Goal: Transaction & Acquisition: Purchase product/service

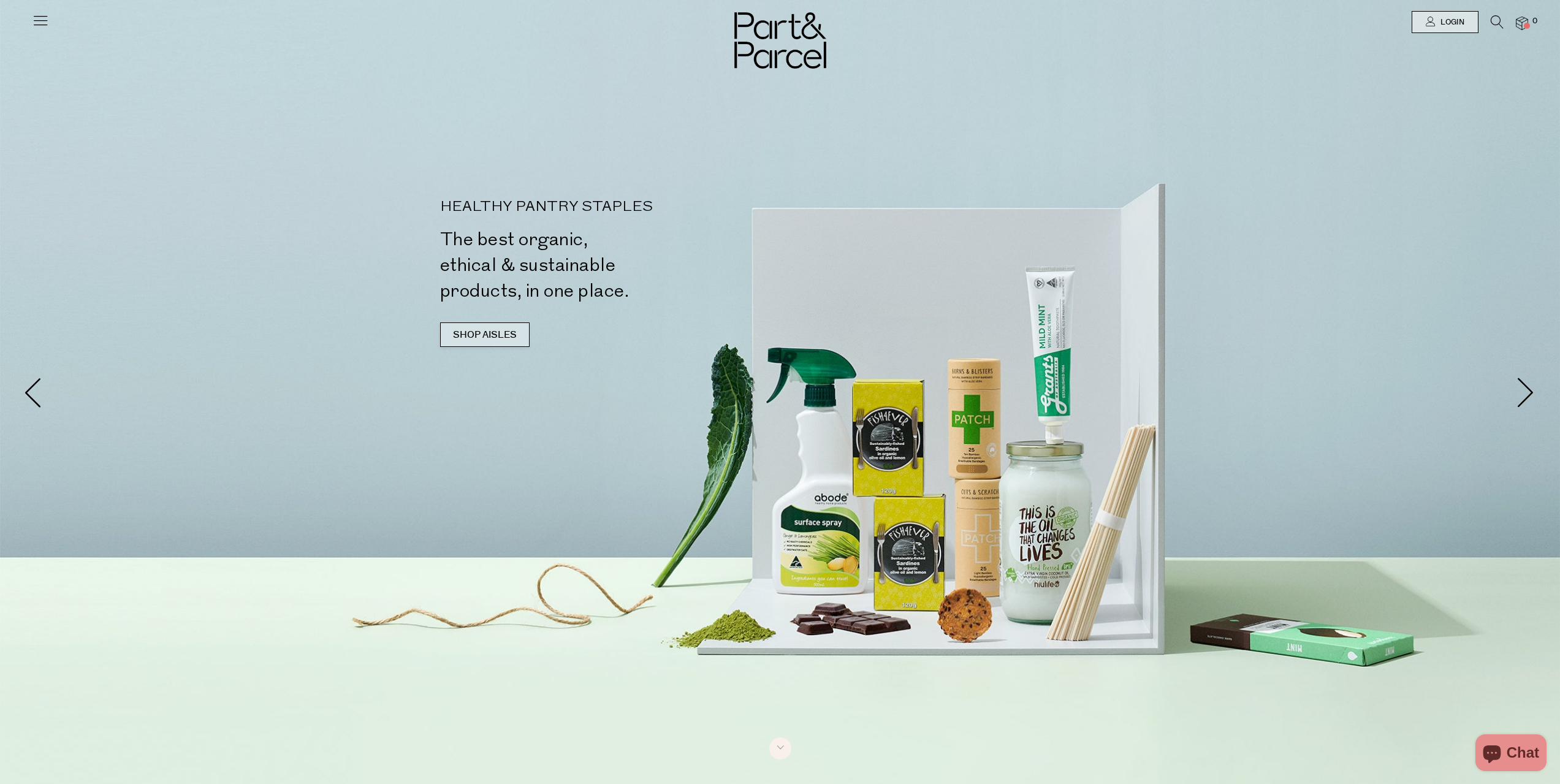
click at [489, 326] on link "SHOP AISLES" at bounding box center [484, 334] width 89 height 24
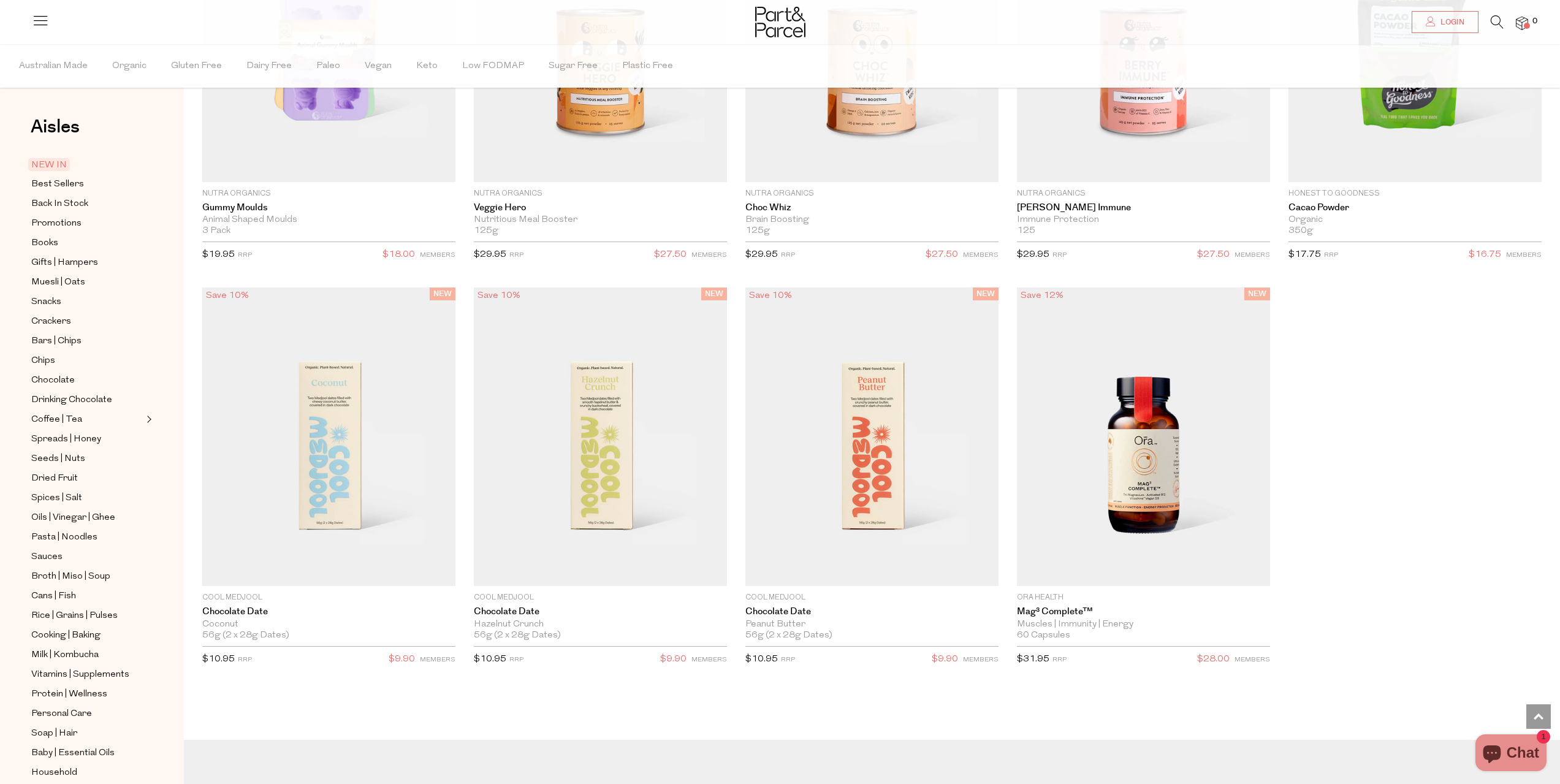
scroll to position [2122, 0]
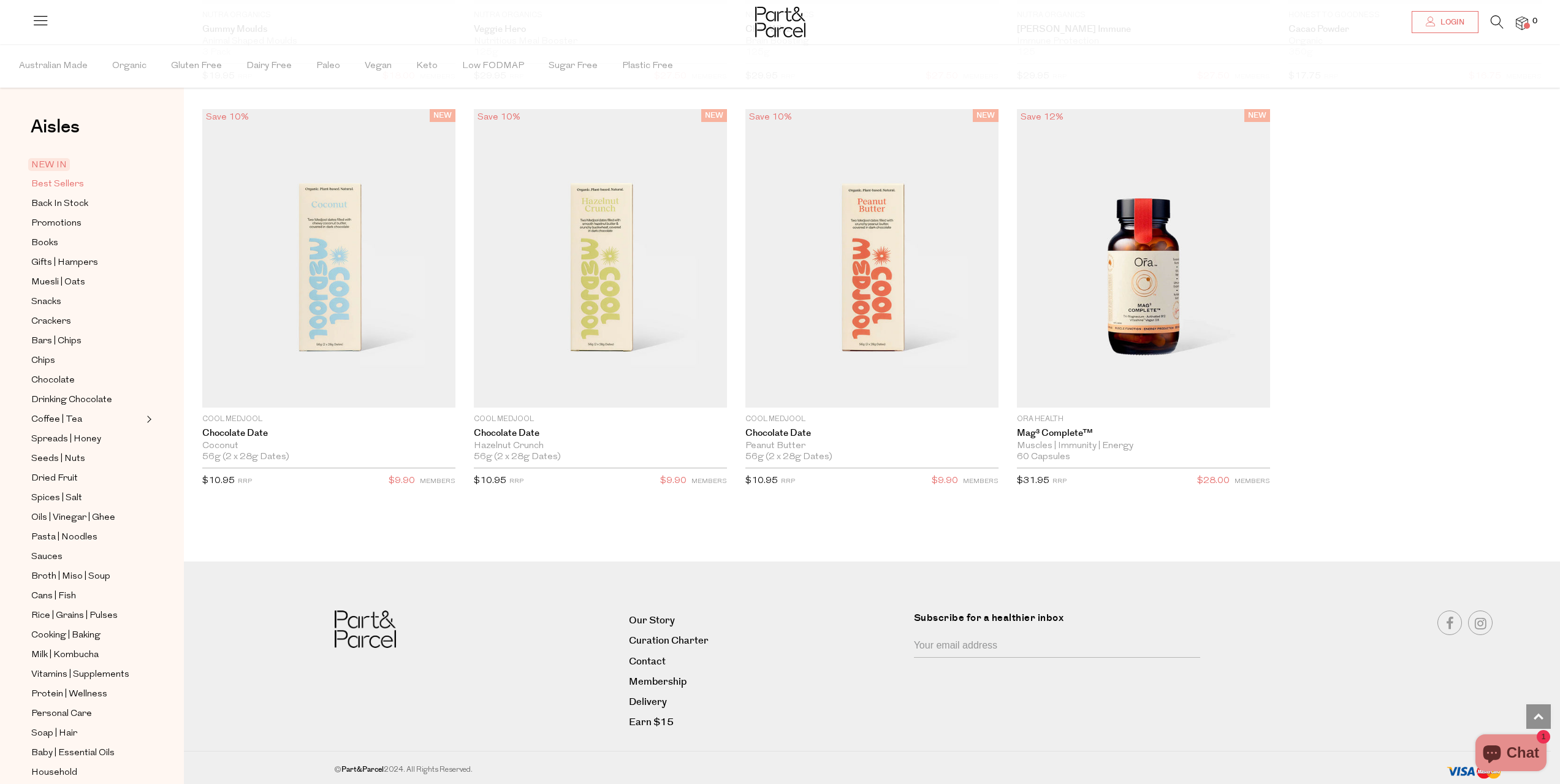
click at [64, 182] on span "Best Sellers" at bounding box center [57, 185] width 52 height 15
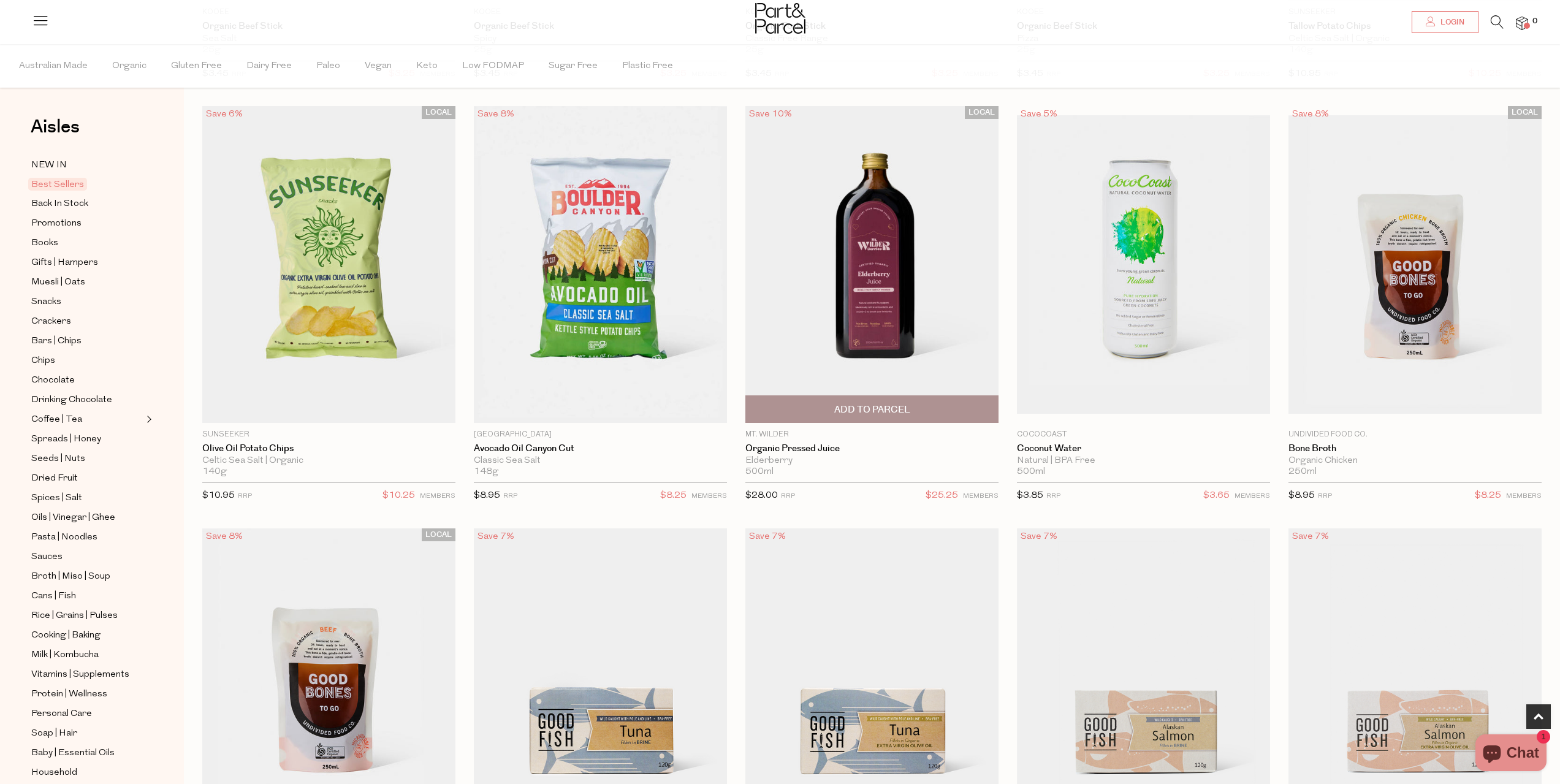
scroll to position [490, 0]
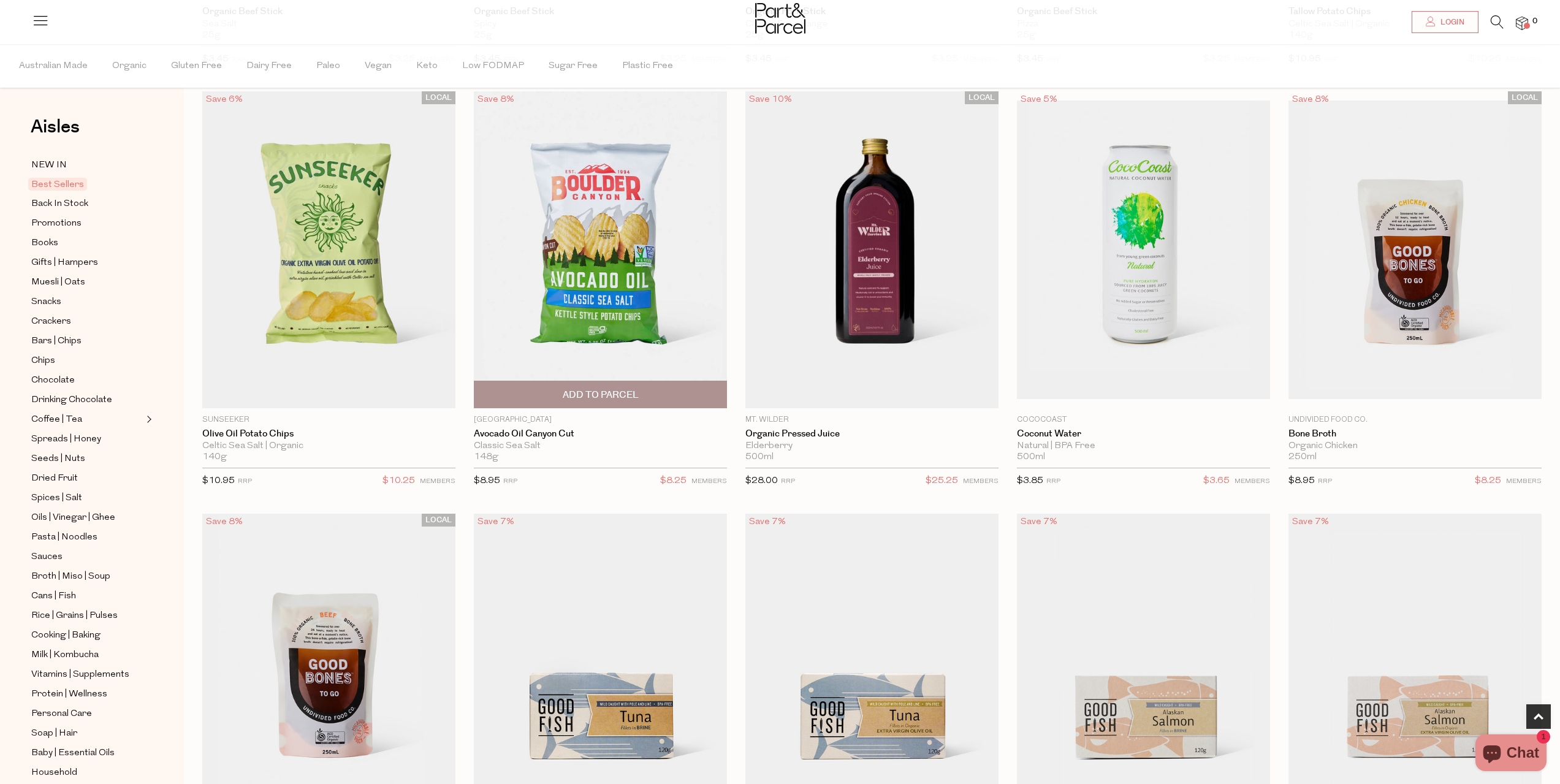
click at [625, 396] on span "Add To Parcel" at bounding box center [600, 395] width 76 height 13
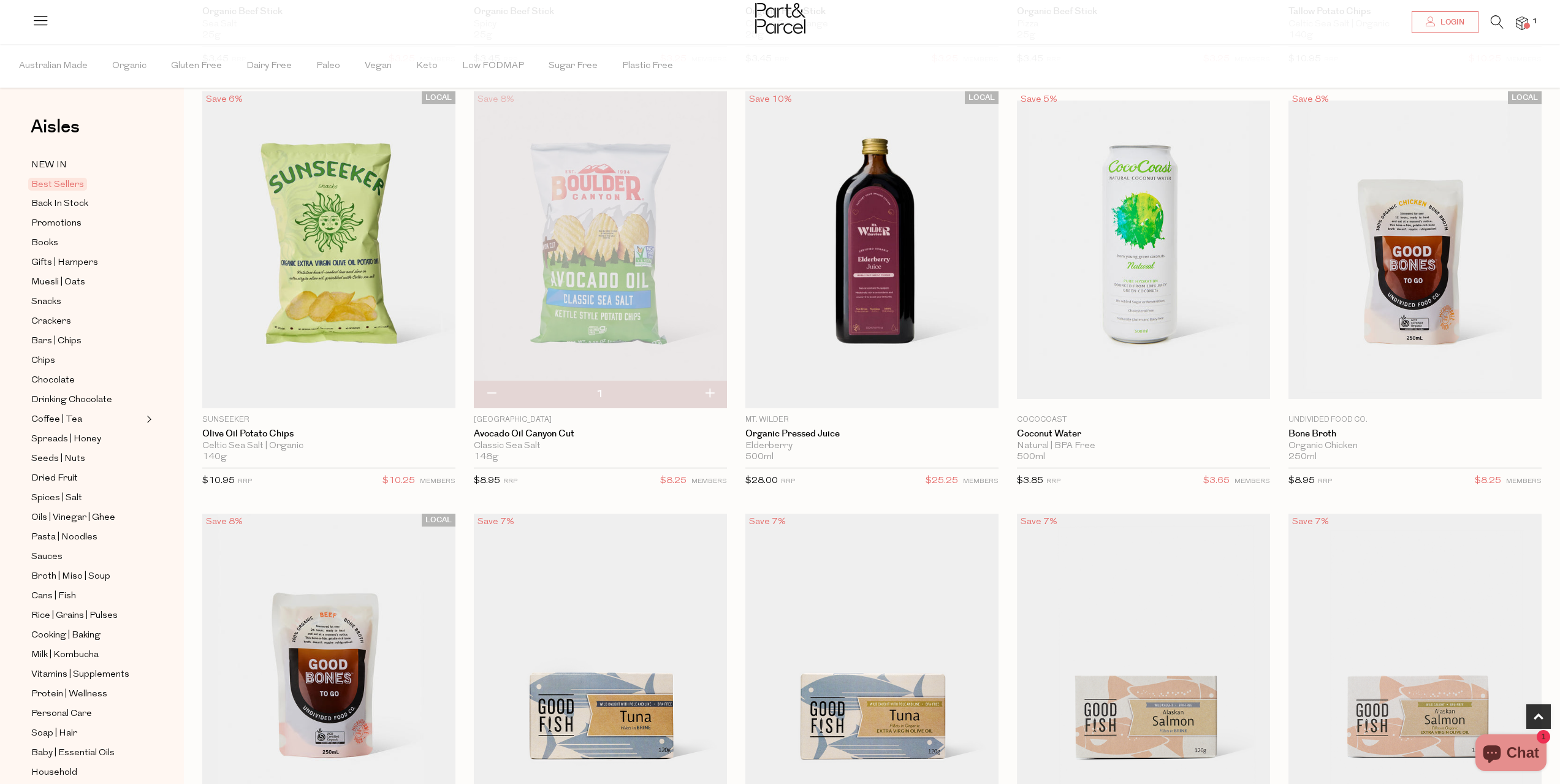
click at [710, 393] on button "button" at bounding box center [709, 393] width 35 height 27
type input "2"
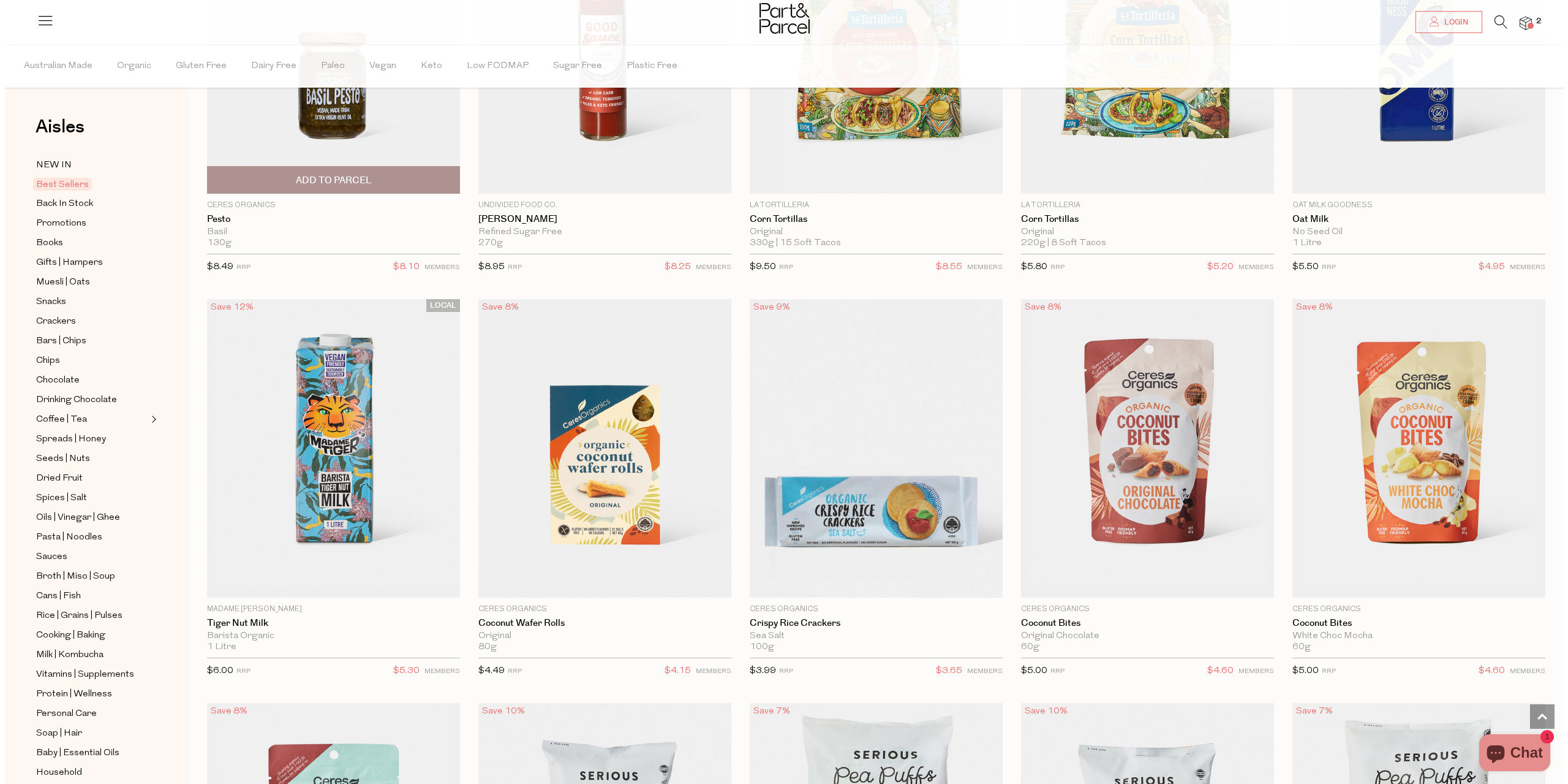
scroll to position [2340, 0]
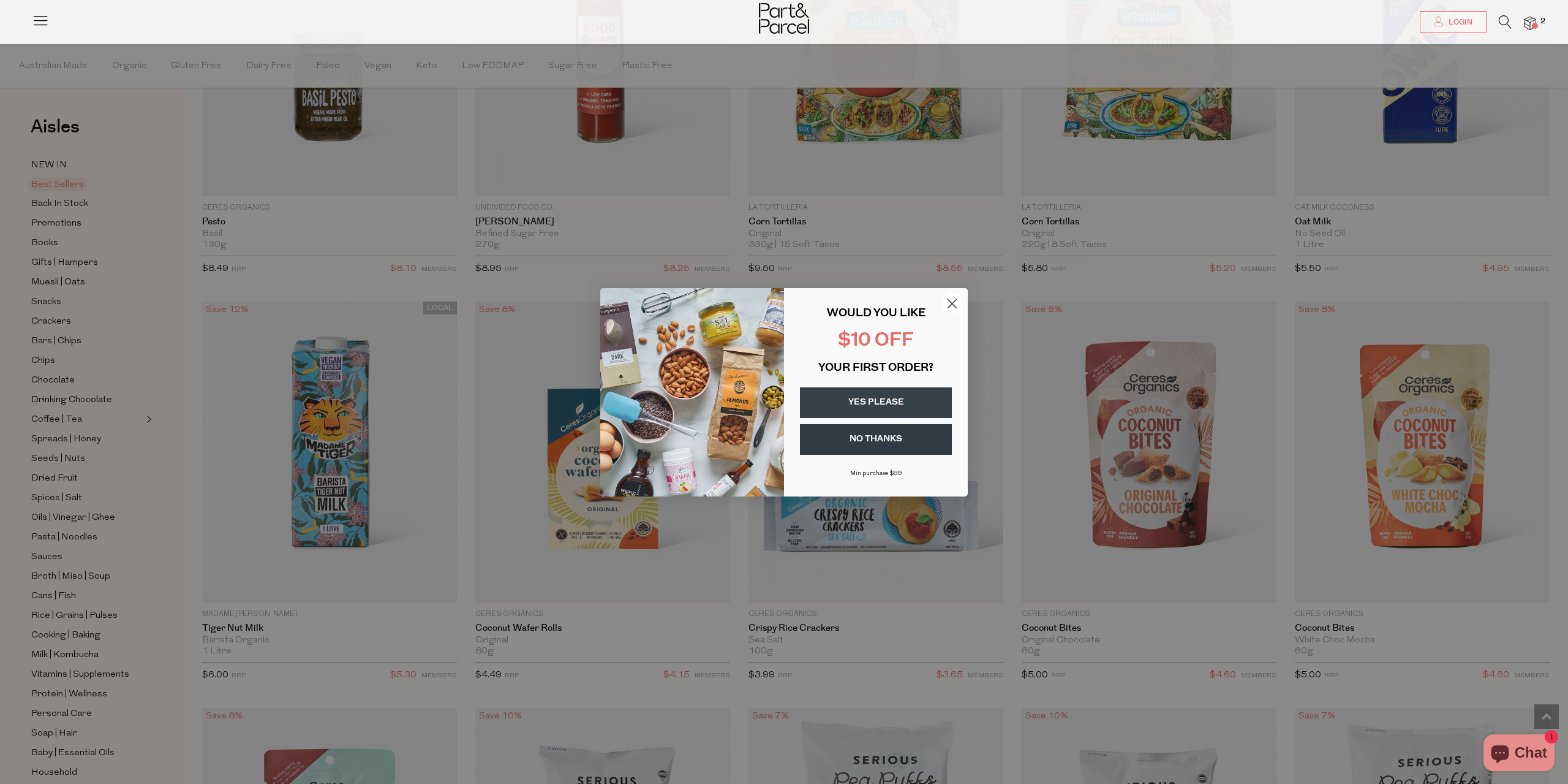
click at [955, 303] on circle "Close dialog" at bounding box center [952, 303] width 20 height 20
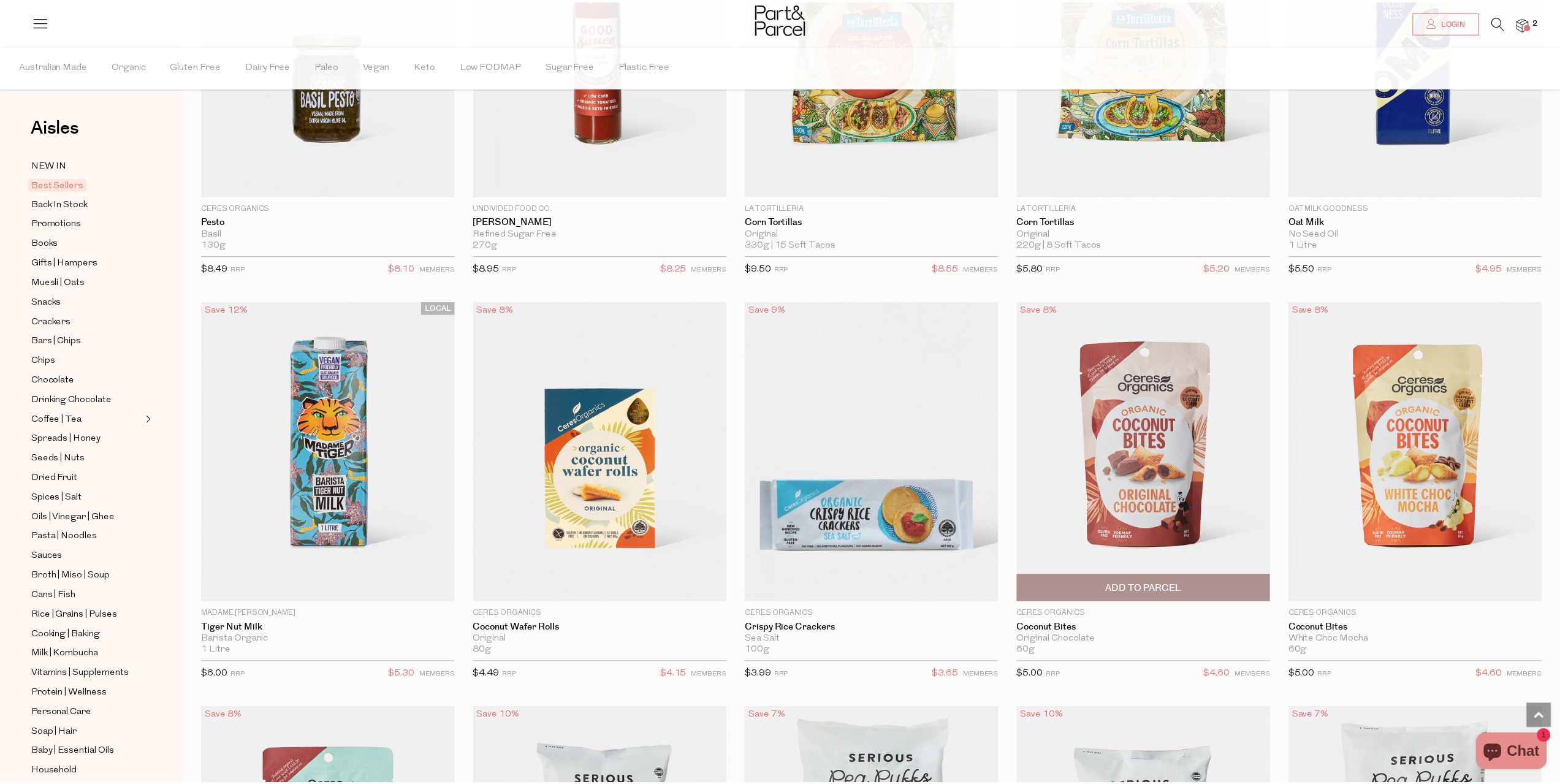
scroll to position [2329, 0]
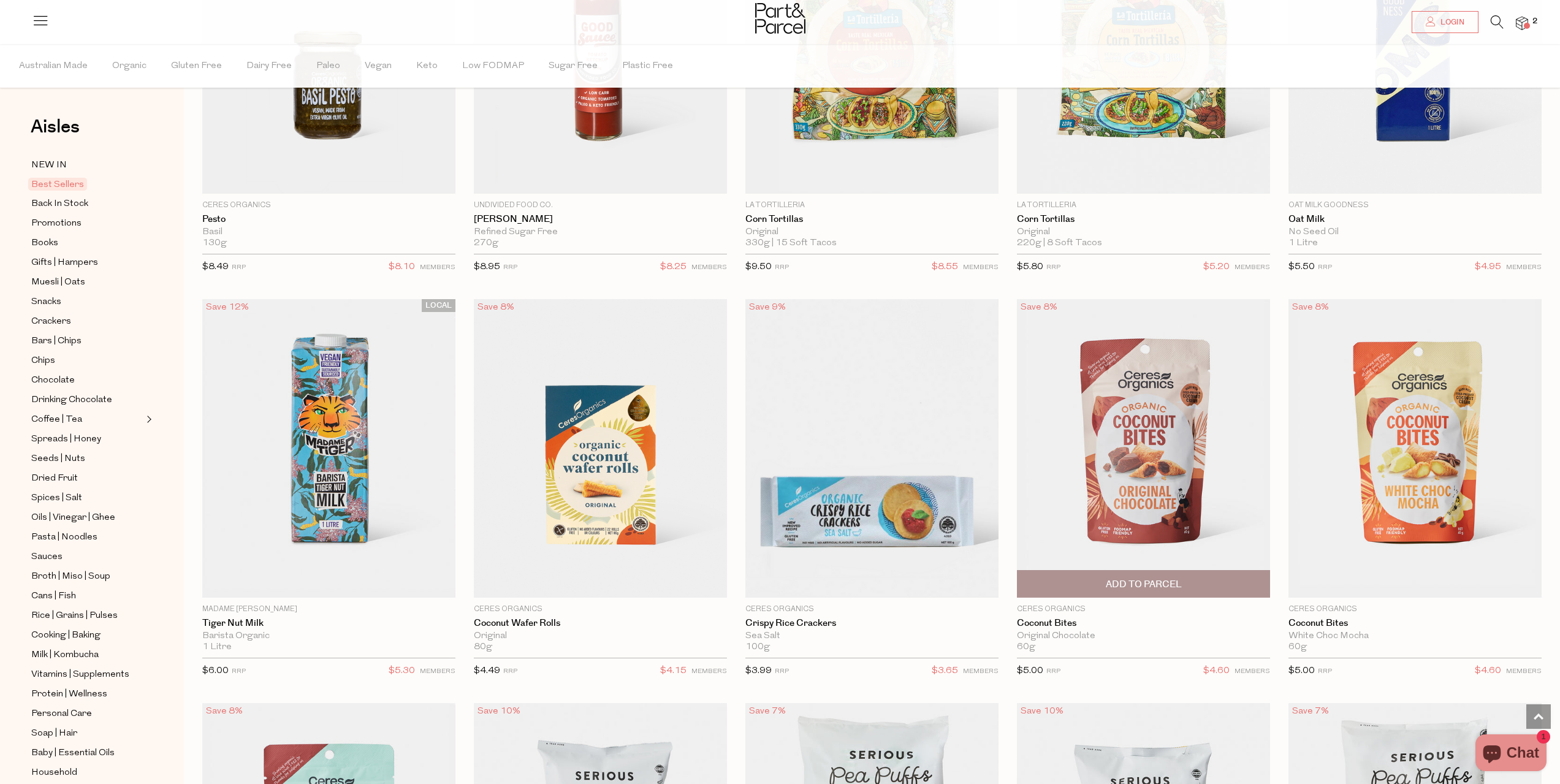
click at [1179, 578] on span "Add To Parcel" at bounding box center [1143, 584] width 76 height 13
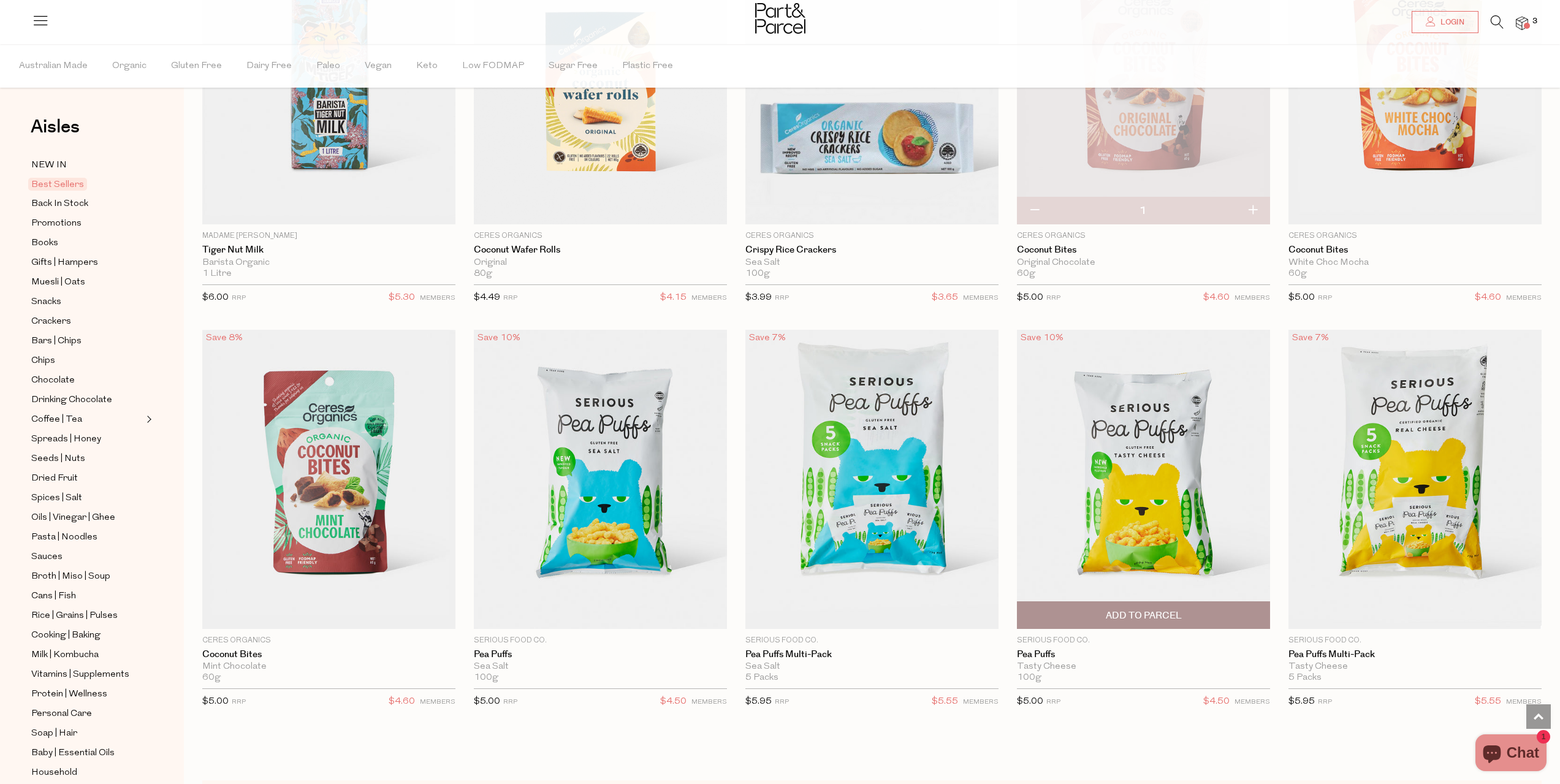
scroll to position [2574, 0]
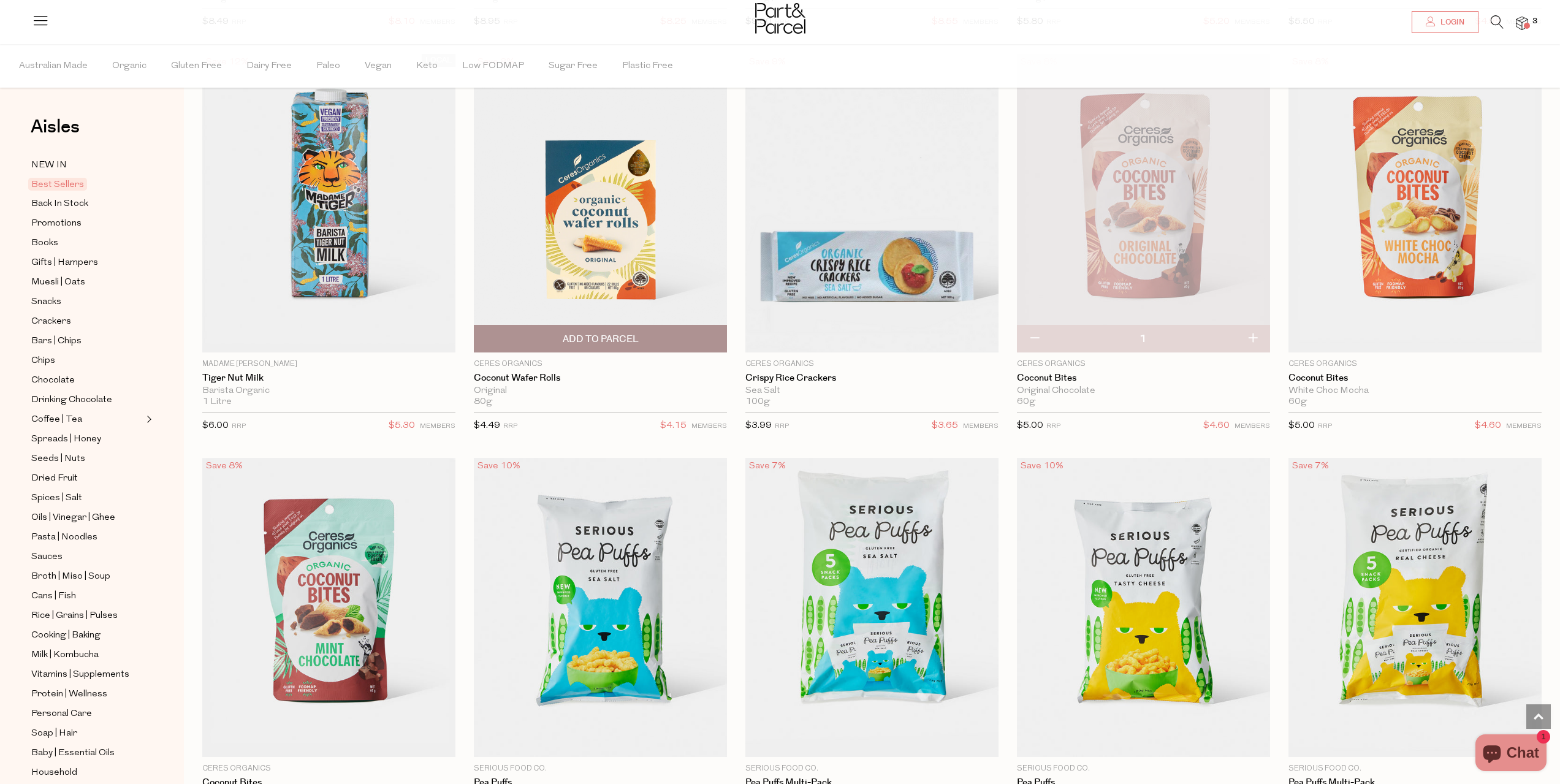
click at [582, 333] on span "Add To Parcel" at bounding box center [600, 339] width 76 height 13
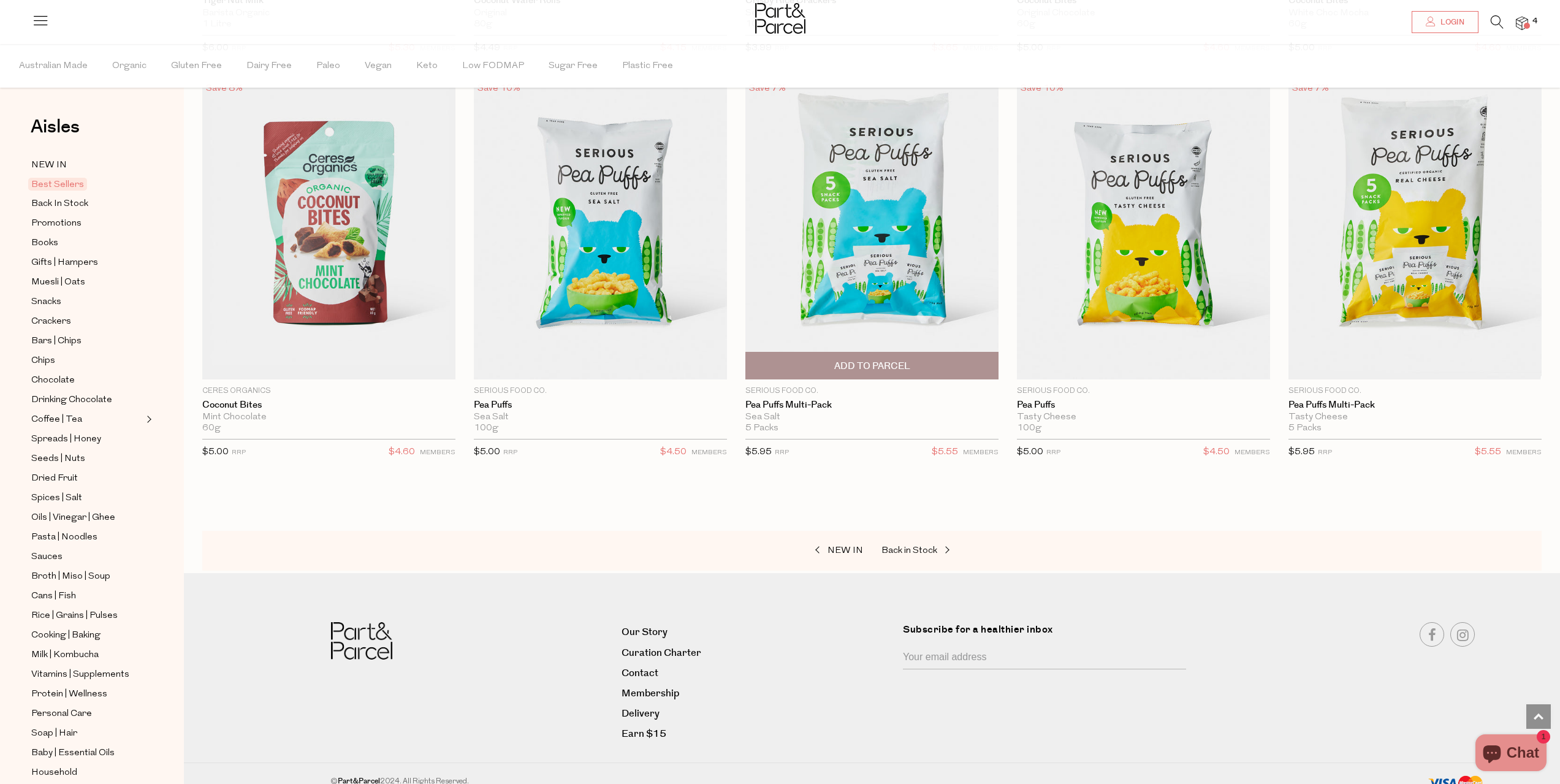
scroll to position [2960, 0]
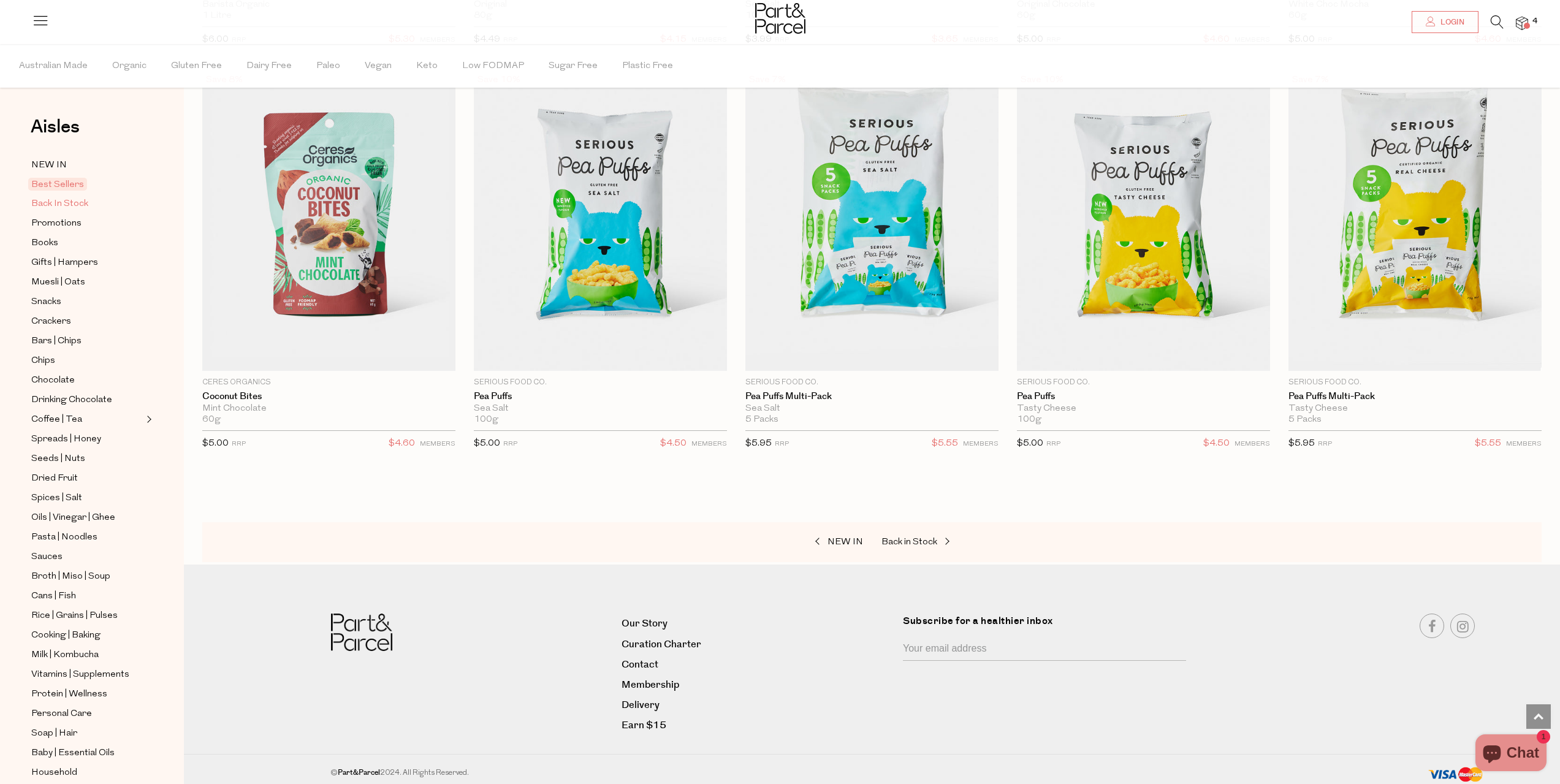
click at [39, 198] on span "Back In Stock" at bounding box center [60, 204] width 57 height 15
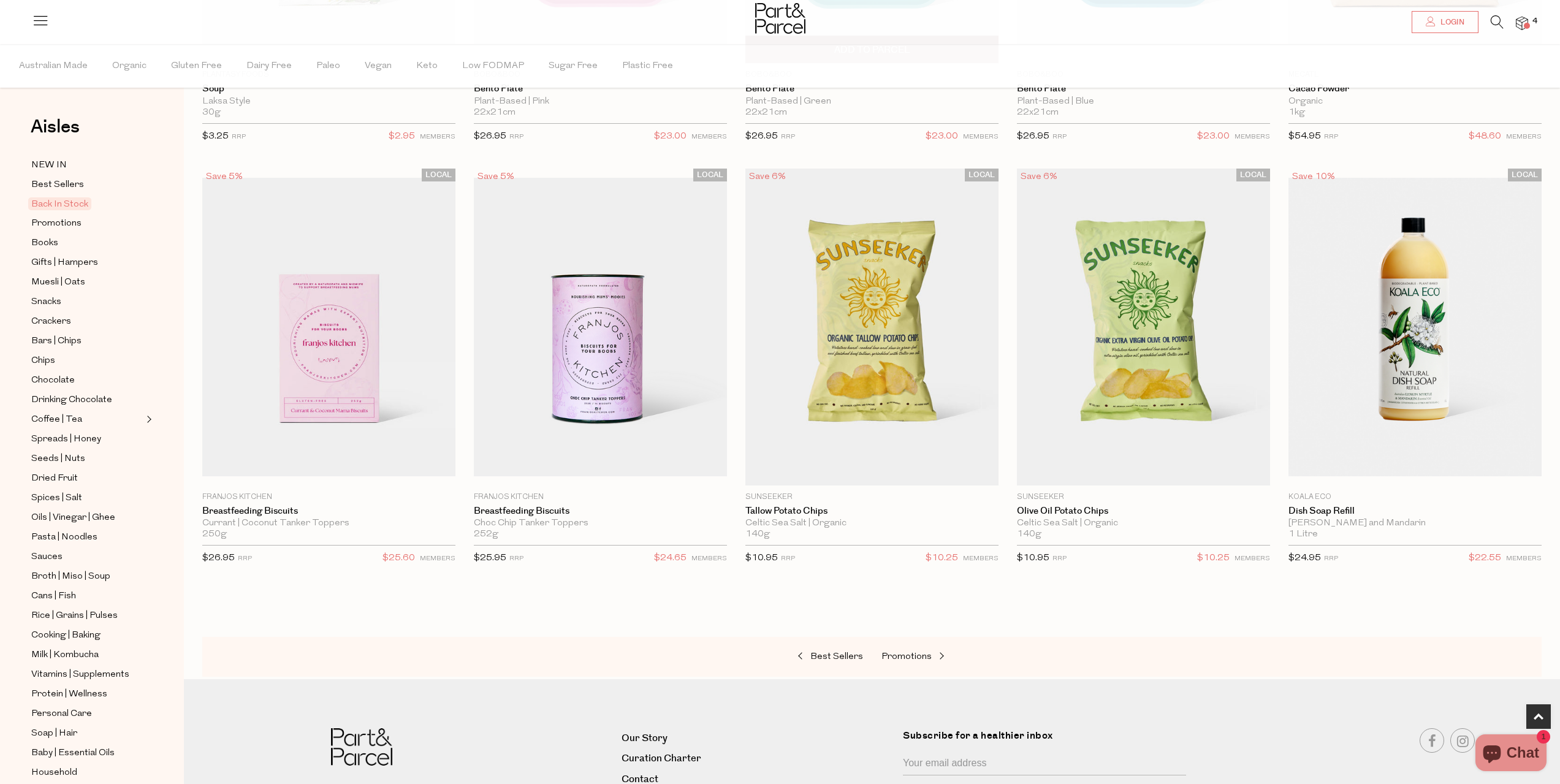
scroll to position [513, 0]
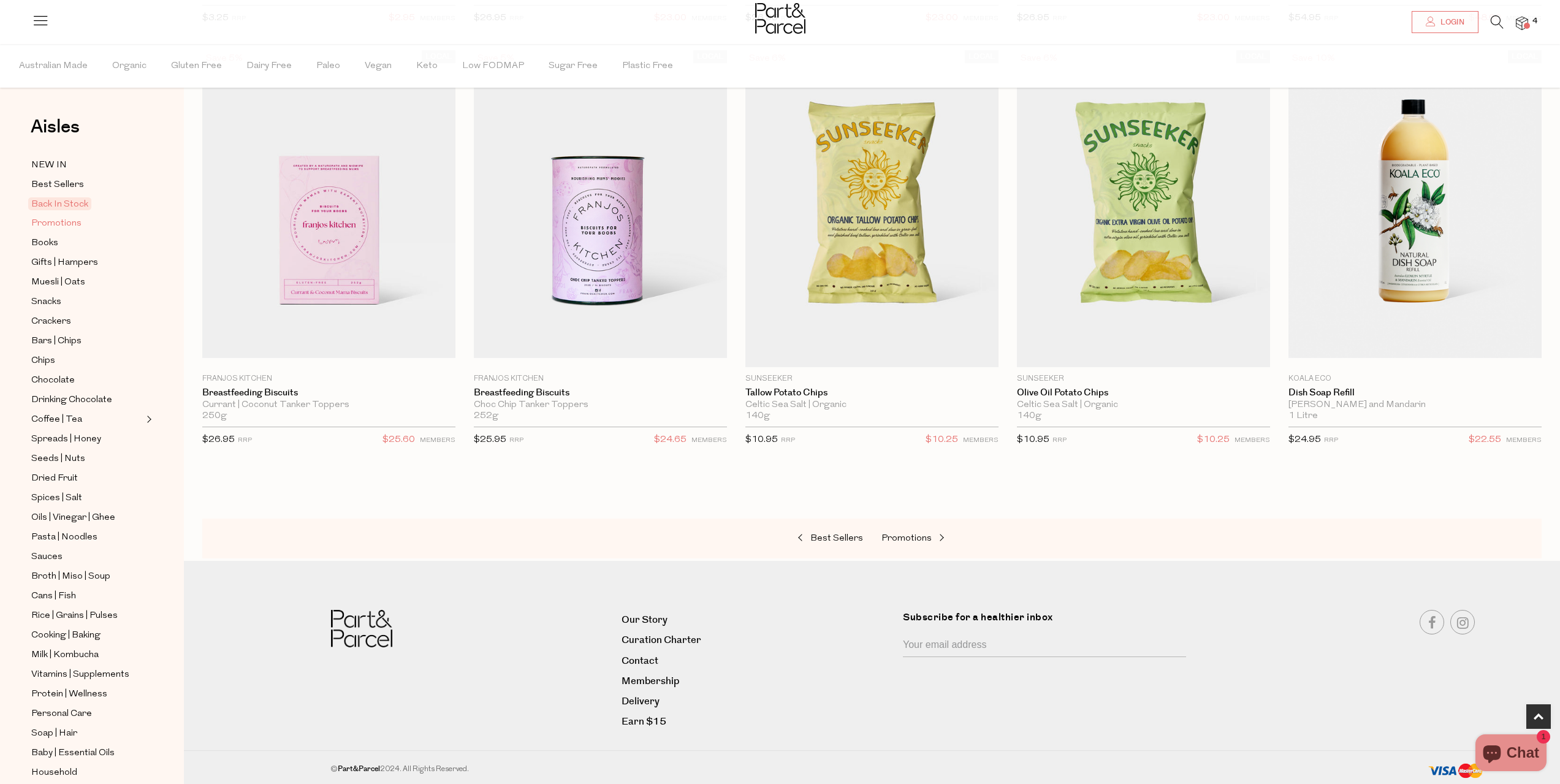
click at [77, 223] on span "Promotions" at bounding box center [56, 223] width 50 height 15
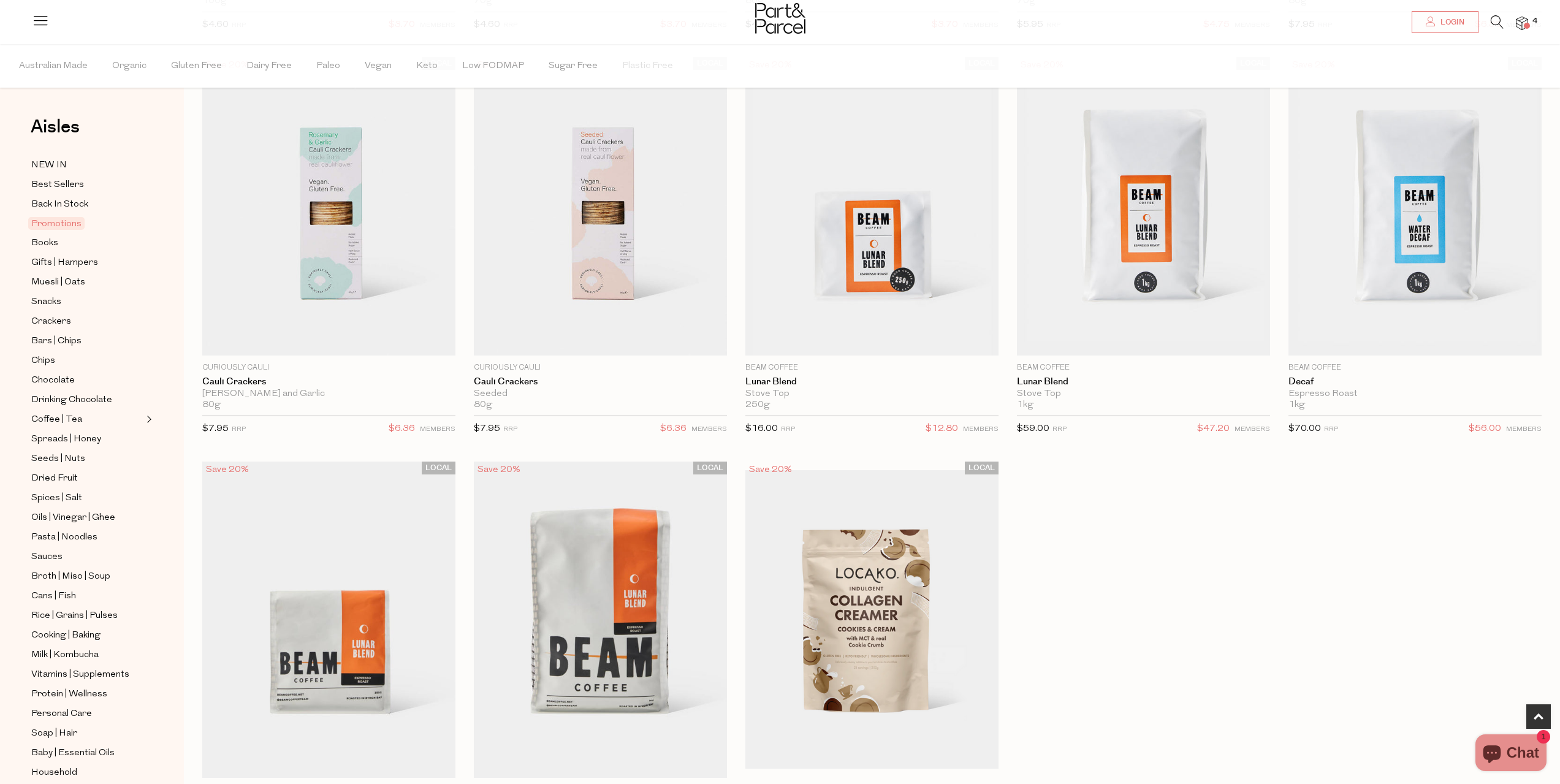
scroll to position [674, 0]
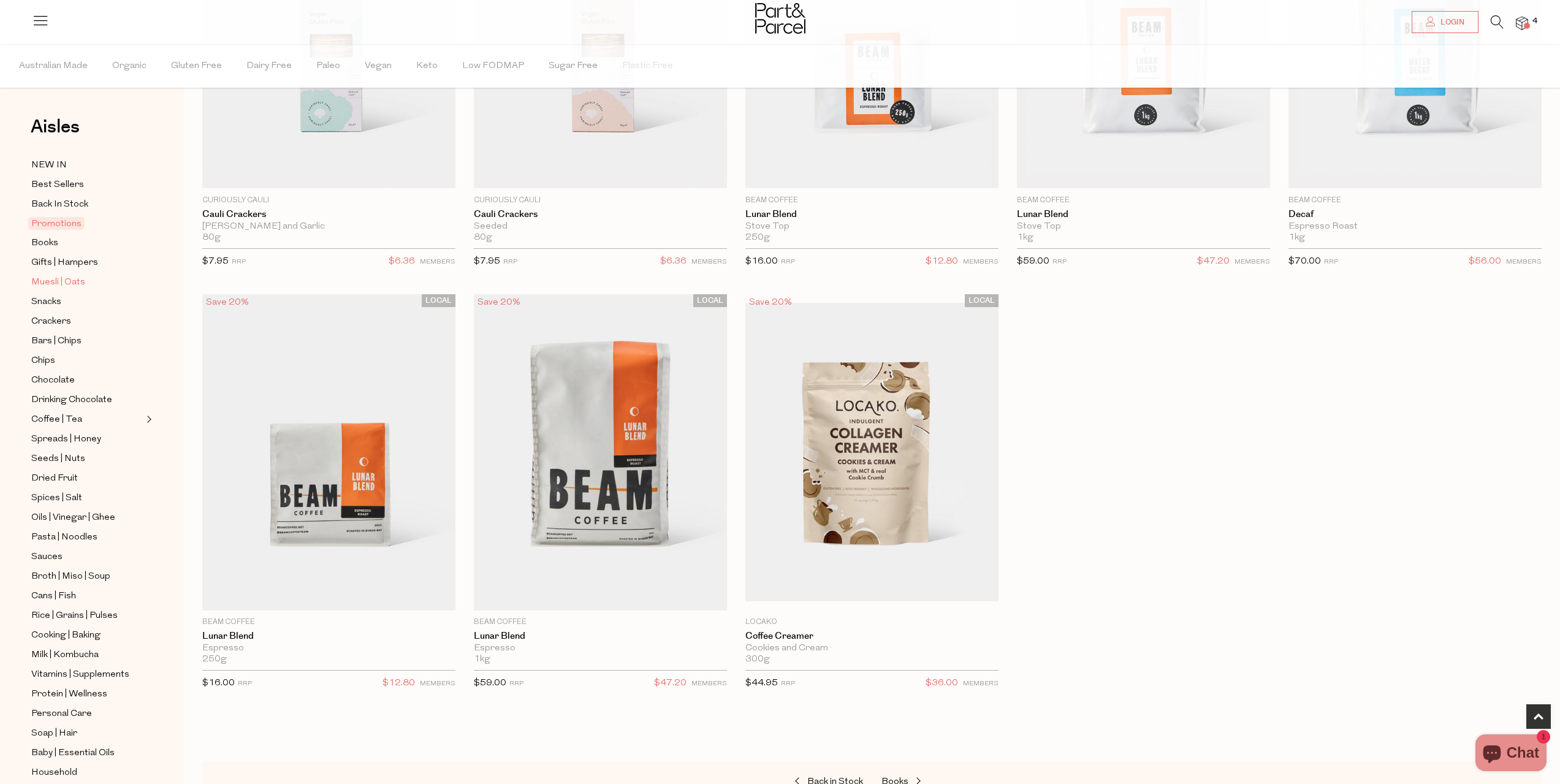
click at [63, 278] on span "Muesli | Oats" at bounding box center [58, 282] width 54 height 15
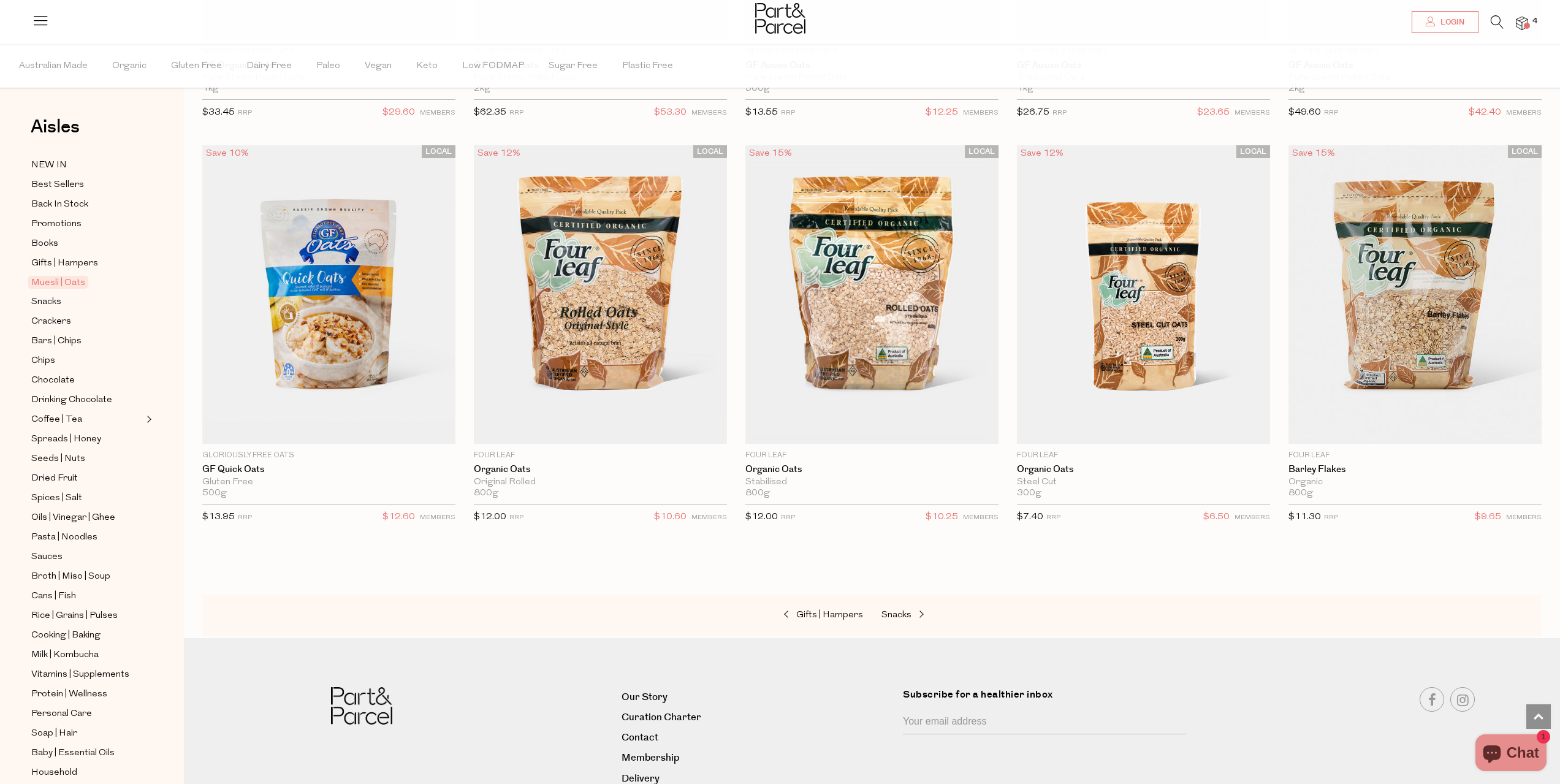
scroll to position [3759, 0]
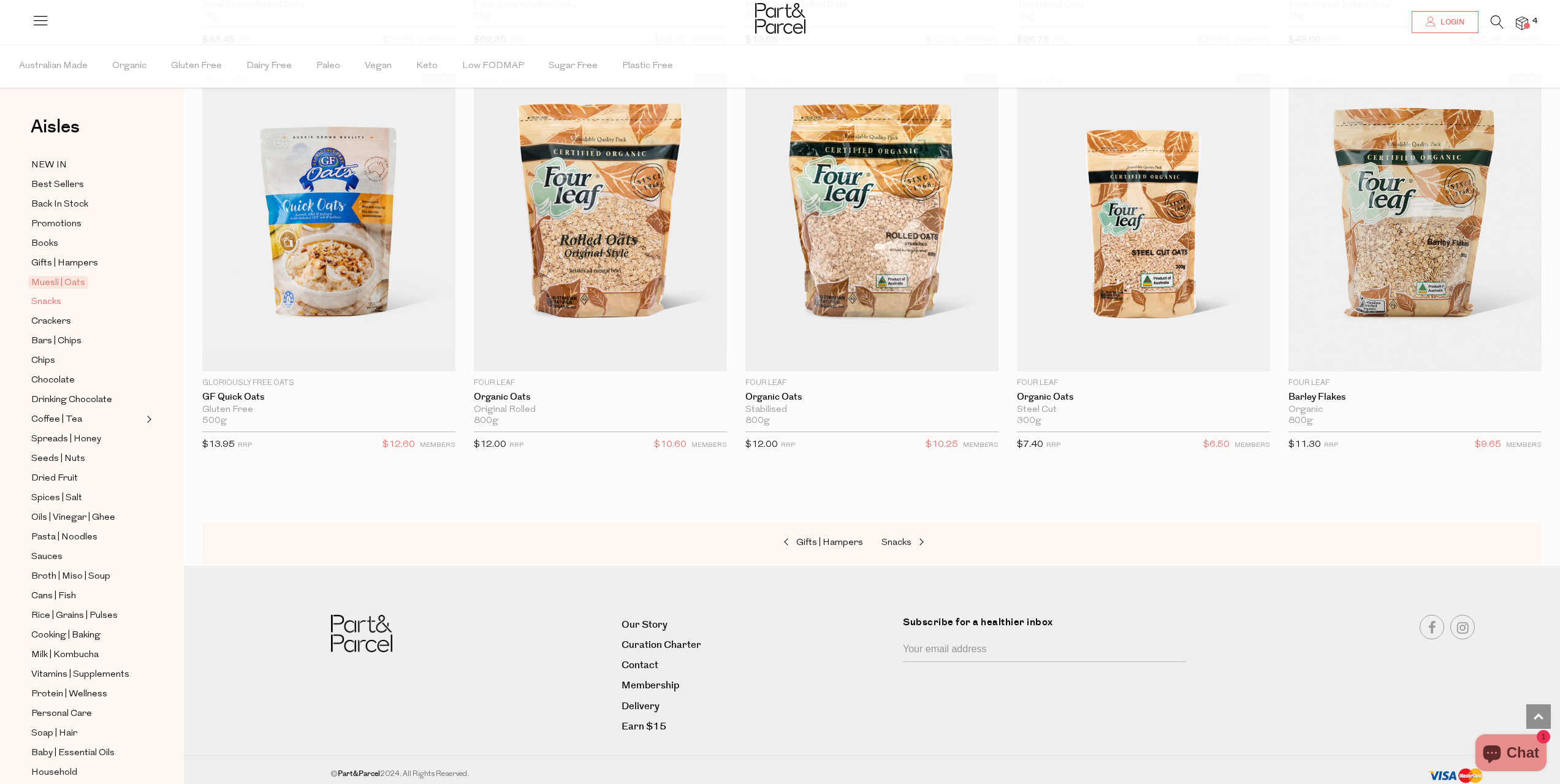
click at [56, 299] on span "Snacks" at bounding box center [46, 302] width 30 height 15
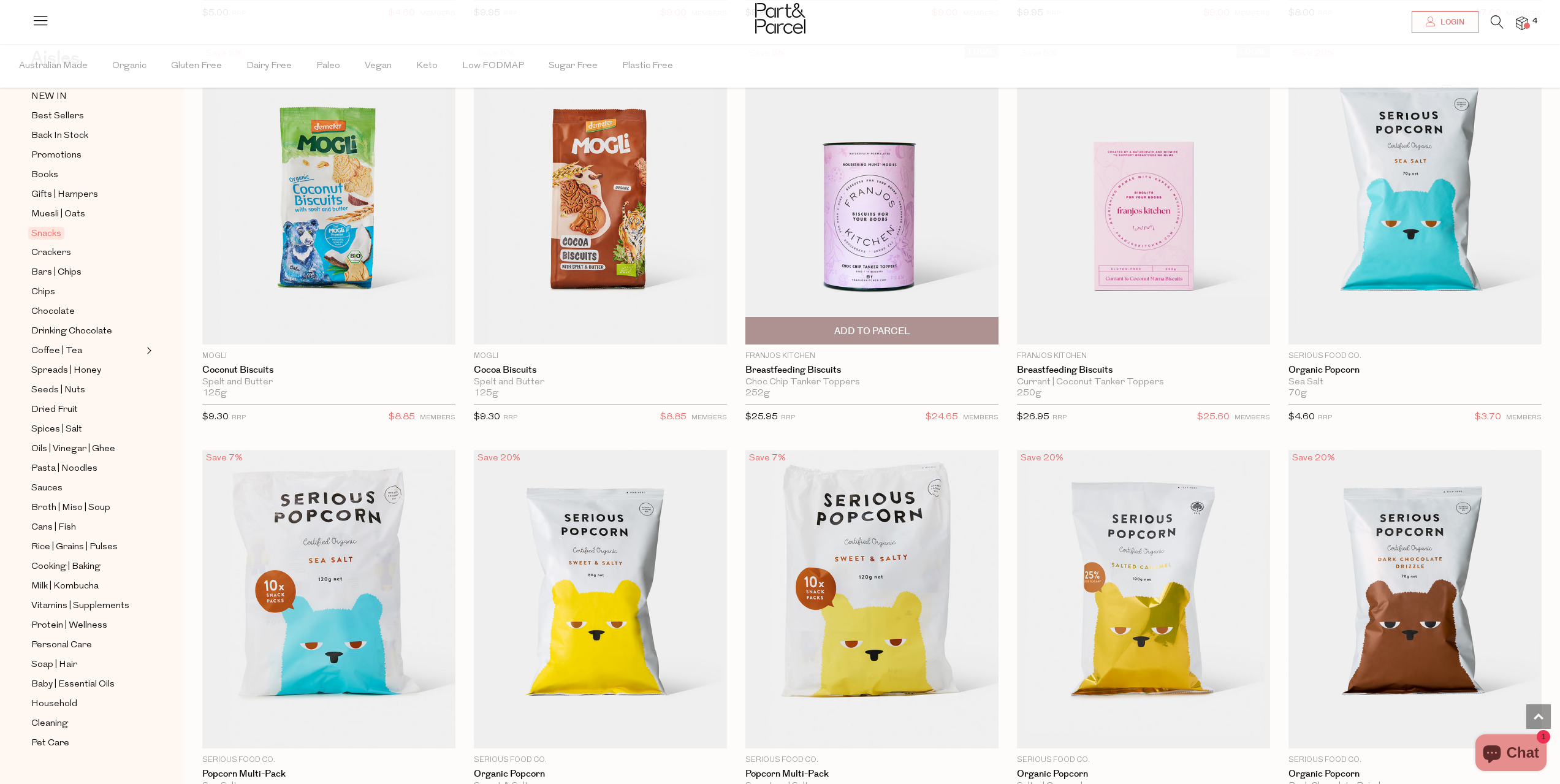
scroll to position [3126, 0]
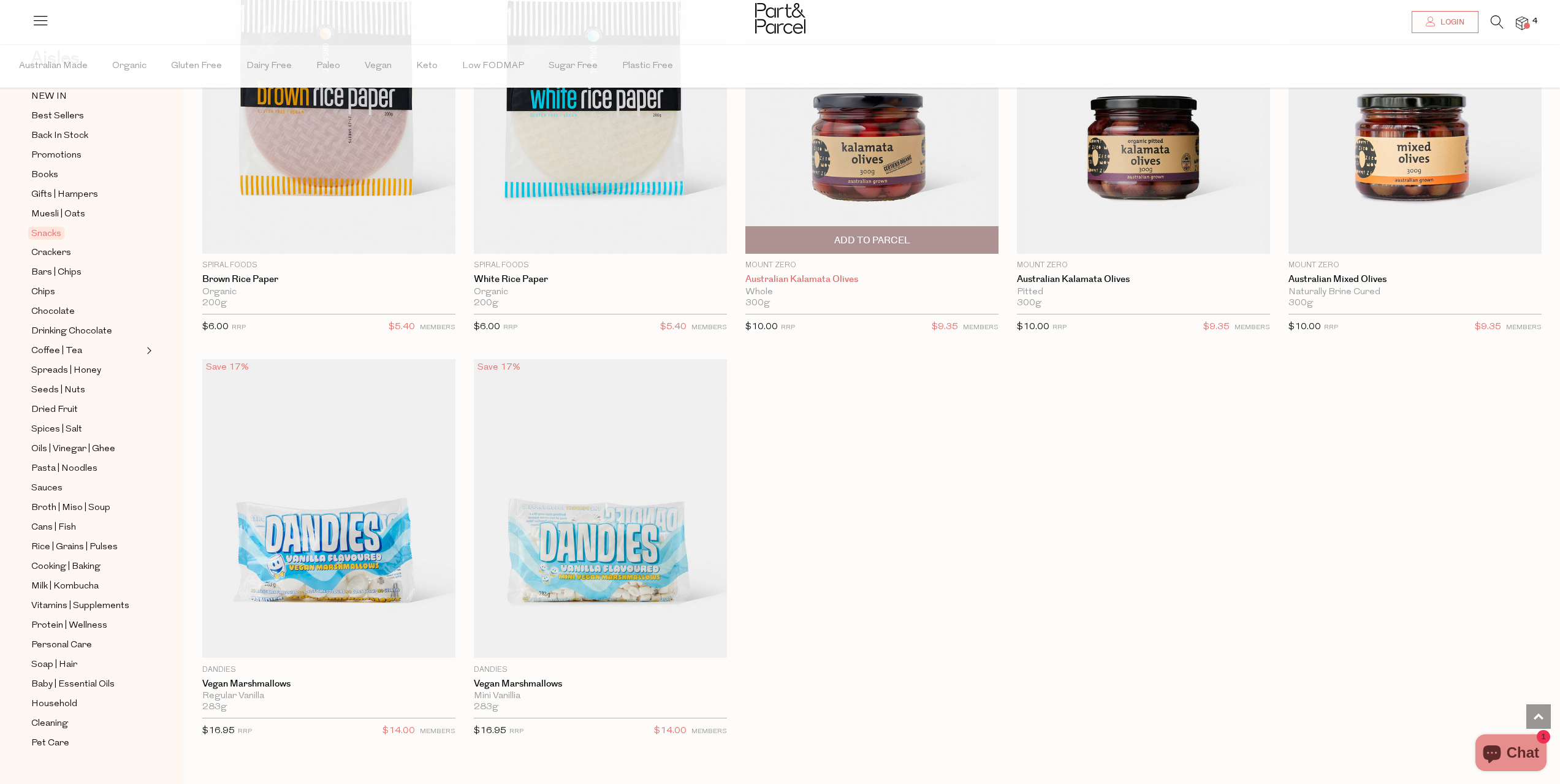
scroll to position [5270, 0]
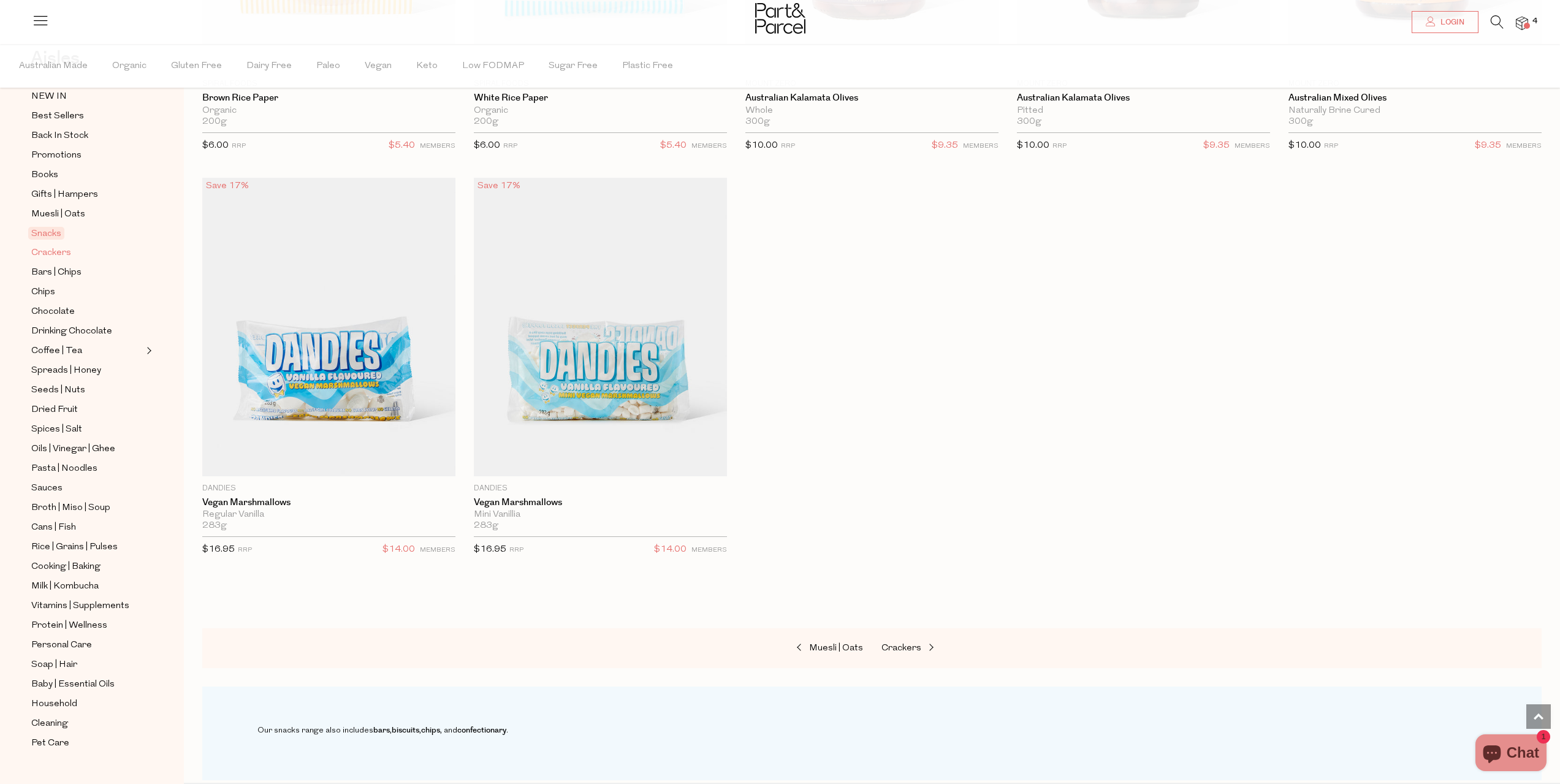
click at [52, 250] on span "Crackers" at bounding box center [51, 253] width 39 height 15
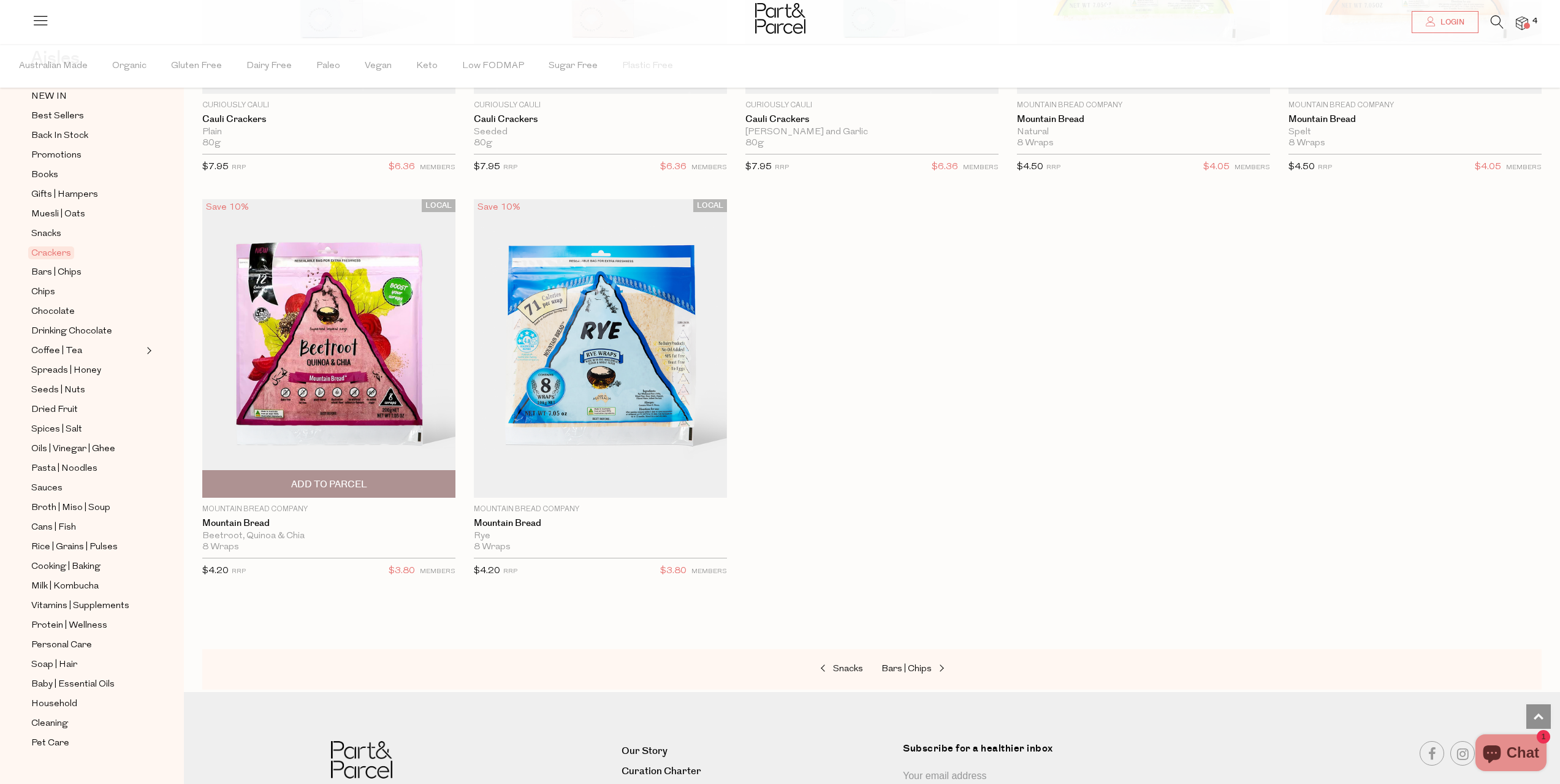
scroll to position [2819, 0]
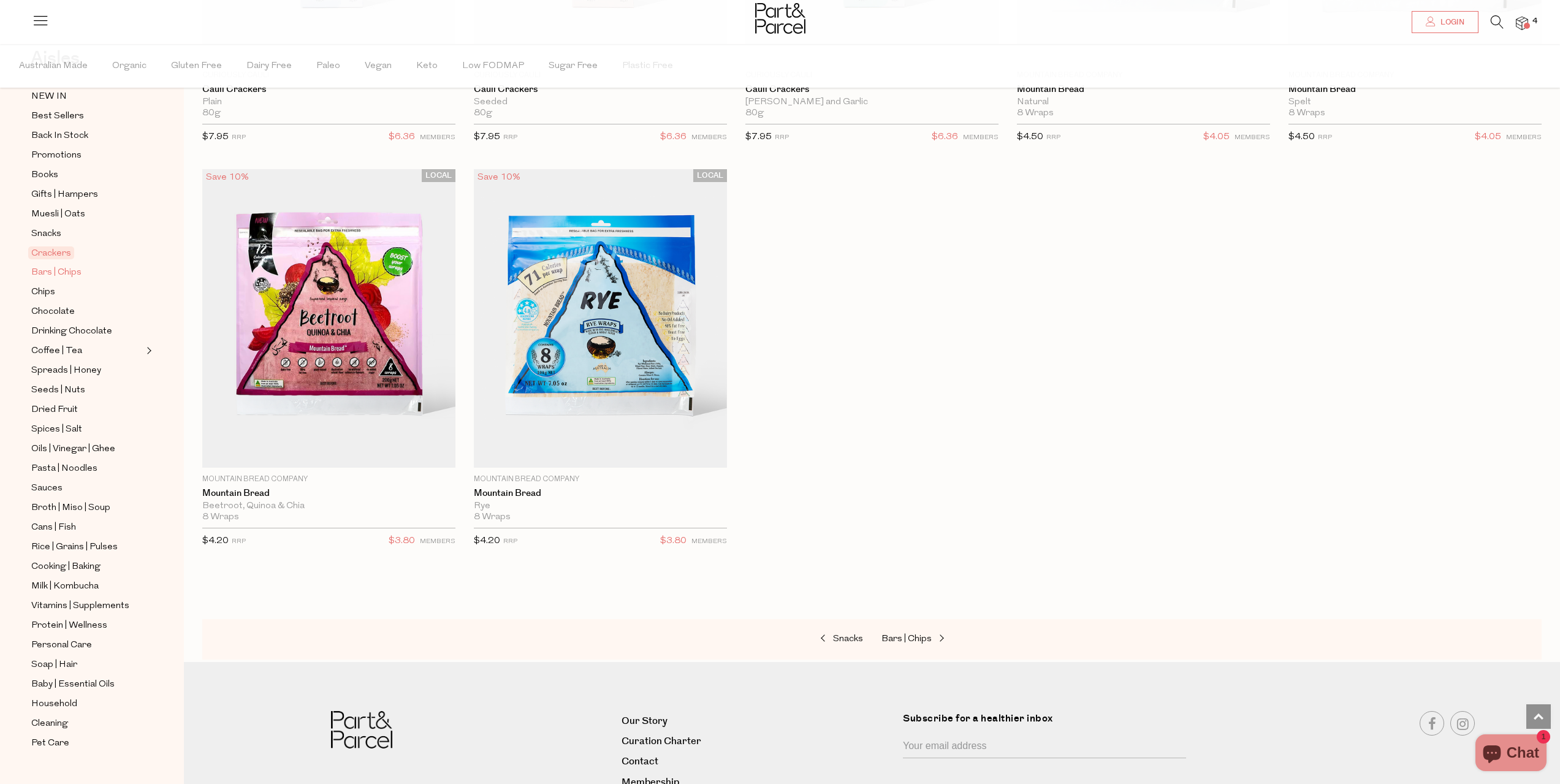
click at [35, 265] on span "Bars | Chips" at bounding box center [56, 272] width 50 height 15
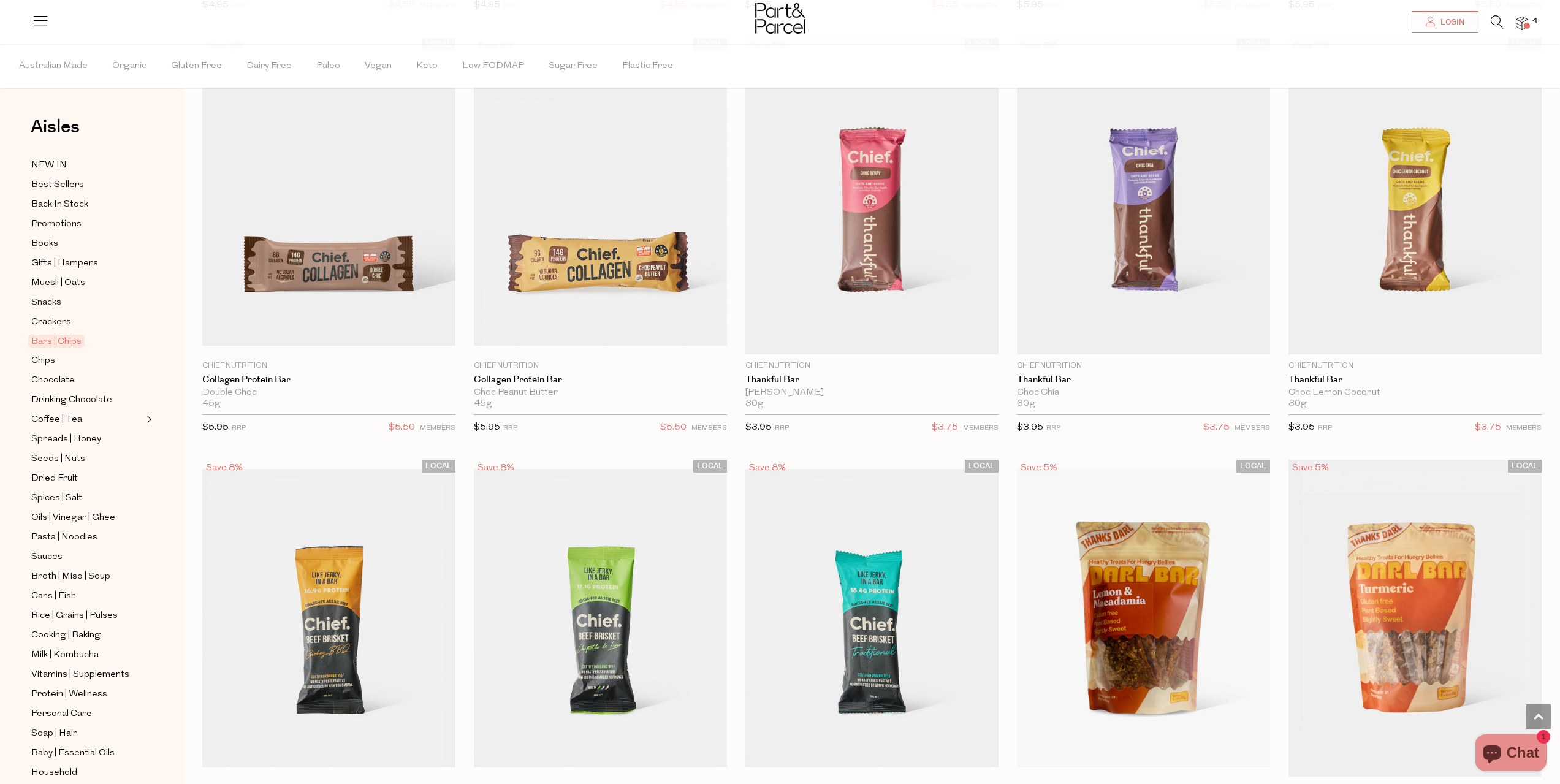
scroll to position [1532, 0]
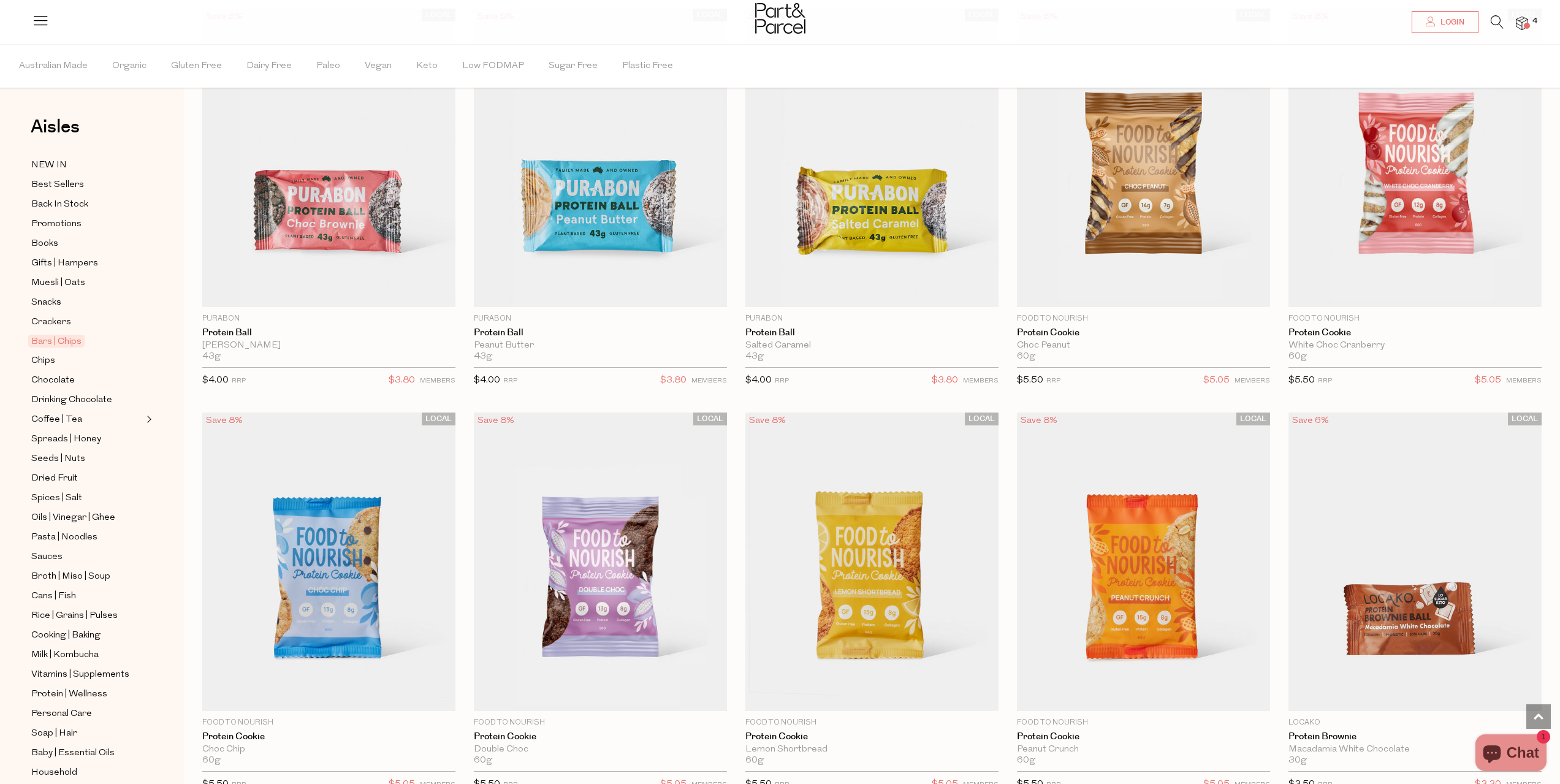
scroll to position [3432, 0]
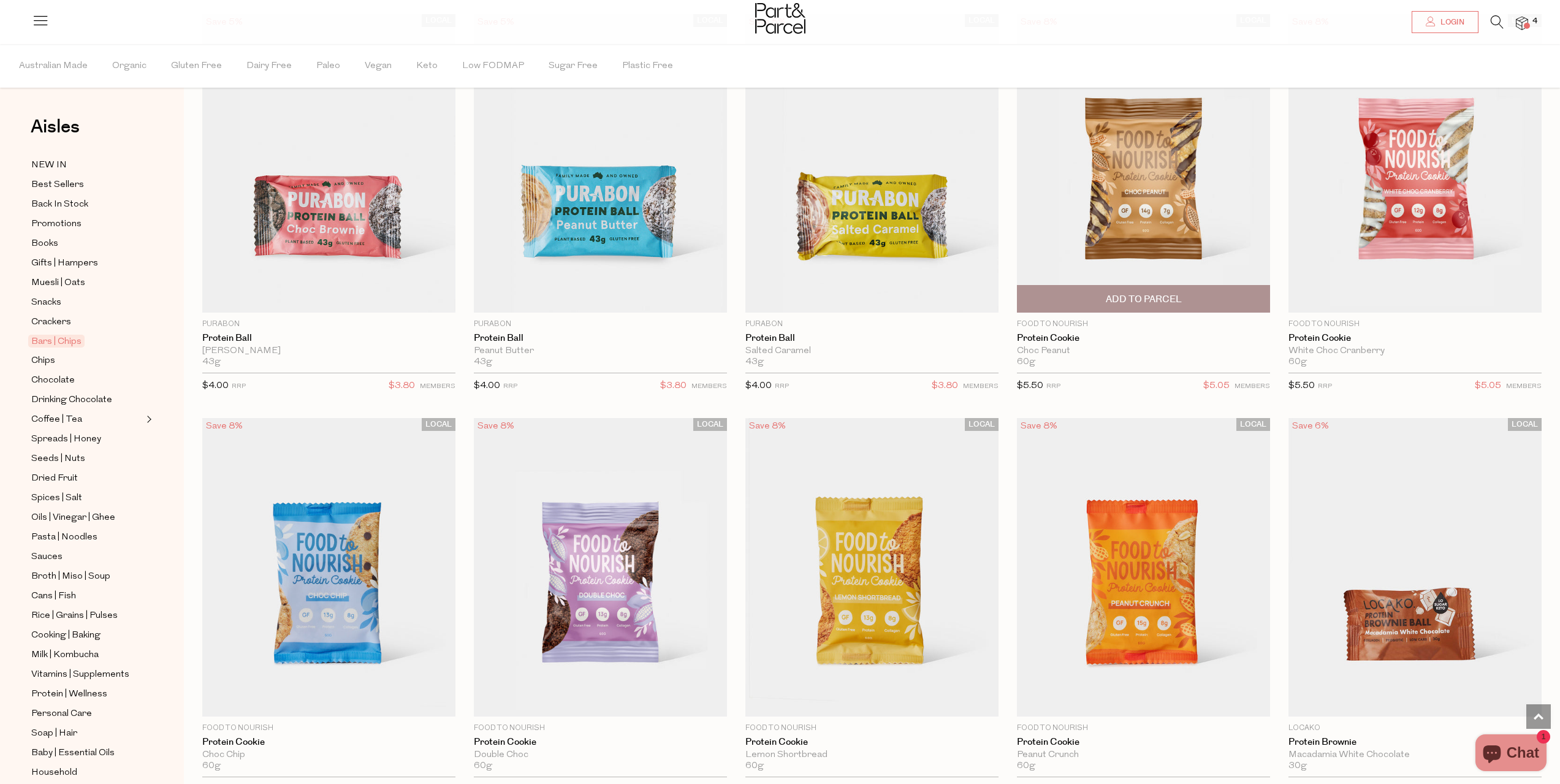
click at [1196, 293] on span "Add To Parcel" at bounding box center [1143, 298] width 246 height 27
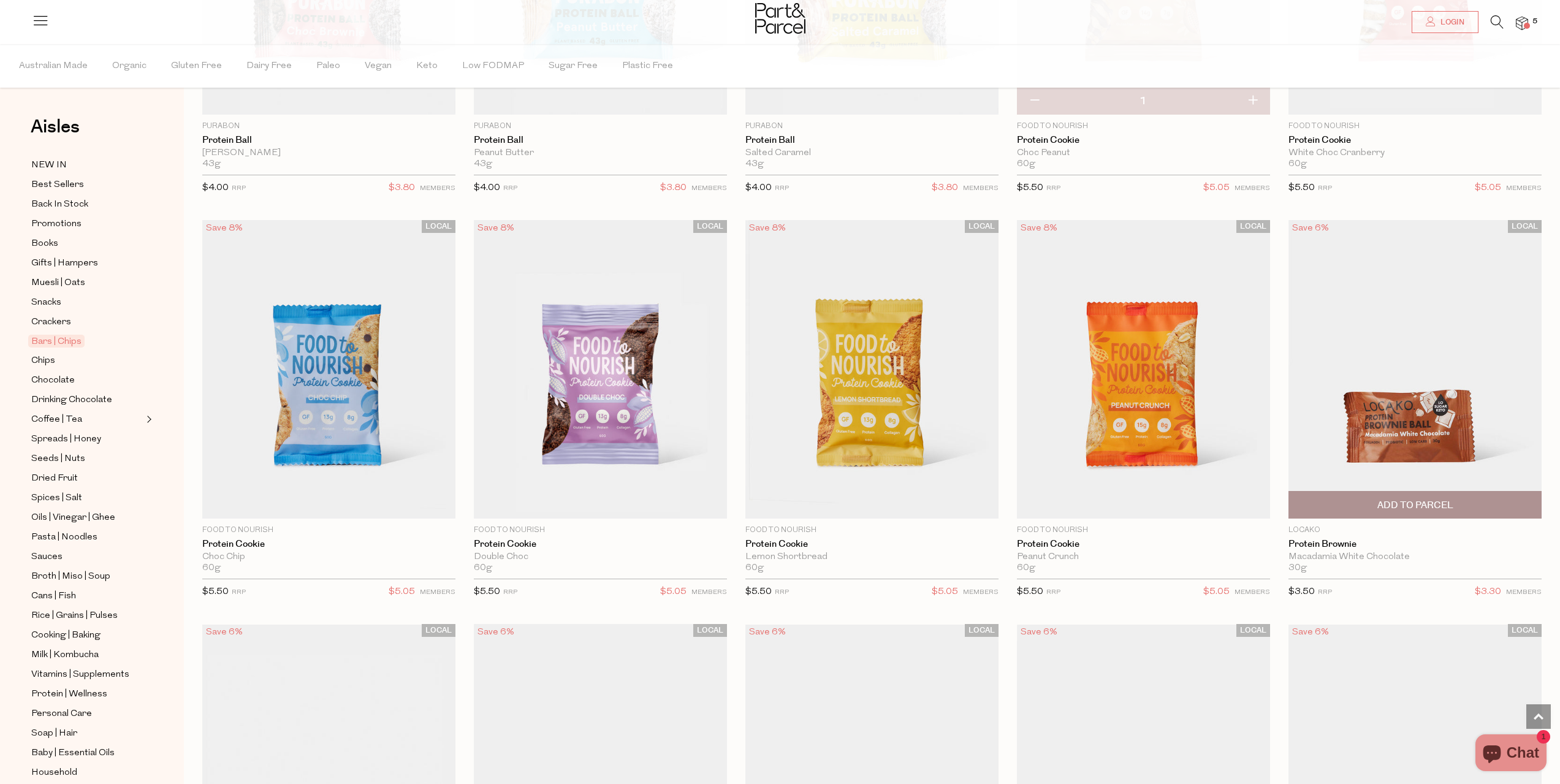
scroll to position [3677, 0]
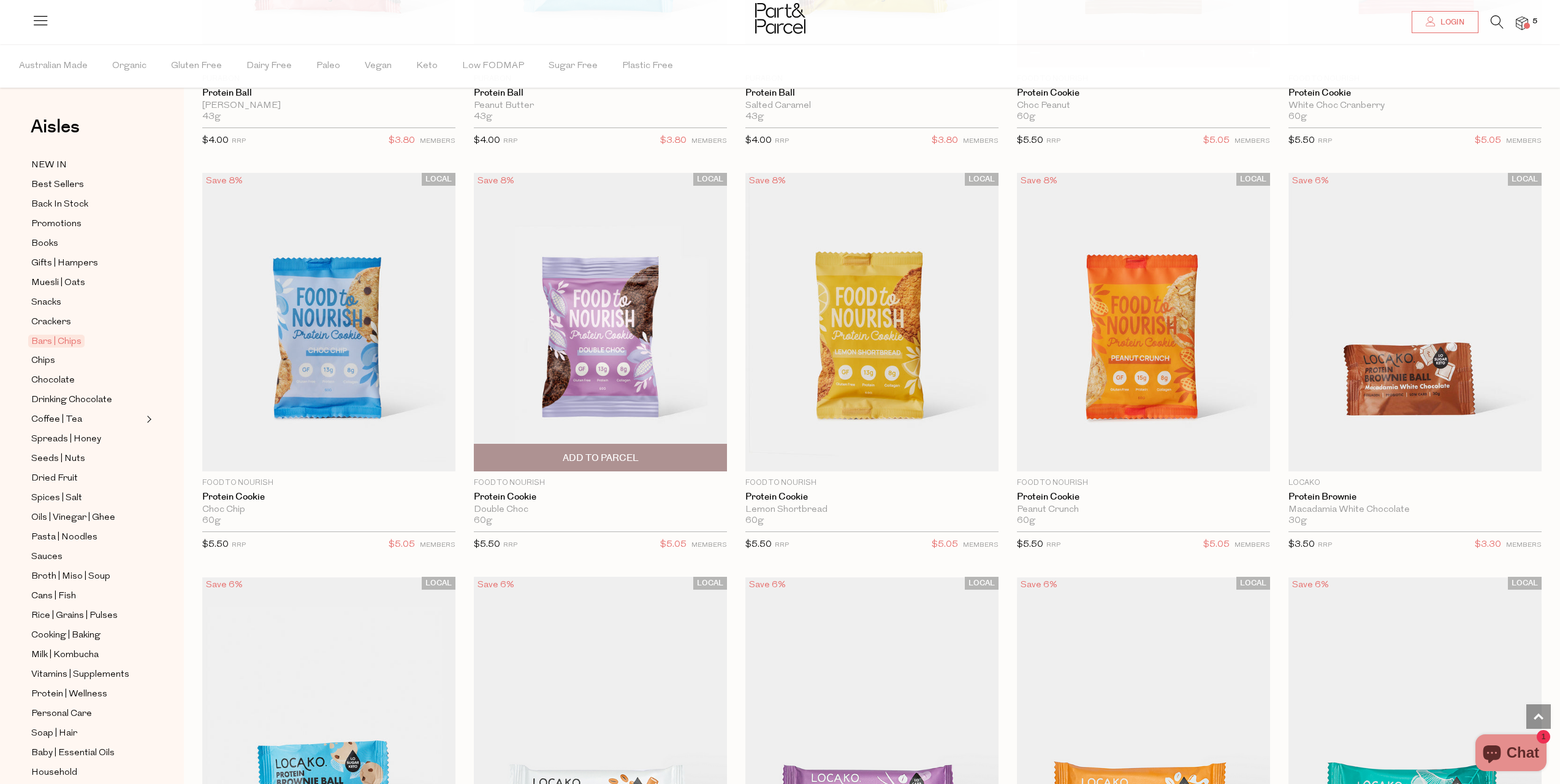
click at [616, 452] on span "Add To Parcel" at bounding box center [600, 458] width 76 height 13
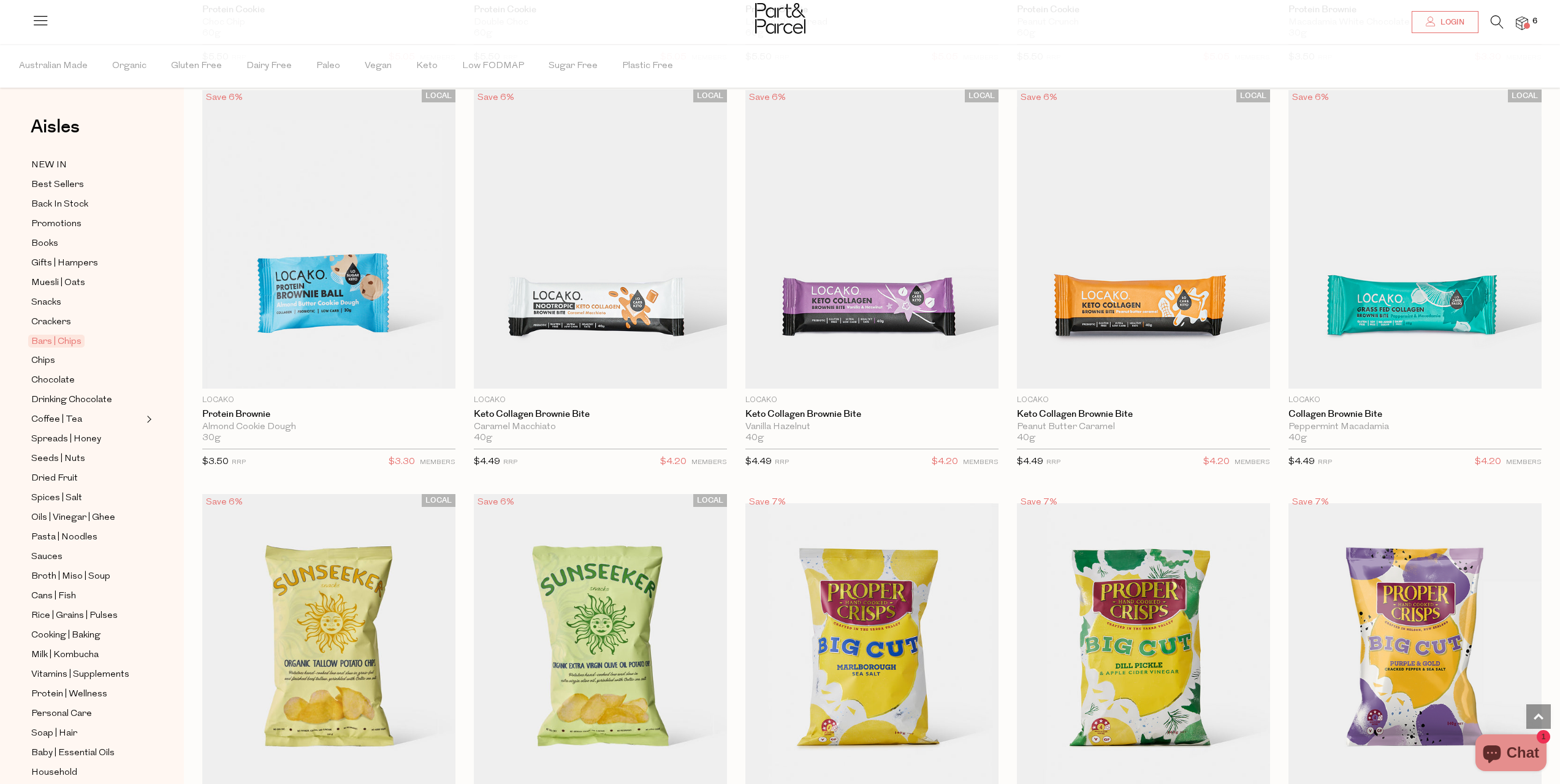
scroll to position [4290, 0]
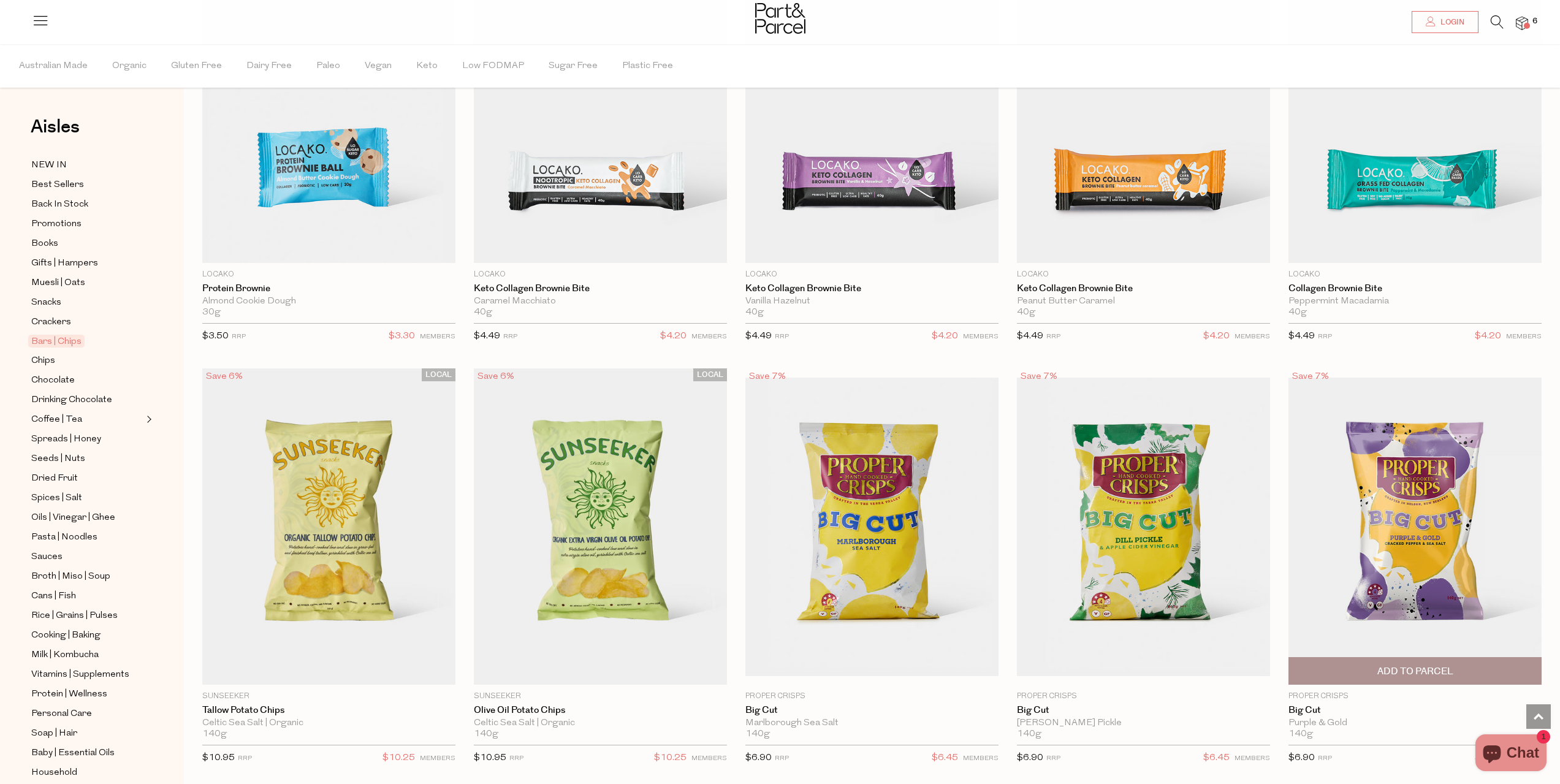
click at [1475, 657] on span "Add To Parcel" at bounding box center [1414, 670] width 246 height 27
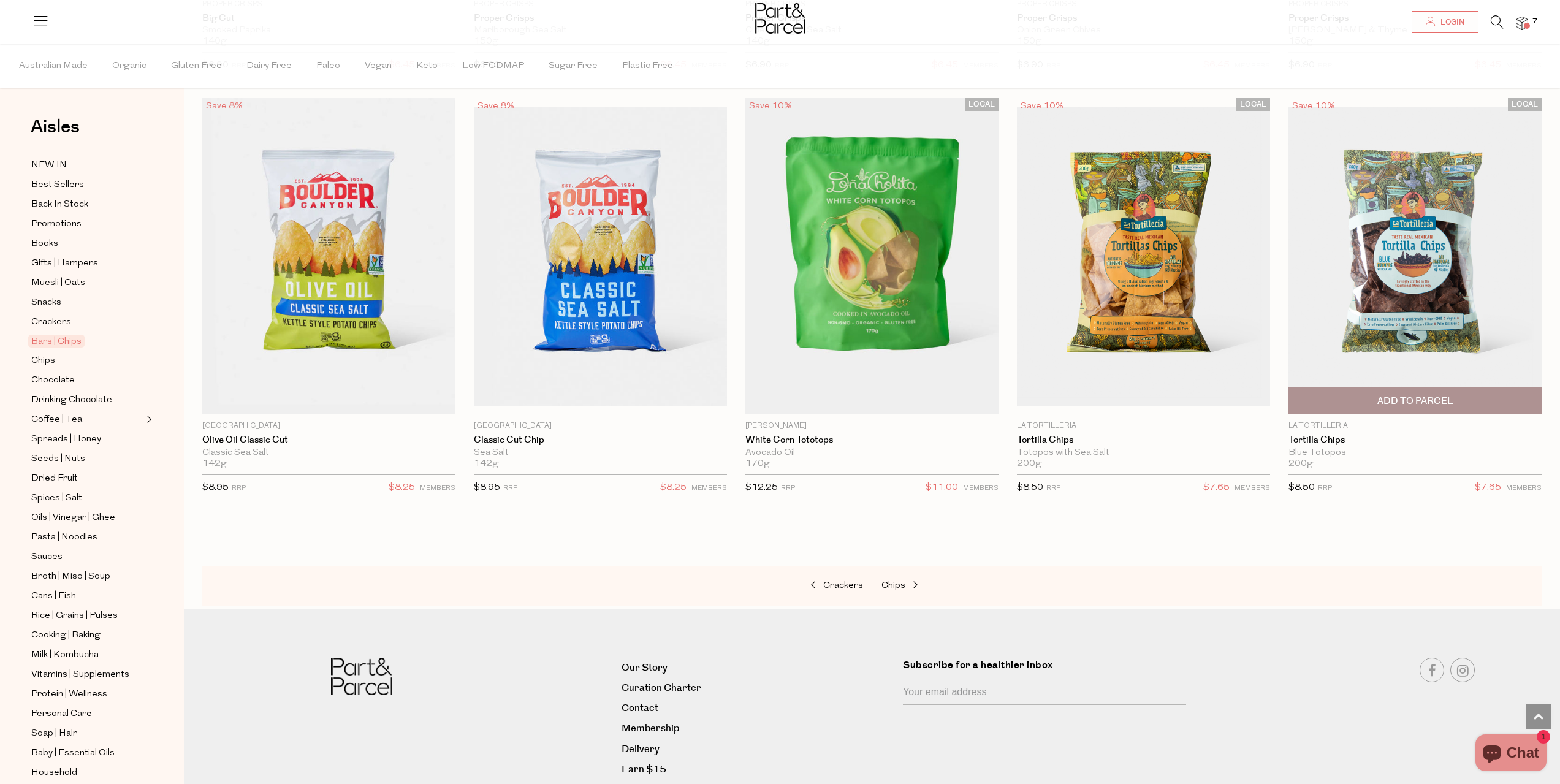
scroll to position [5427, 0]
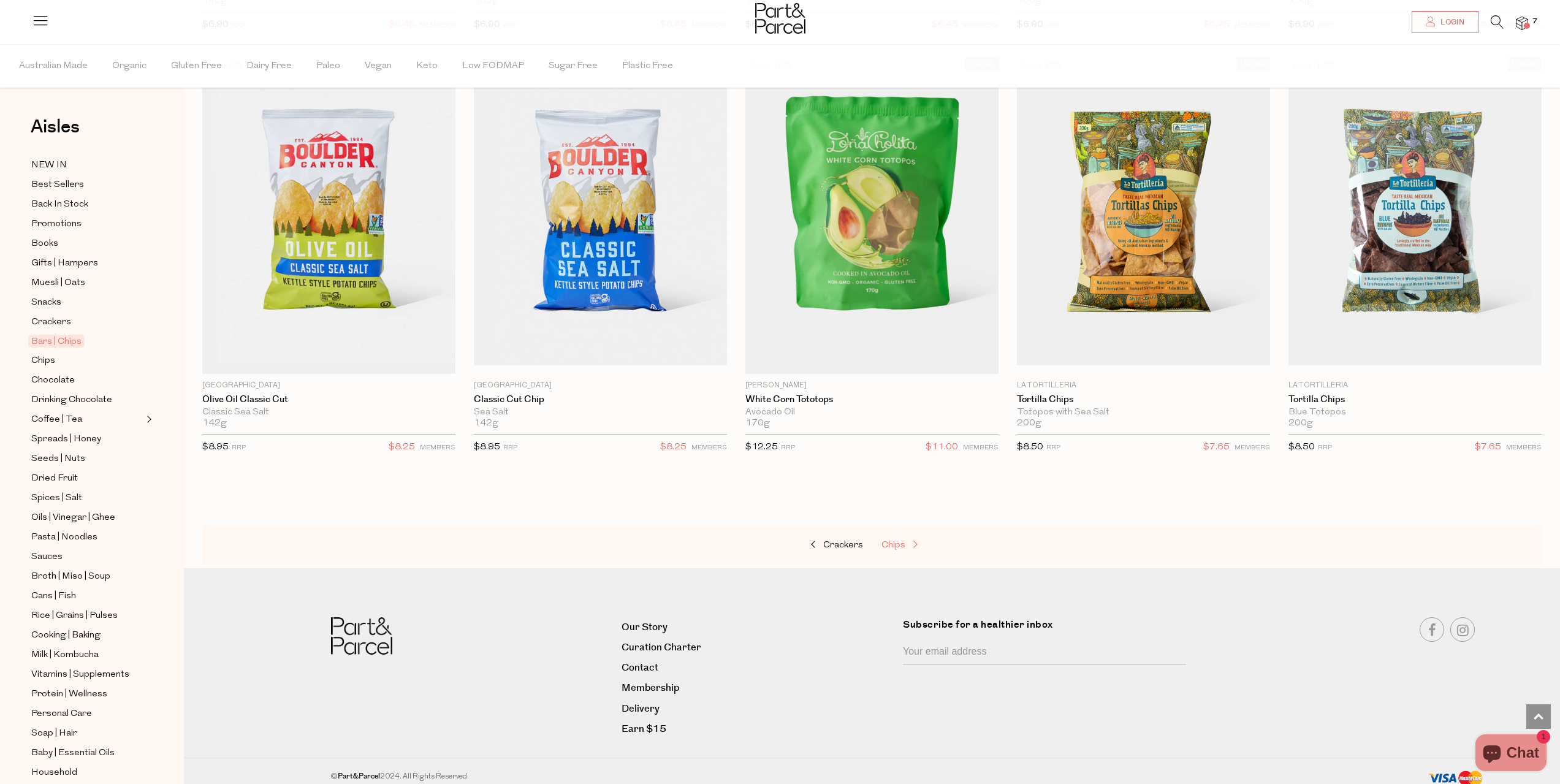
click at [894, 541] on span "Chips" at bounding box center [894, 545] width 24 height 9
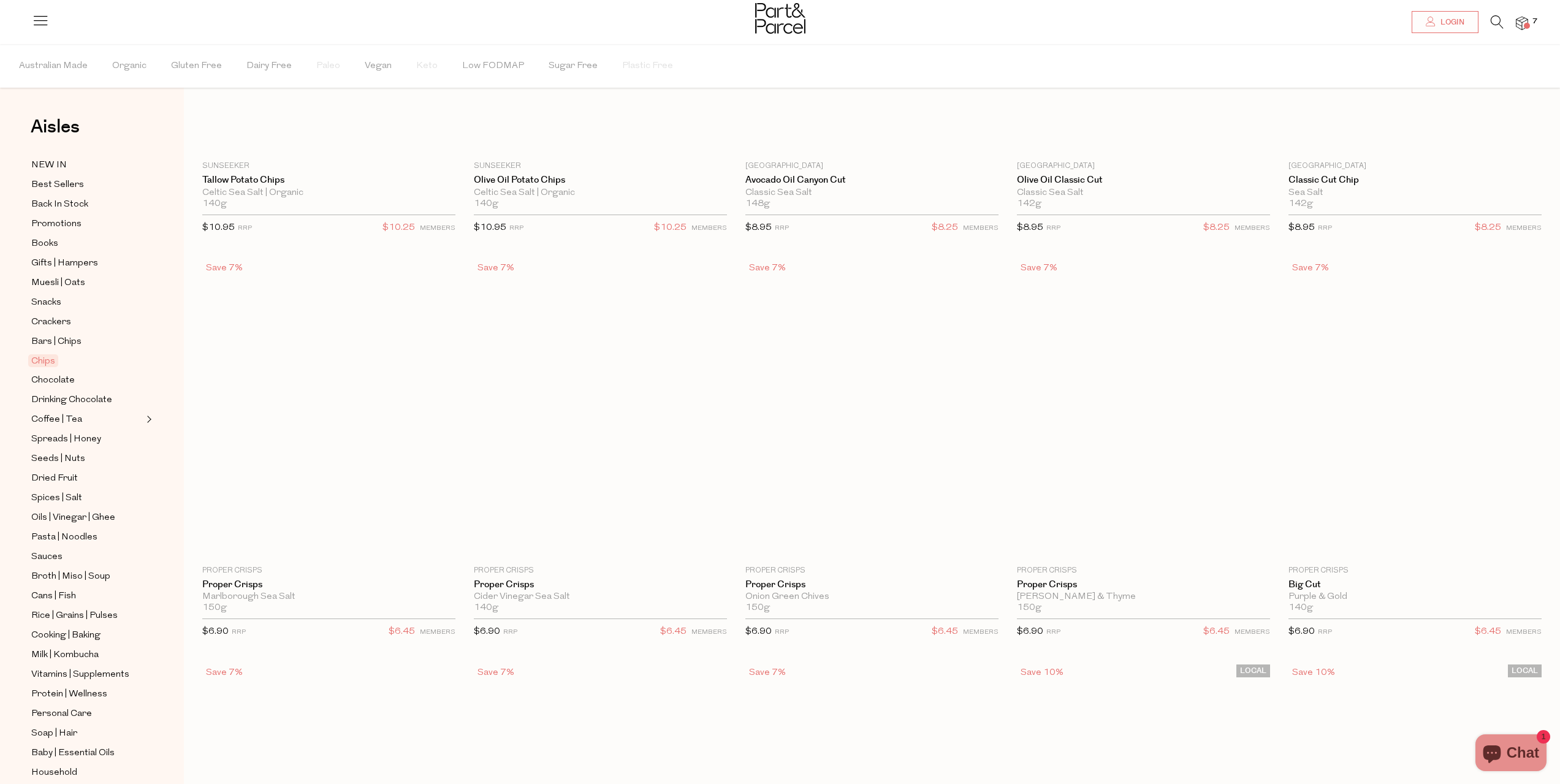
scroll to position [15, 0]
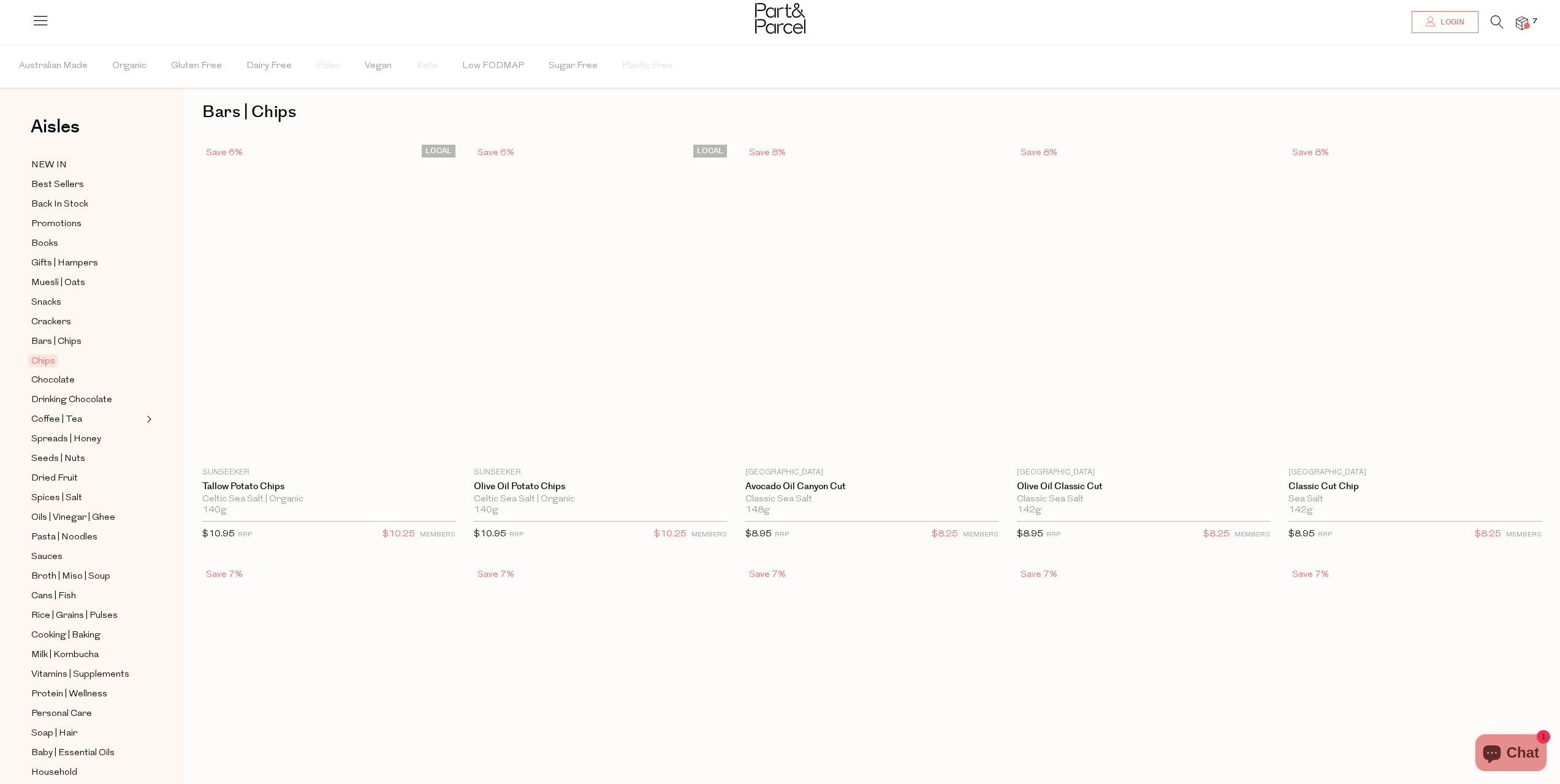
type input "2"
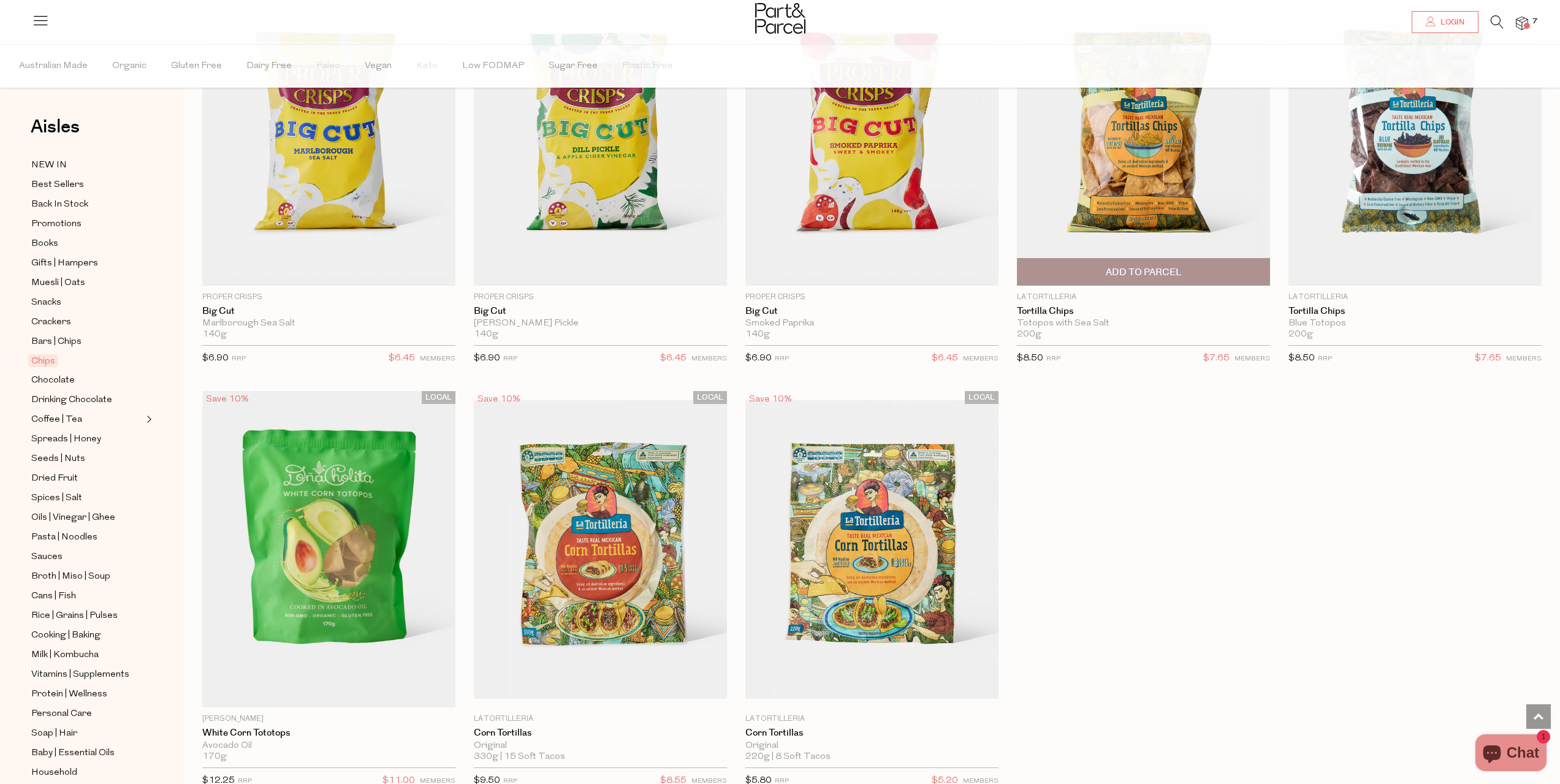
scroll to position [1226, 0]
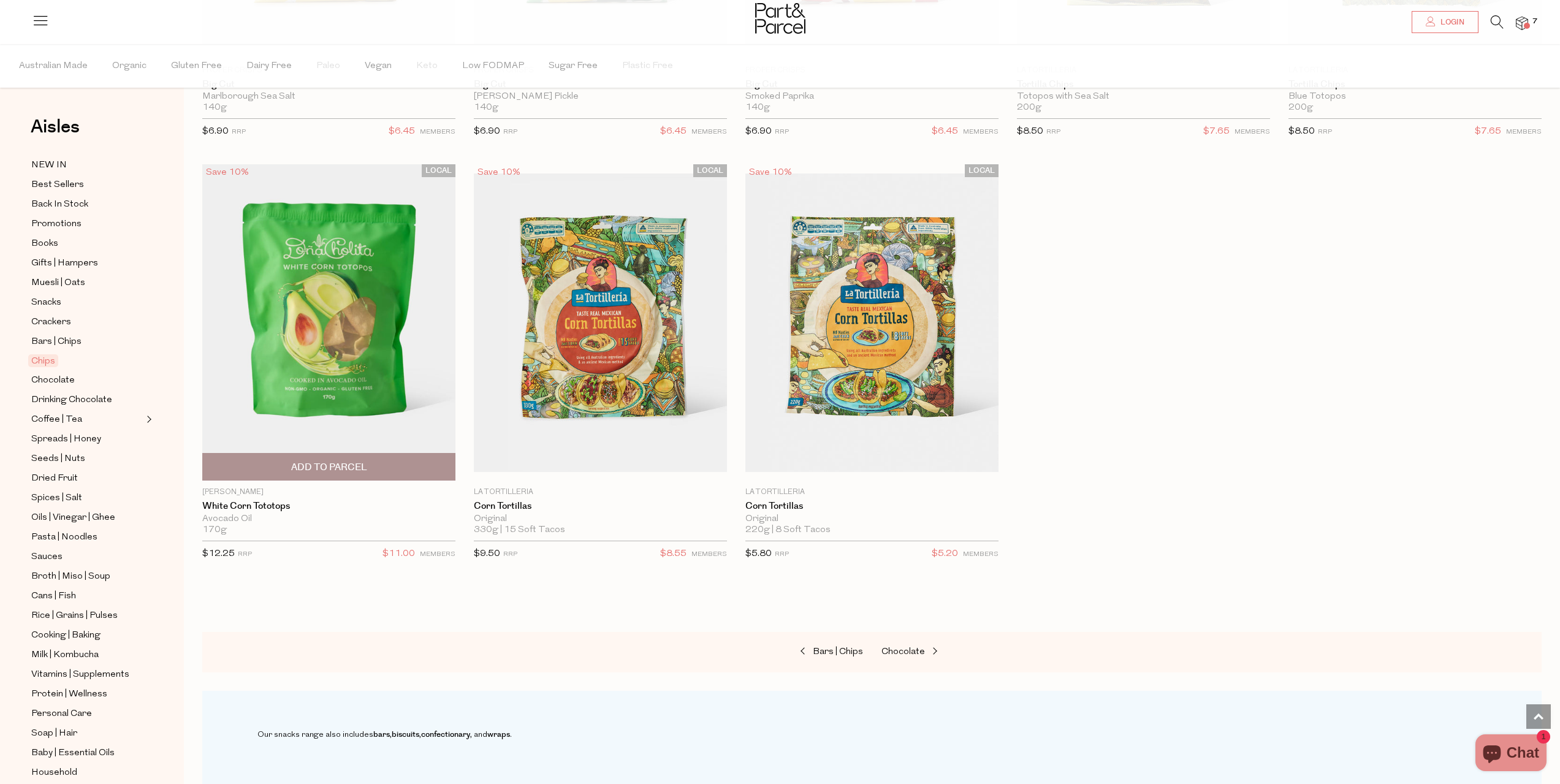
click at [301, 457] on span "Add To Parcel" at bounding box center [329, 467] width 246 height 27
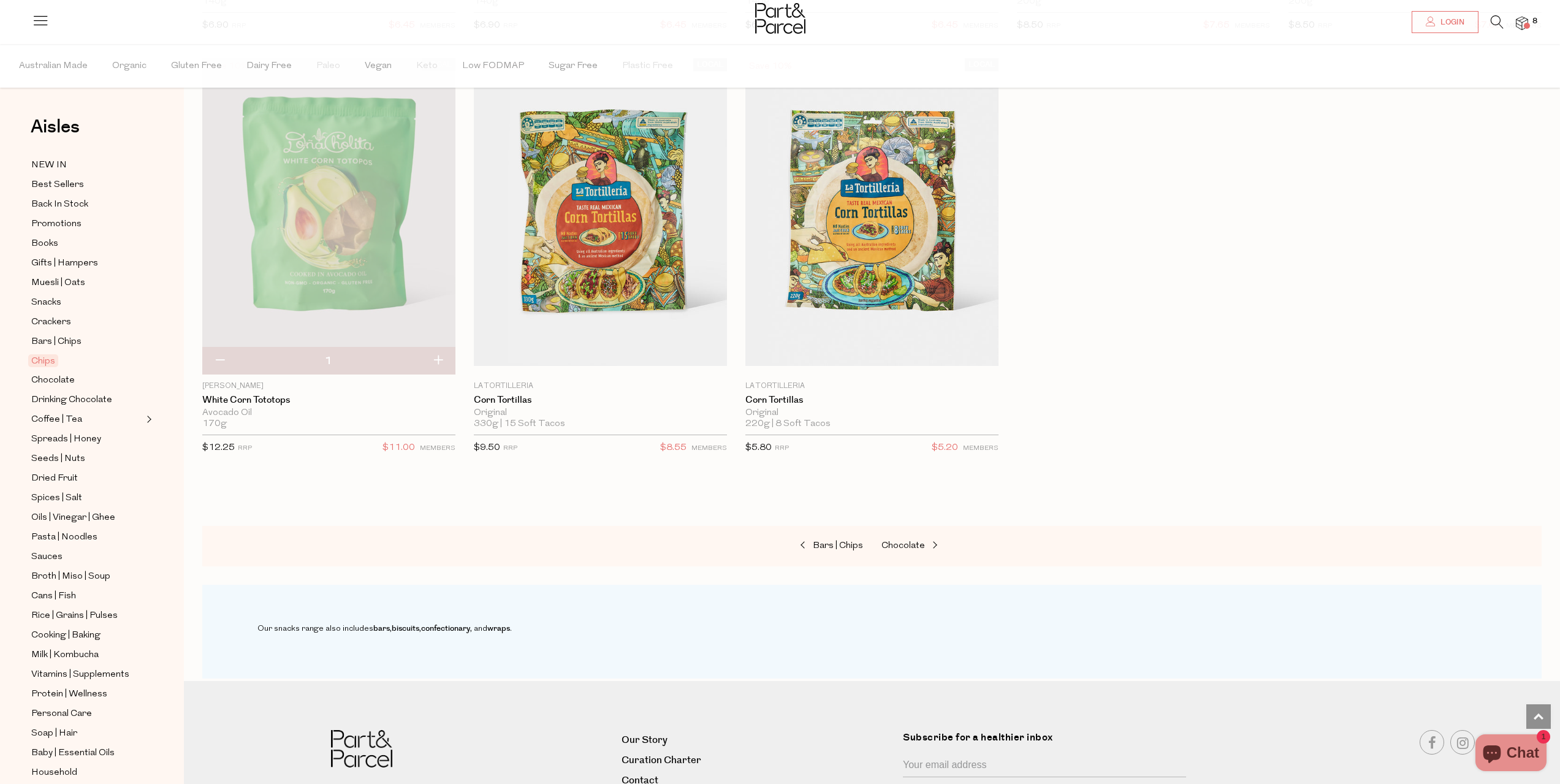
scroll to position [1450, 0]
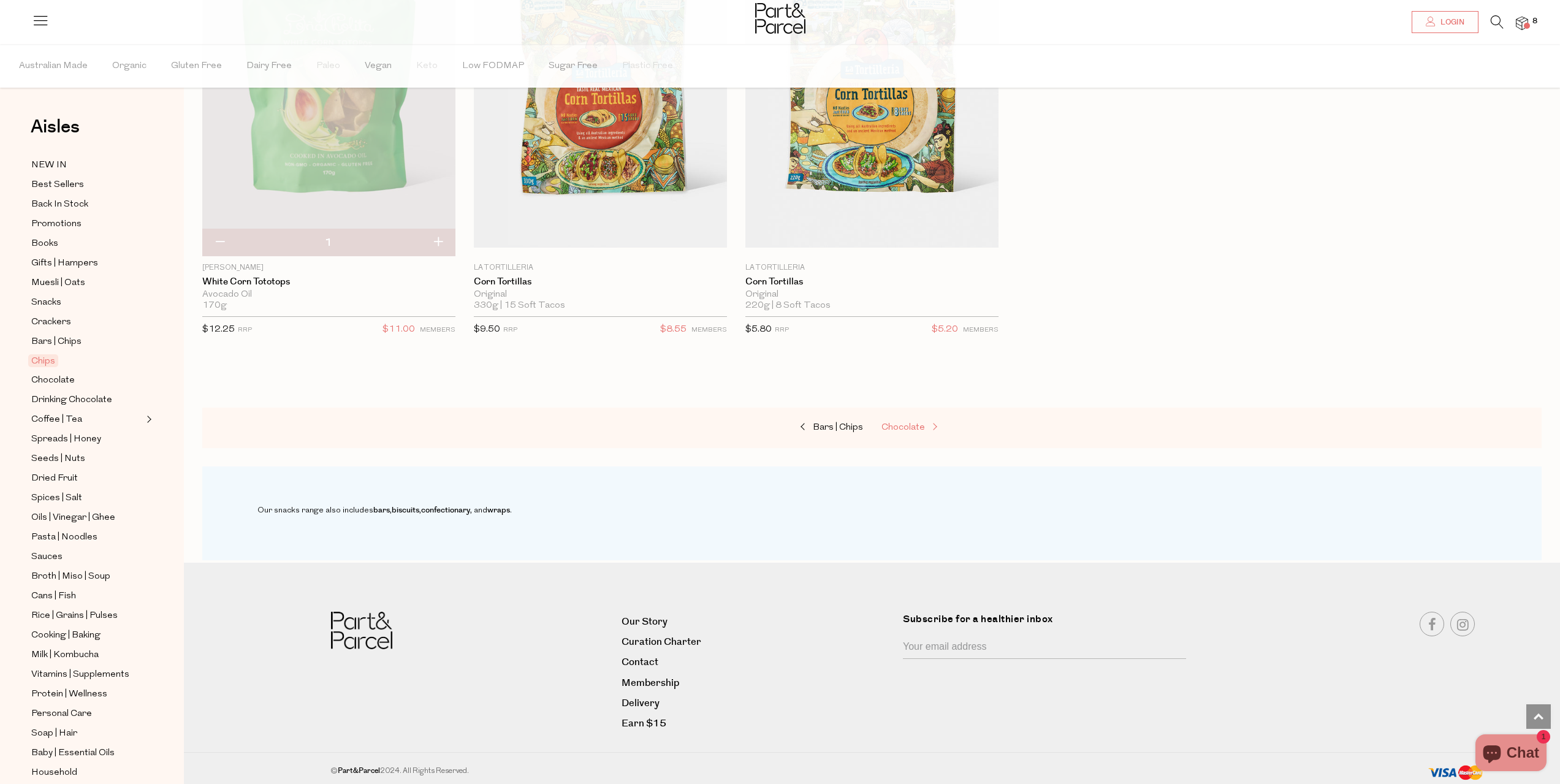
click at [915, 423] on span "Chocolate" at bounding box center [903, 427] width 44 height 9
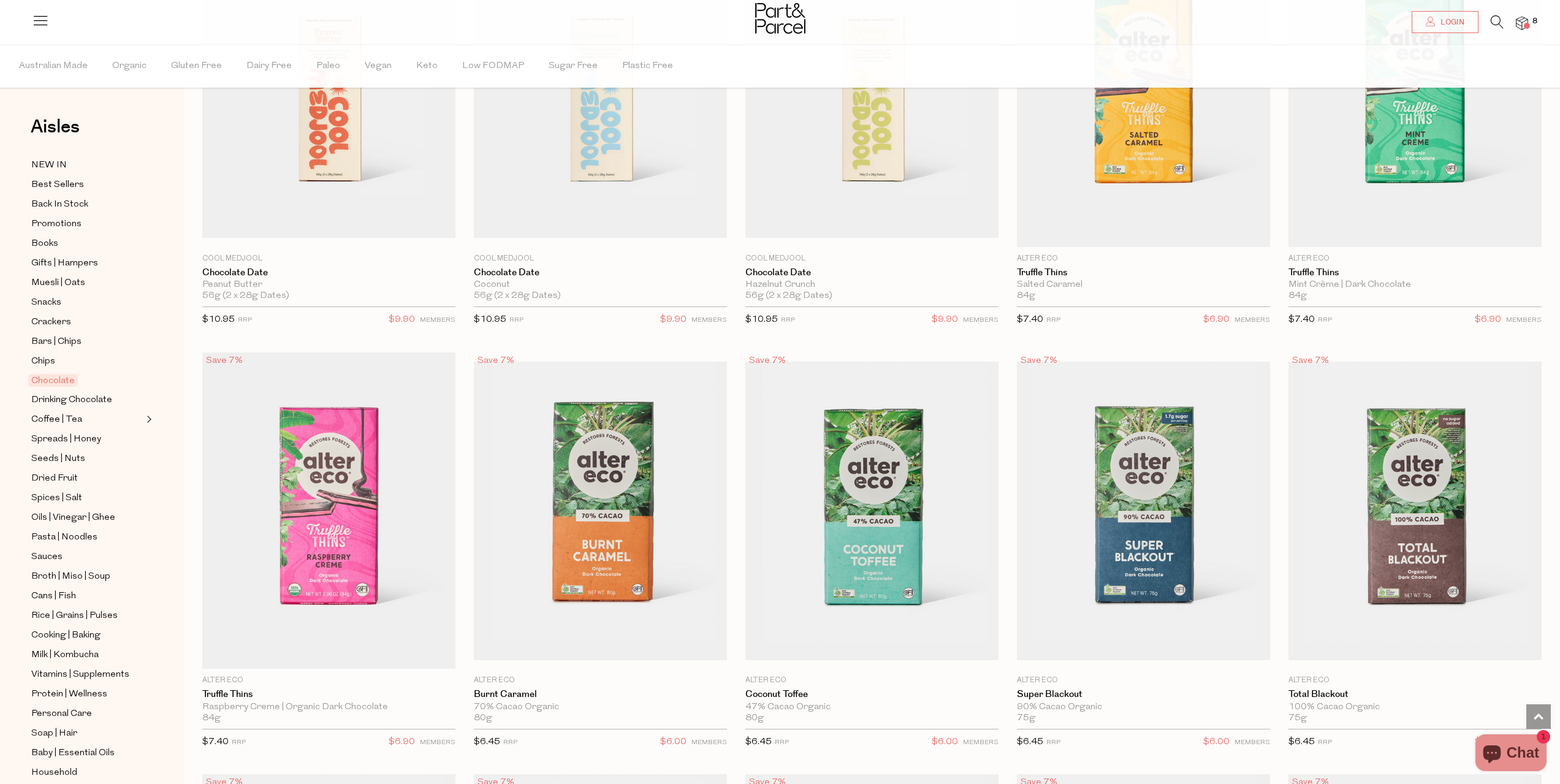
scroll to position [1042, 0]
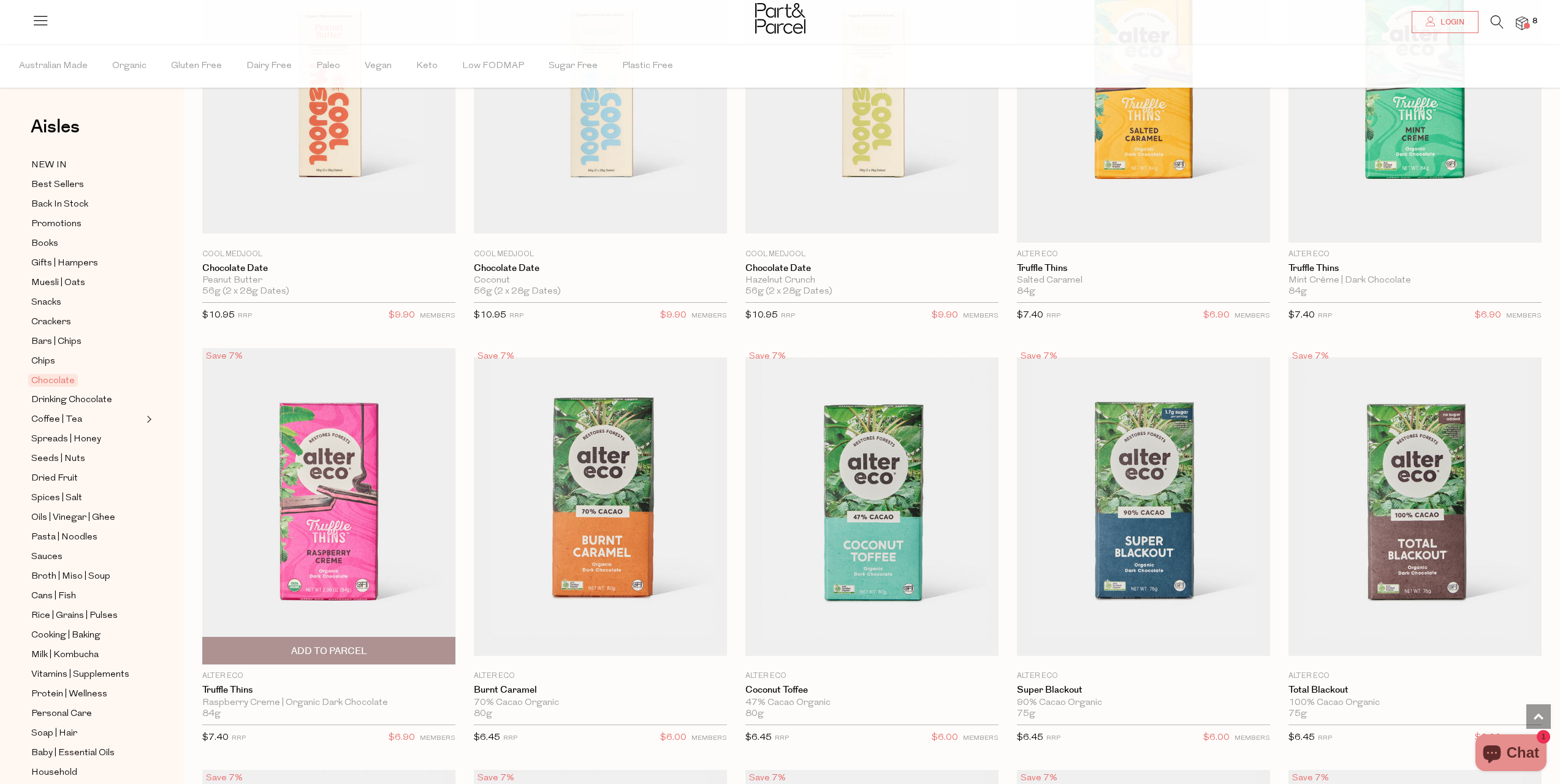
click at [364, 652] on span "Add To Parcel" at bounding box center [329, 651] width 76 height 13
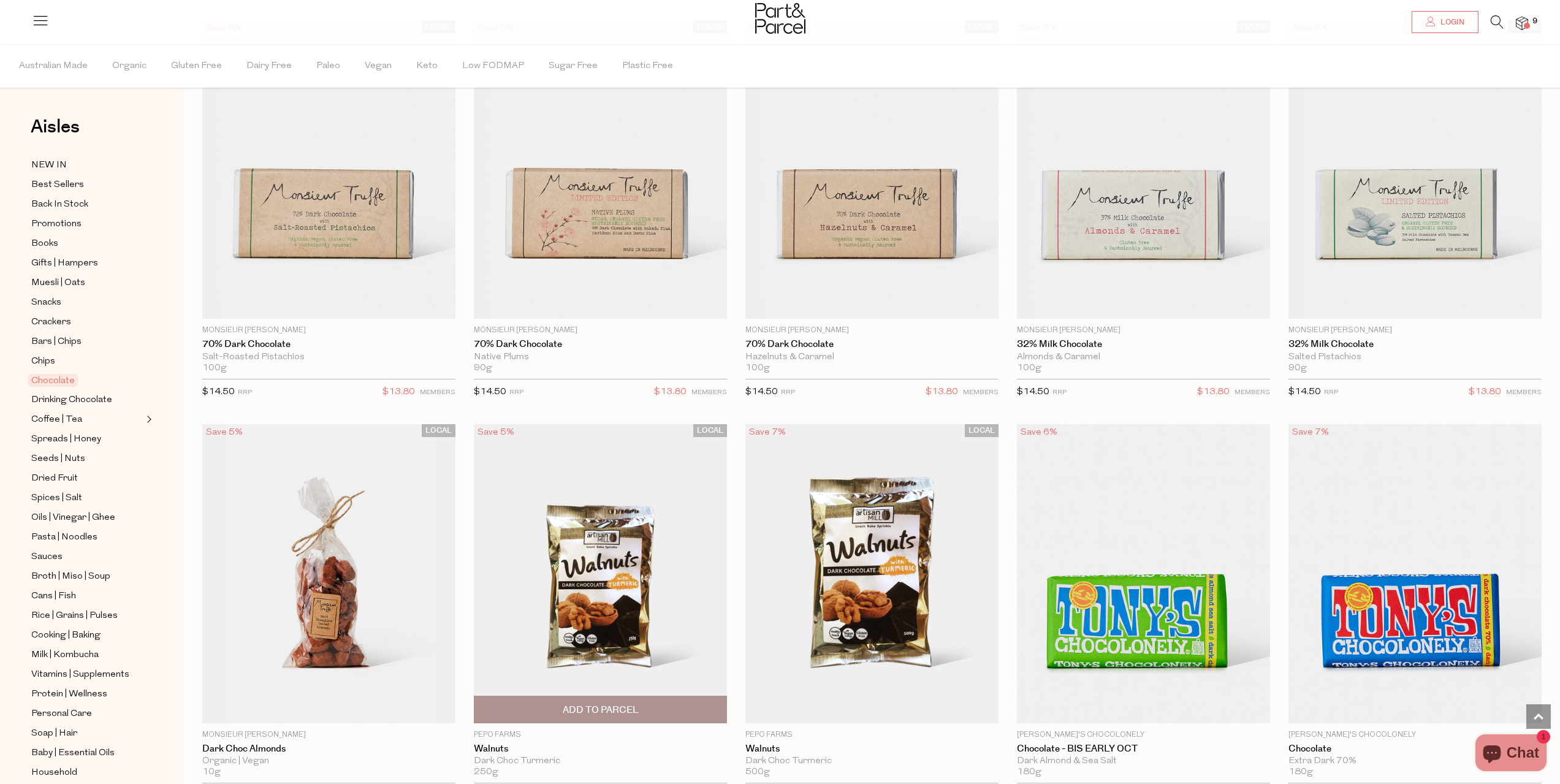
scroll to position [2696, 0]
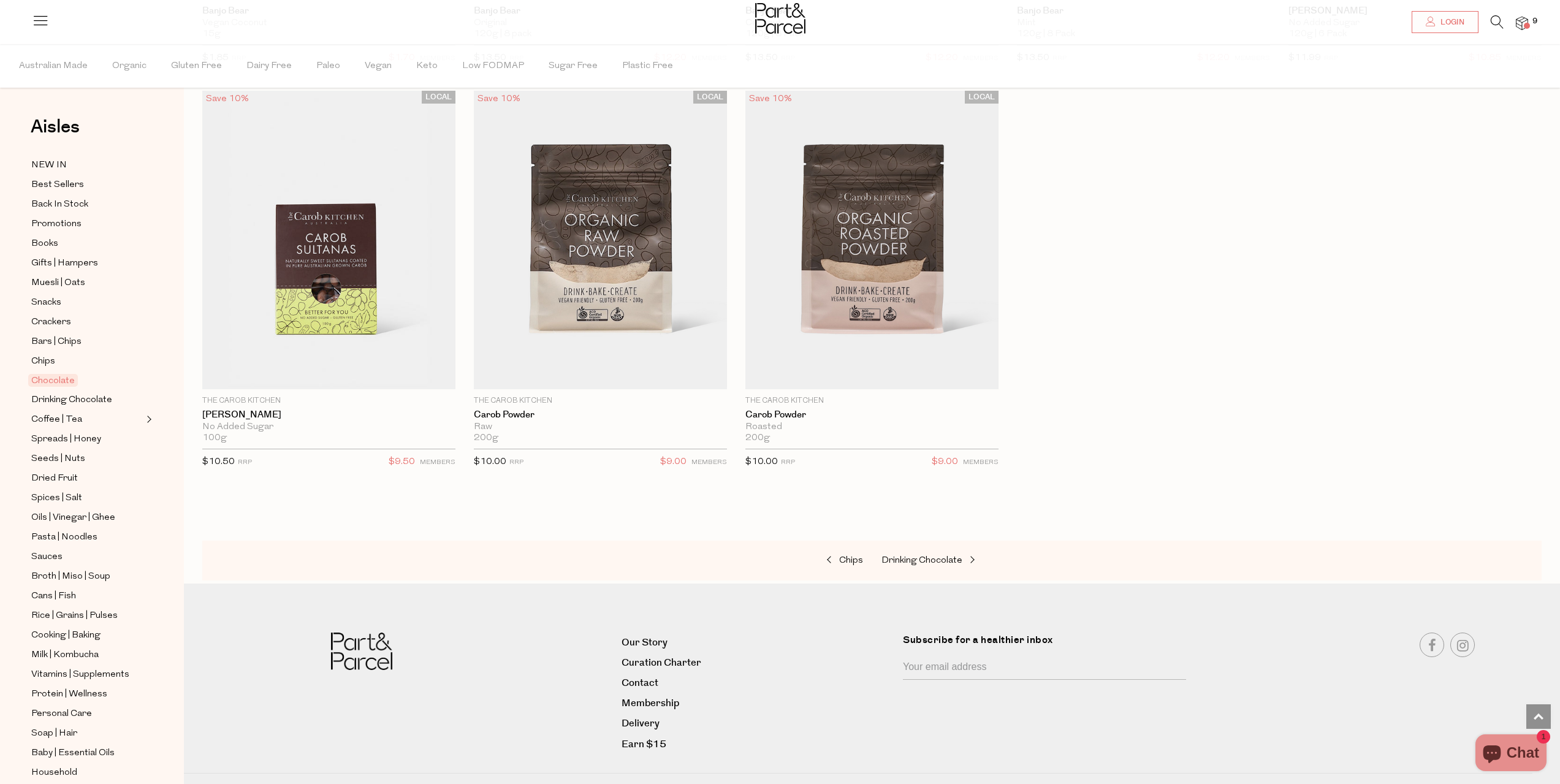
scroll to position [4583, 0]
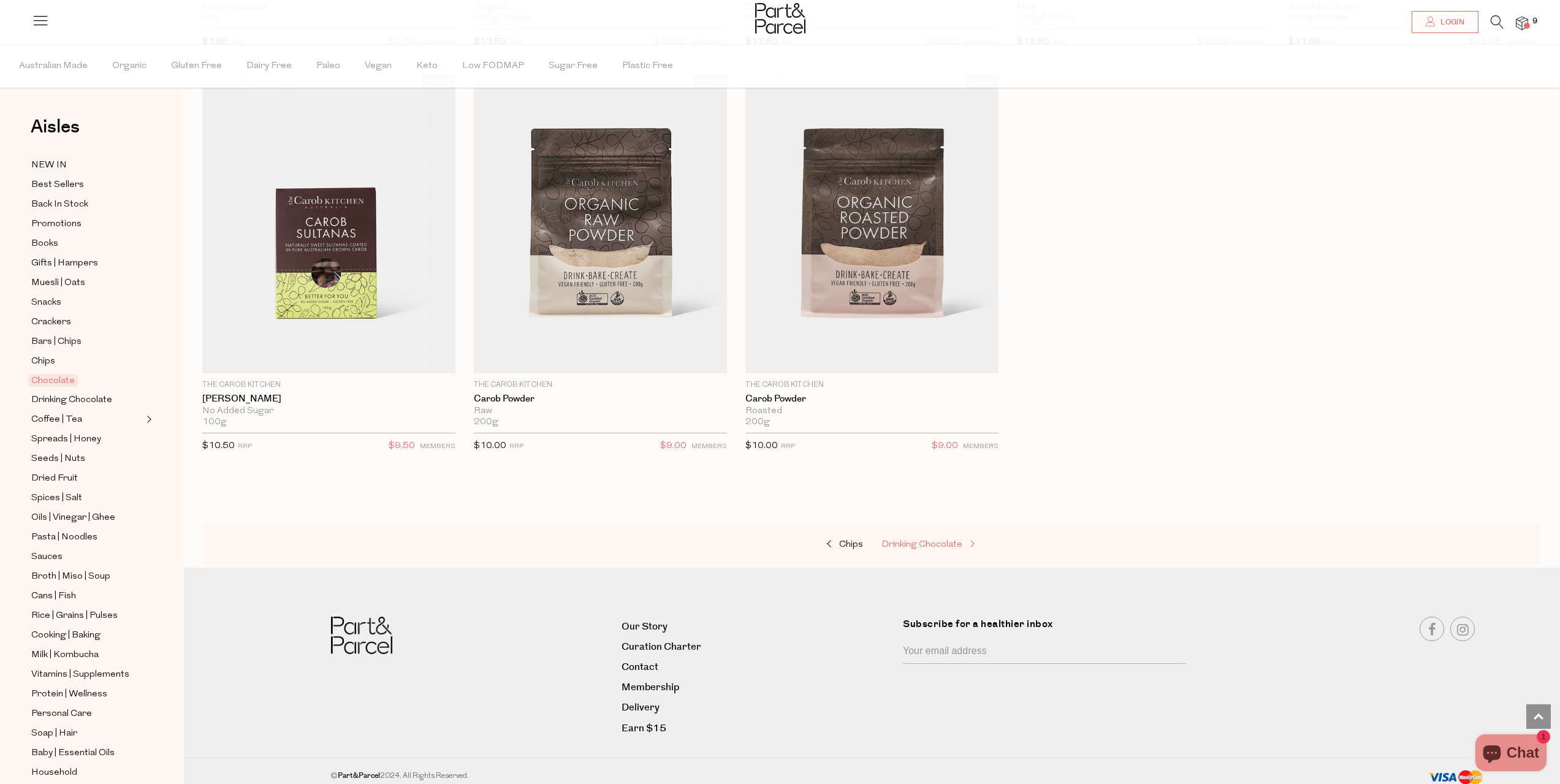
click at [927, 542] on span "Drinking Chocolate" at bounding box center [922, 544] width 81 height 9
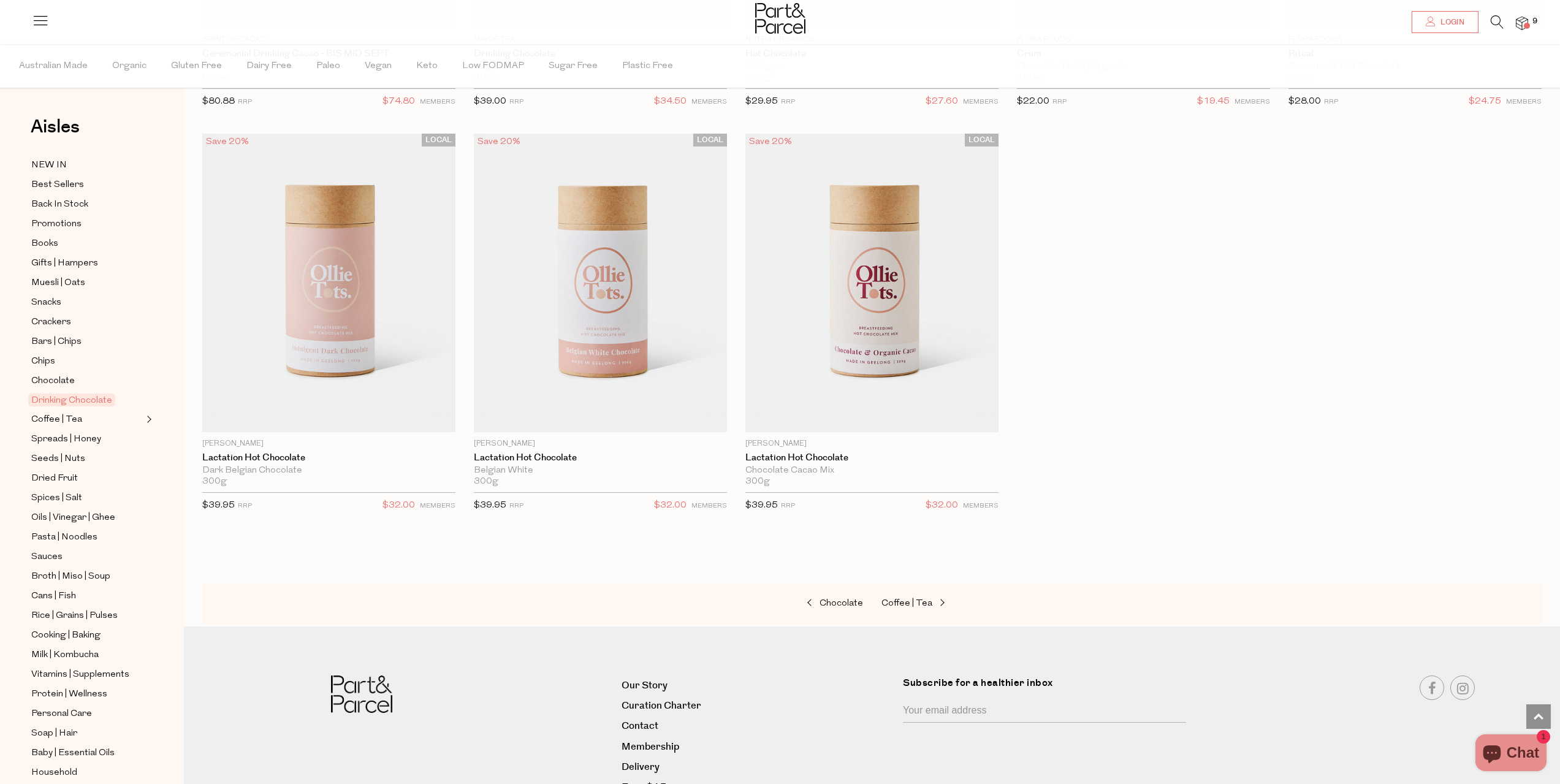
scroll to position [1338, 0]
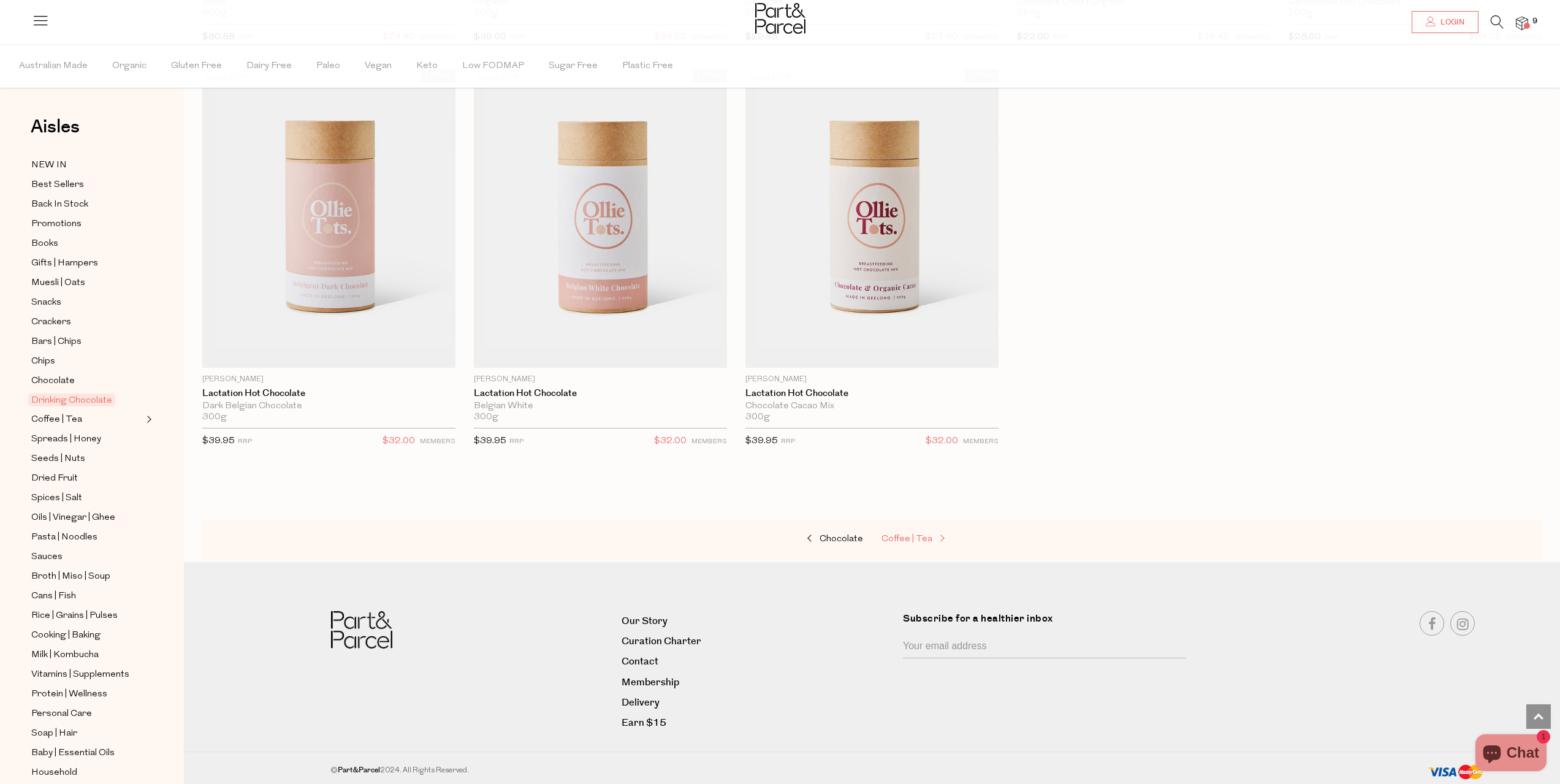
click at [914, 536] on span "Coffee | Tea" at bounding box center [907, 538] width 51 height 9
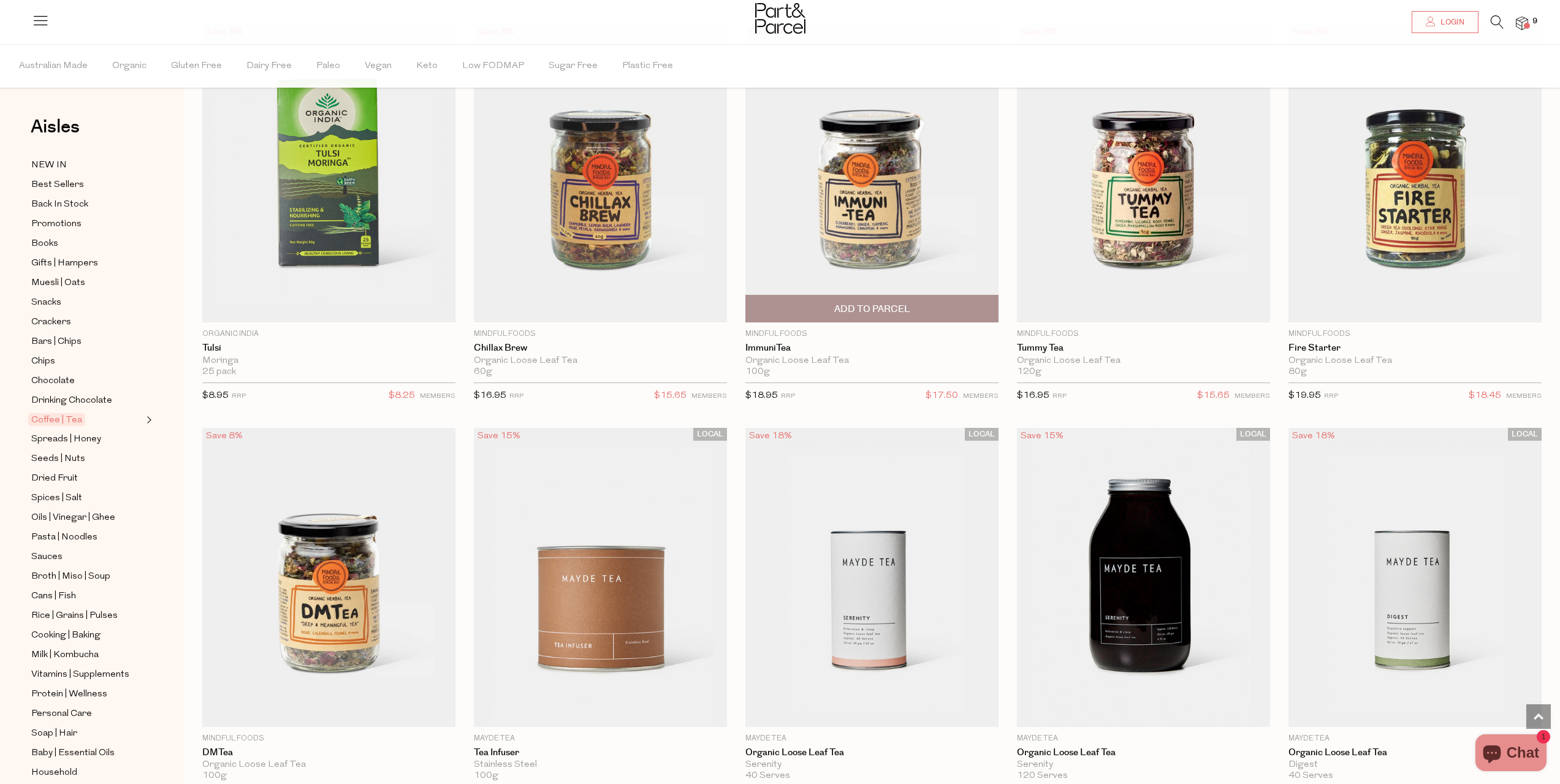
scroll to position [2574, 0]
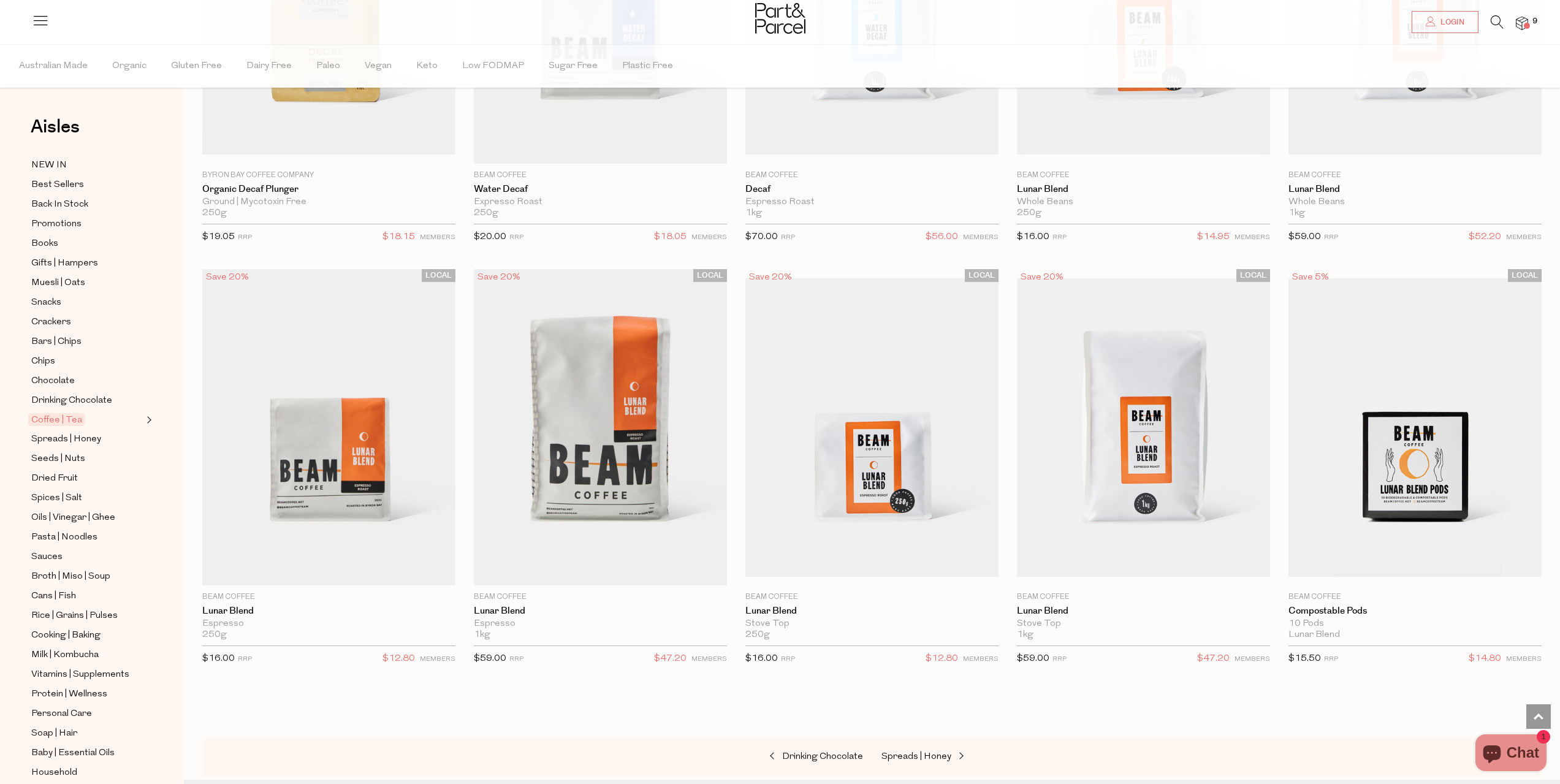
scroll to position [7129, 0]
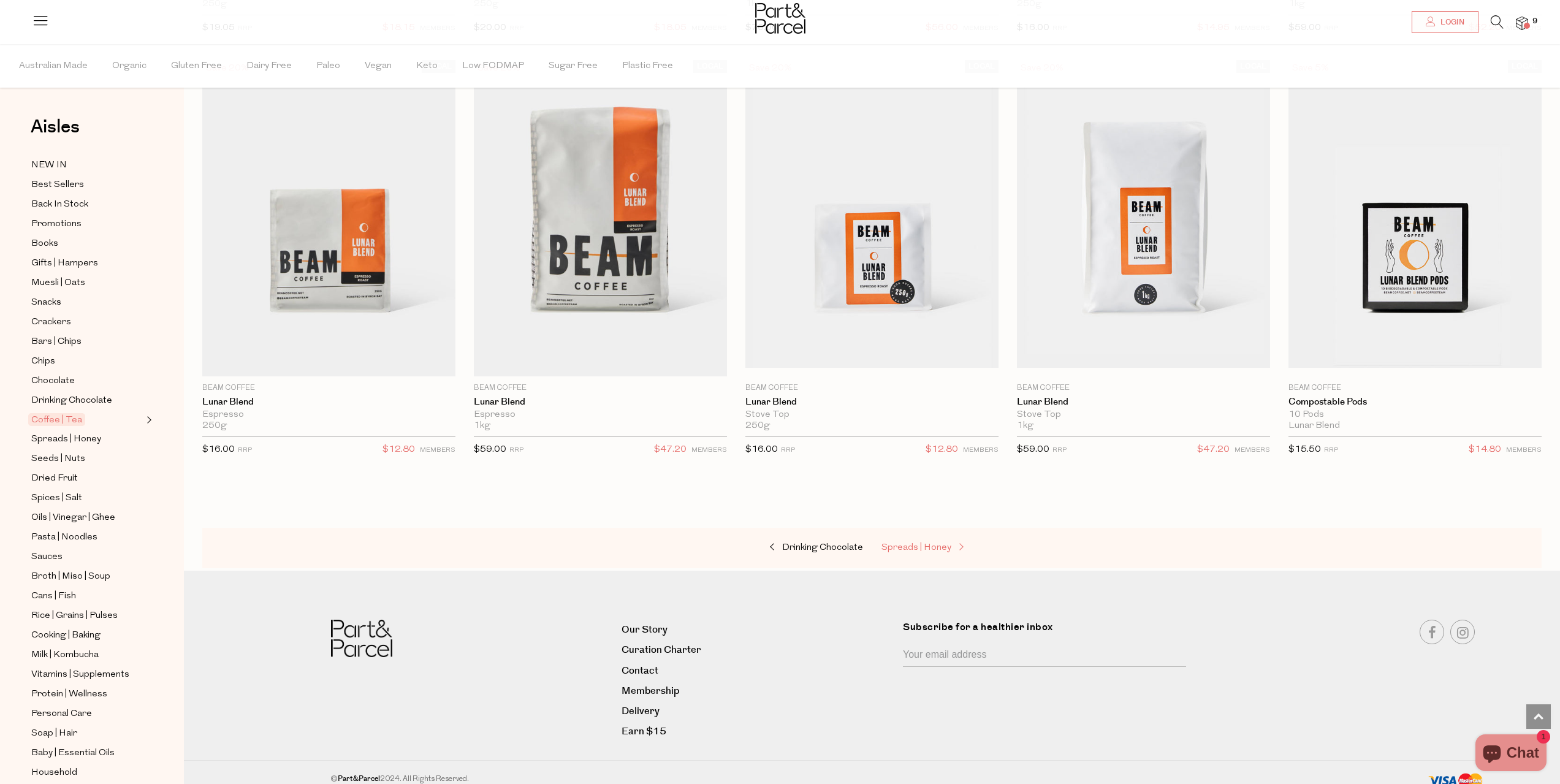
click at [916, 543] on span "Spreads | Honey" at bounding box center [916, 547] width 70 height 9
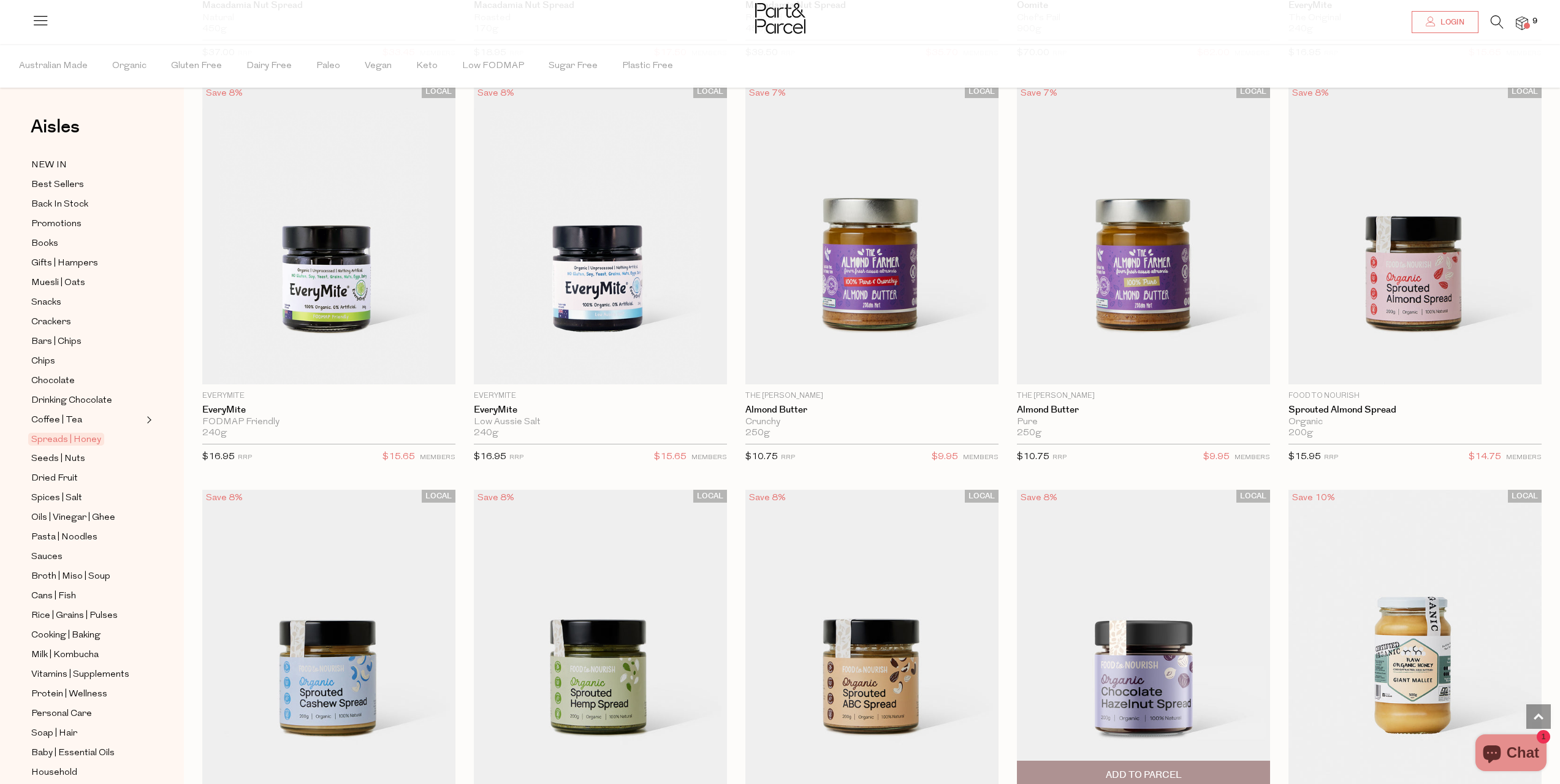
scroll to position [2329, 0]
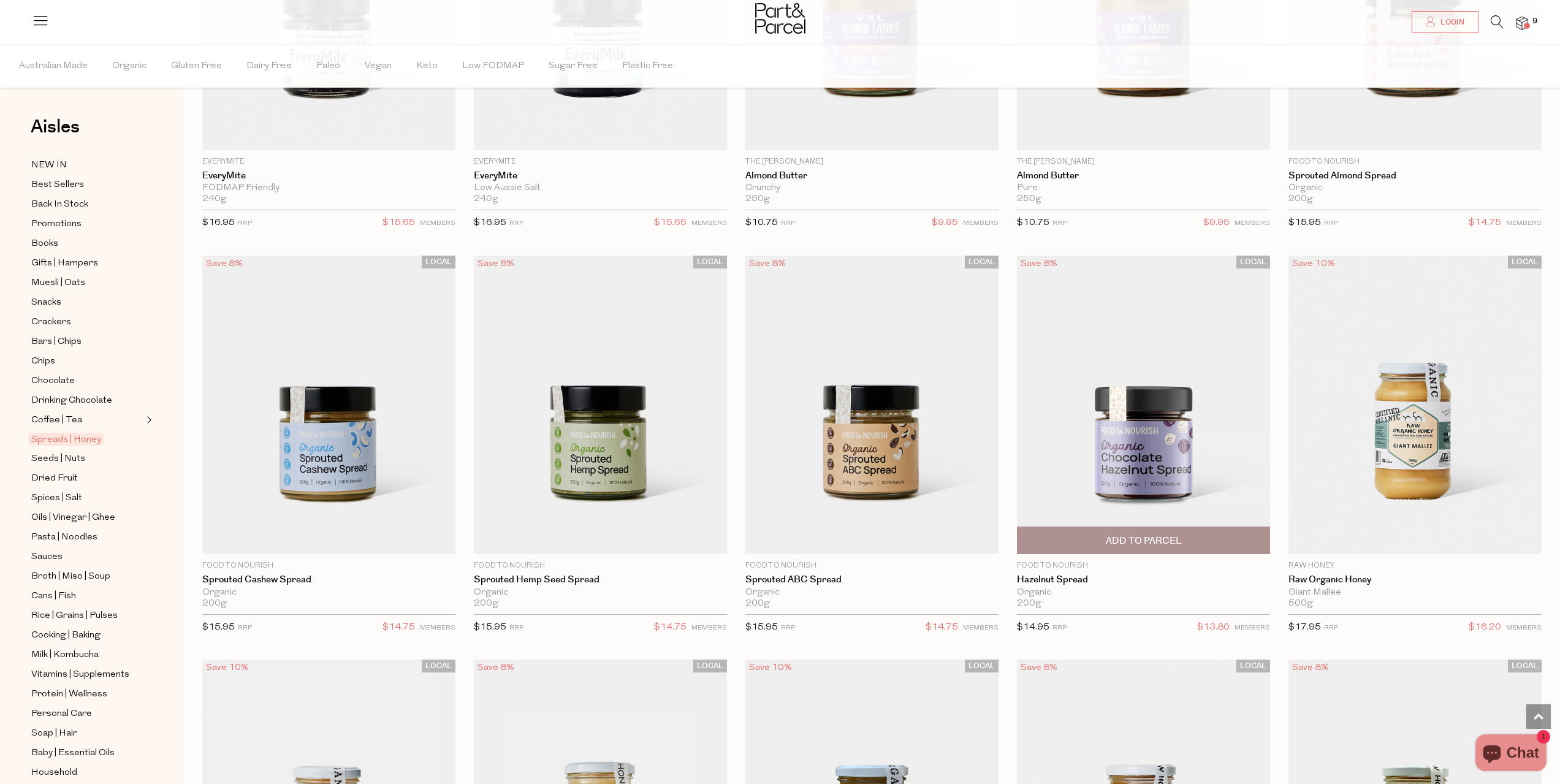
click at [1101, 531] on span "Add To Parcel" at bounding box center [1143, 540] width 246 height 27
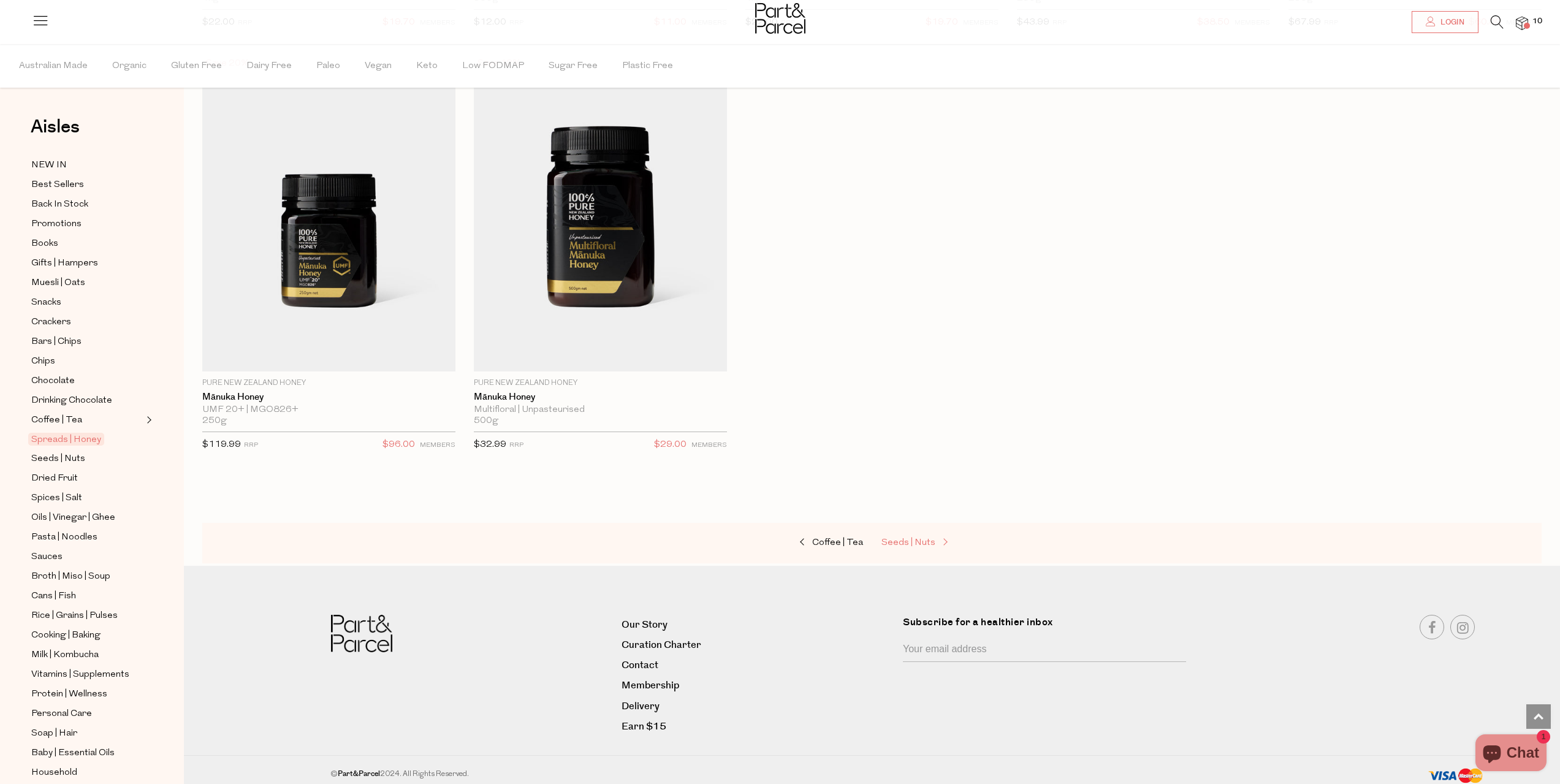
click at [930, 538] on span "Seeds | Nuts" at bounding box center [908, 542] width 54 height 9
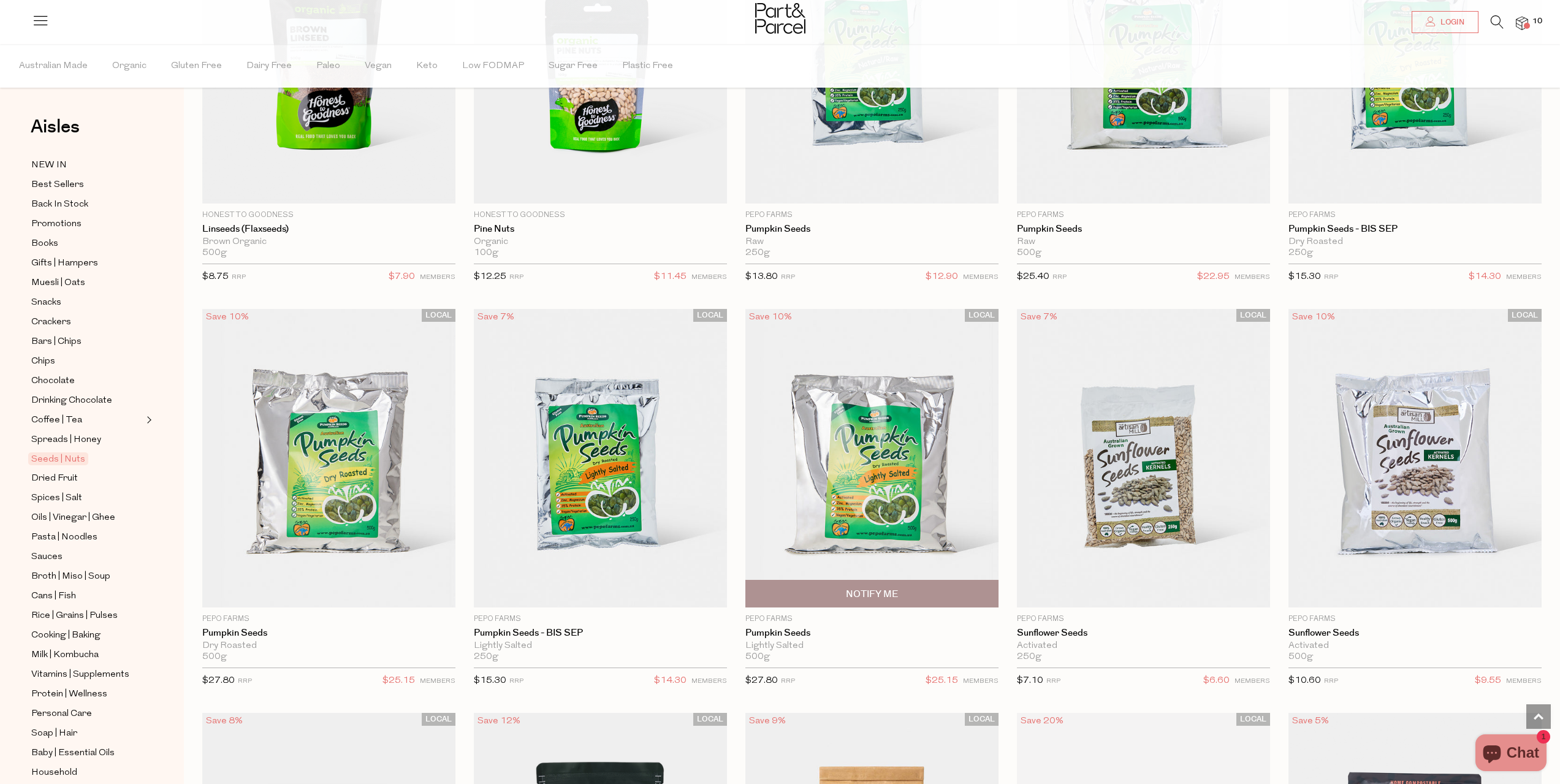
scroll to position [2574, 0]
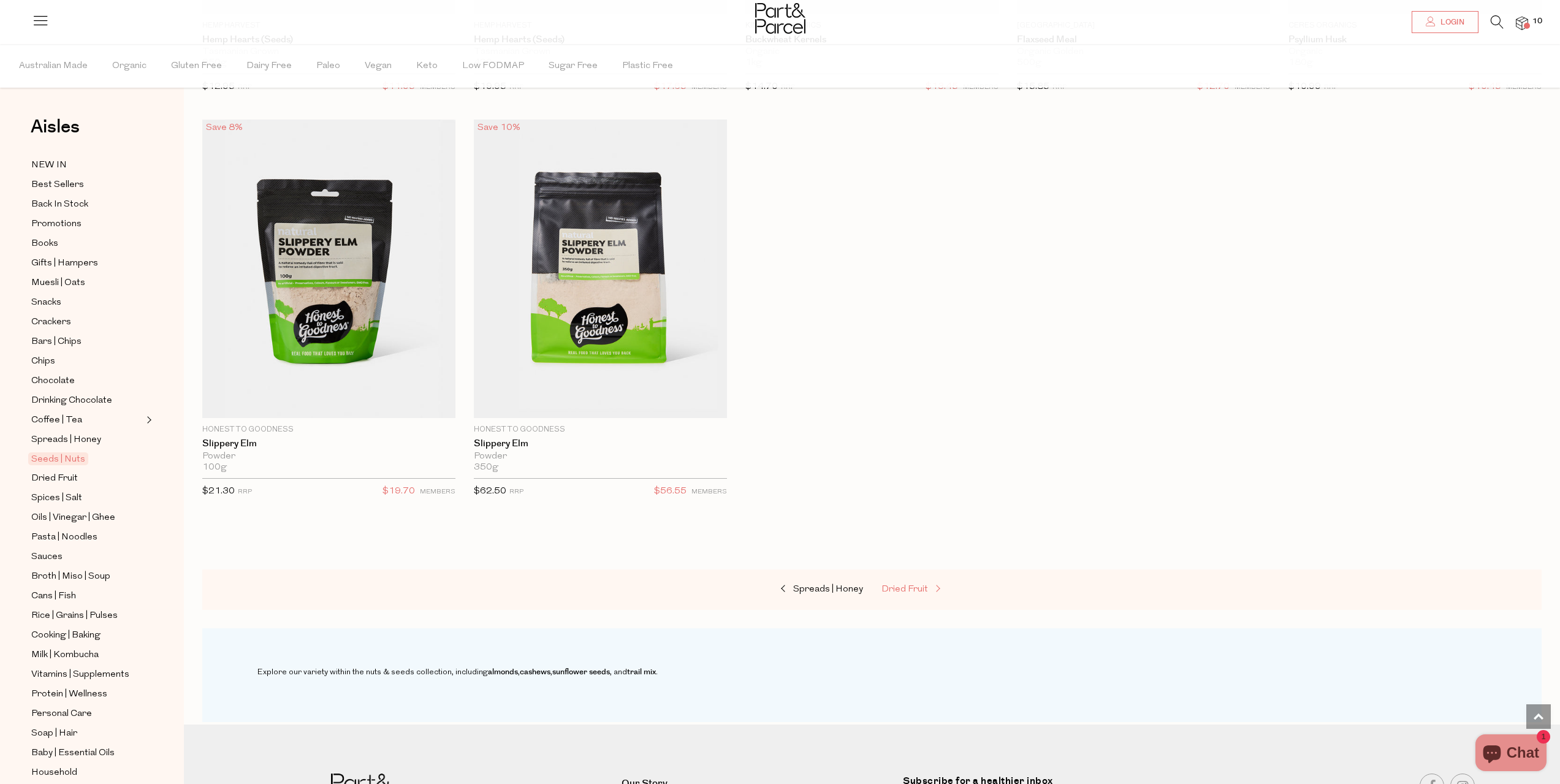
click at [927, 585] on span at bounding box center [936, 589] width 17 height 9
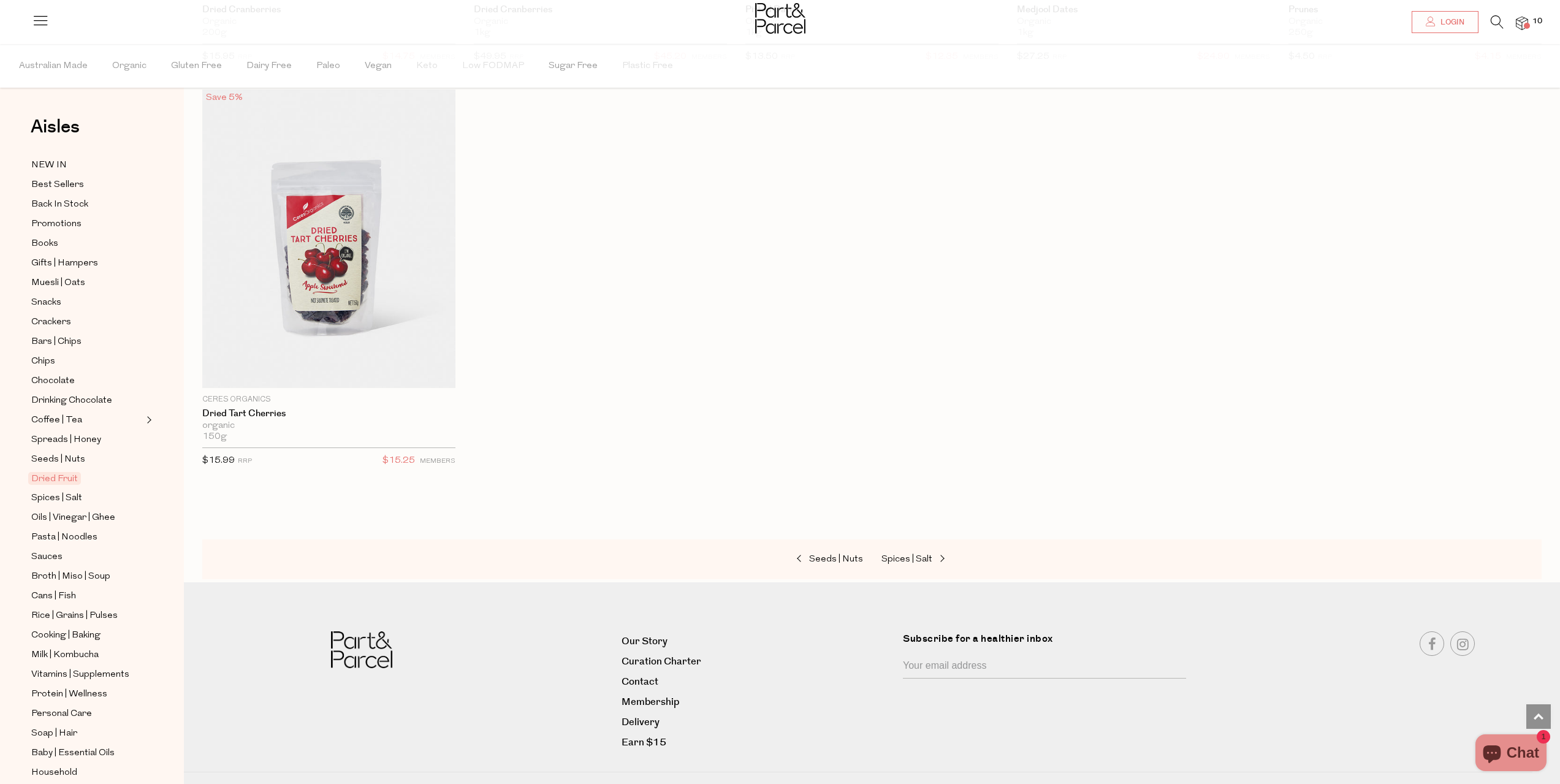
scroll to position [899, 0]
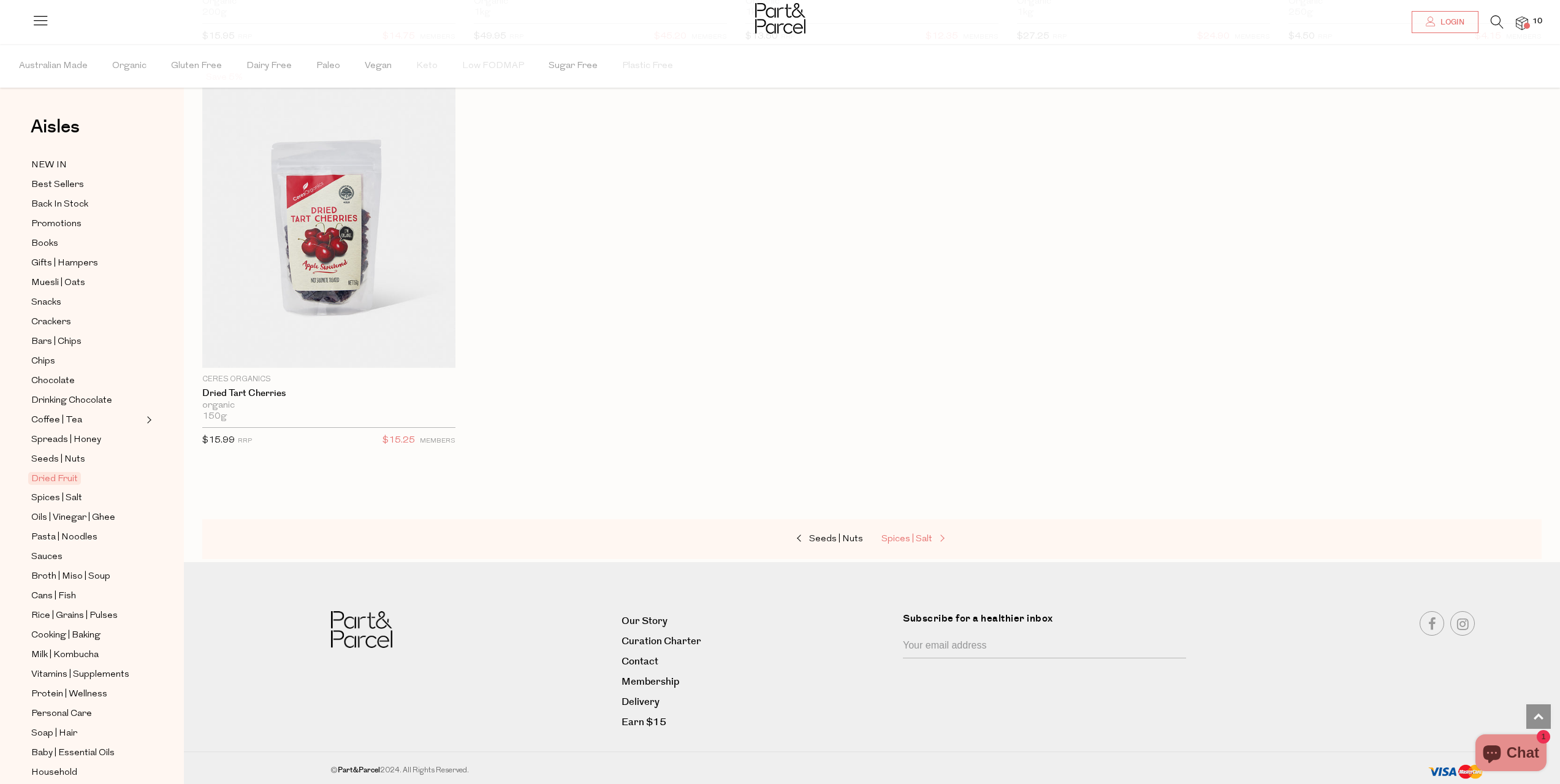
click at [904, 534] on span "Spices | Salt" at bounding box center [907, 538] width 51 height 9
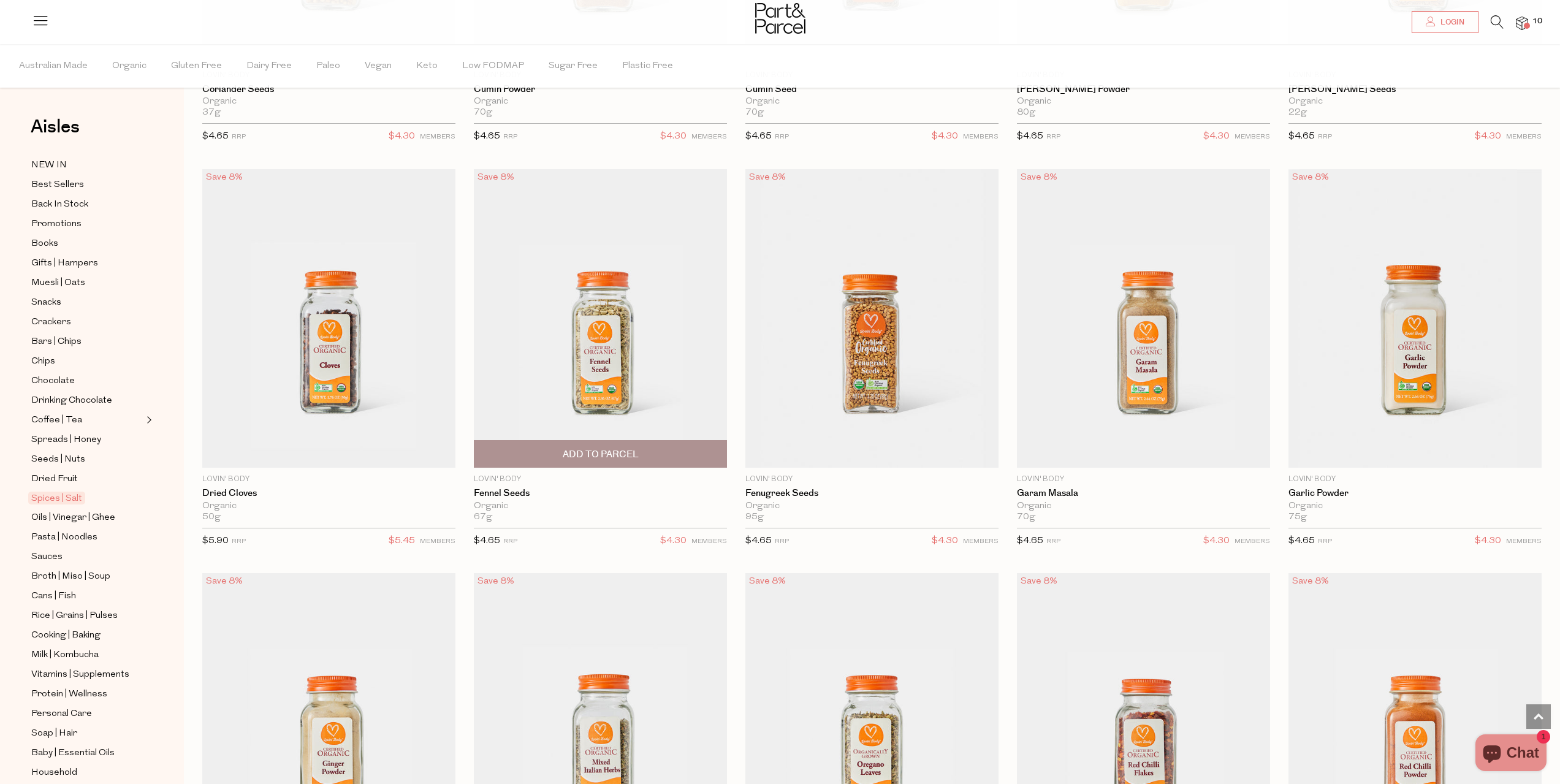
scroll to position [3248, 0]
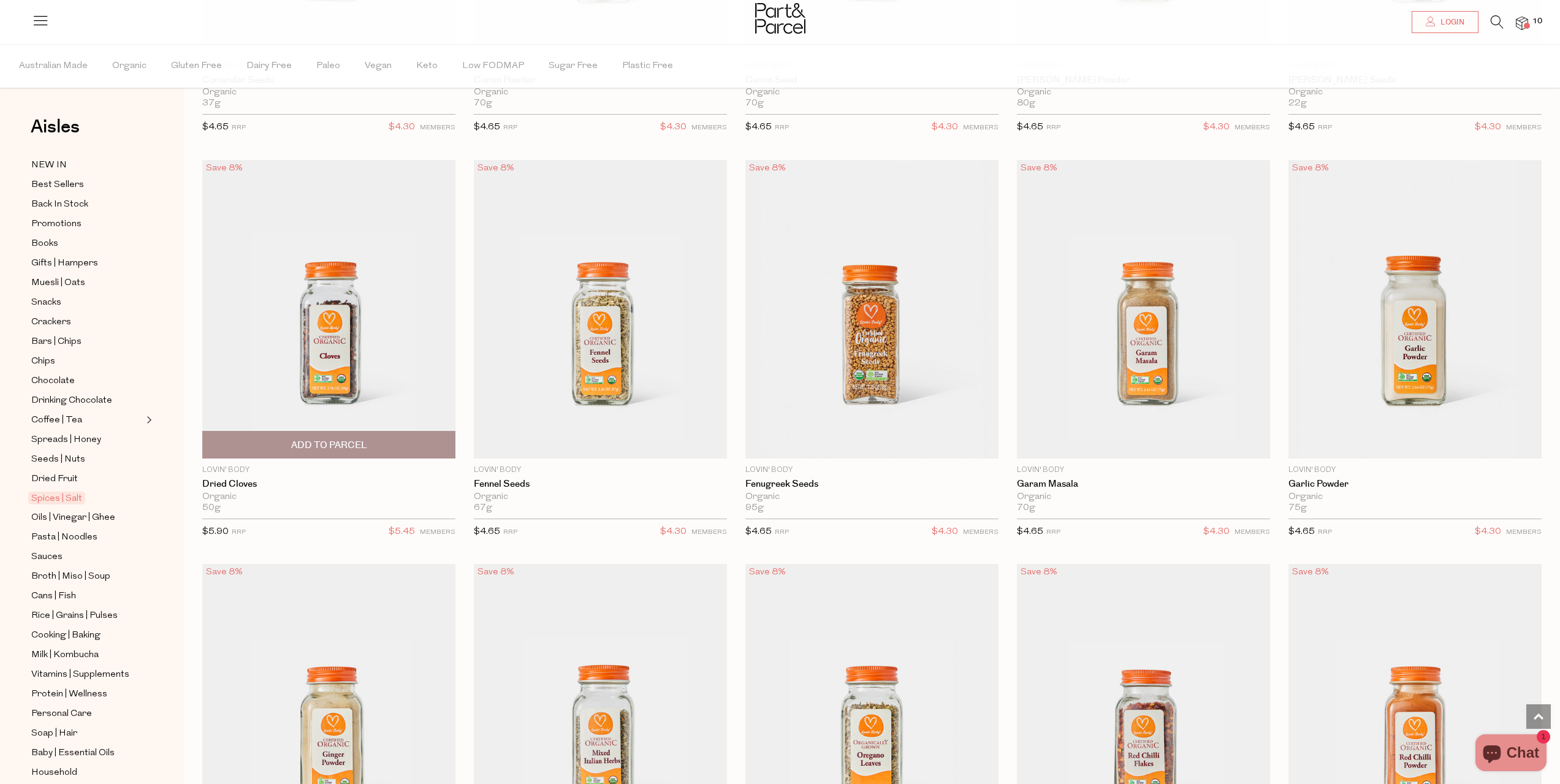
click at [325, 442] on span "Add To Parcel" at bounding box center [329, 446] width 76 height 13
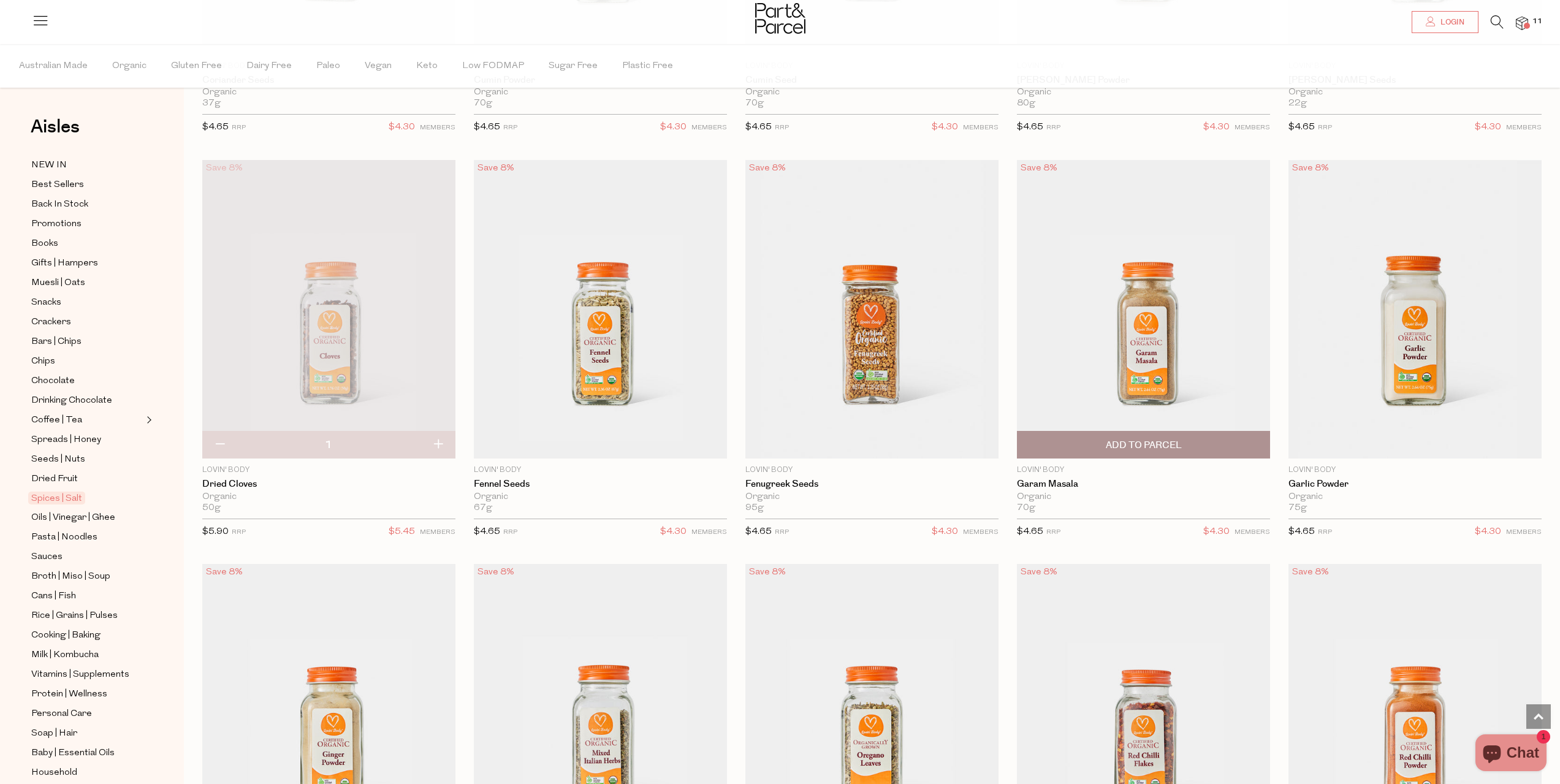
scroll to position [3554, 0]
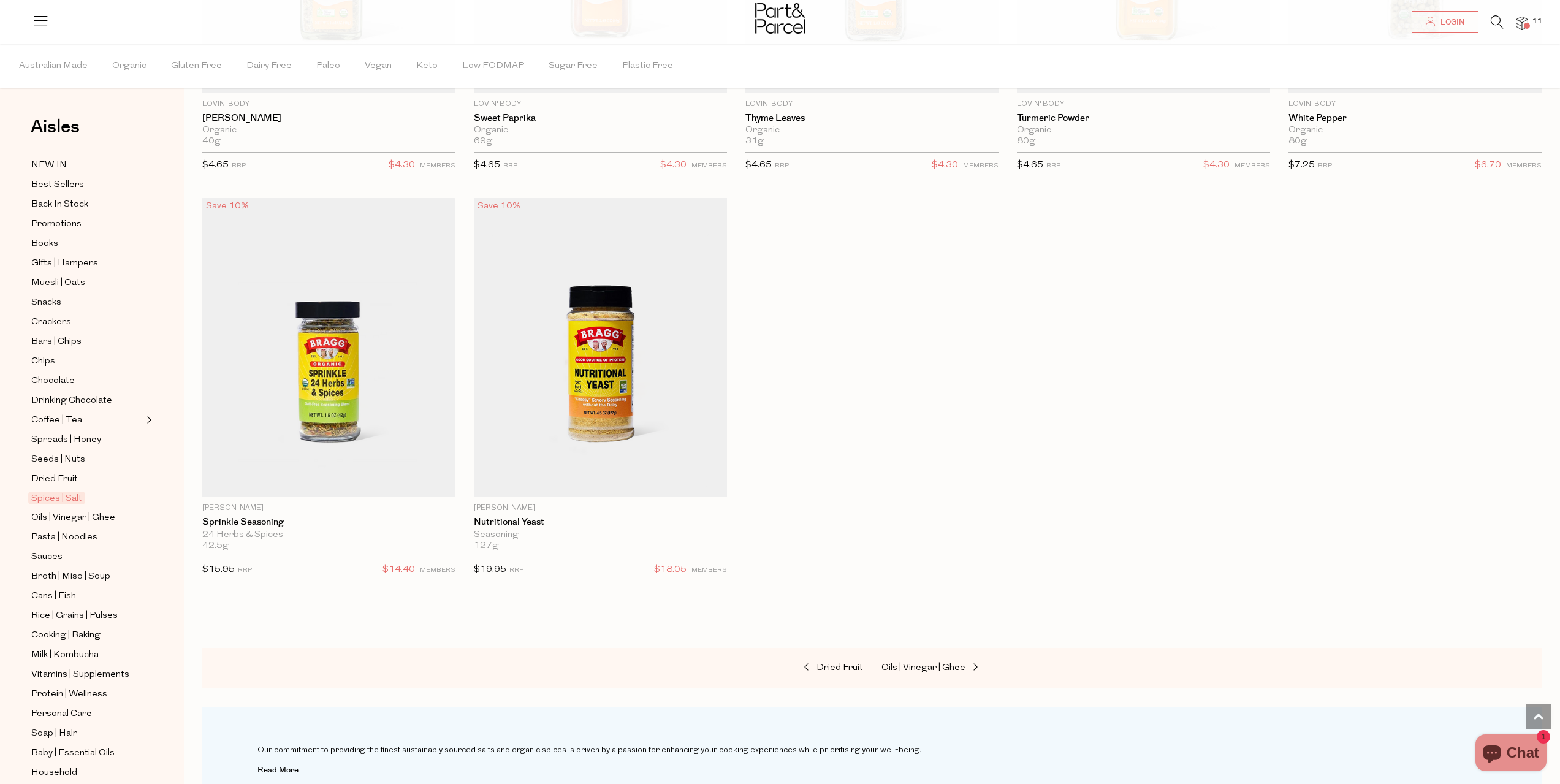
scroll to position [4596, 0]
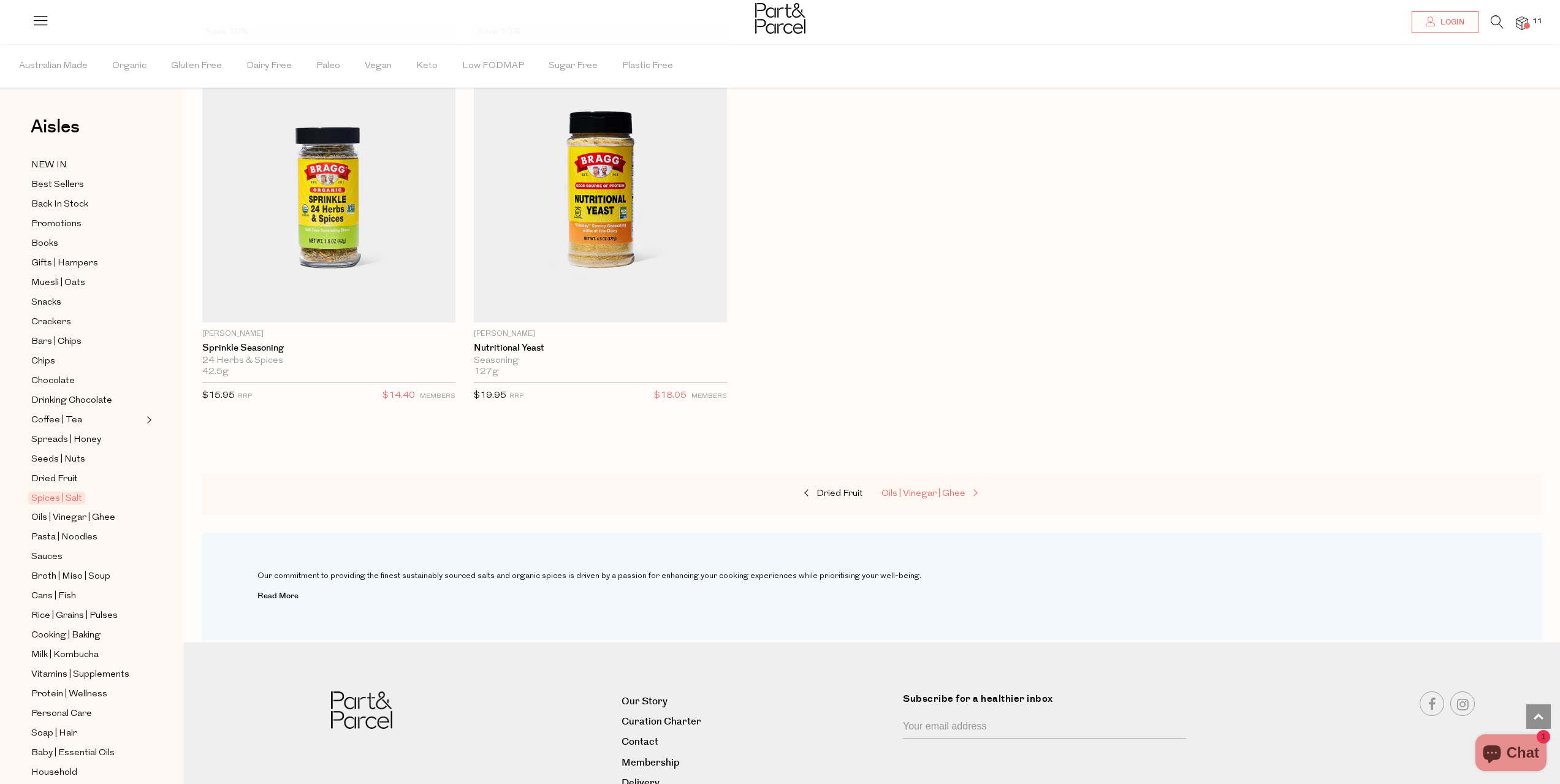
click at [923, 489] on span "Oils | Vinegar | Ghee" at bounding box center [923, 493] width 84 height 9
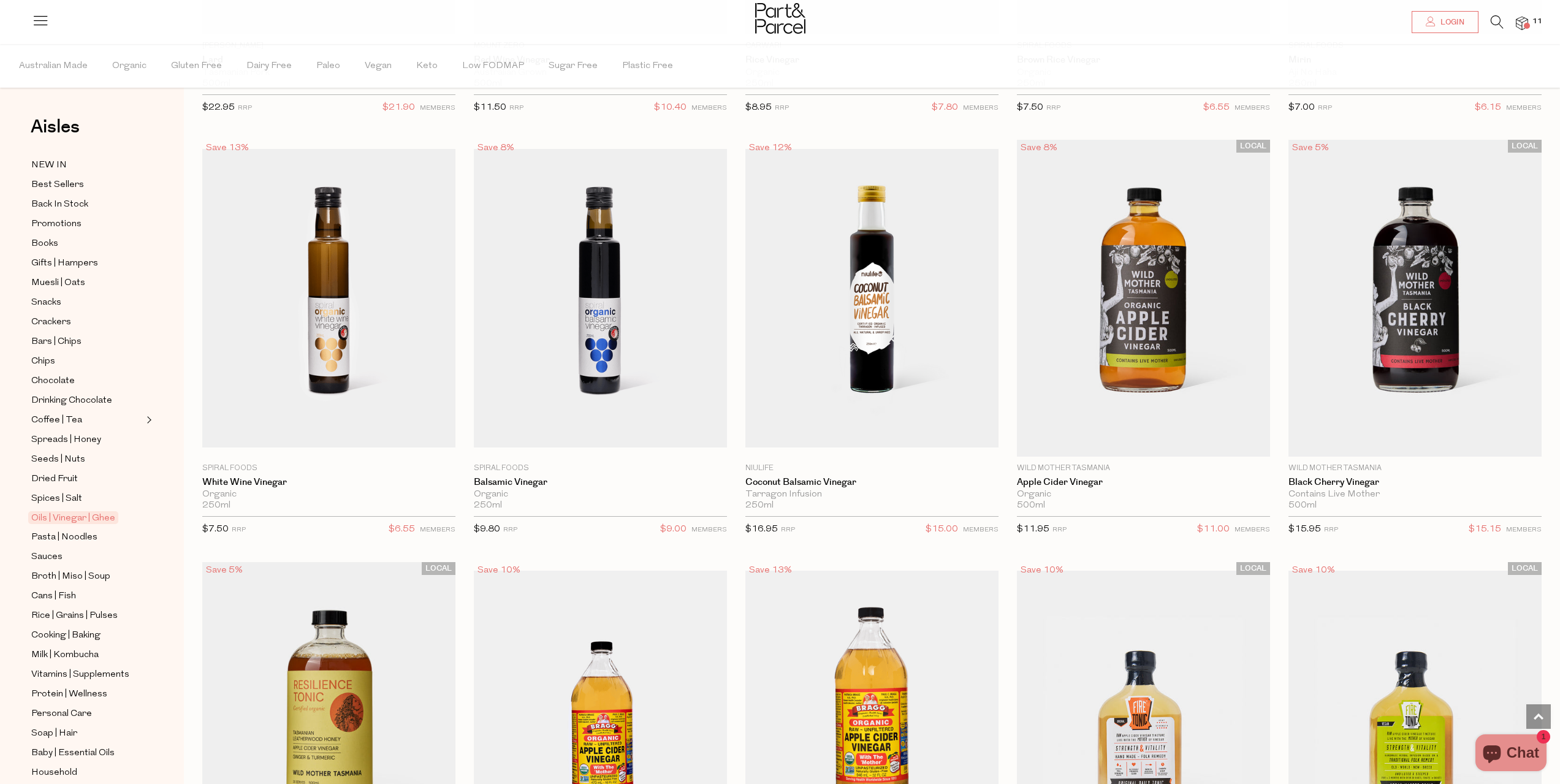
scroll to position [2887, 0]
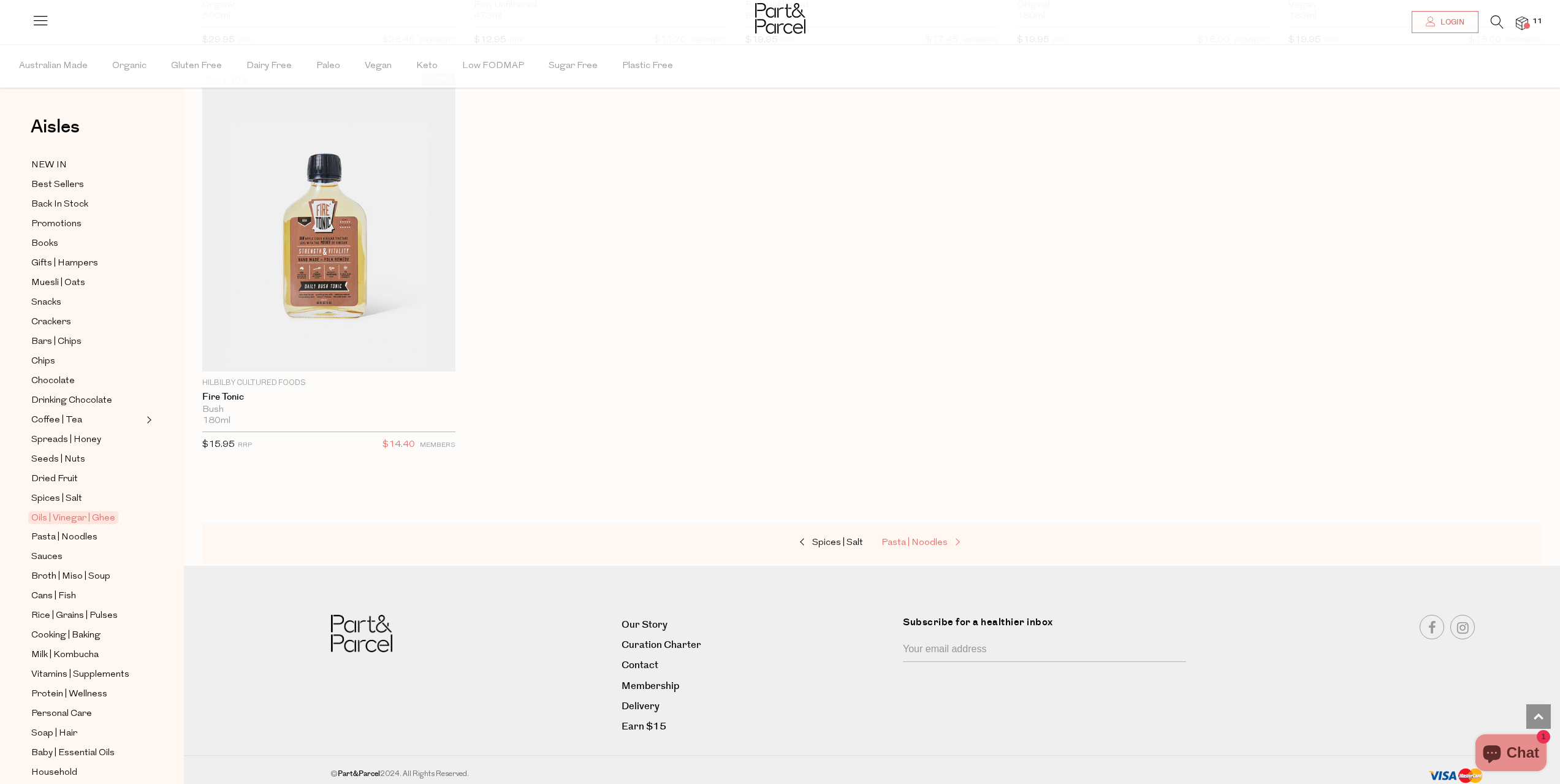
click at [923, 538] on span "Pasta | Noodles" at bounding box center [915, 542] width 66 height 9
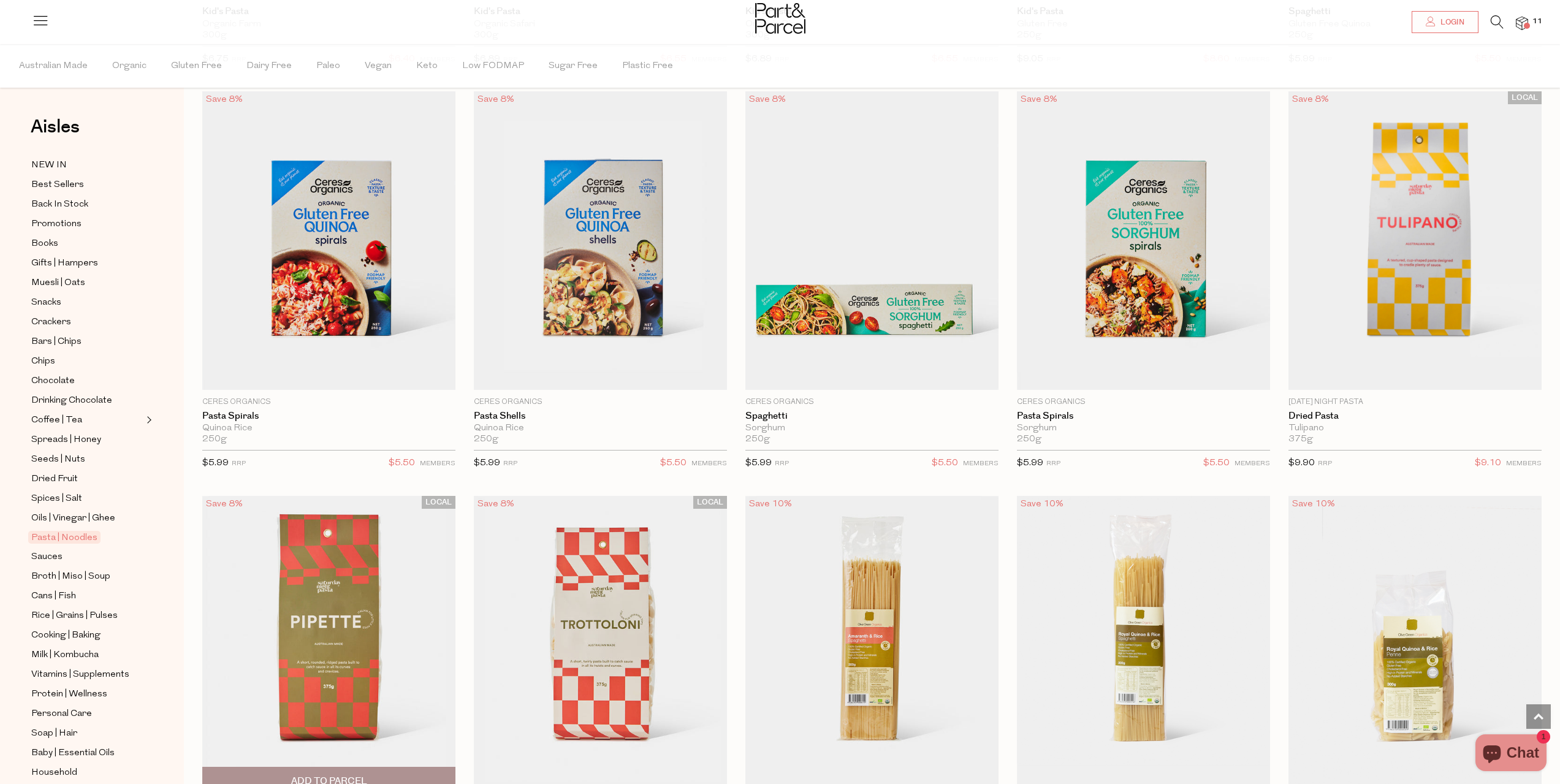
scroll to position [674, 0]
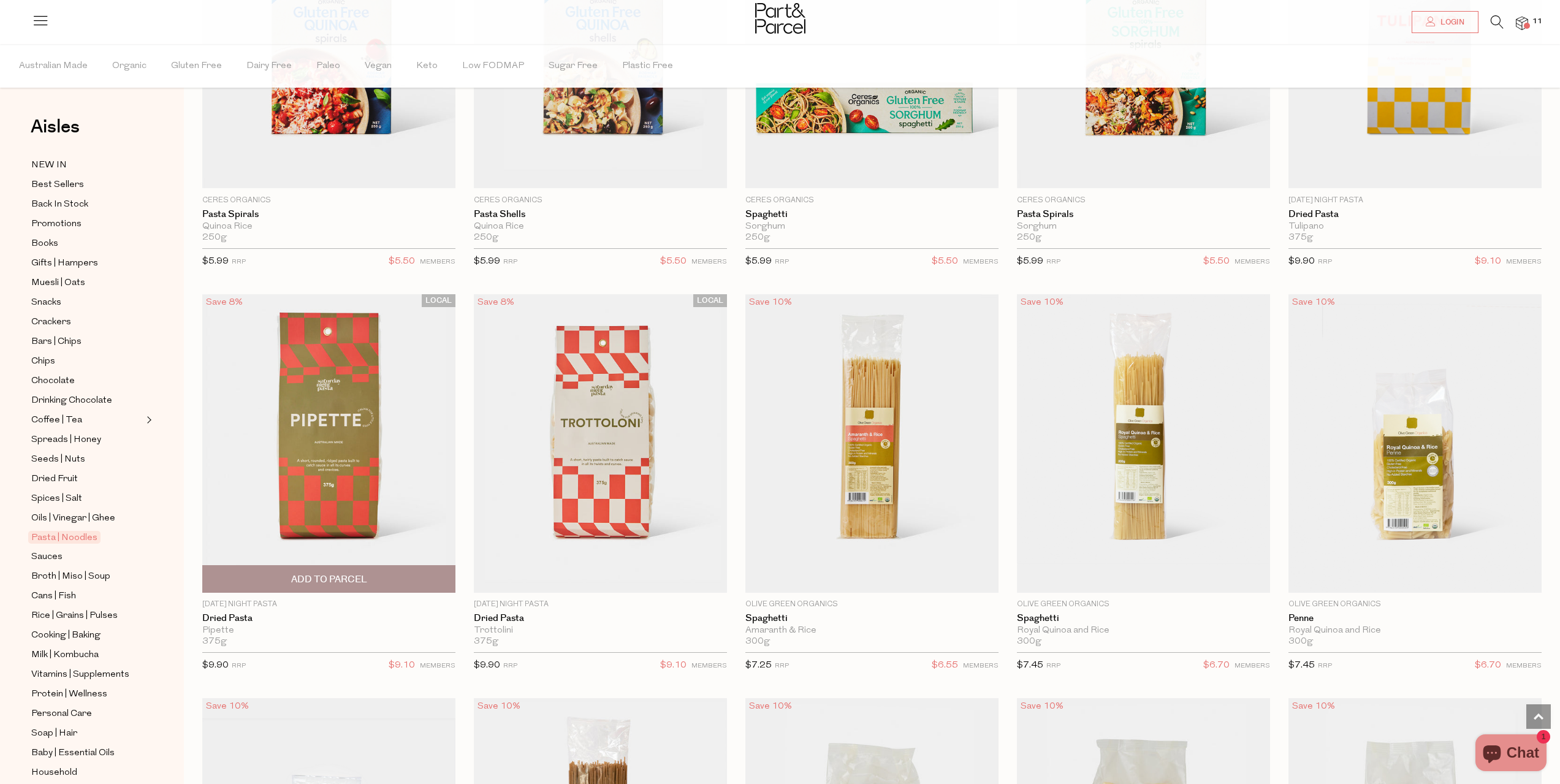
click at [338, 460] on img at bounding box center [329, 443] width 253 height 298
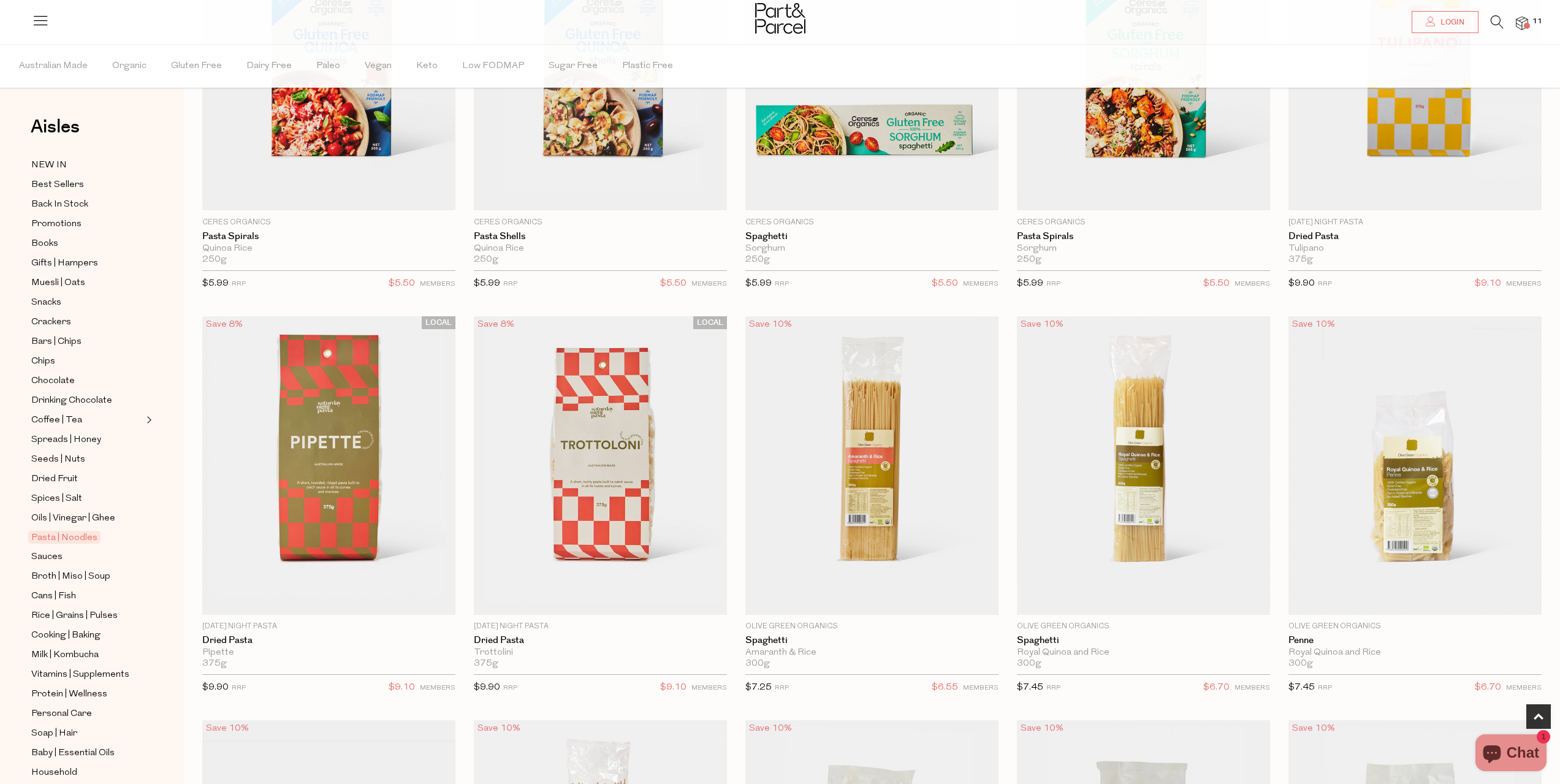
scroll to position [674, 0]
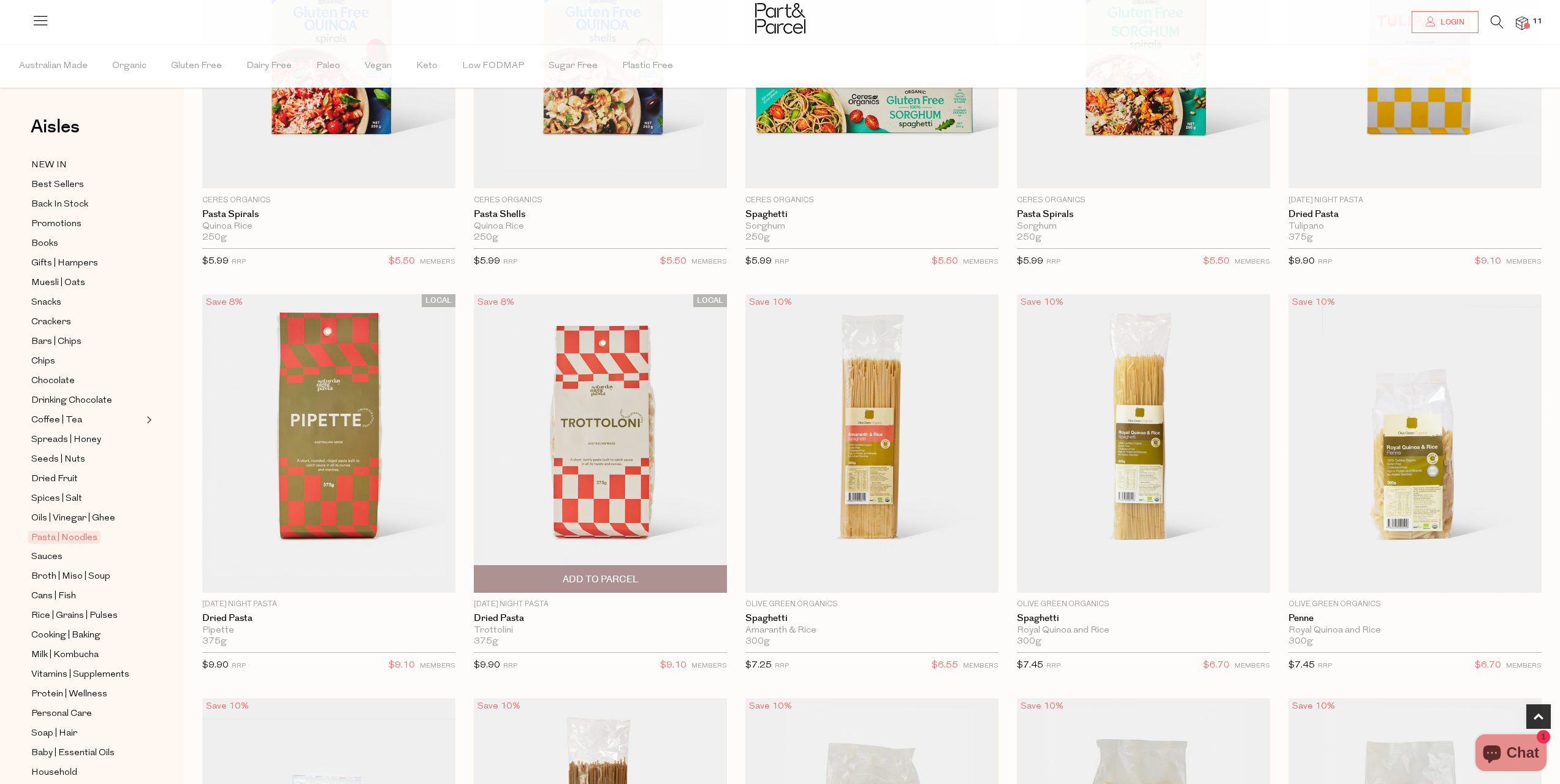
click at [567, 575] on span "Add To Parcel" at bounding box center [600, 579] width 76 height 13
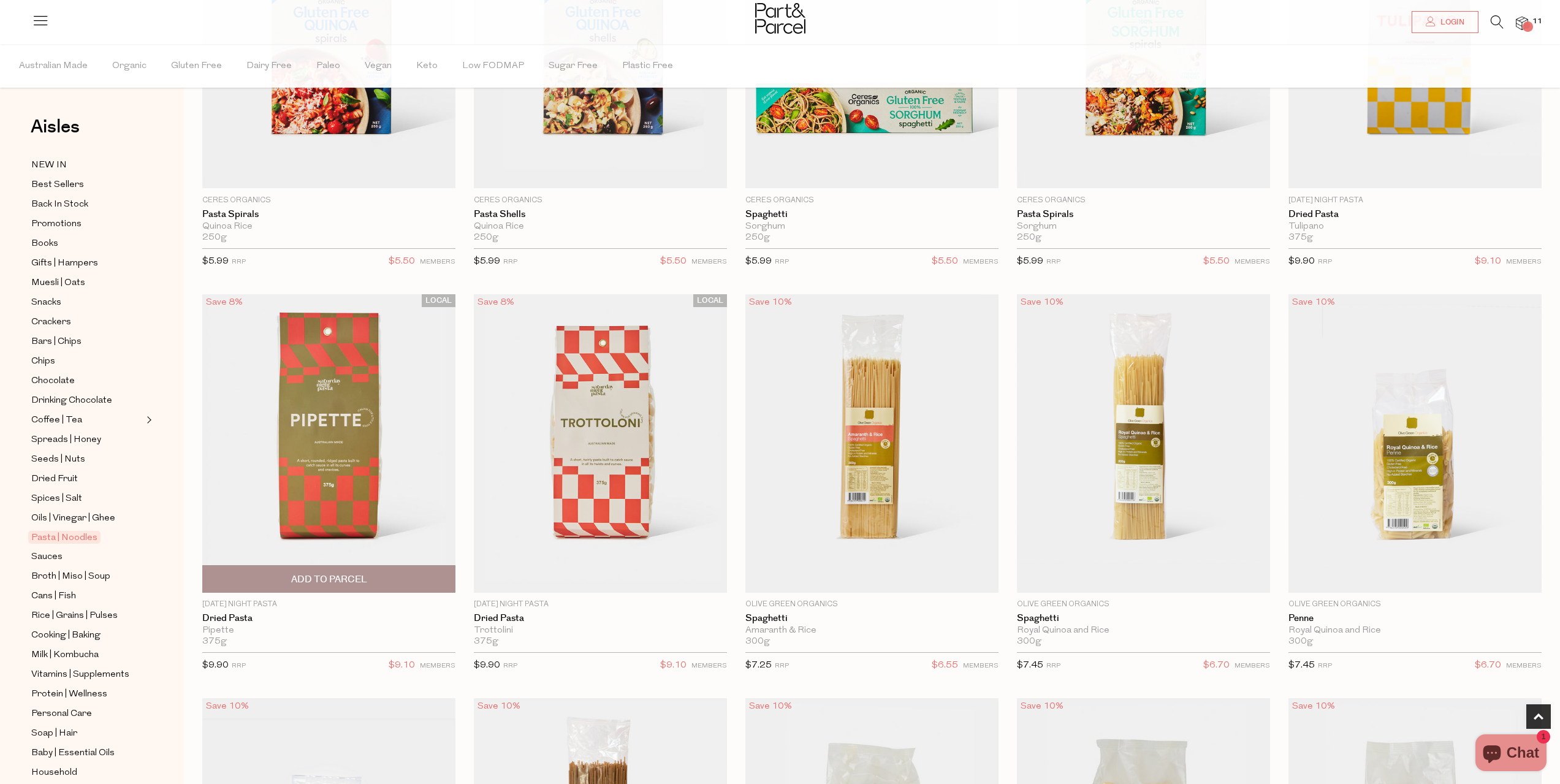
click at [359, 573] on span "Add To Parcel" at bounding box center [329, 579] width 76 height 13
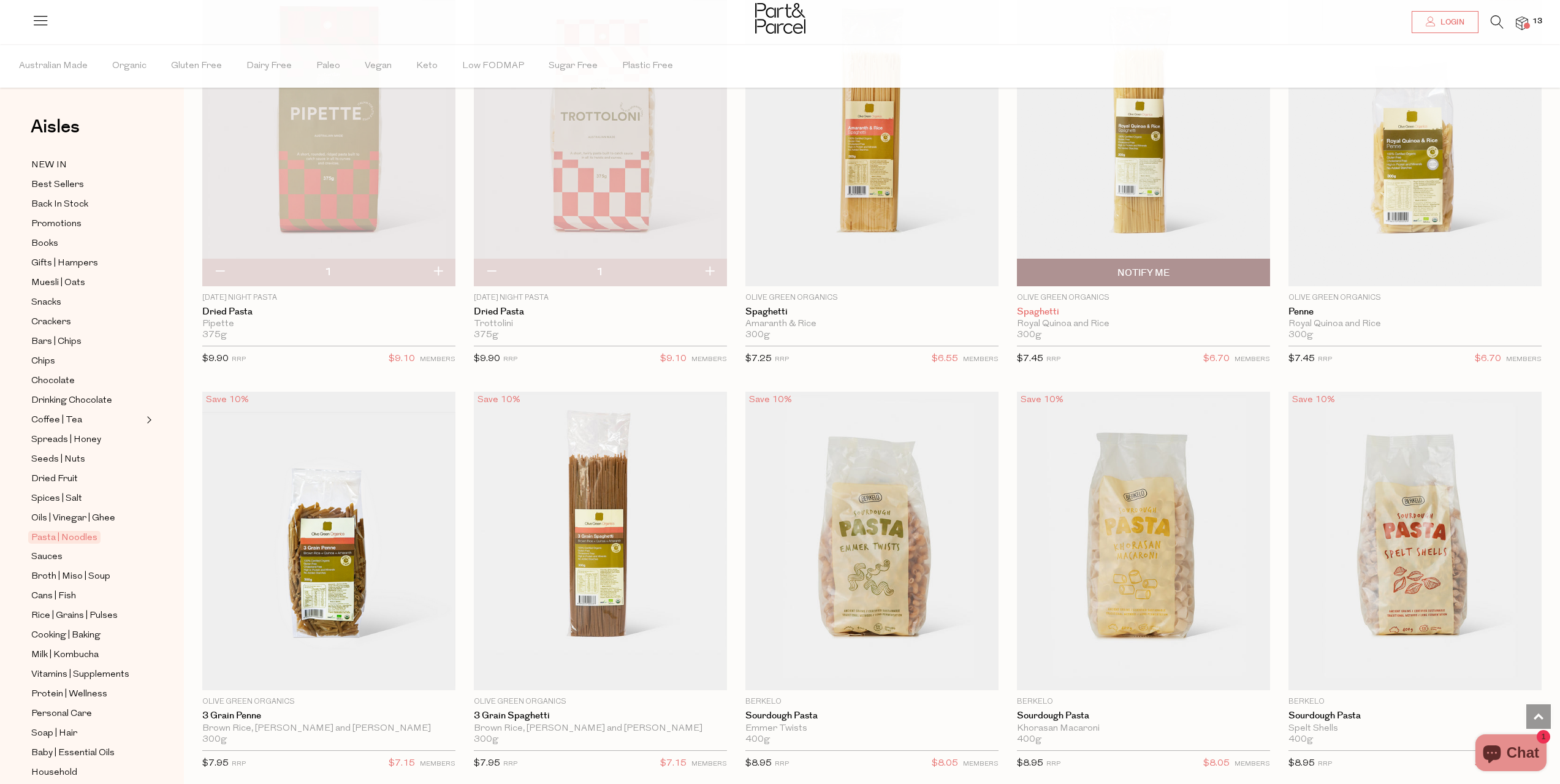
scroll to position [736, 0]
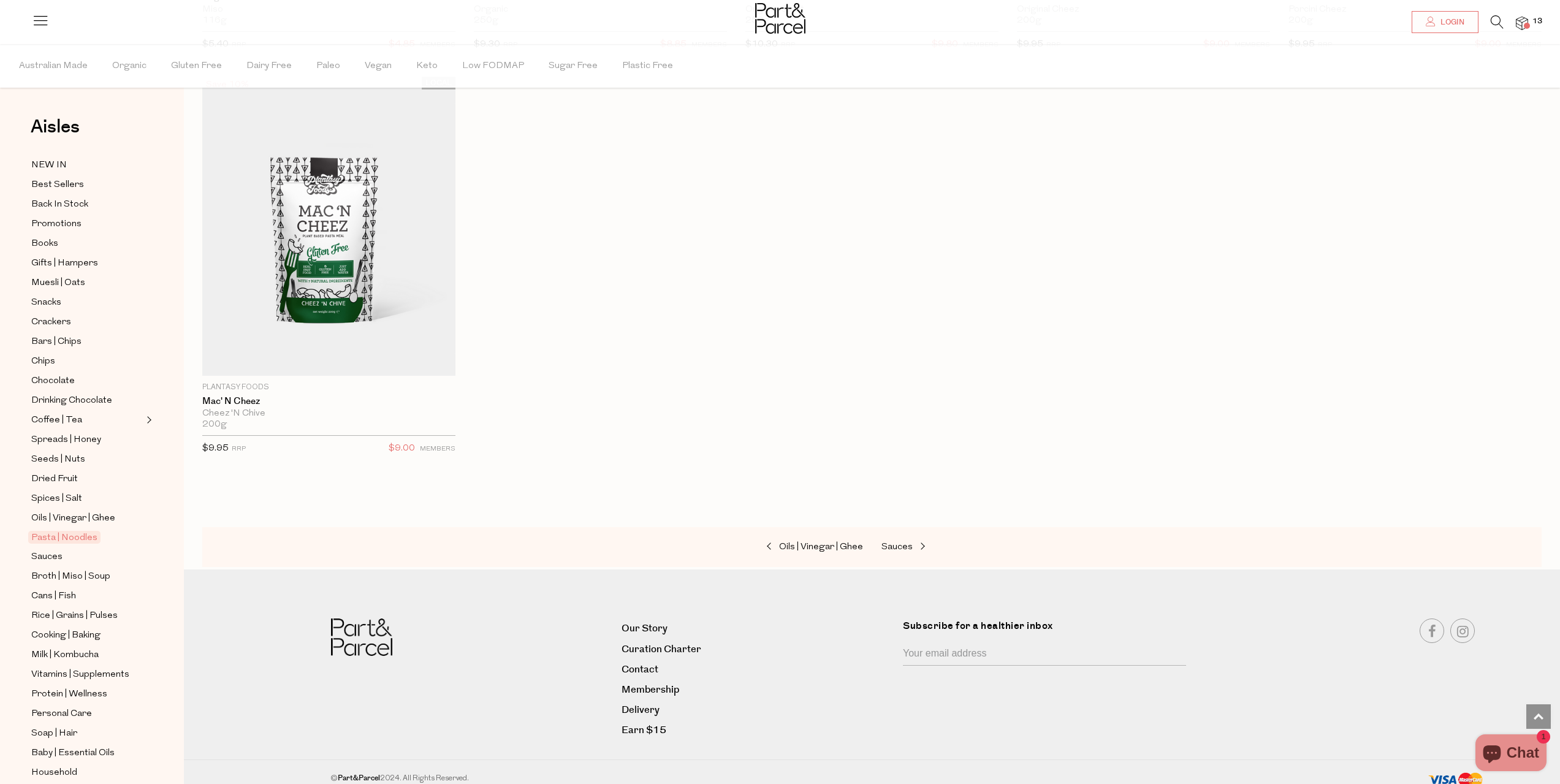
scroll to position [4554, 0]
click at [898, 540] on span "Sauces" at bounding box center [897, 544] width 31 height 9
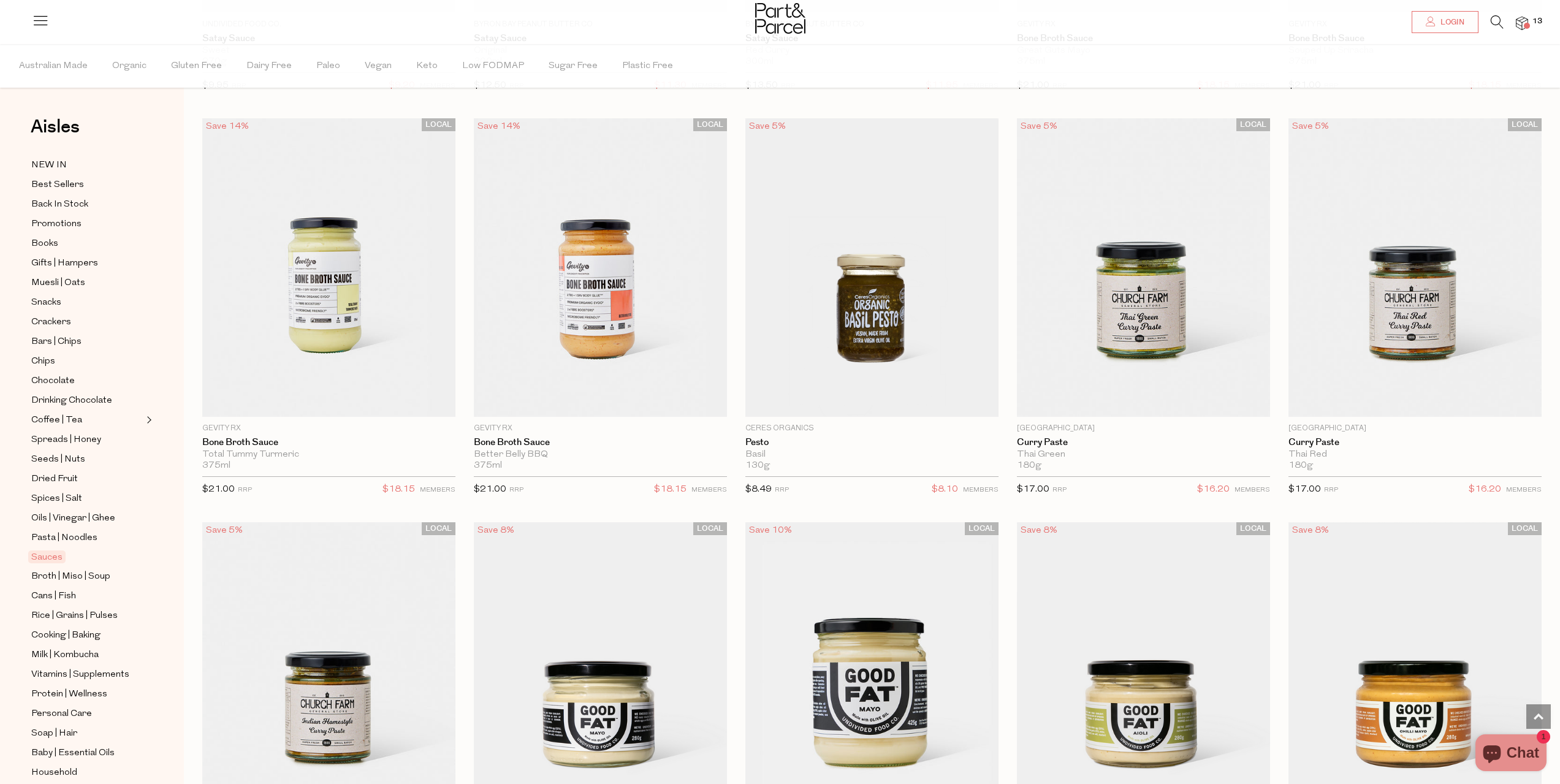
scroll to position [1042, 0]
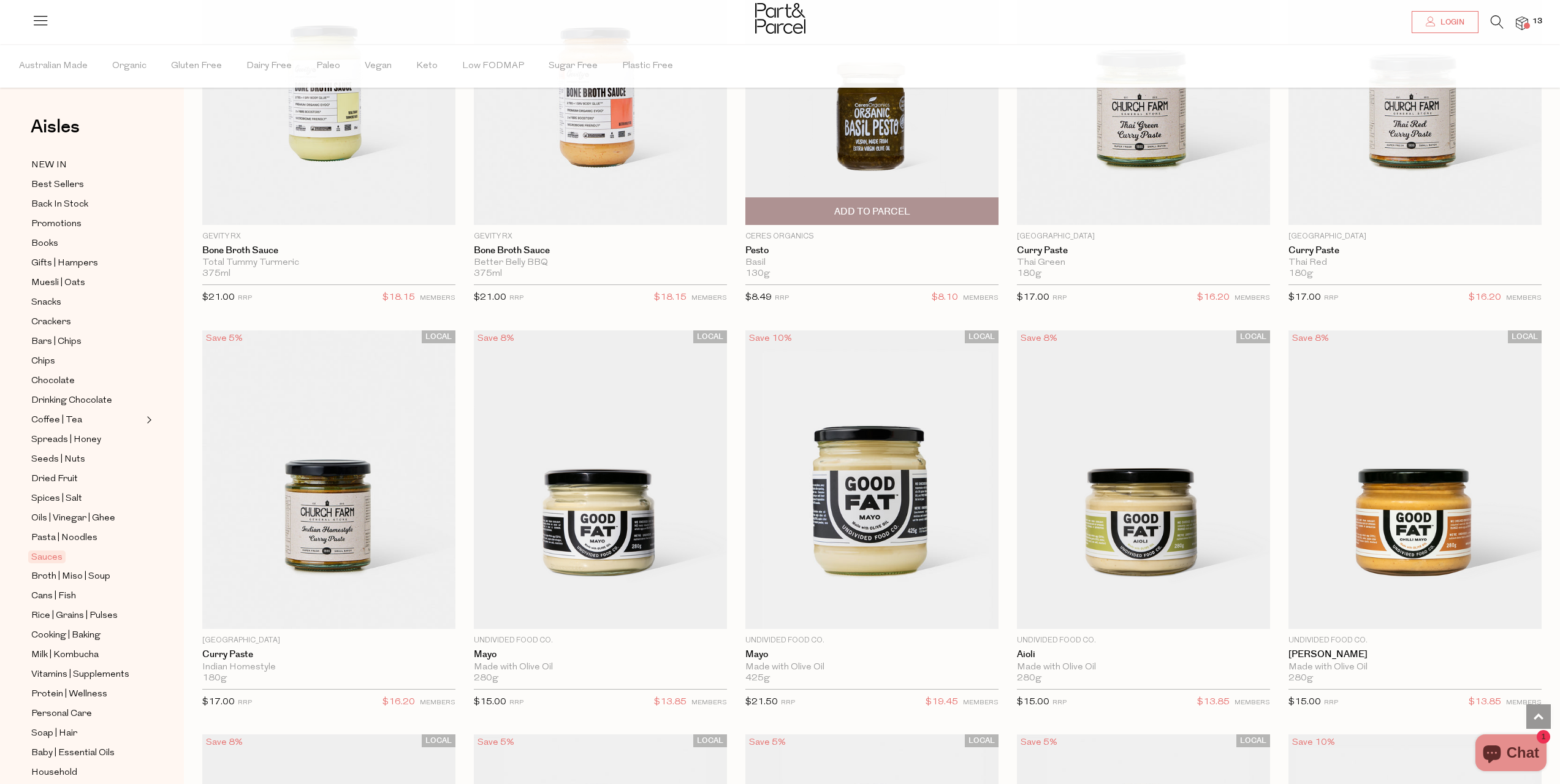
click at [874, 206] on span "Add To Parcel" at bounding box center [872, 212] width 76 height 13
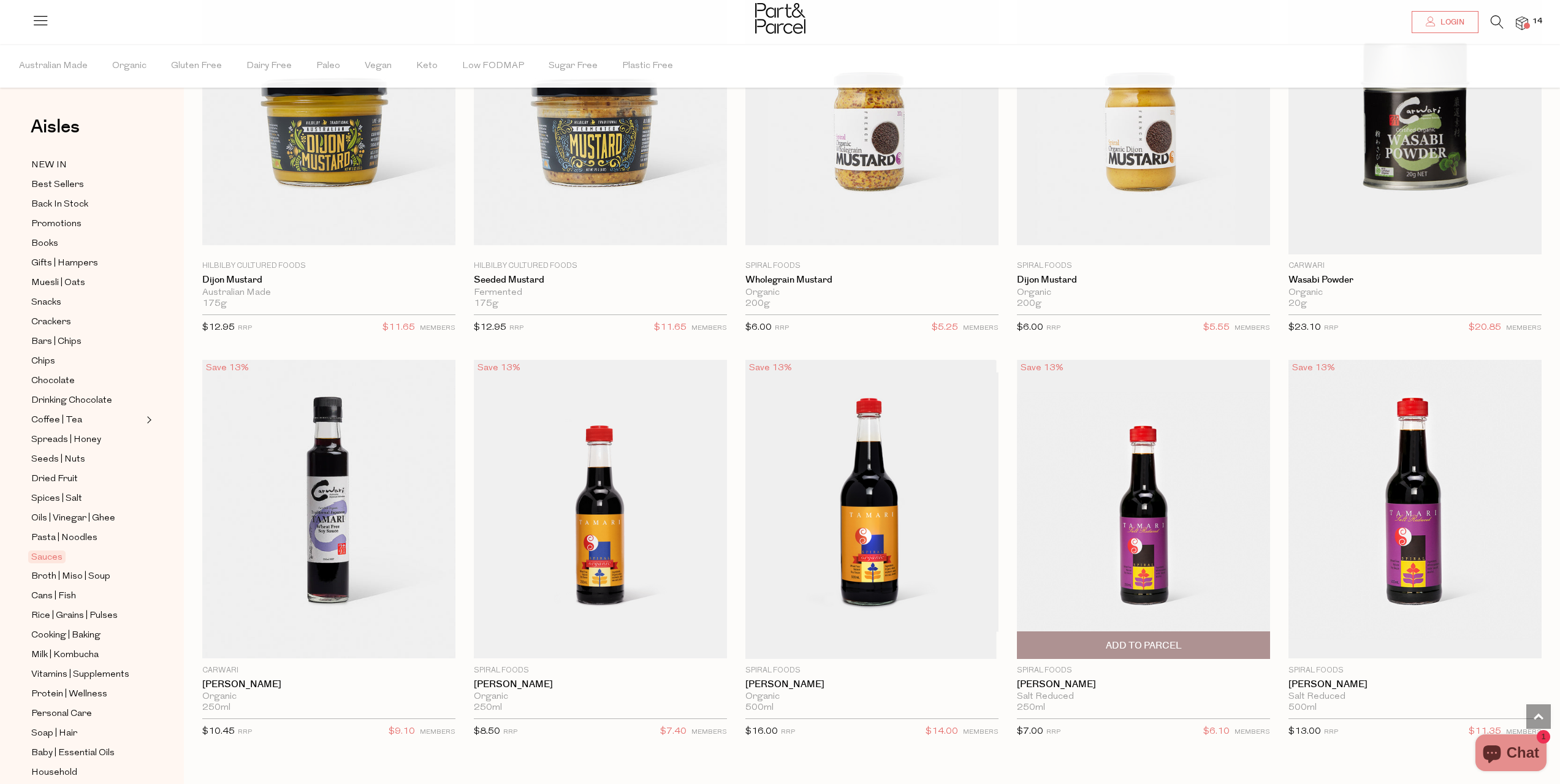
scroll to position [3493, 0]
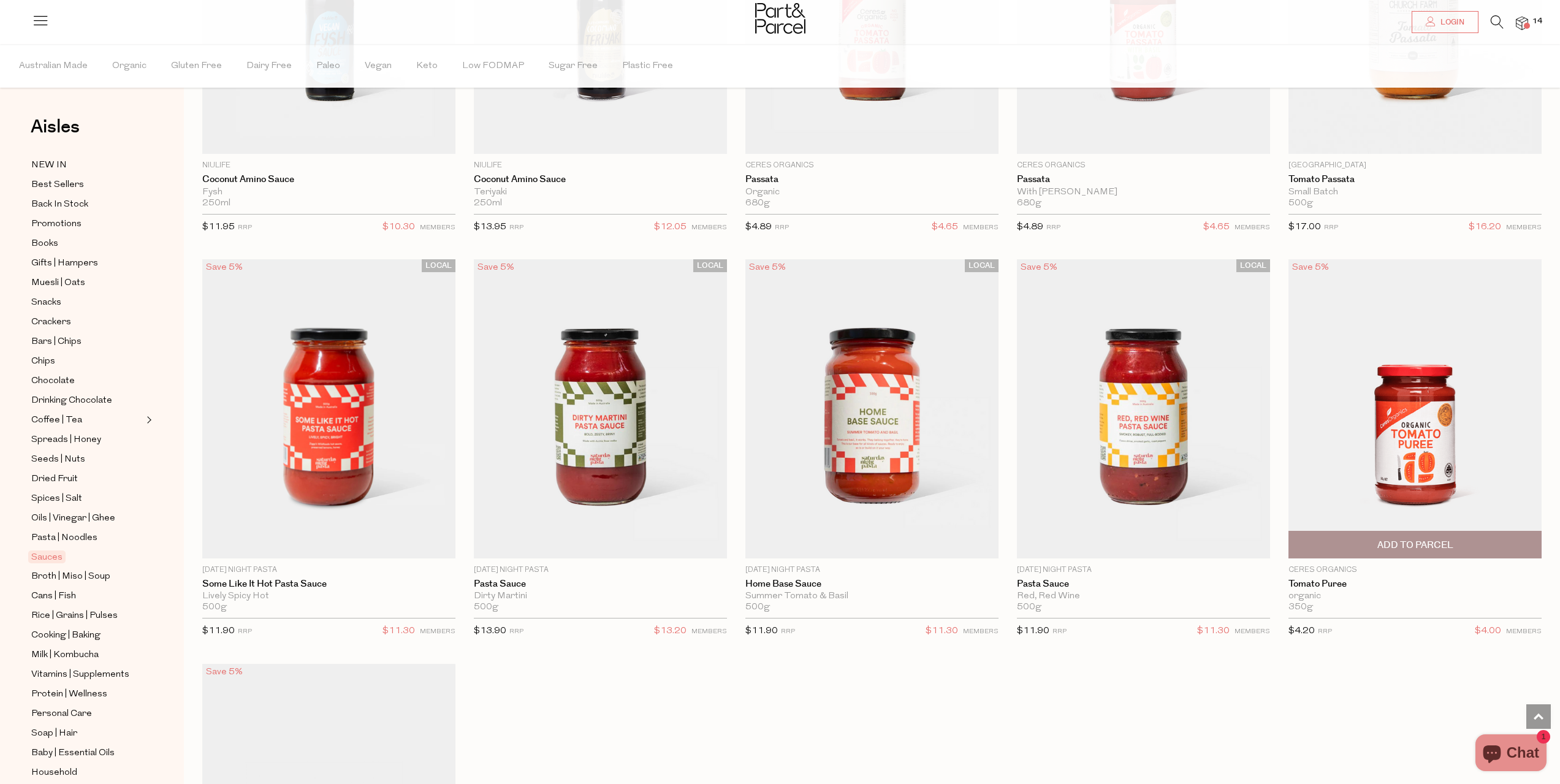
scroll to position [4818, 0]
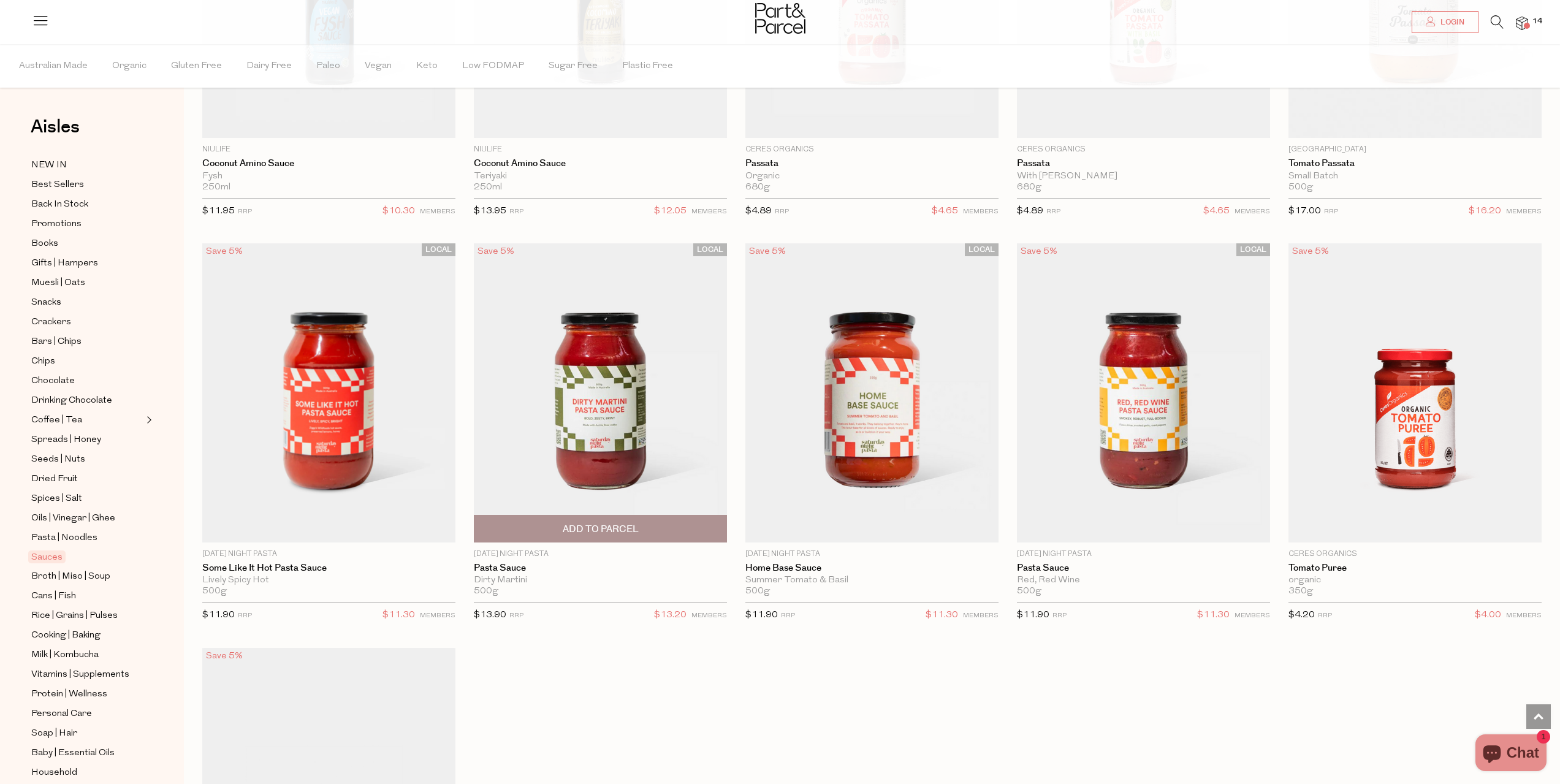
click at [617, 344] on img at bounding box center [600, 392] width 253 height 298
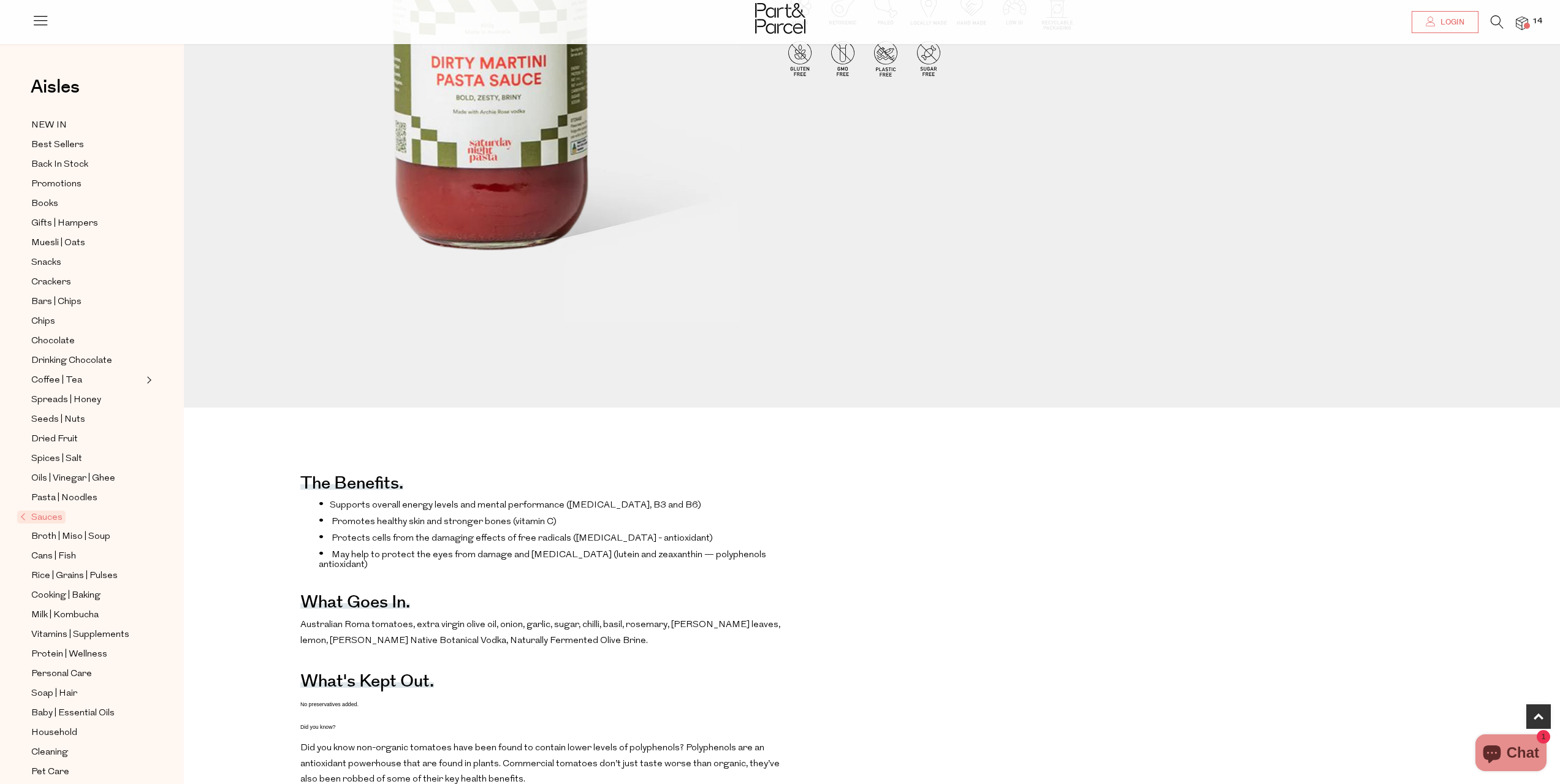
scroll to position [613, 0]
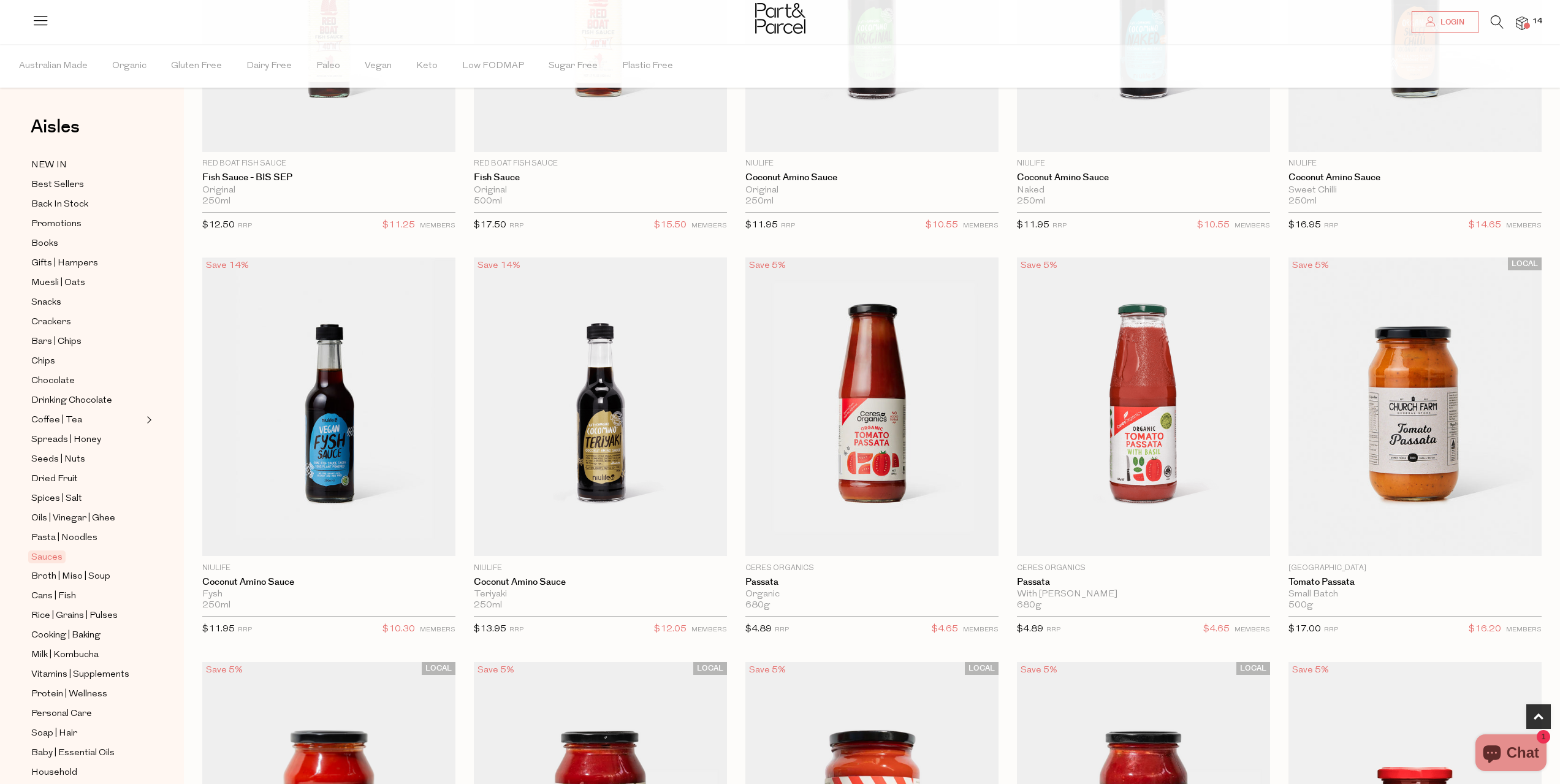
scroll to position [490, 0]
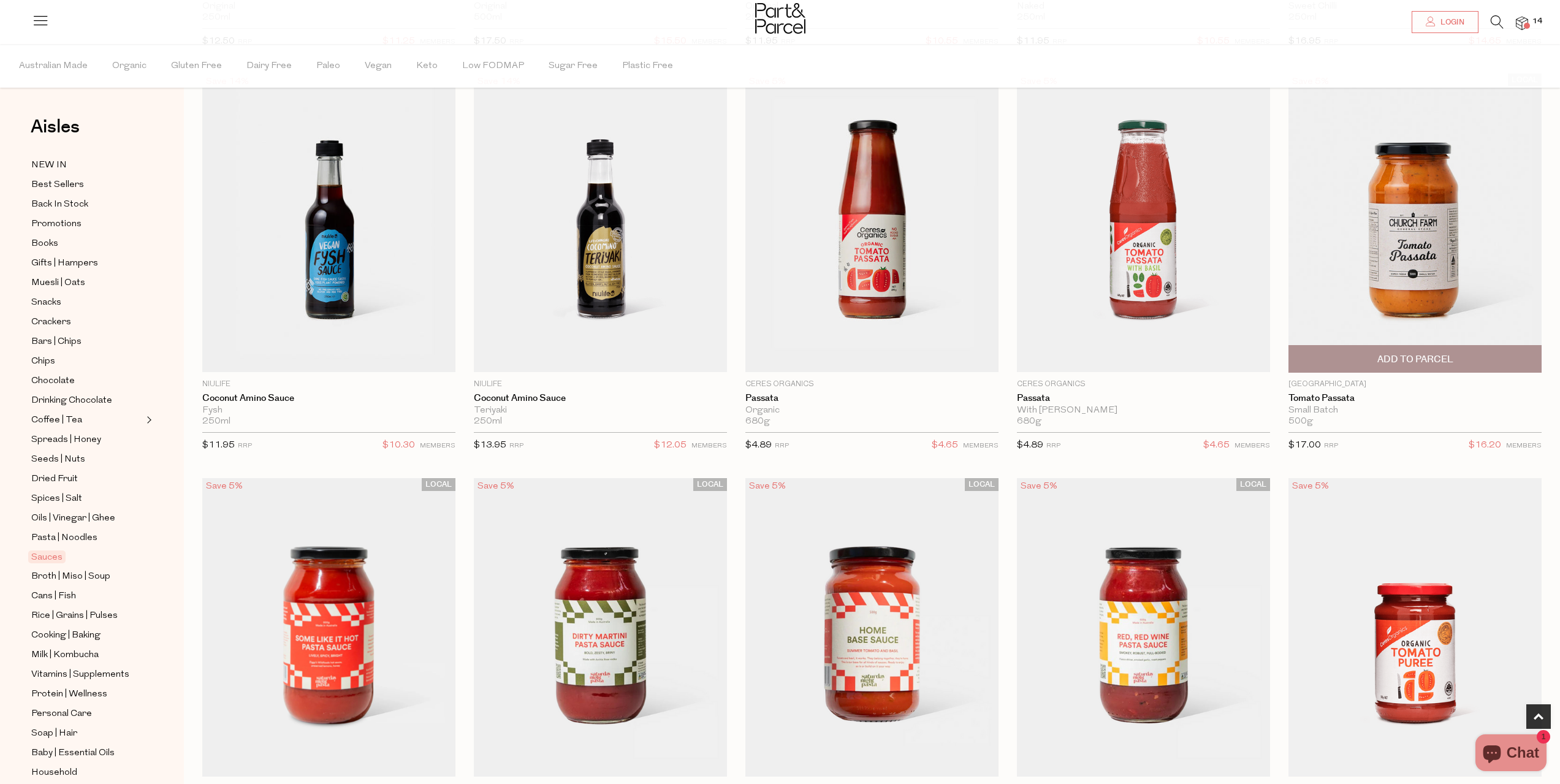
click at [1342, 361] on span "Add To Parcel" at bounding box center [1414, 359] width 246 height 27
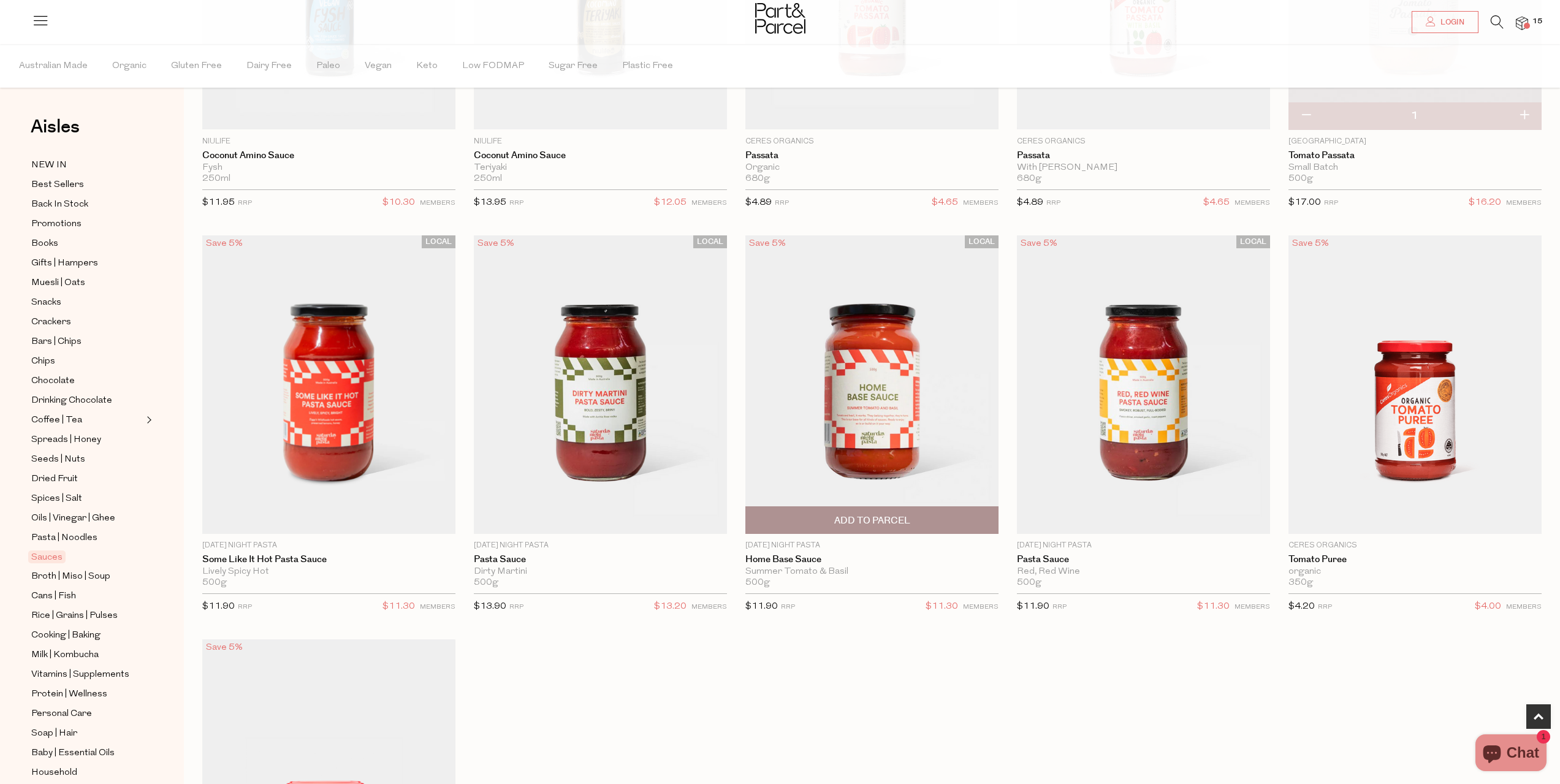
scroll to position [736, 0]
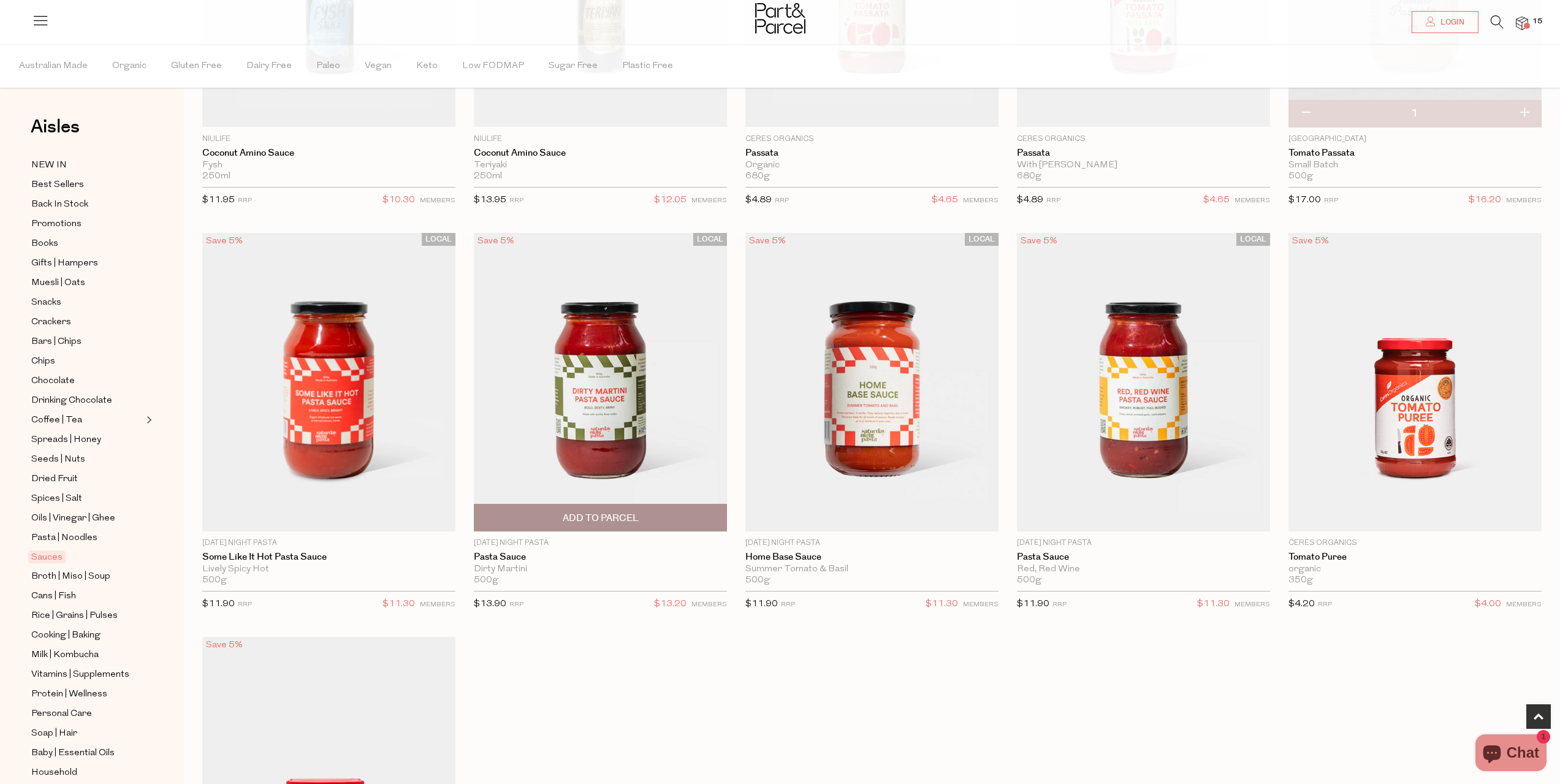
click at [645, 514] on span "Add To Parcel" at bounding box center [600, 517] width 246 height 27
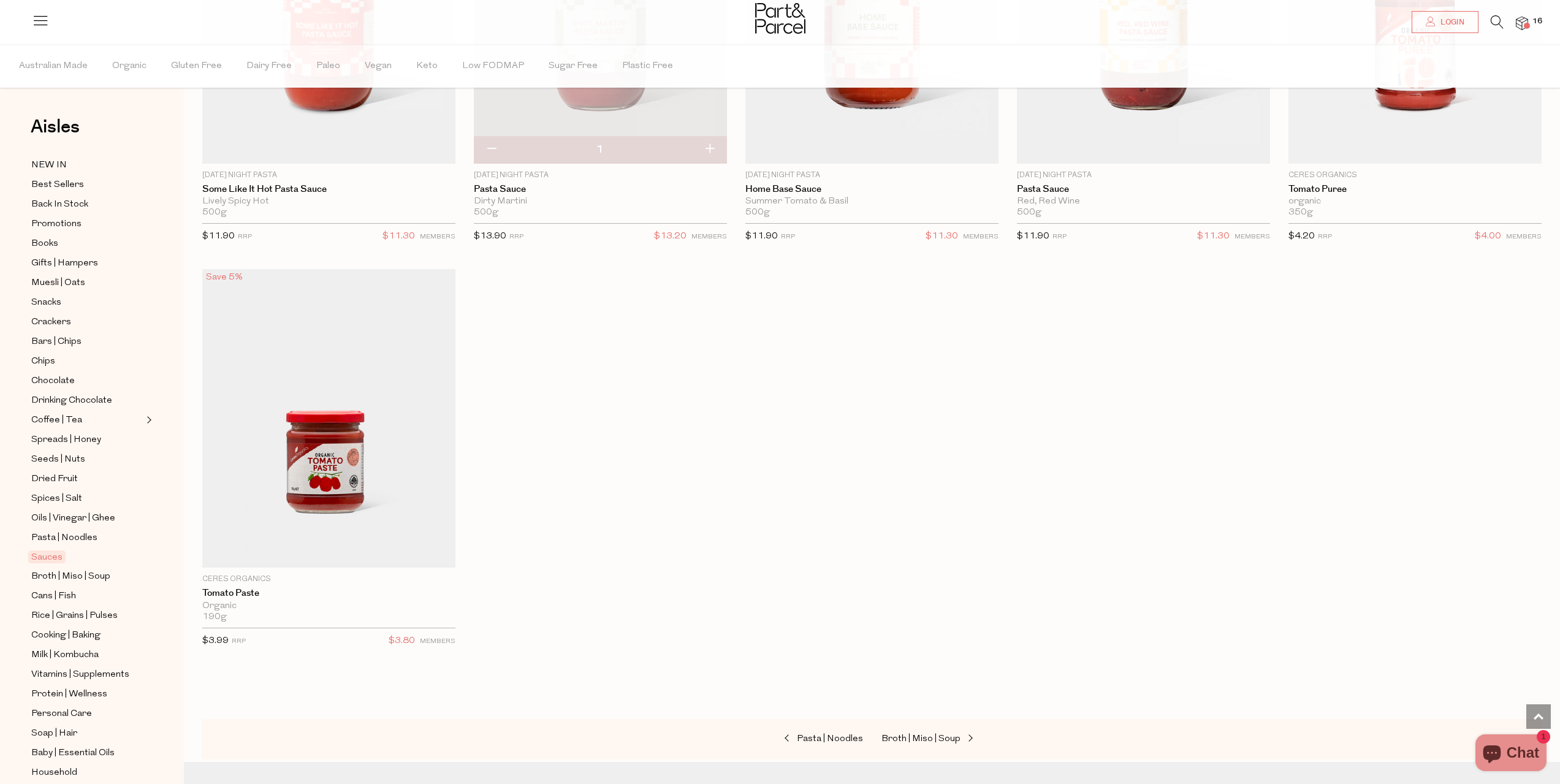
scroll to position [1303, 0]
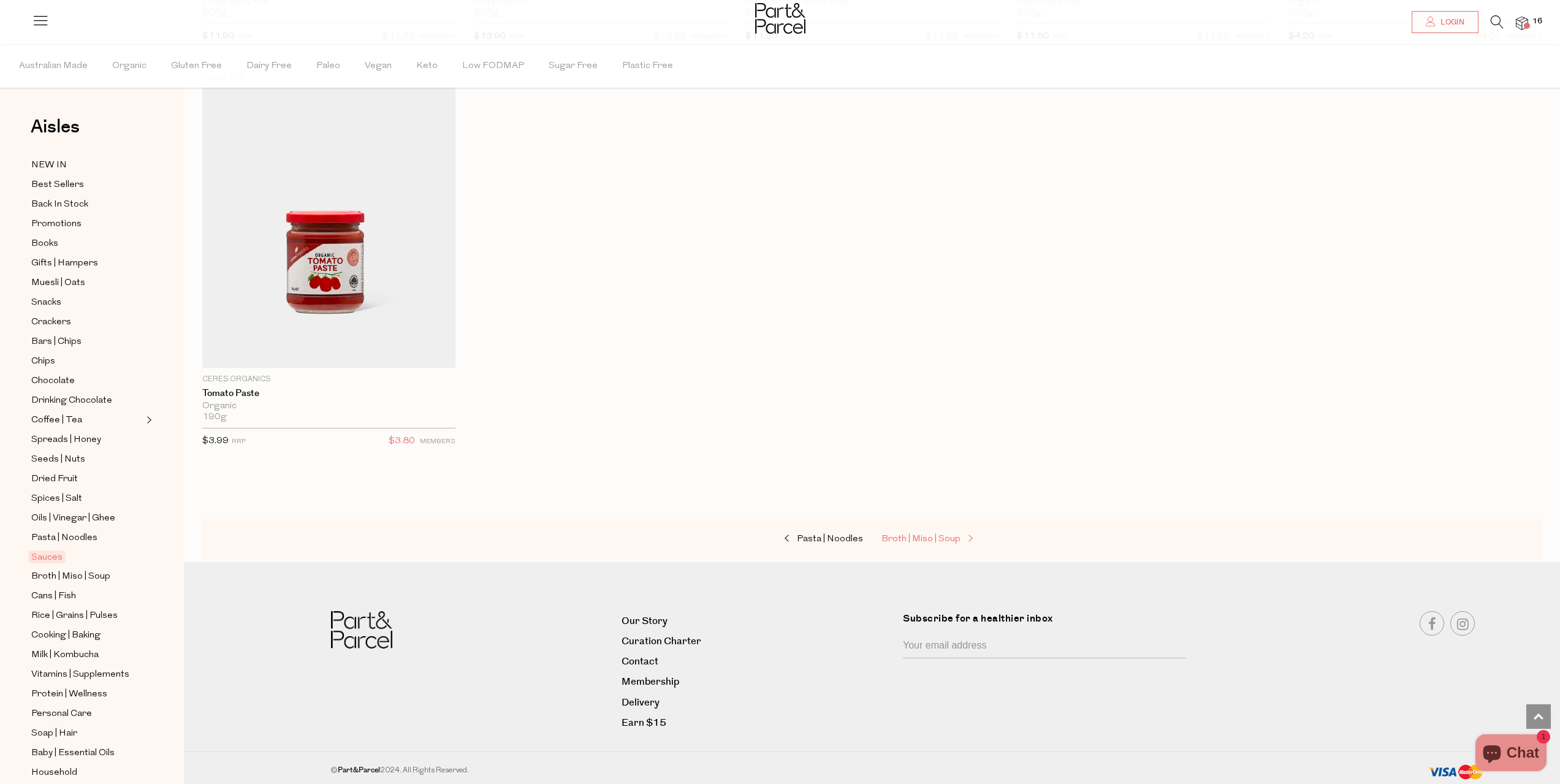
click at [945, 534] on span "Broth | Miso | Soup" at bounding box center [921, 538] width 79 height 9
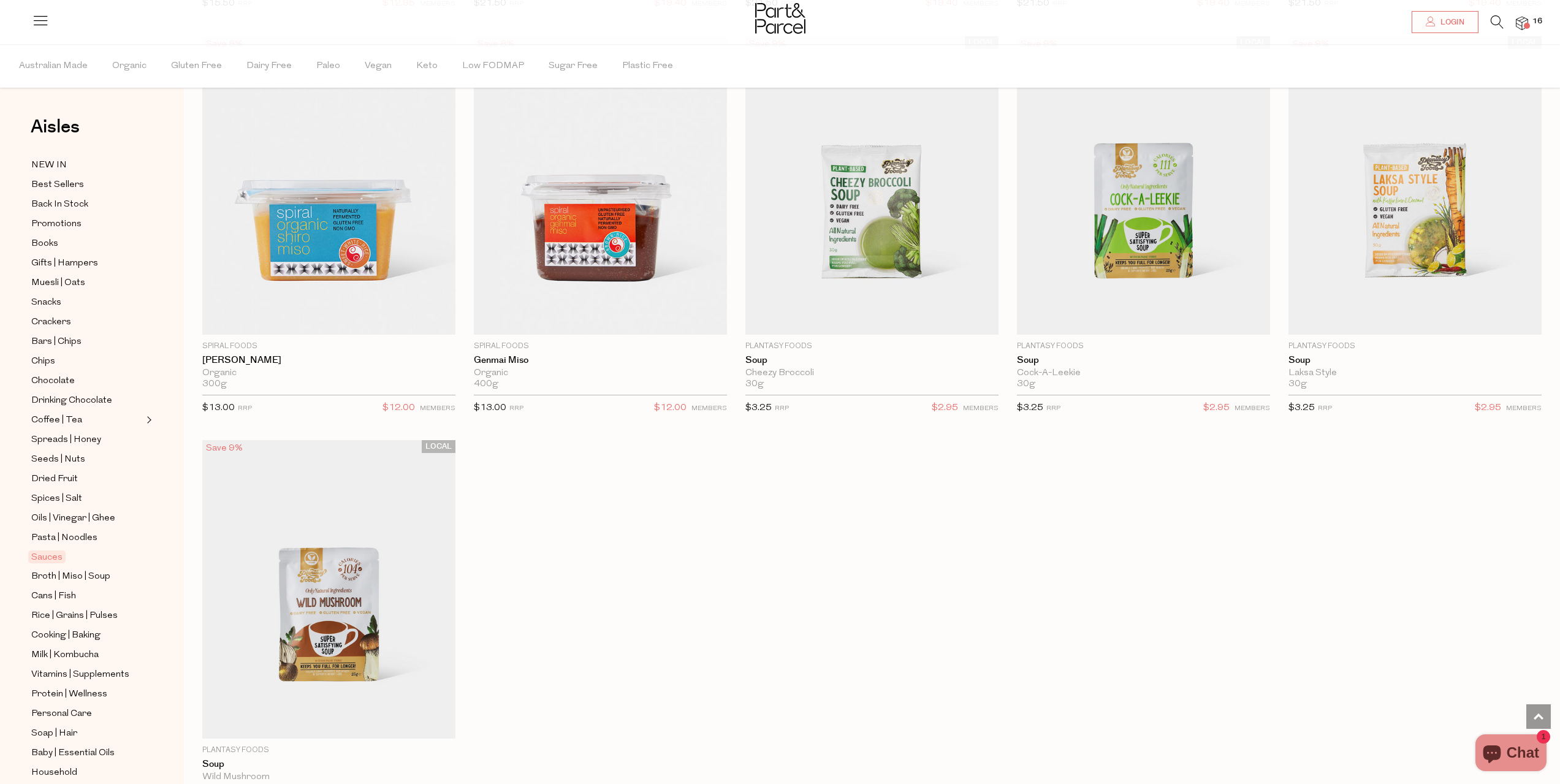
scroll to position [4903, 0]
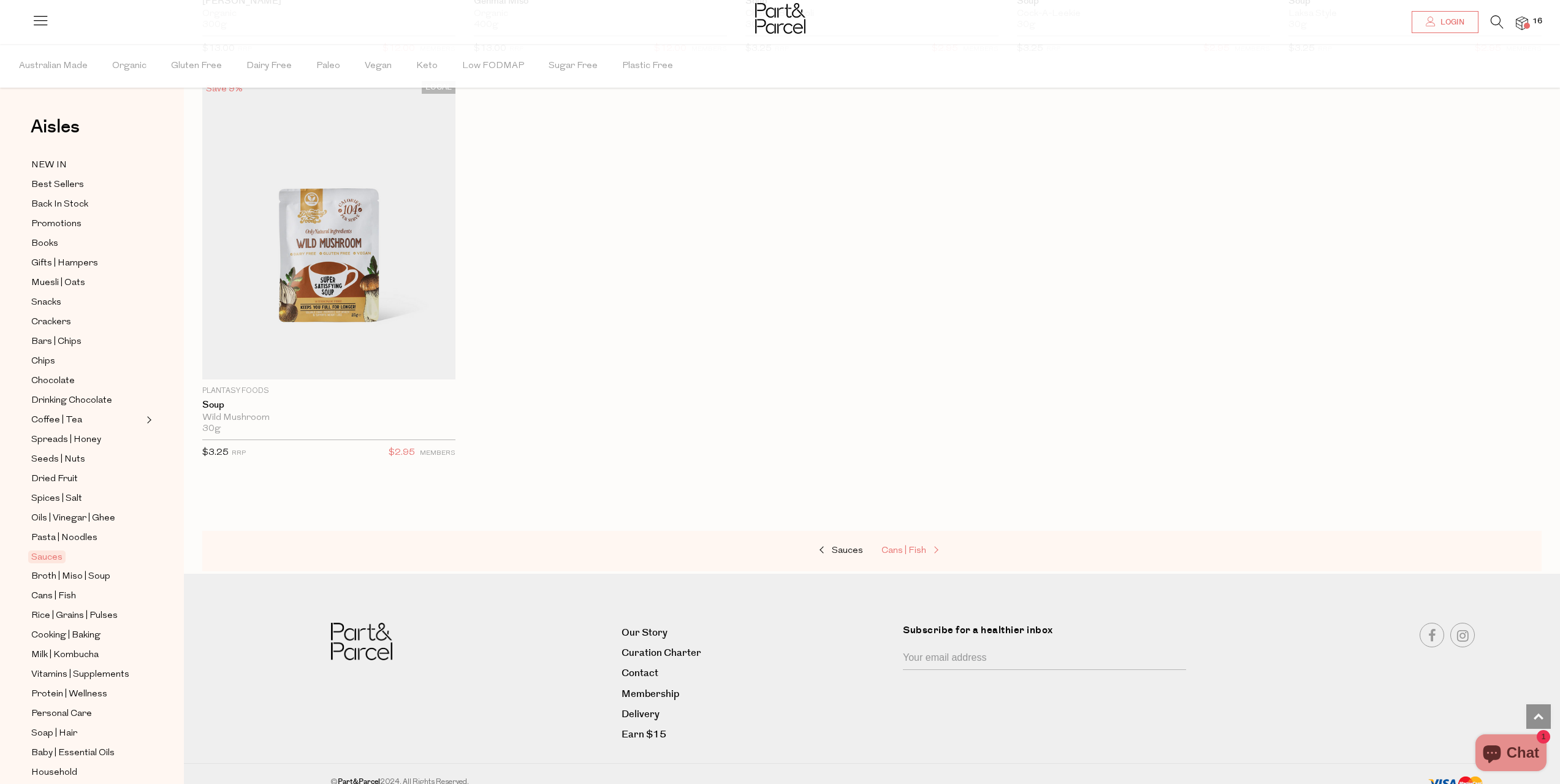
click at [916, 546] on span "Cans | Fish" at bounding box center [904, 550] width 45 height 9
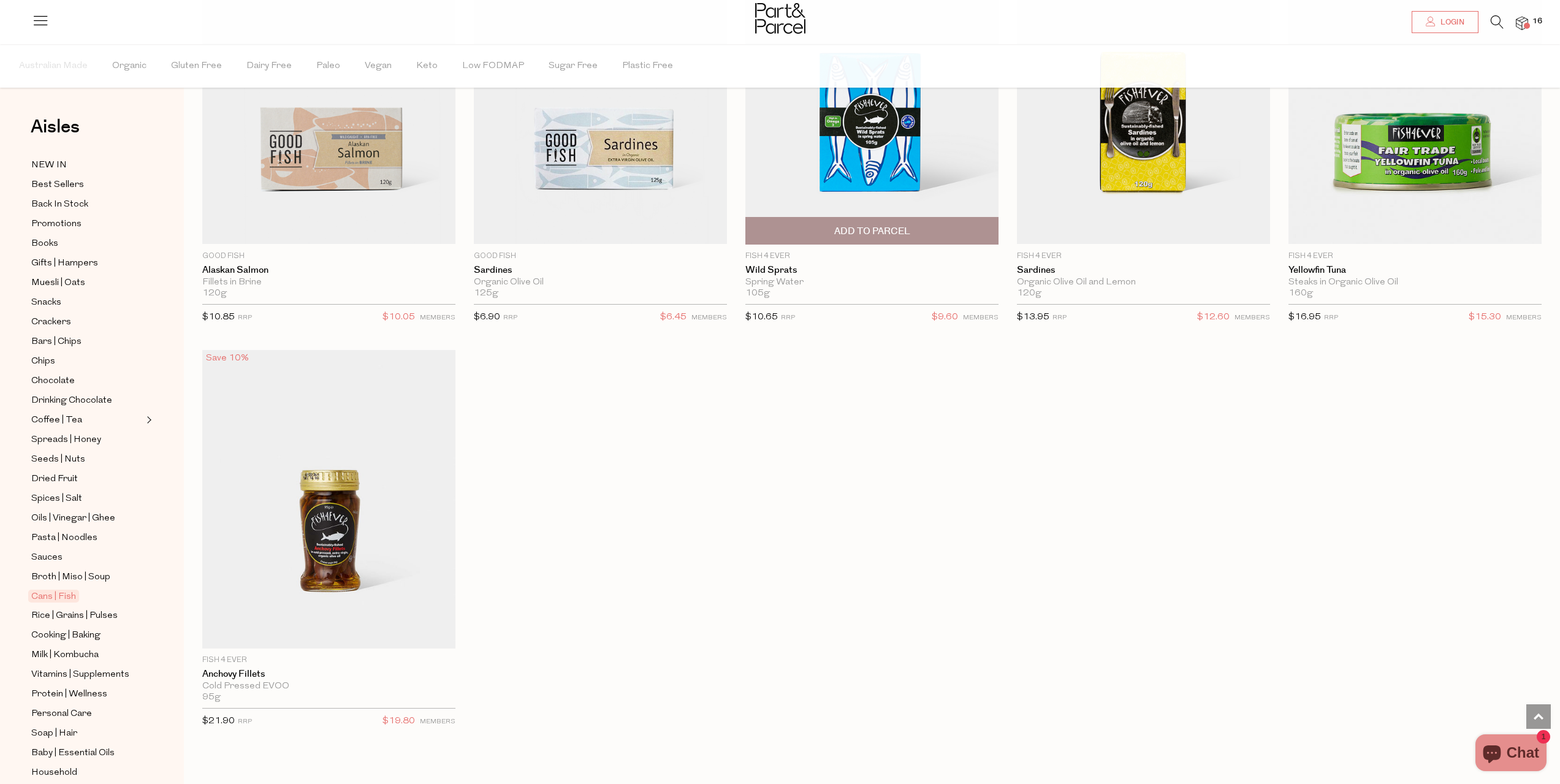
scroll to position [2118, 0]
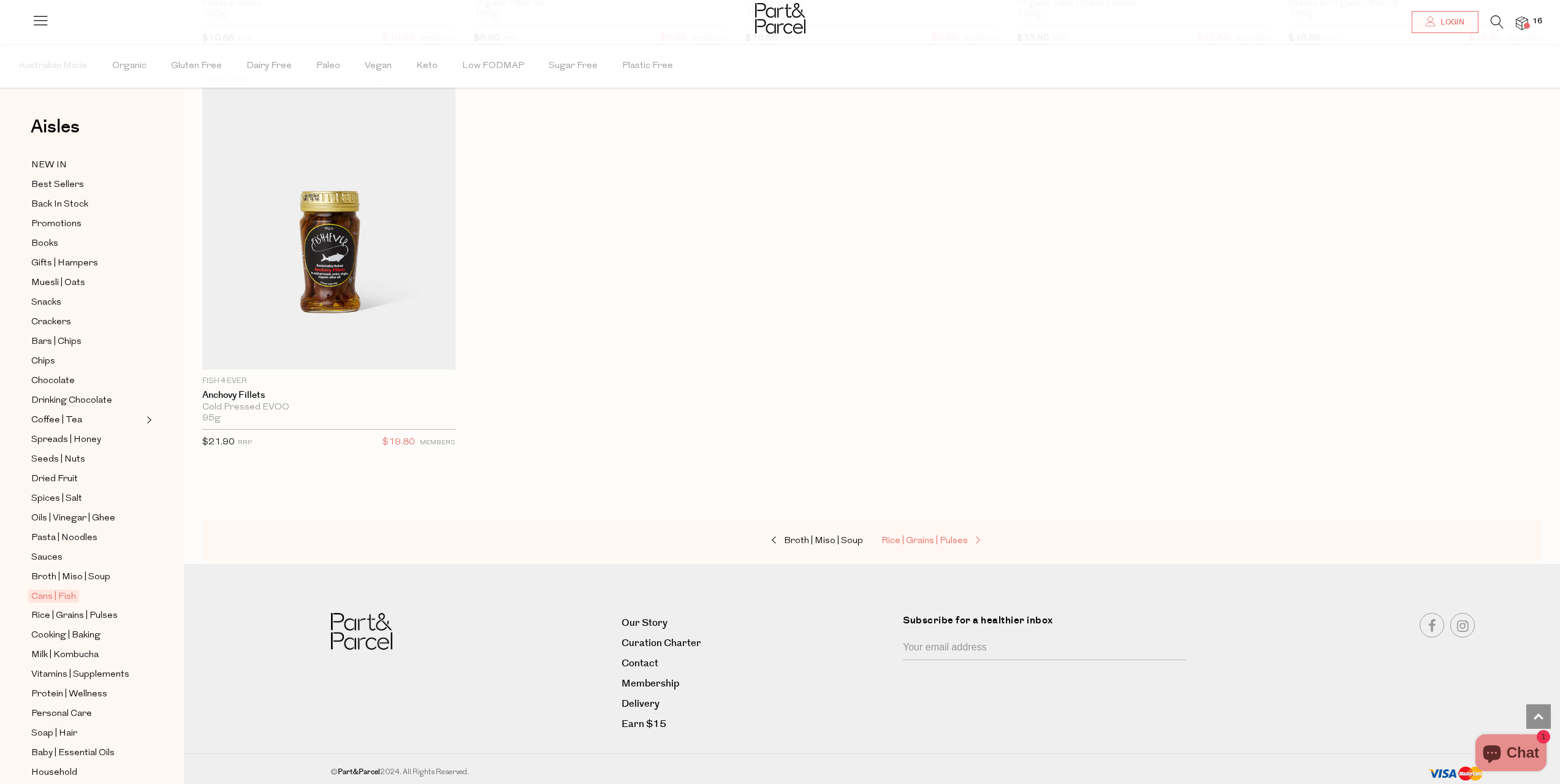
click at [960, 539] on span "Rice | Grains | Pulses" at bounding box center [924, 540] width 86 height 9
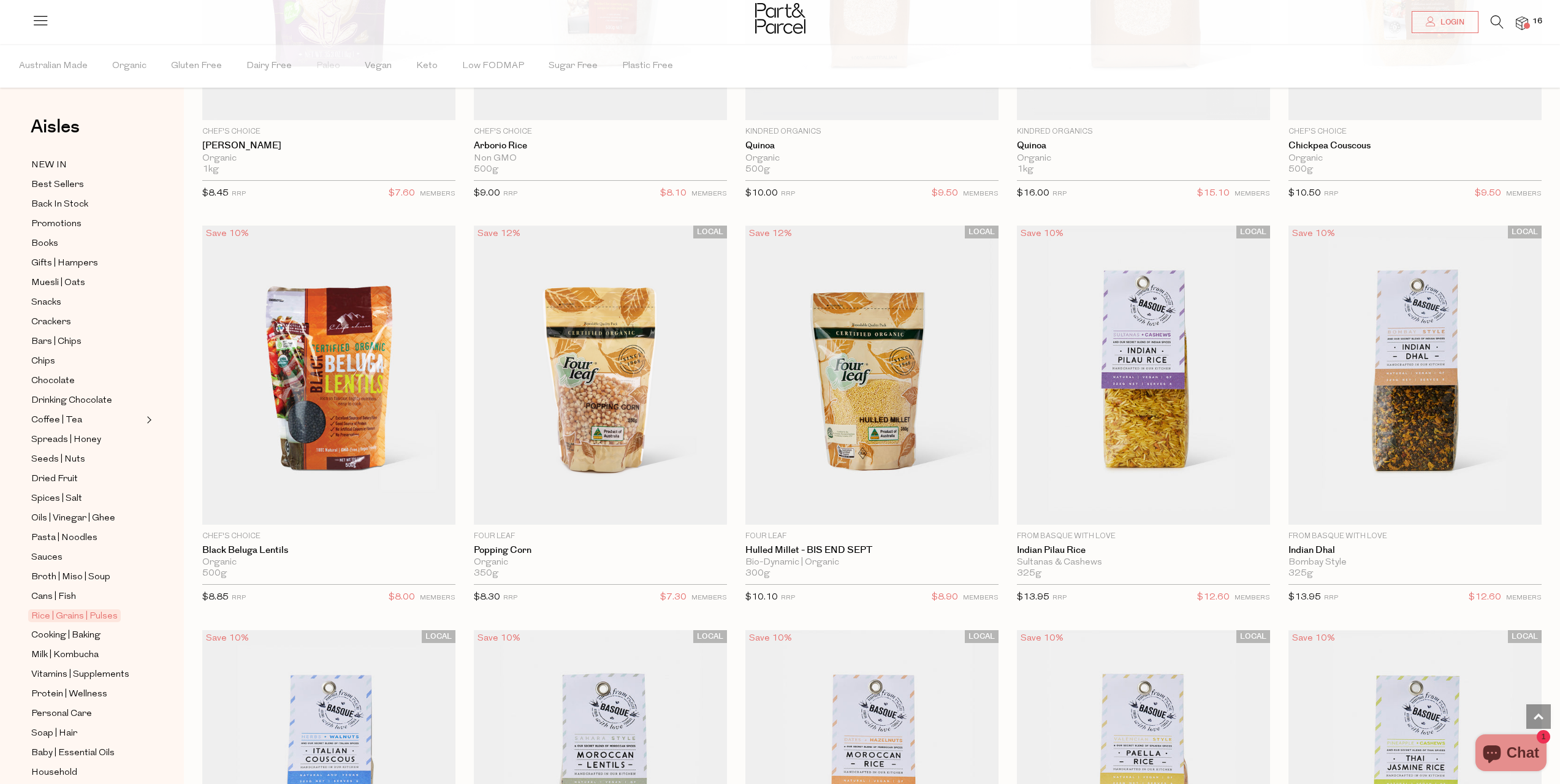
scroll to position [1777, 0]
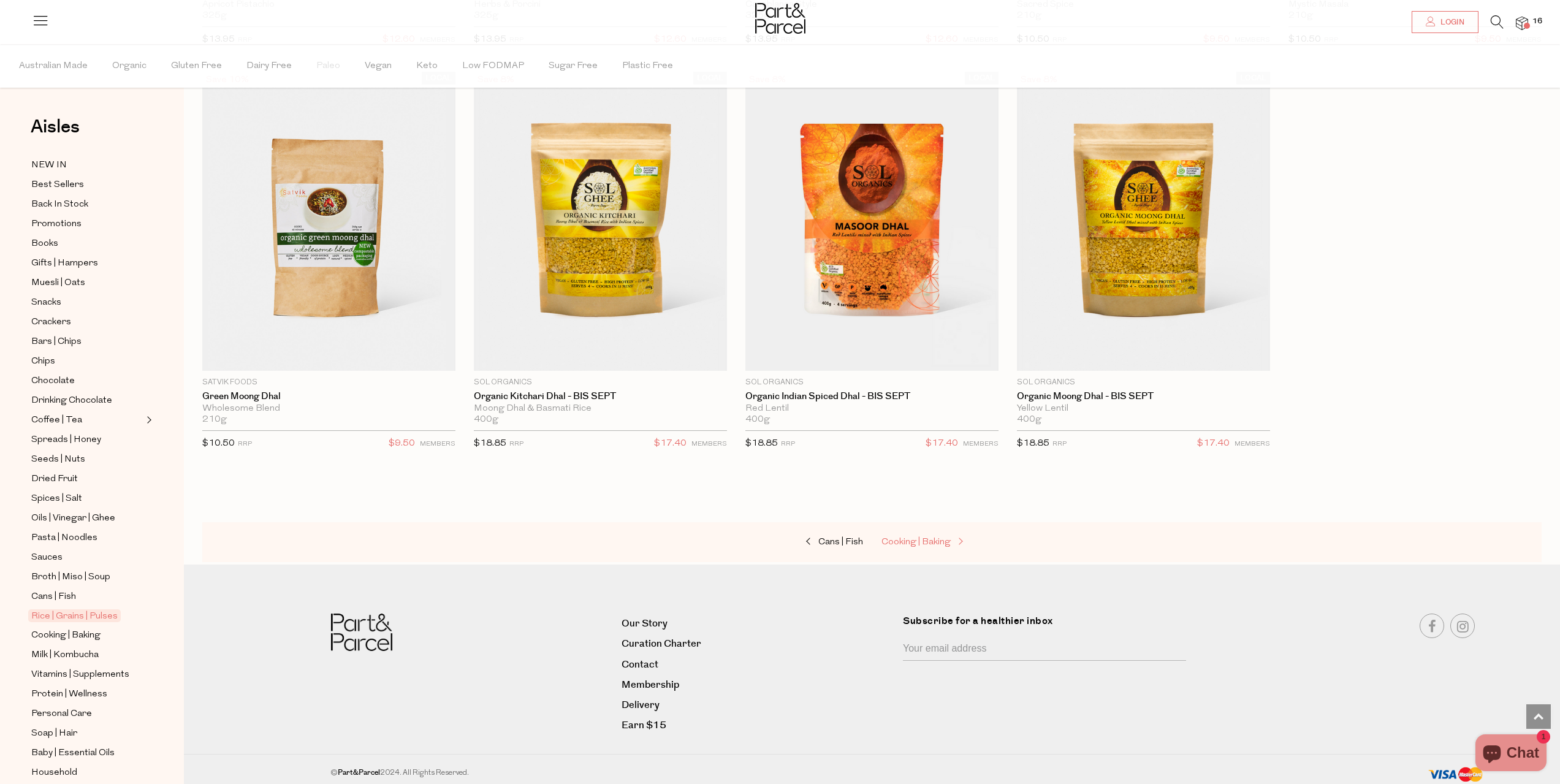
click at [951, 537] on span at bounding box center [959, 541] width 17 height 9
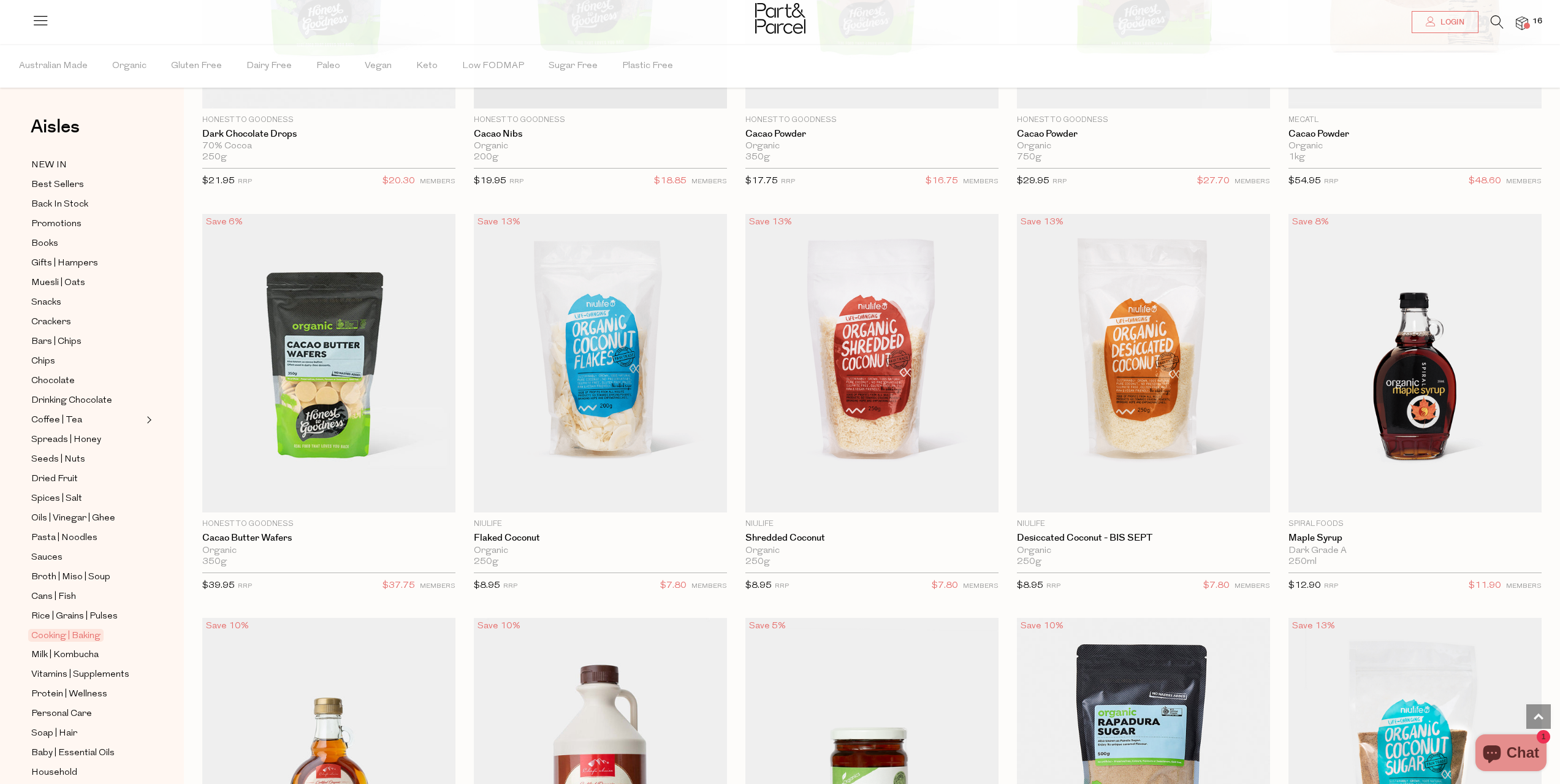
scroll to position [2390, 0]
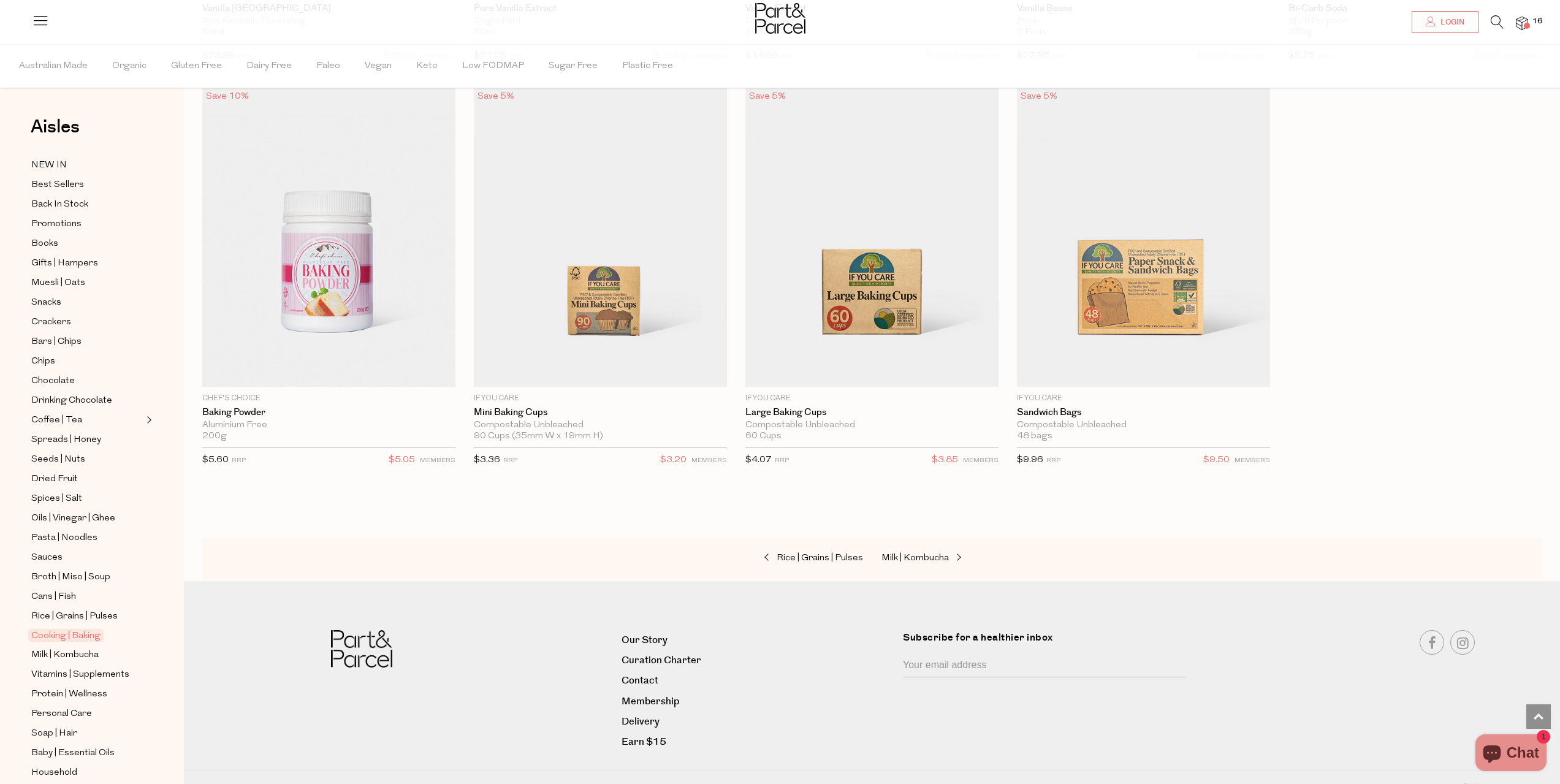
scroll to position [6557, 0]
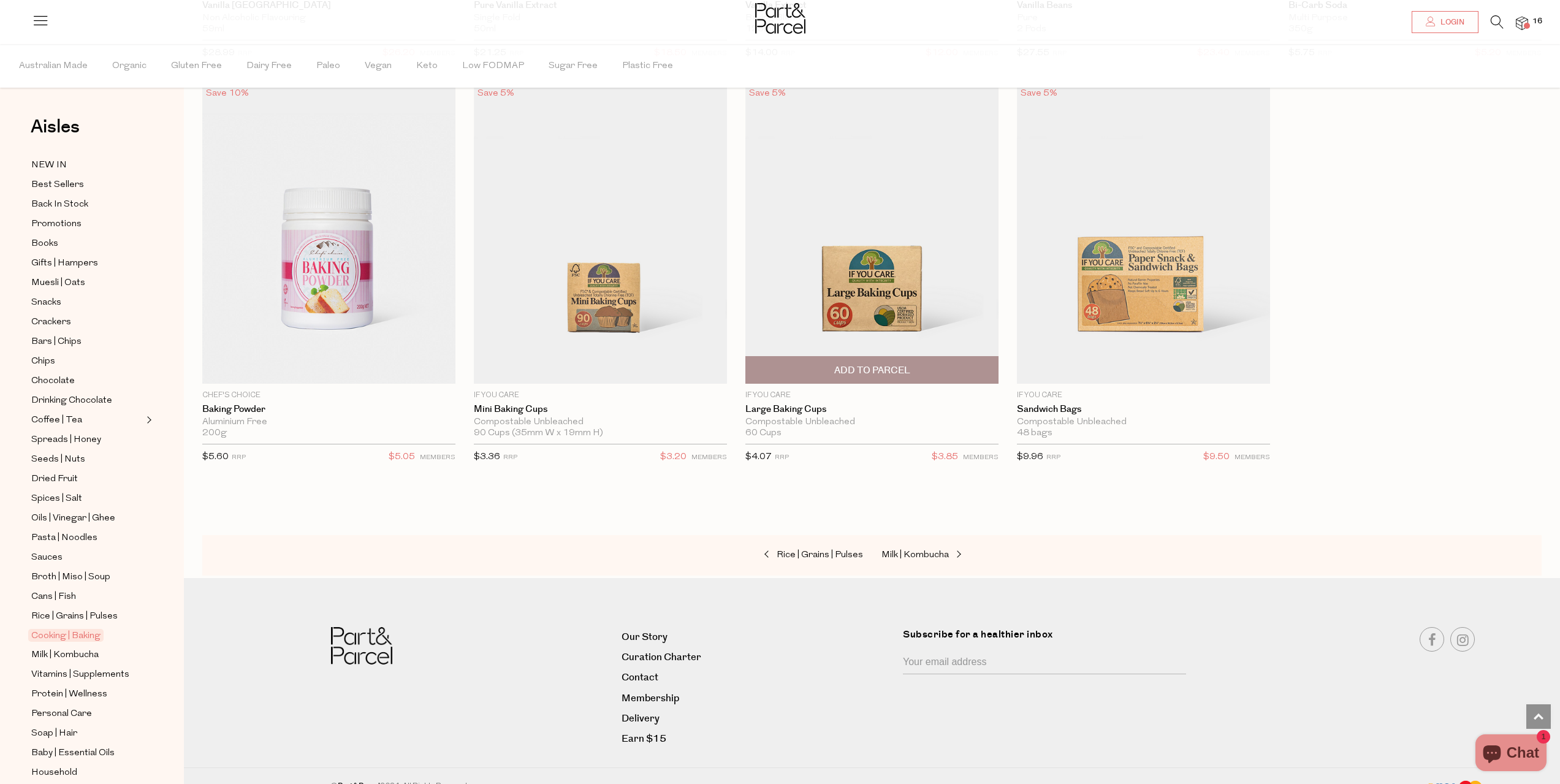
click at [890, 364] on span "Add To Parcel" at bounding box center [872, 371] width 76 height 13
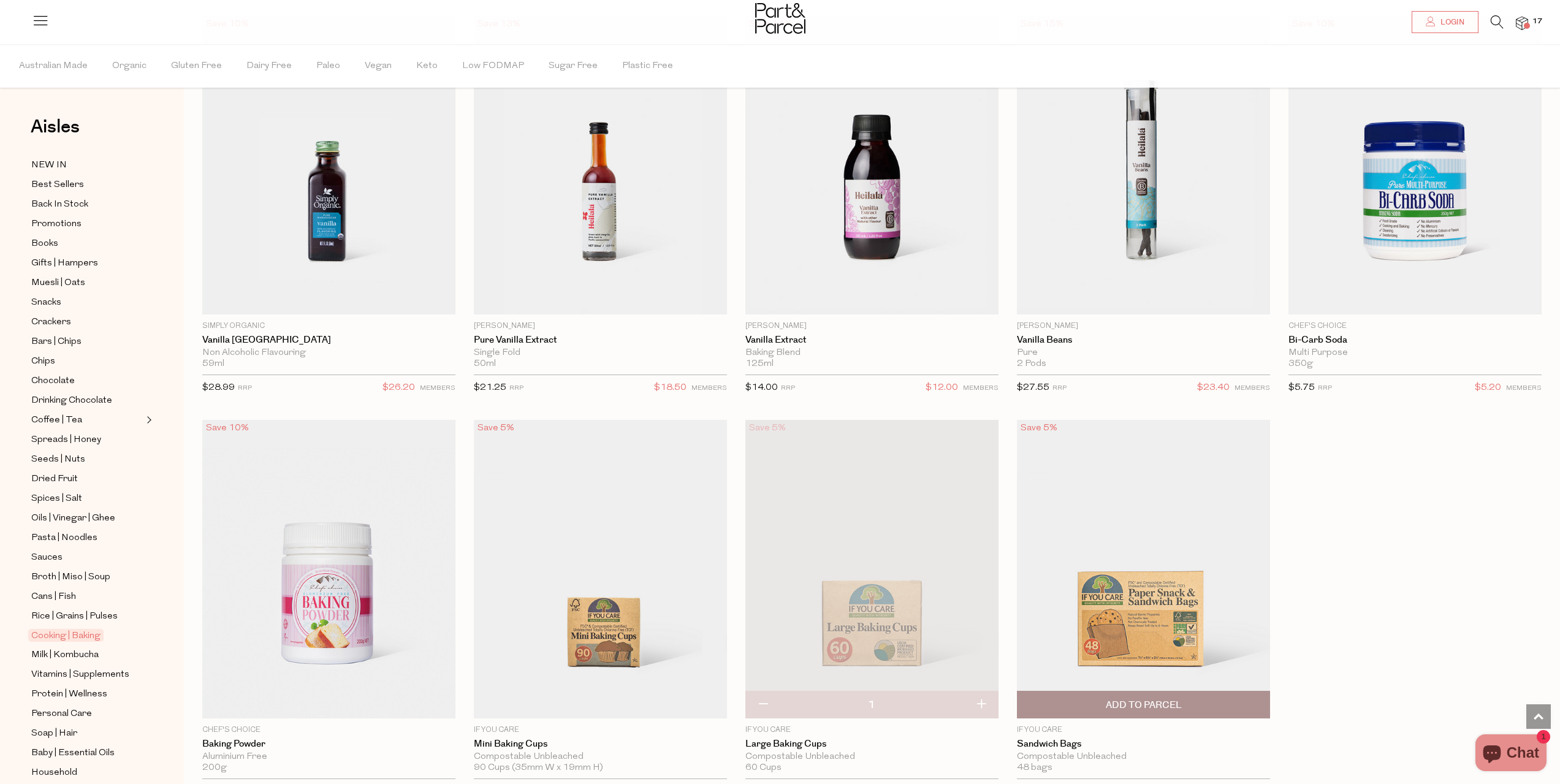
scroll to position [6190, 0]
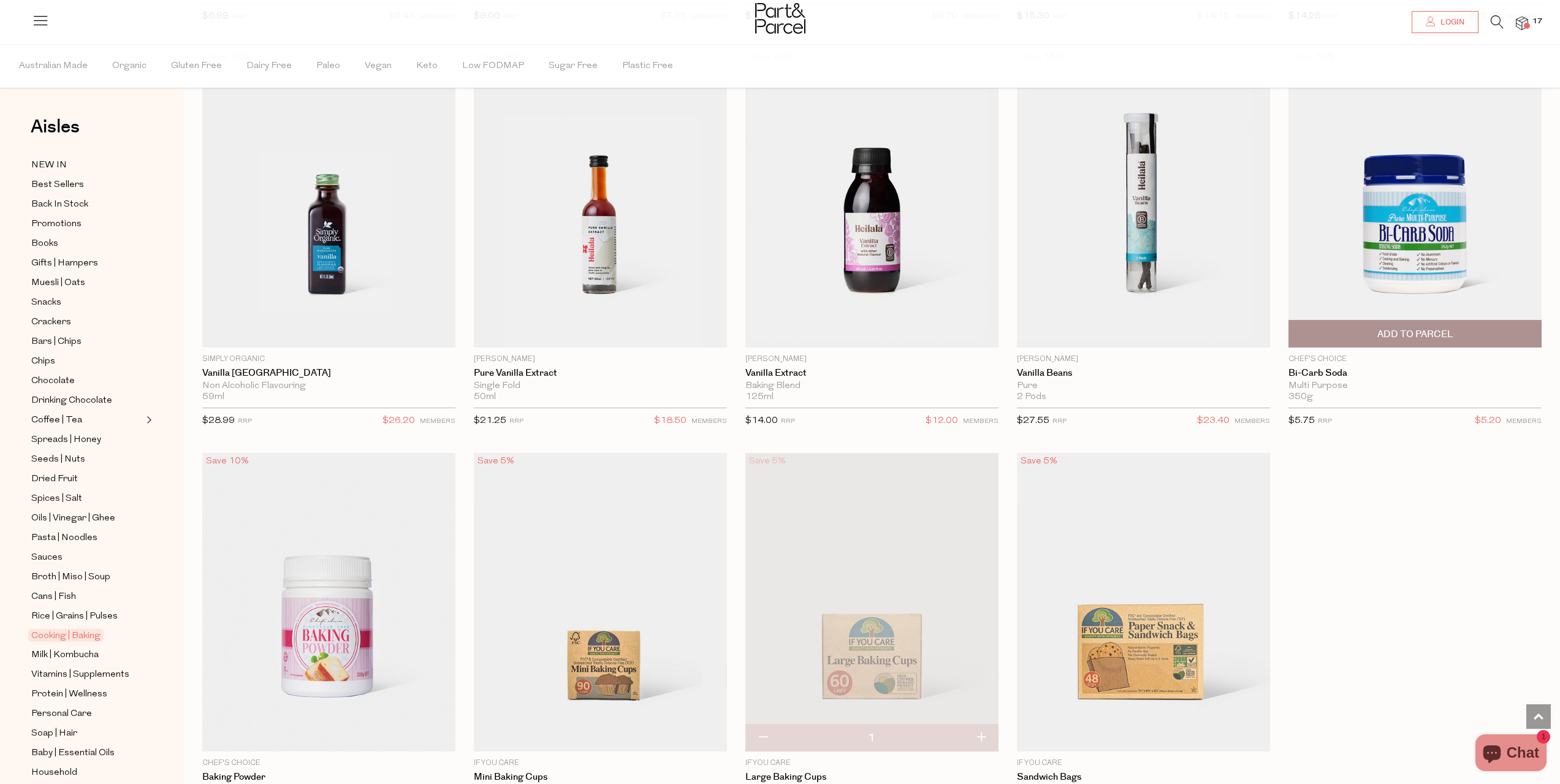
click at [1390, 330] on span "Add To Parcel" at bounding box center [1415, 334] width 76 height 13
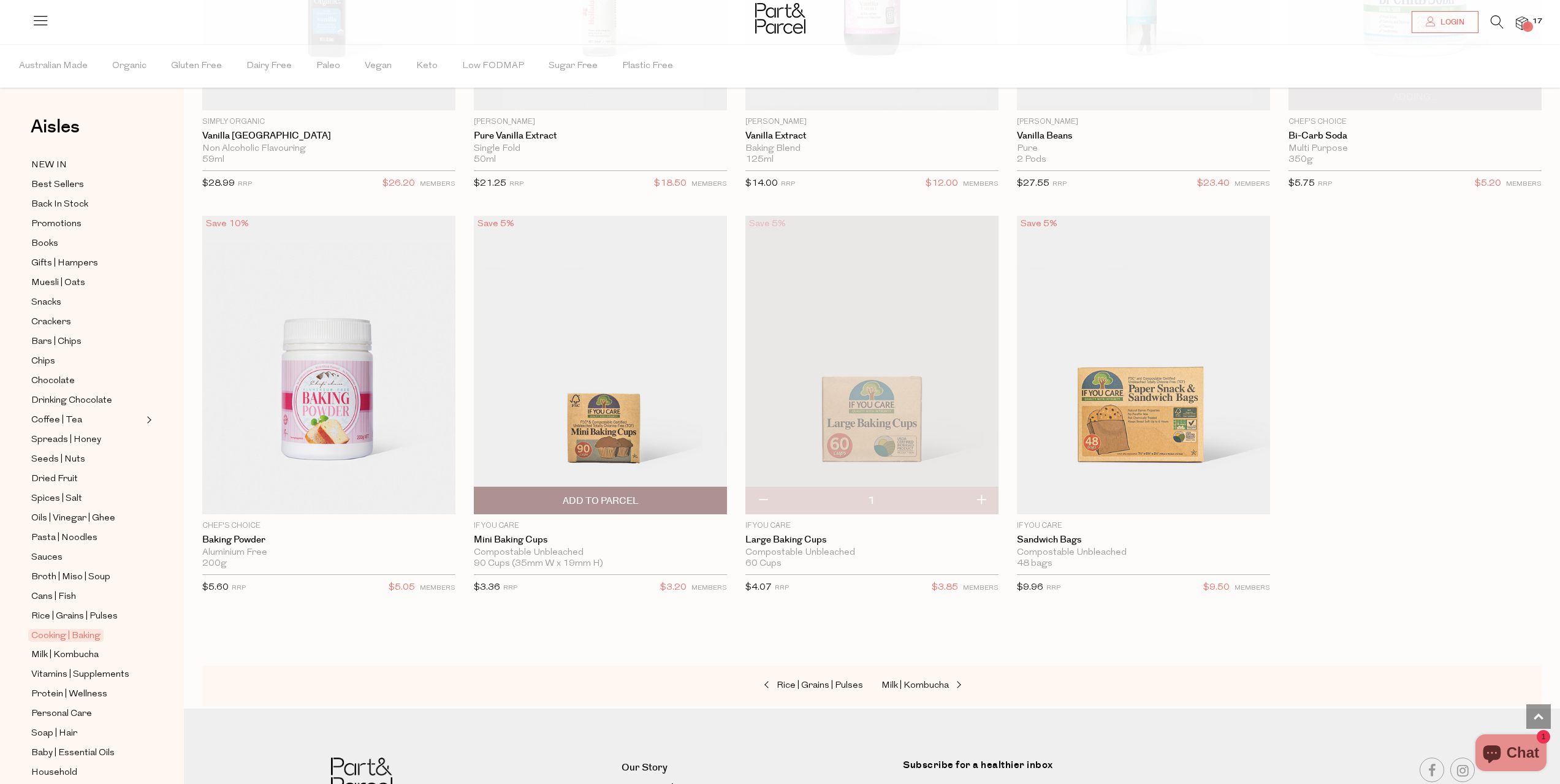
scroll to position [6435, 0]
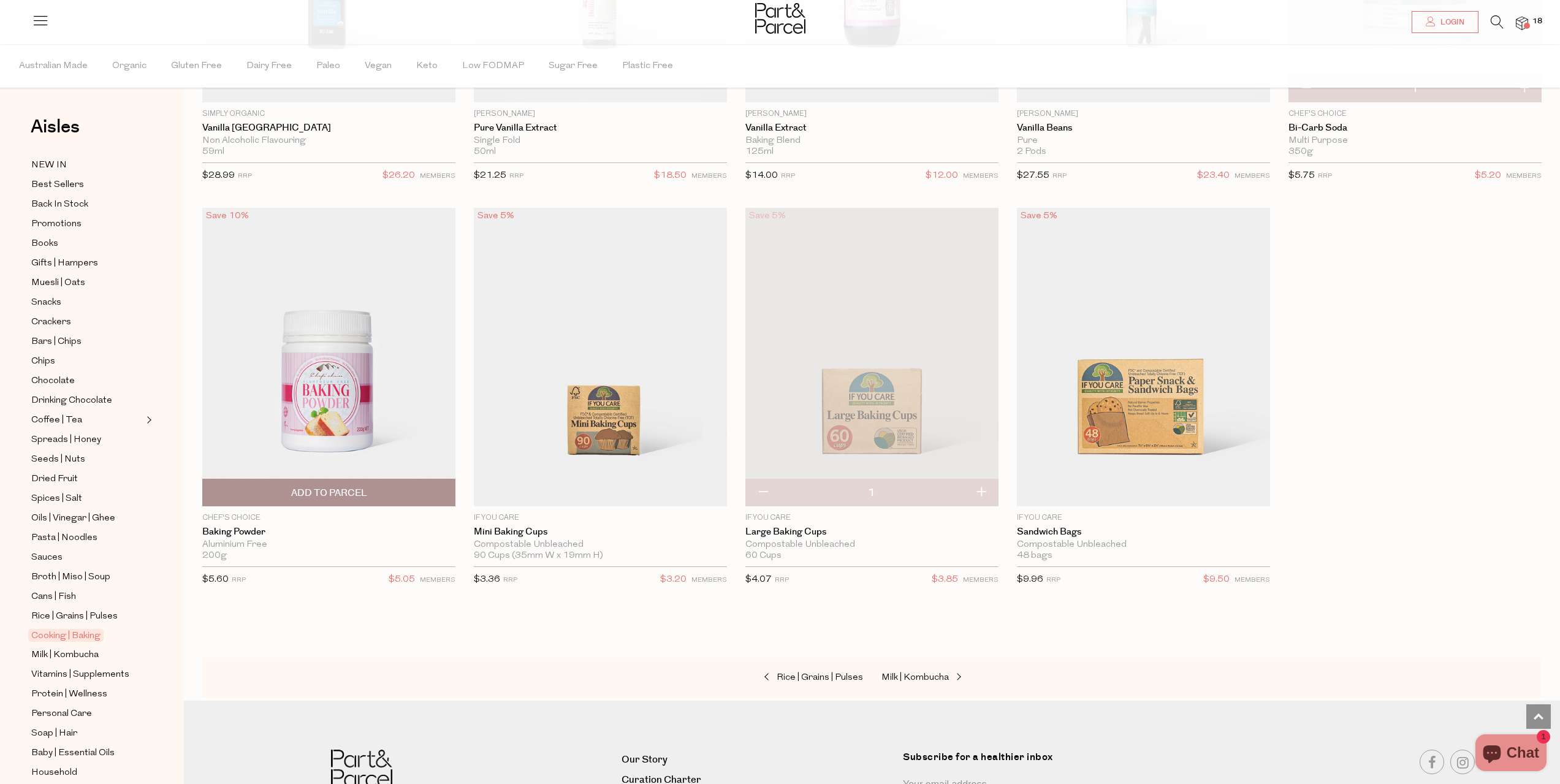
click at [301, 487] on span "Add To Parcel" at bounding box center [329, 493] width 76 height 13
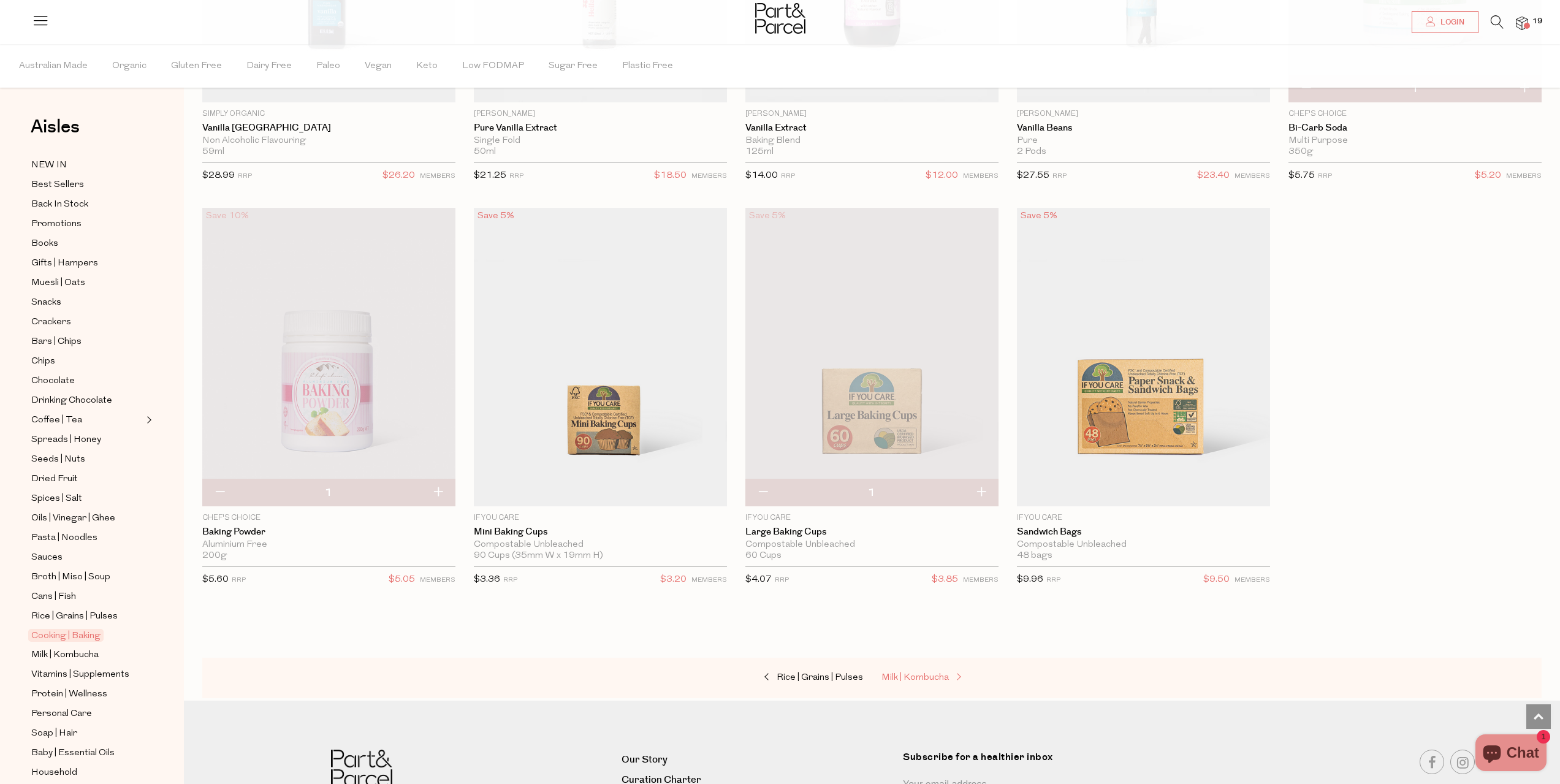
click at [923, 673] on span "Milk | Kombucha" at bounding box center [915, 677] width 68 height 9
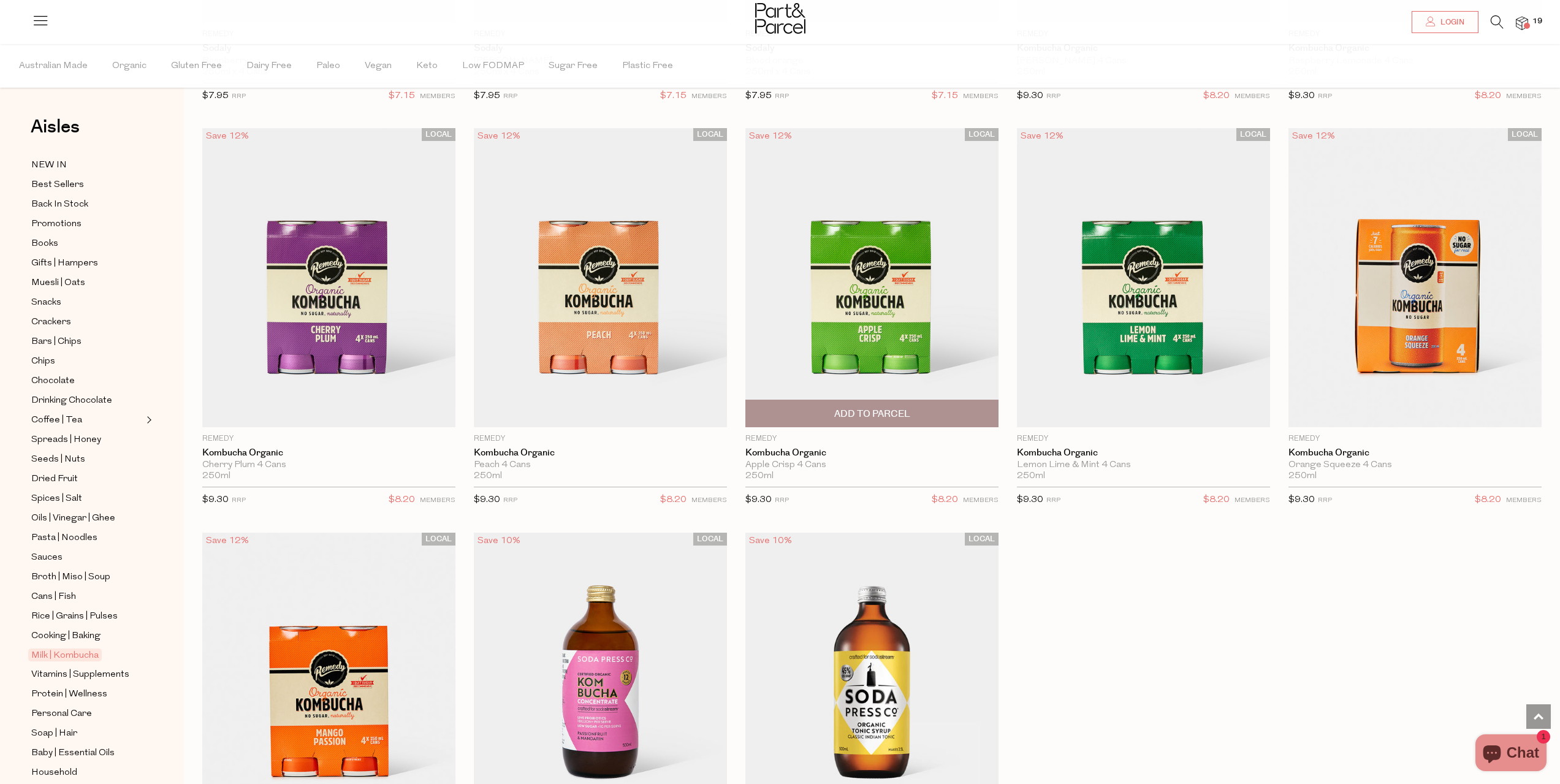
scroll to position [2329, 0]
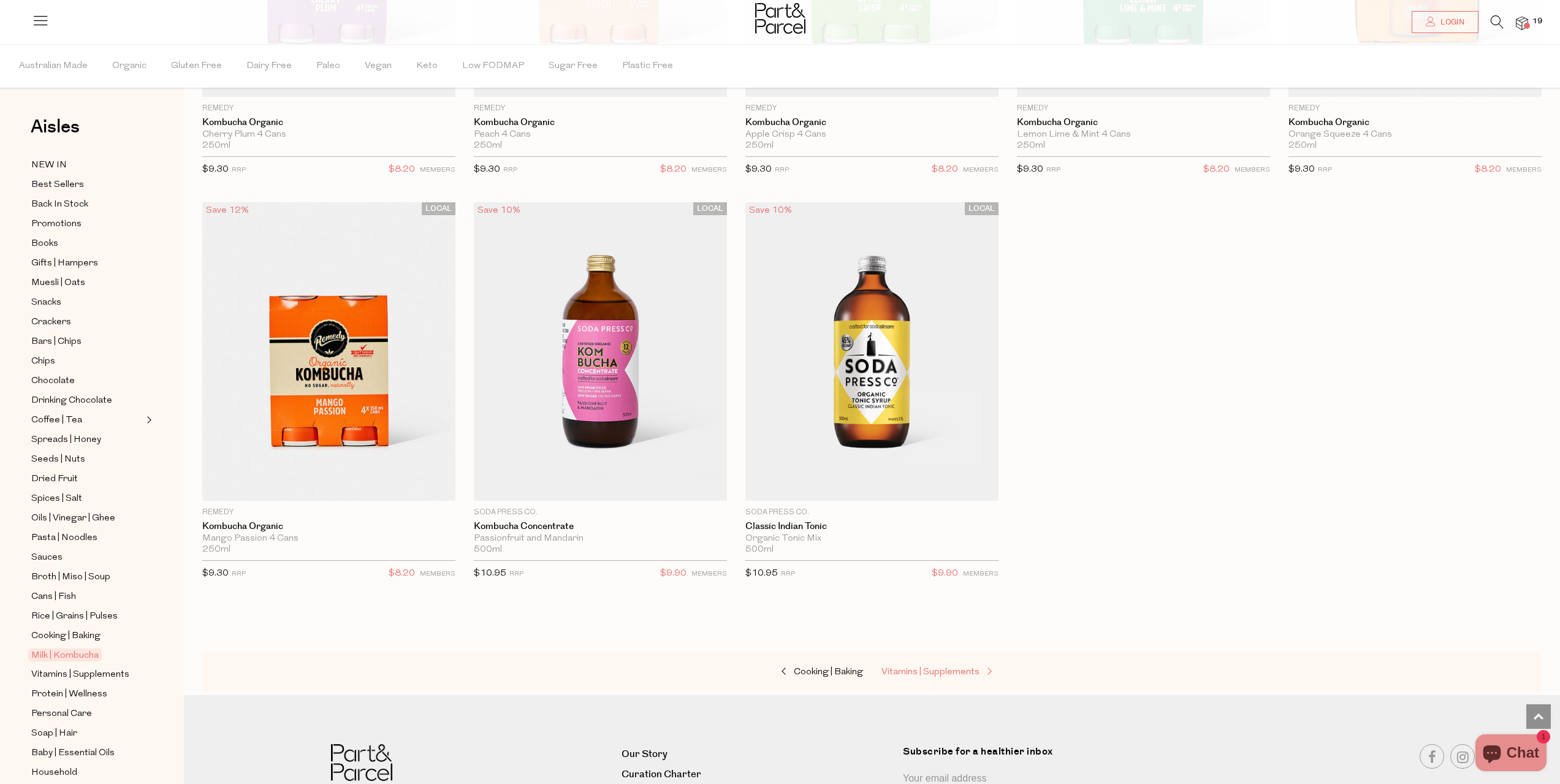
click at [965, 670] on span "Vitamins | Supplements" at bounding box center [931, 671] width 98 height 9
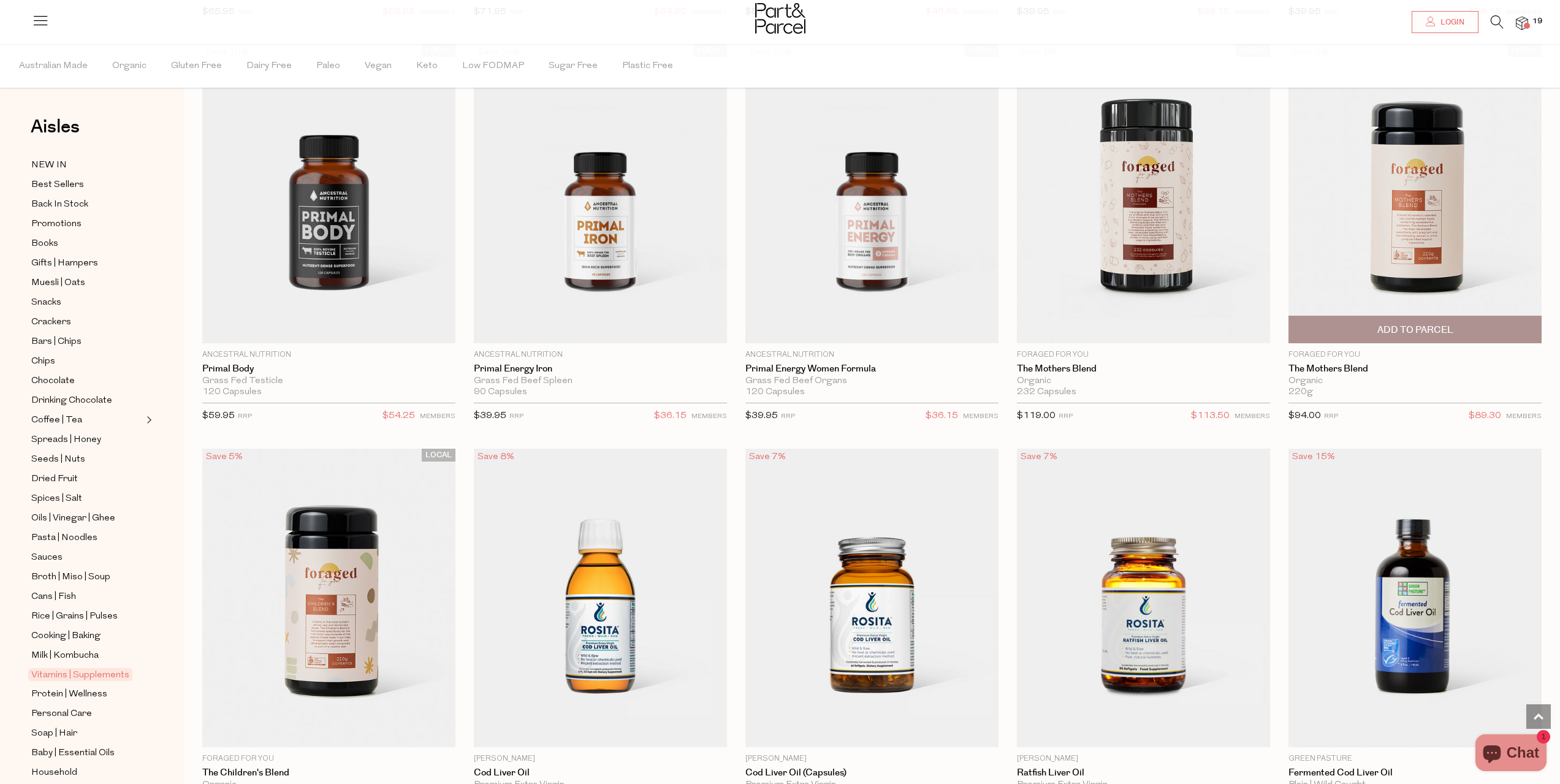
scroll to position [2948, 0]
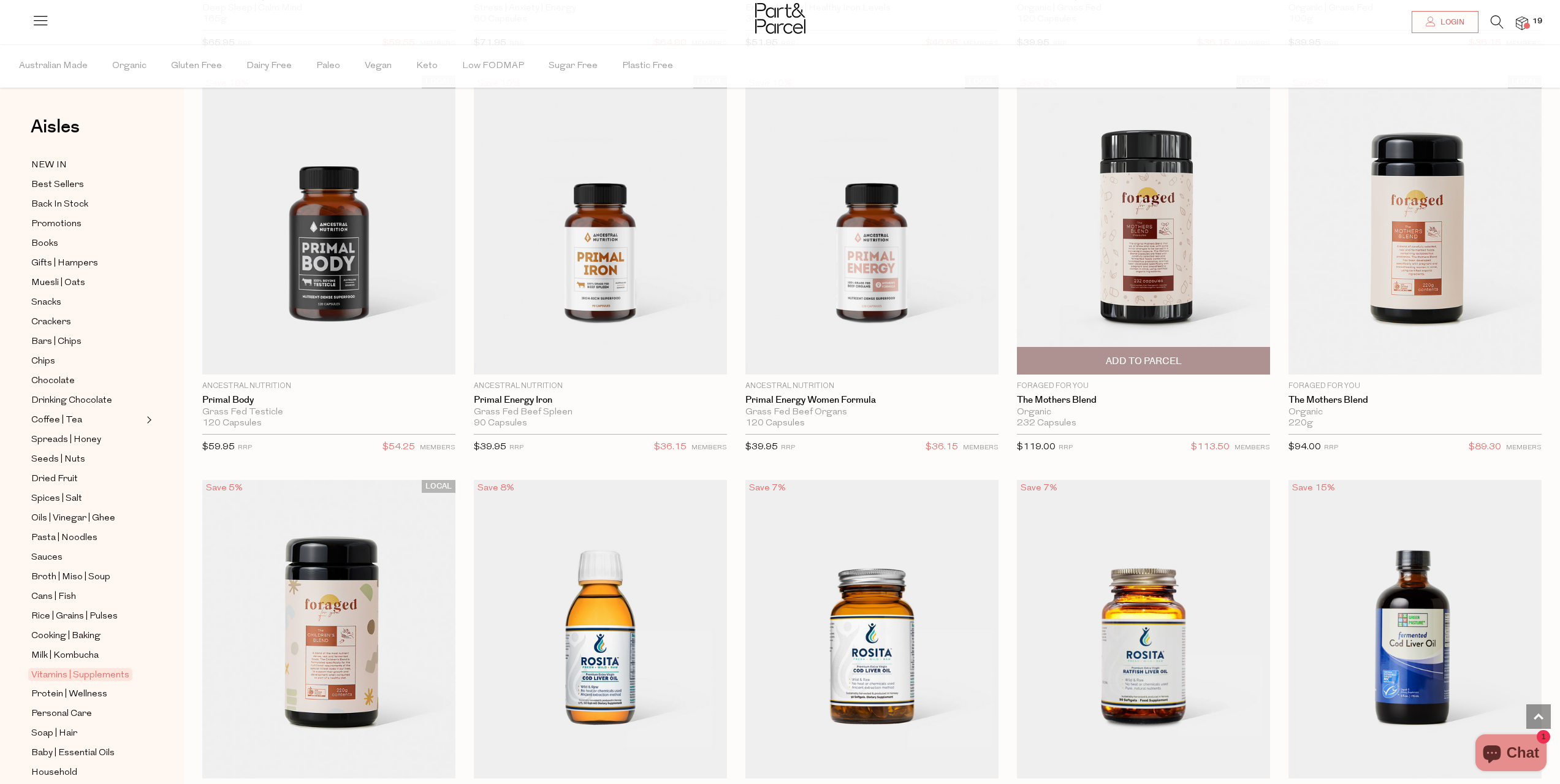
click at [1143, 355] on span "Add To Parcel" at bounding box center [1143, 361] width 76 height 13
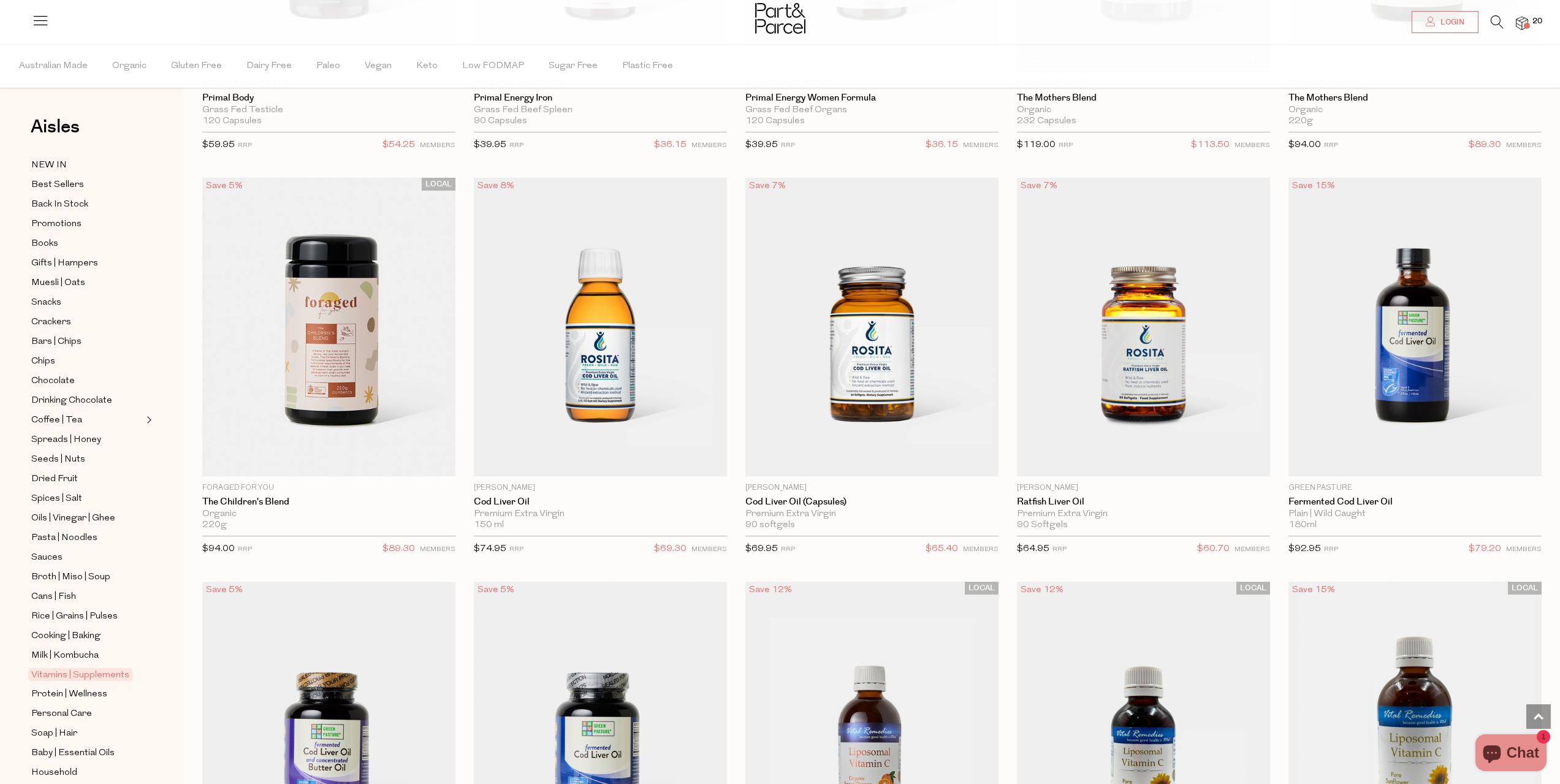
scroll to position [3377, 0]
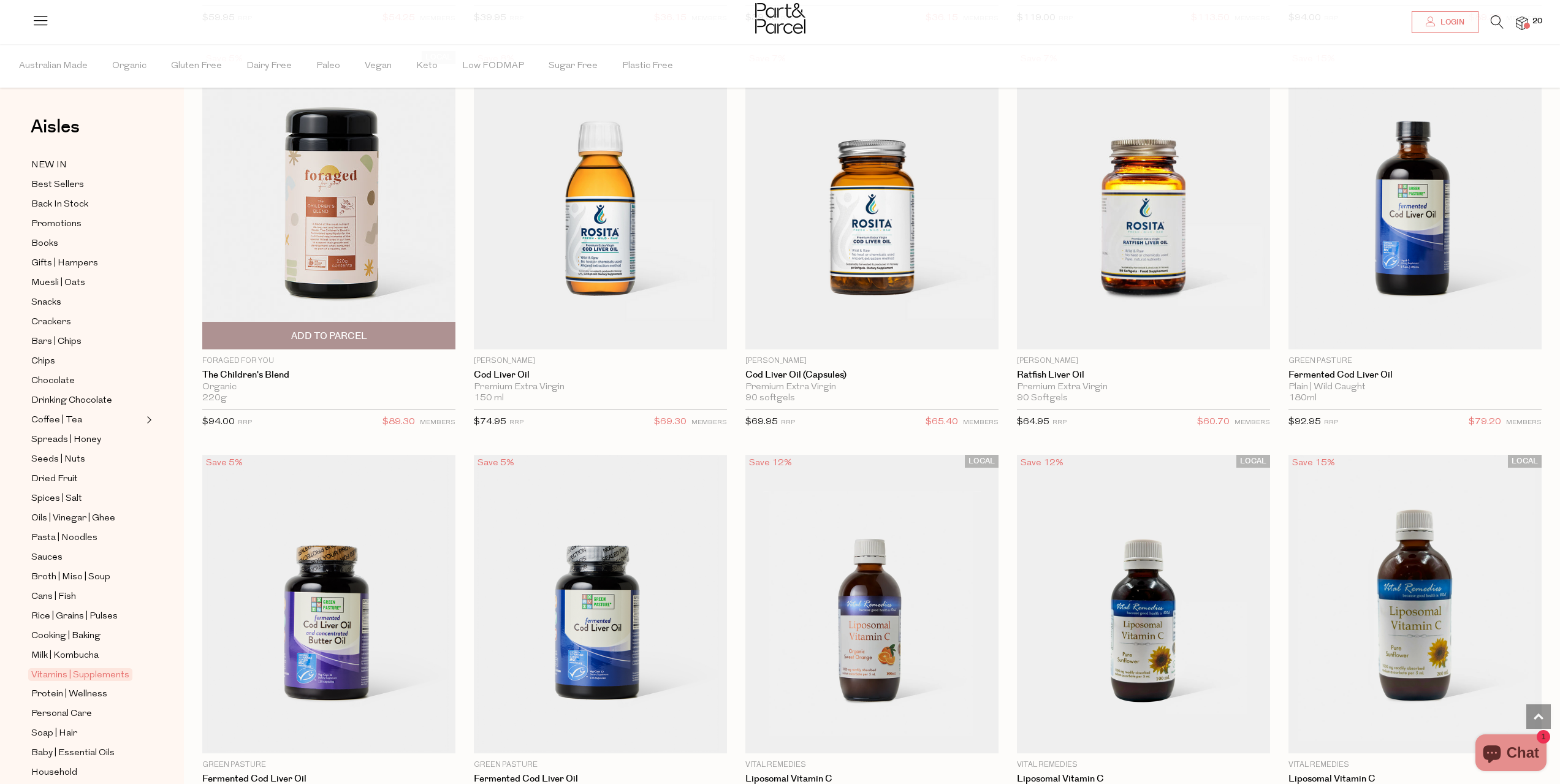
click at [328, 324] on span "Add To Parcel" at bounding box center [329, 335] width 246 height 27
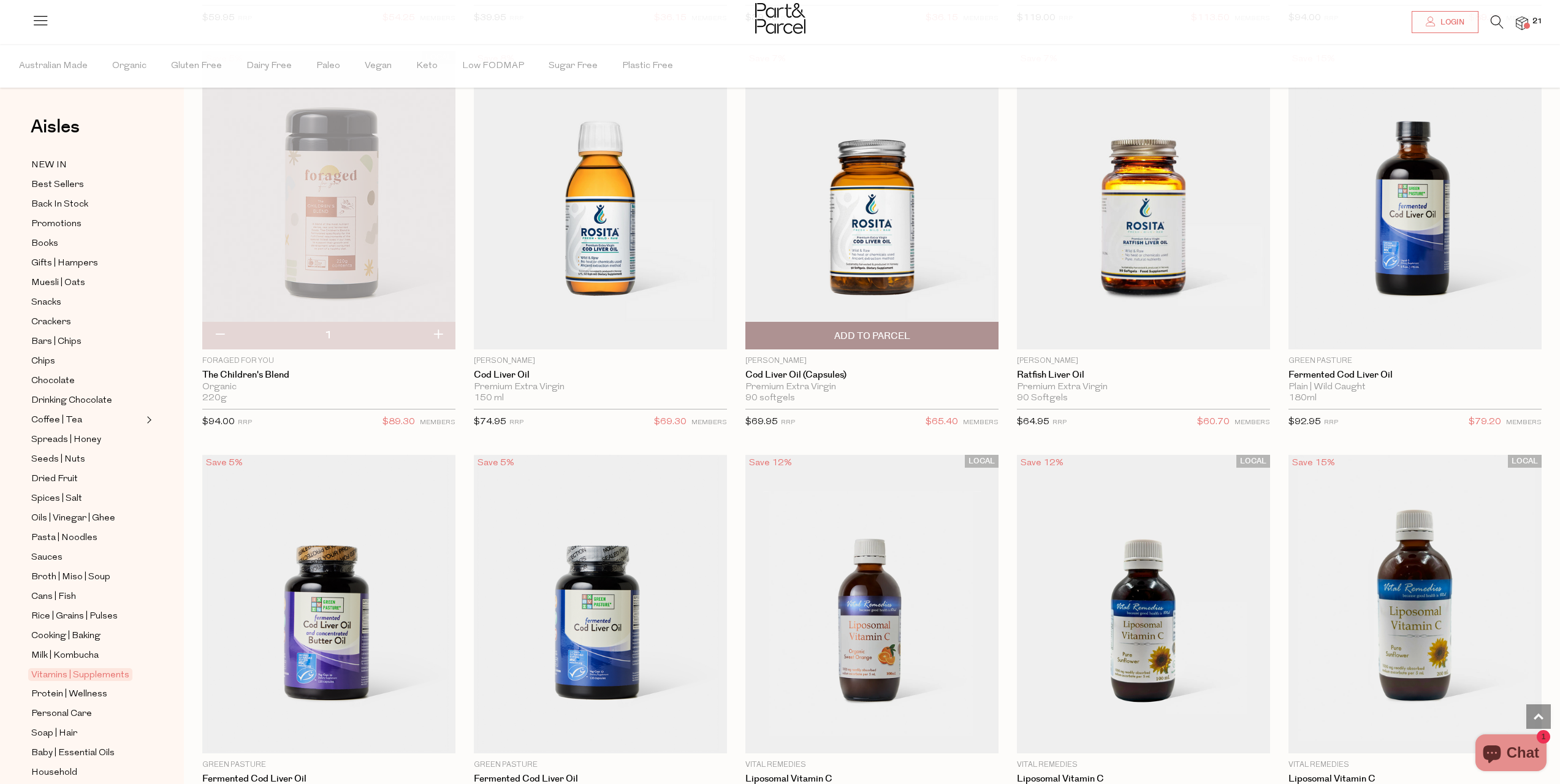
click at [900, 330] on span "Add To Parcel" at bounding box center [872, 336] width 76 height 13
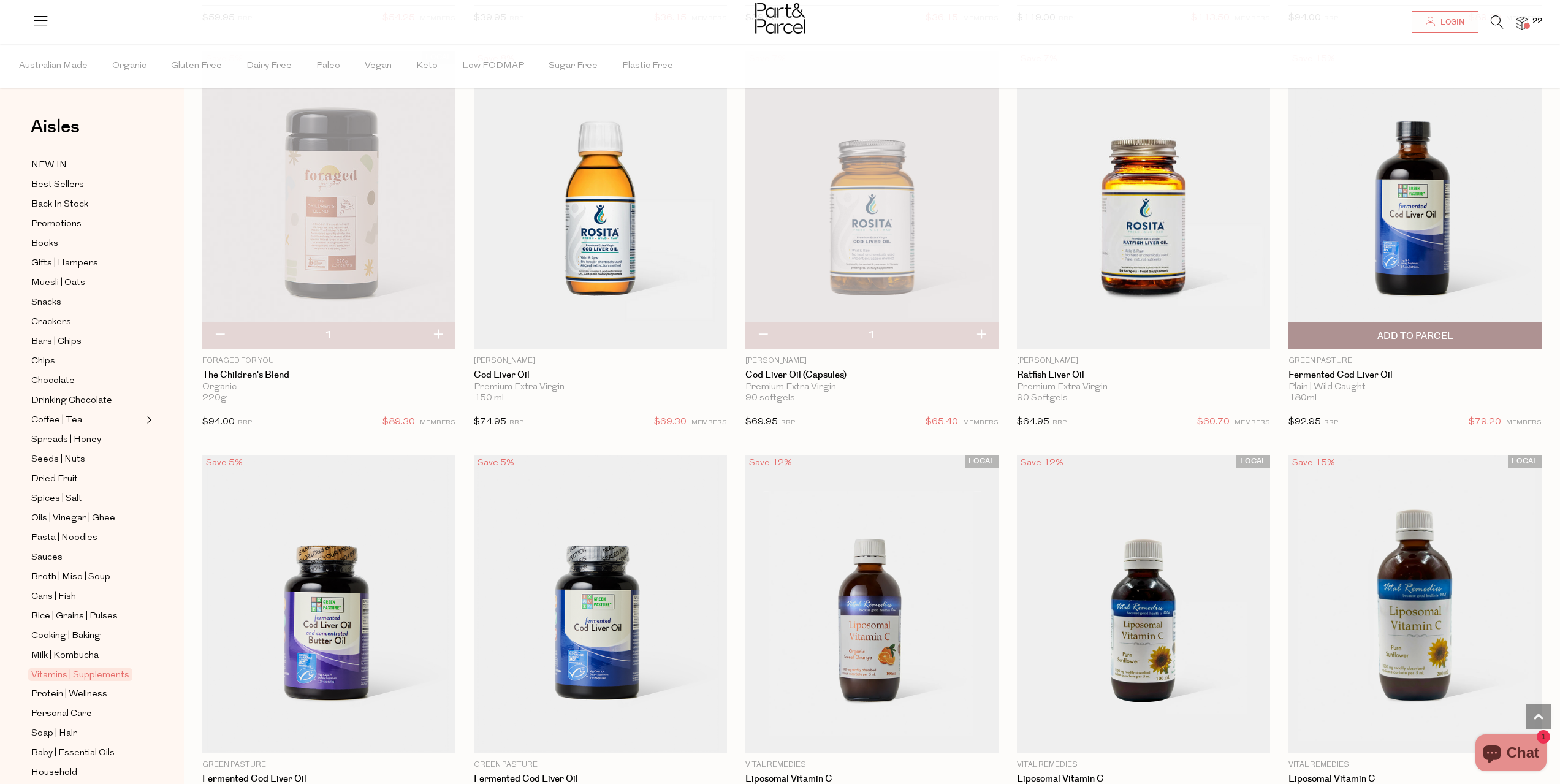
scroll to position [3439, 0]
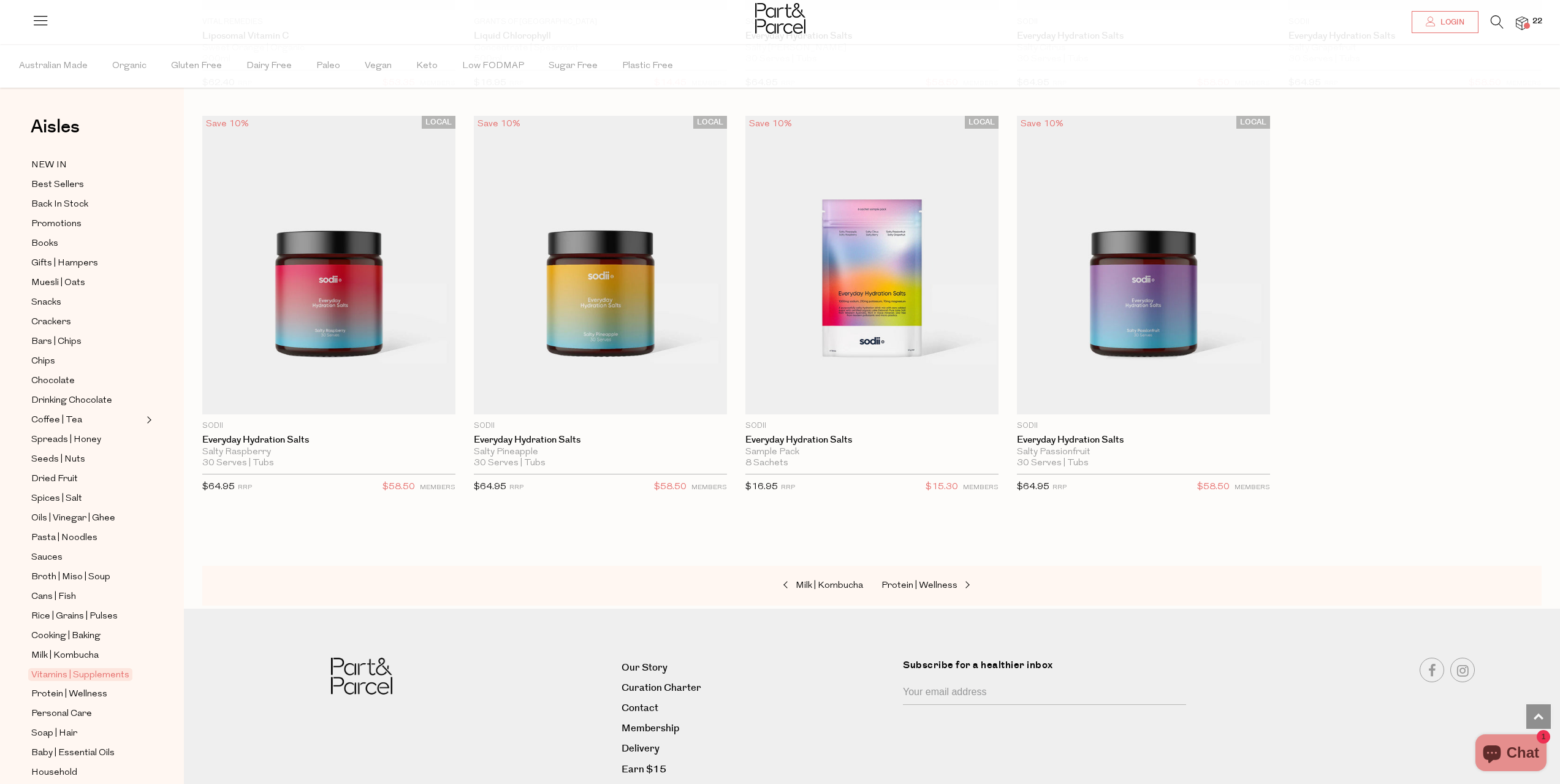
scroll to position [4565, 0]
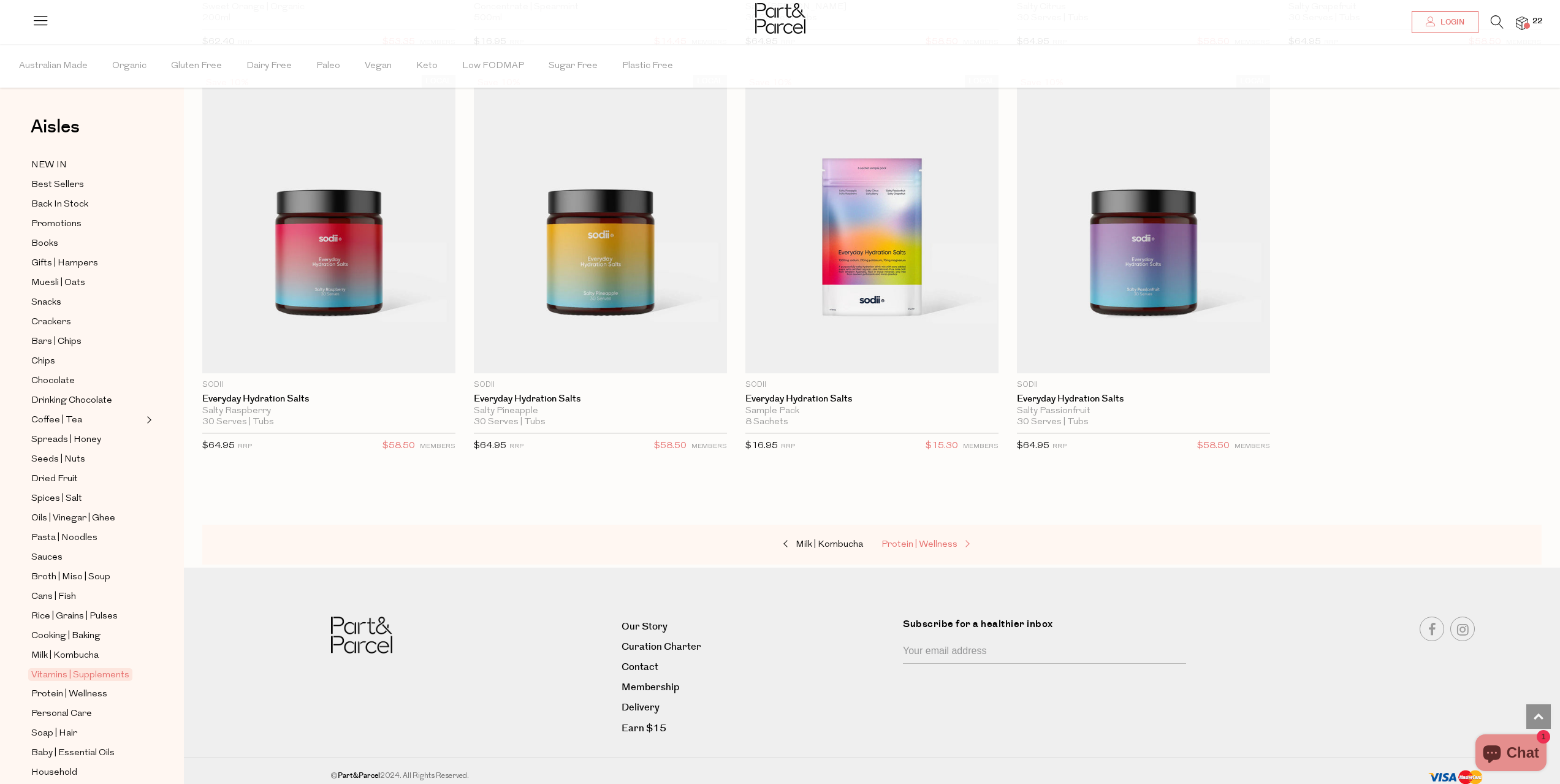
click at [964, 540] on span at bounding box center [965, 544] width 17 height 9
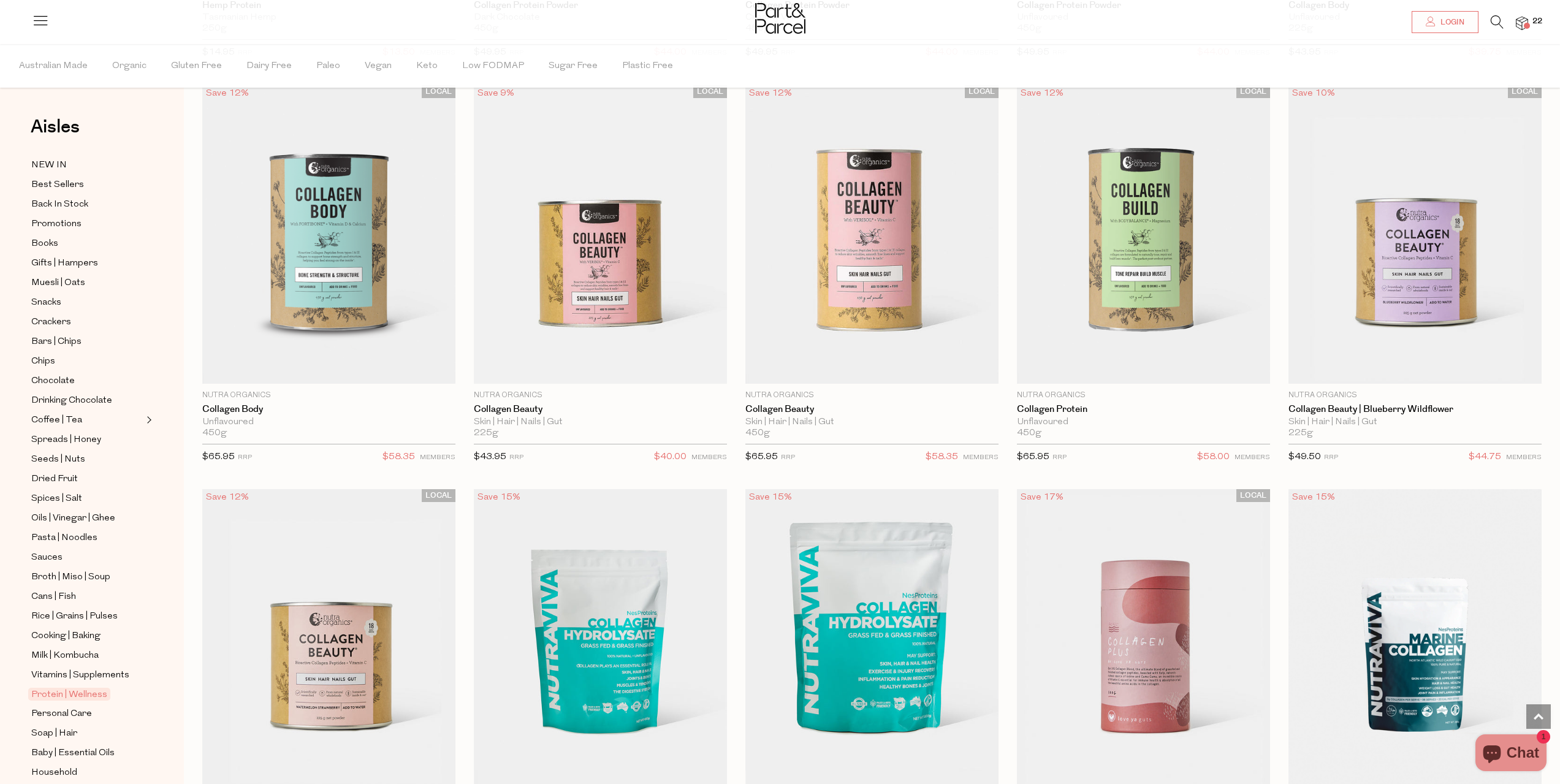
scroll to position [1716, 0]
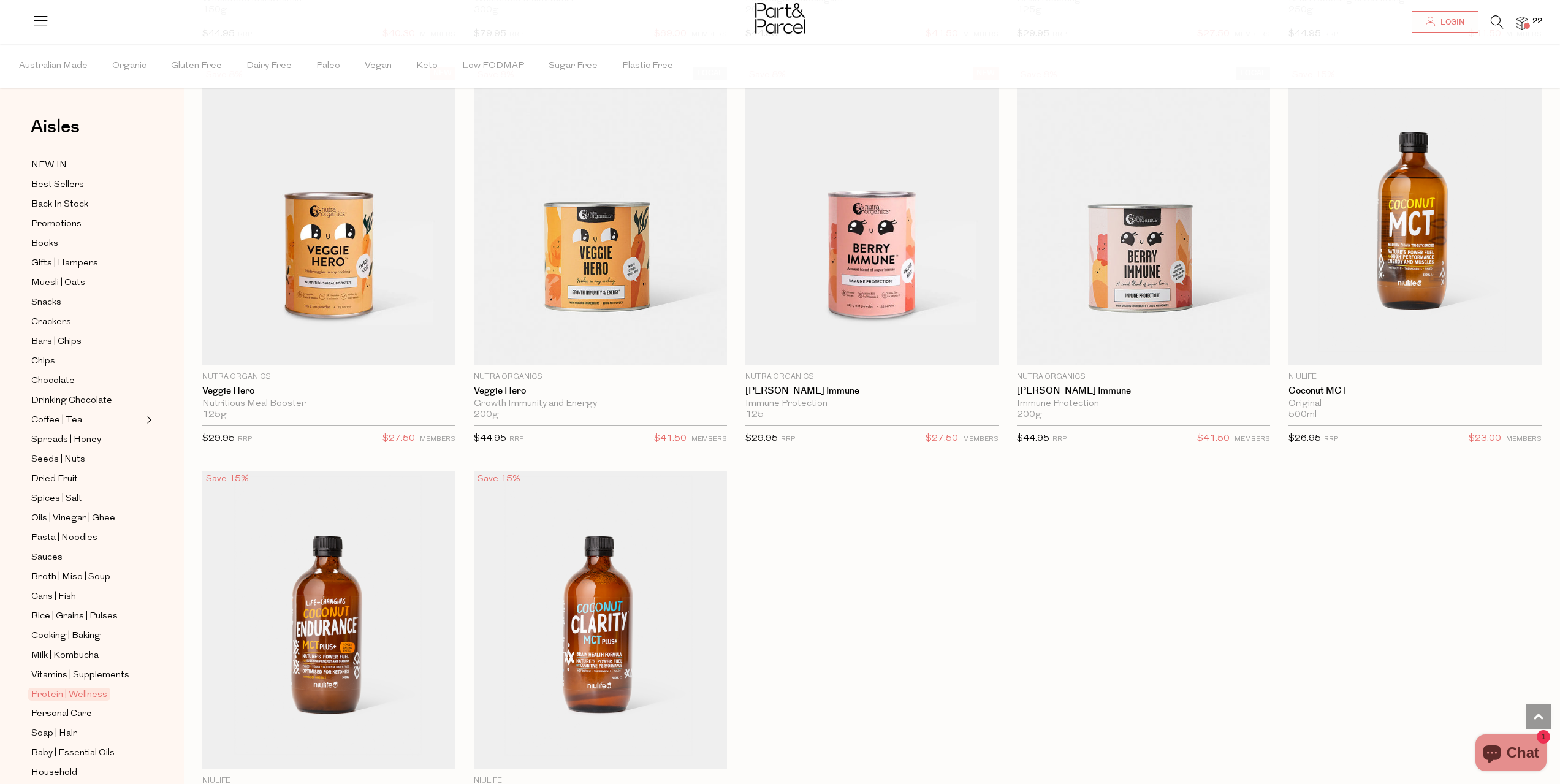
scroll to position [6583, 0]
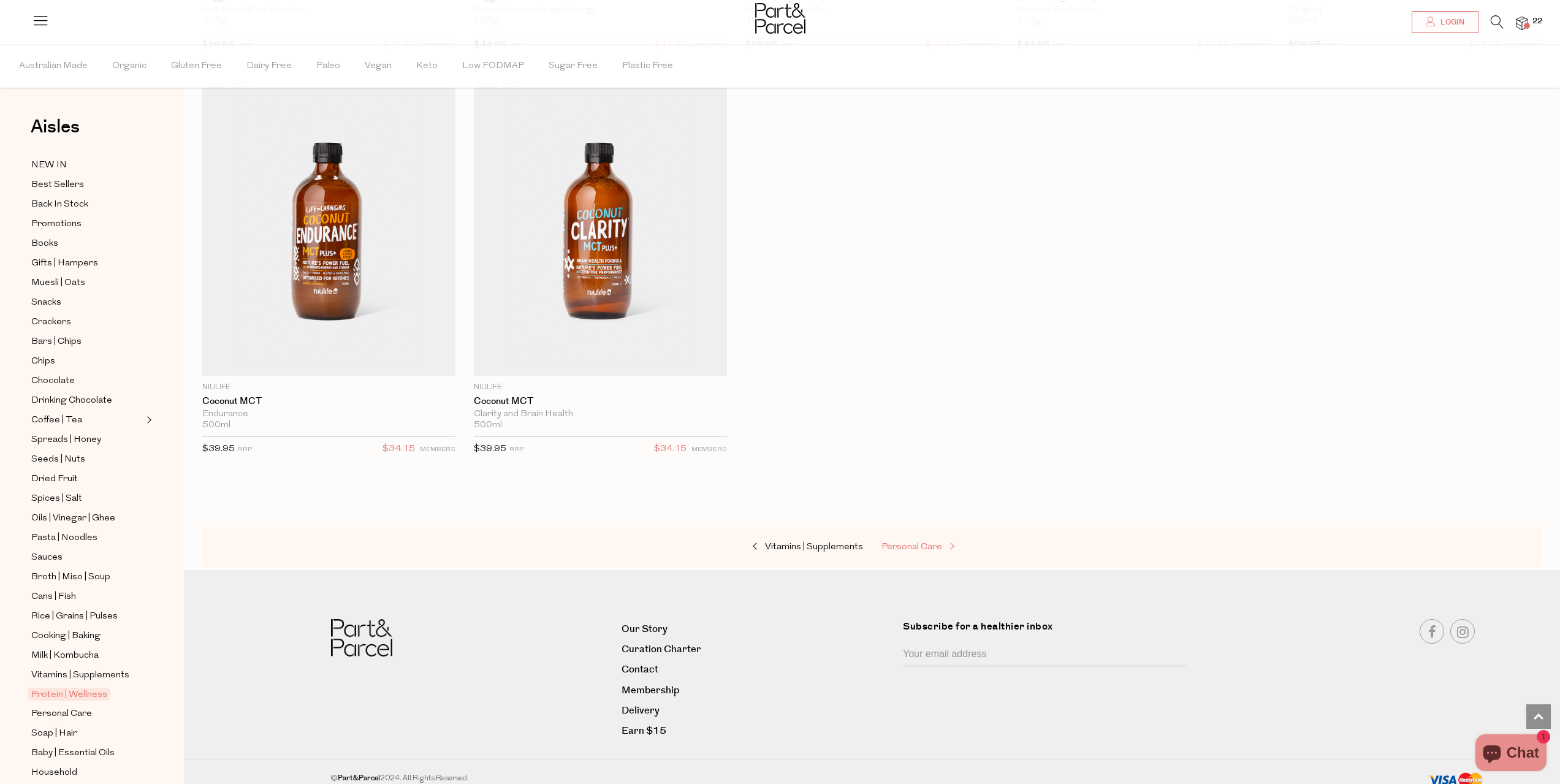
click at [911, 542] on span "Personal Care" at bounding box center [911, 546] width 60 height 9
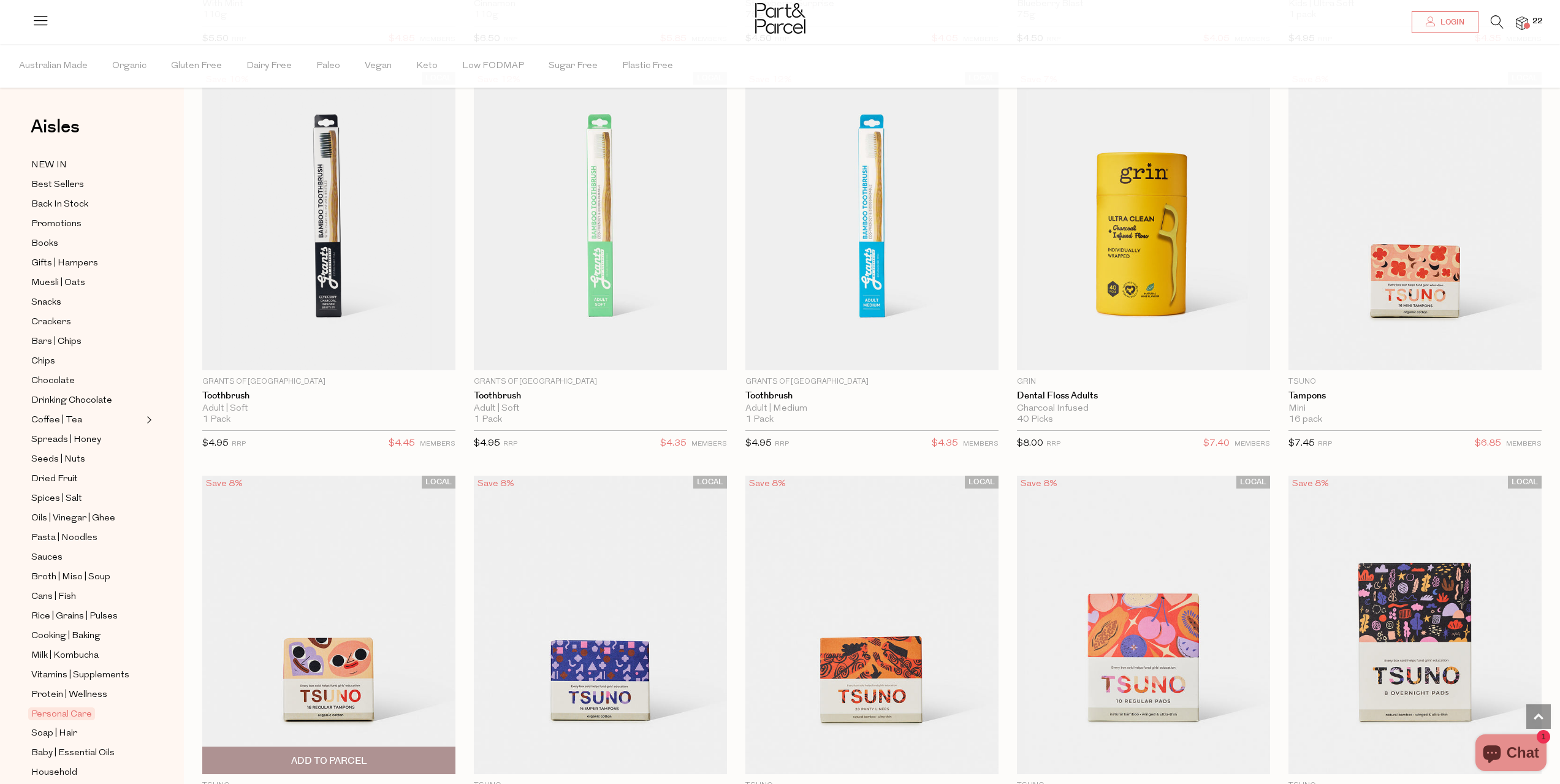
scroll to position [2758, 0]
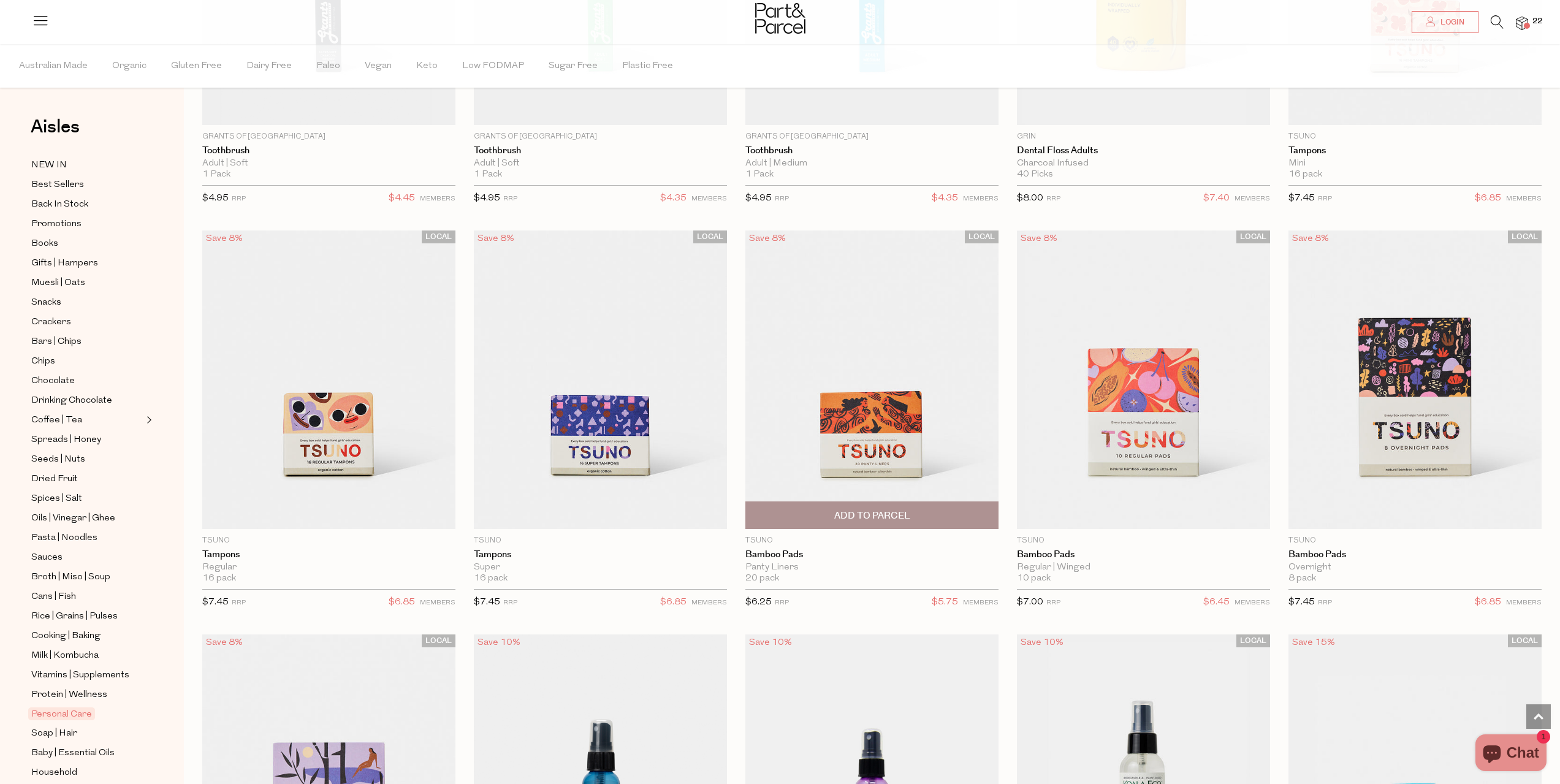
click at [910, 509] on span "Add To Parcel" at bounding box center [872, 516] width 76 height 13
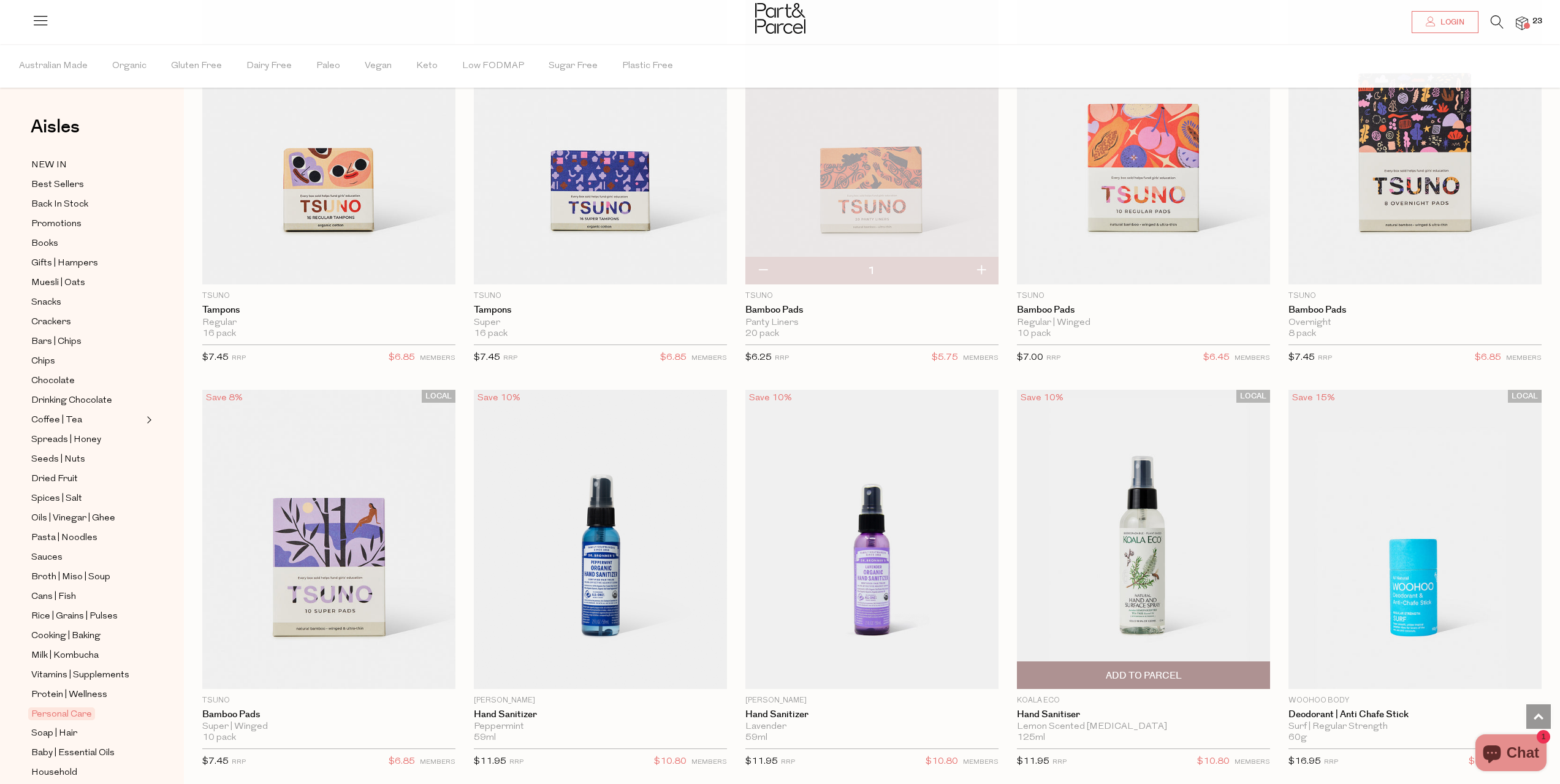
scroll to position [3003, 0]
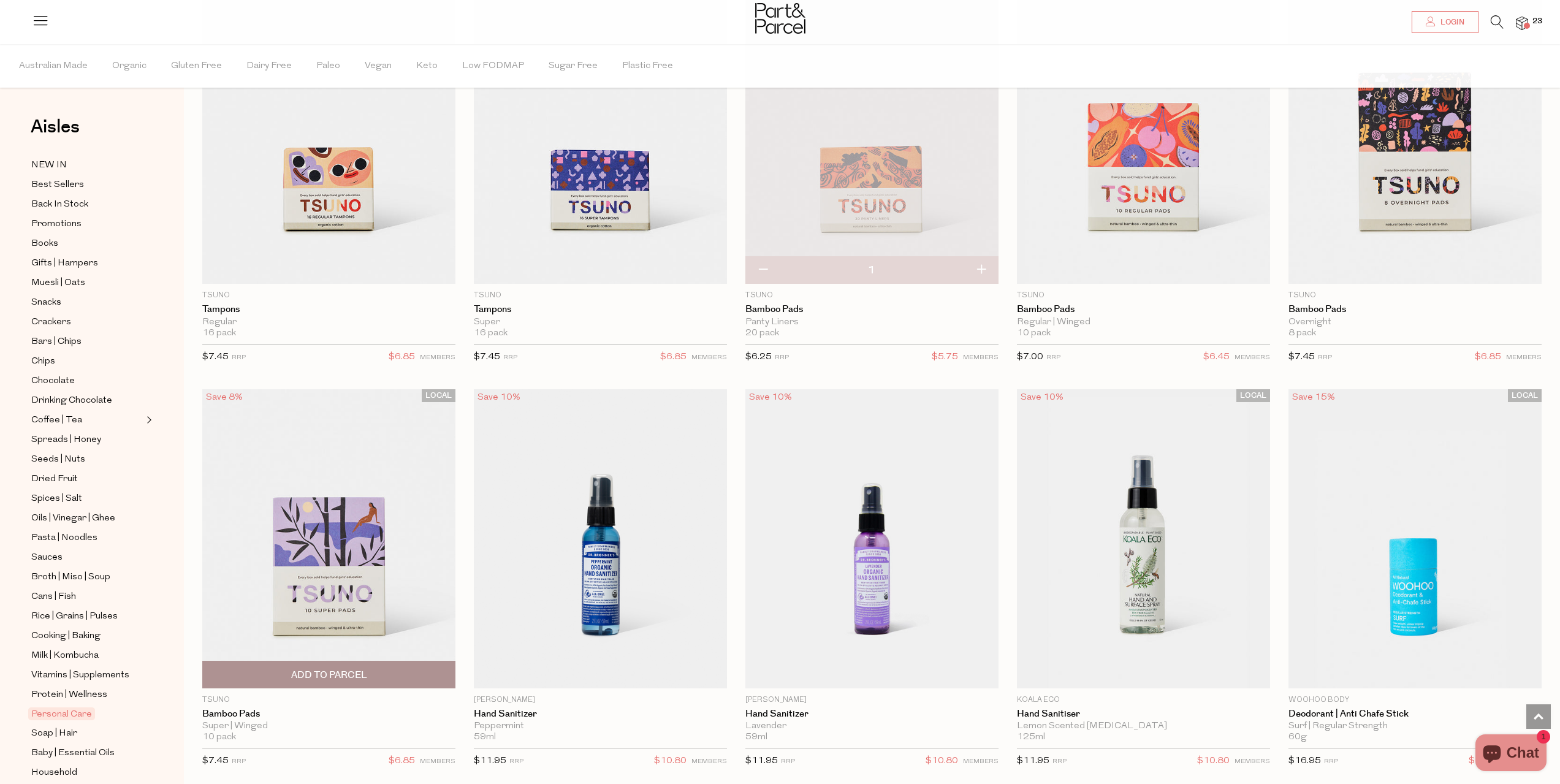
click at [330, 669] on span "Add To Parcel" at bounding box center [329, 675] width 76 height 13
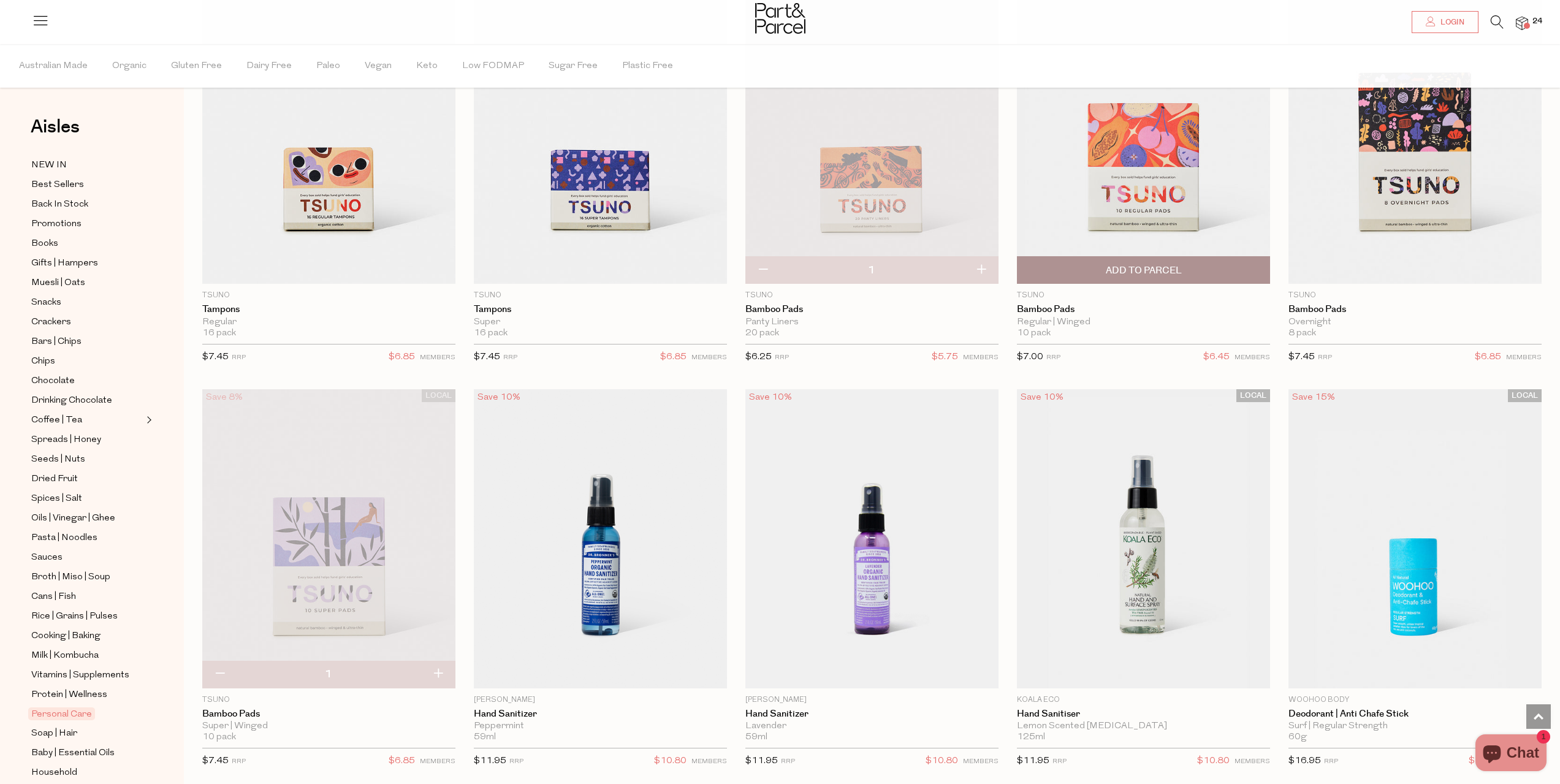
click at [1084, 259] on span "Add To Parcel" at bounding box center [1143, 270] width 246 height 27
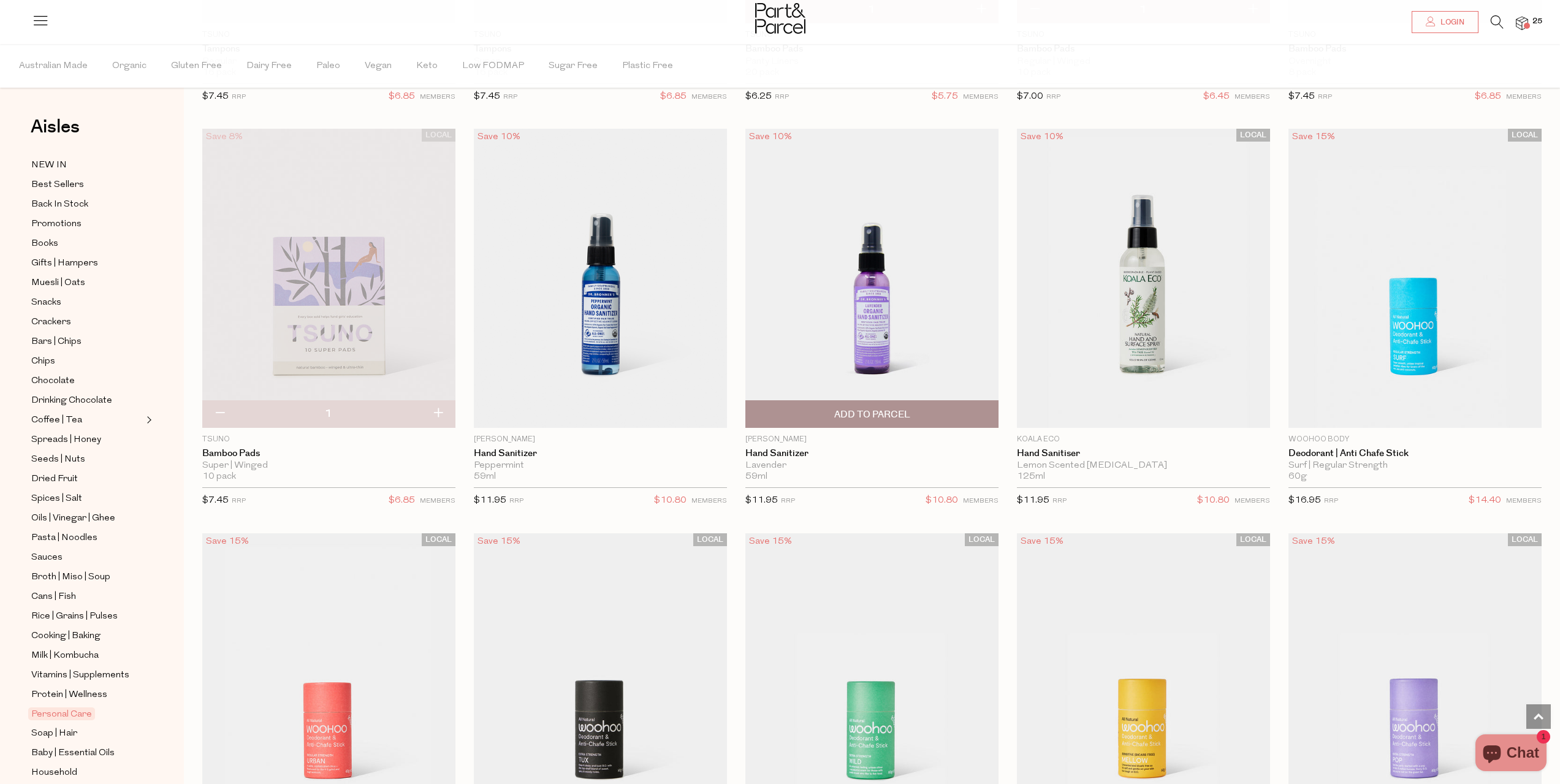
scroll to position [3248, 0]
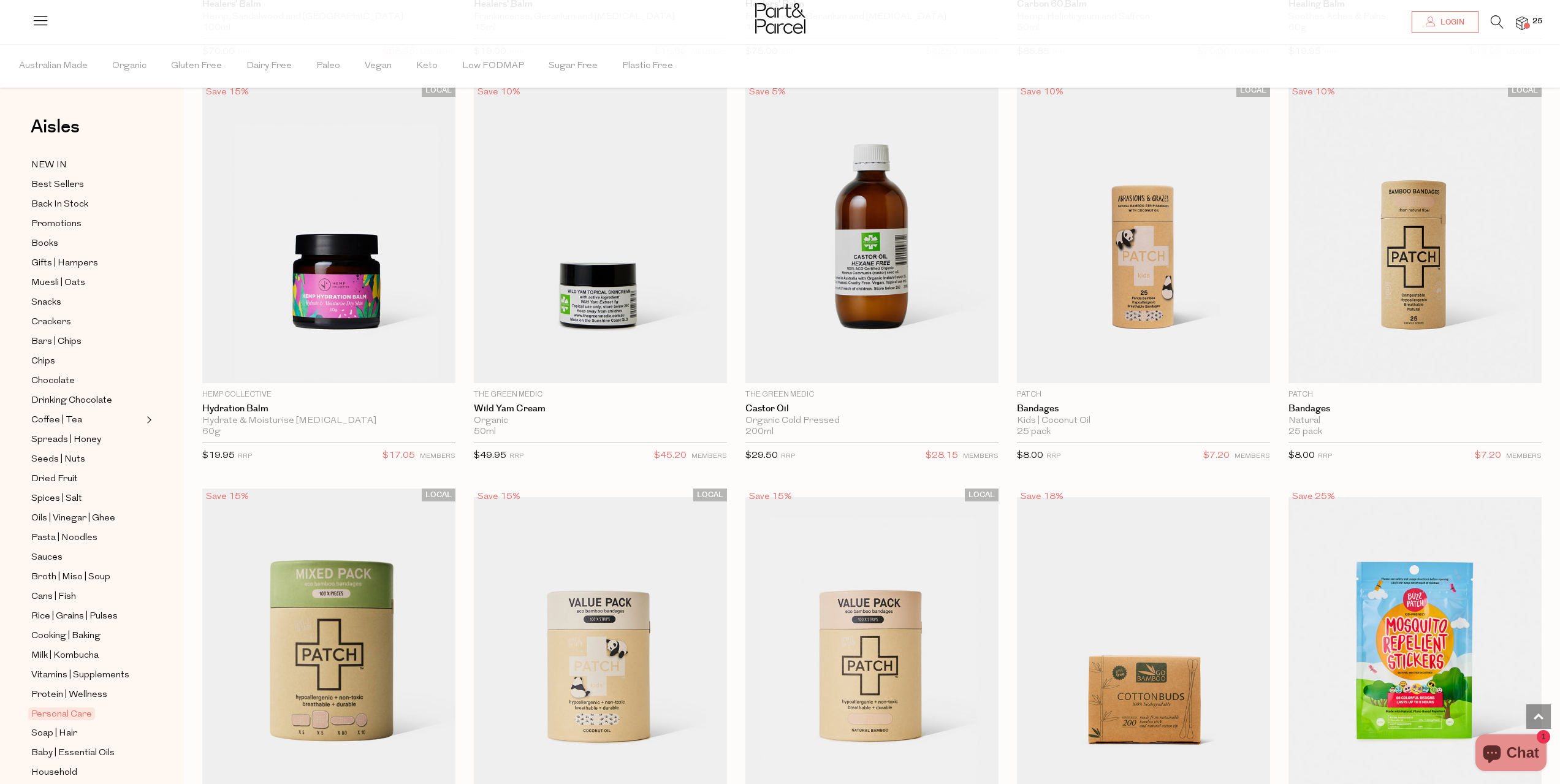
scroll to position [5760, 0]
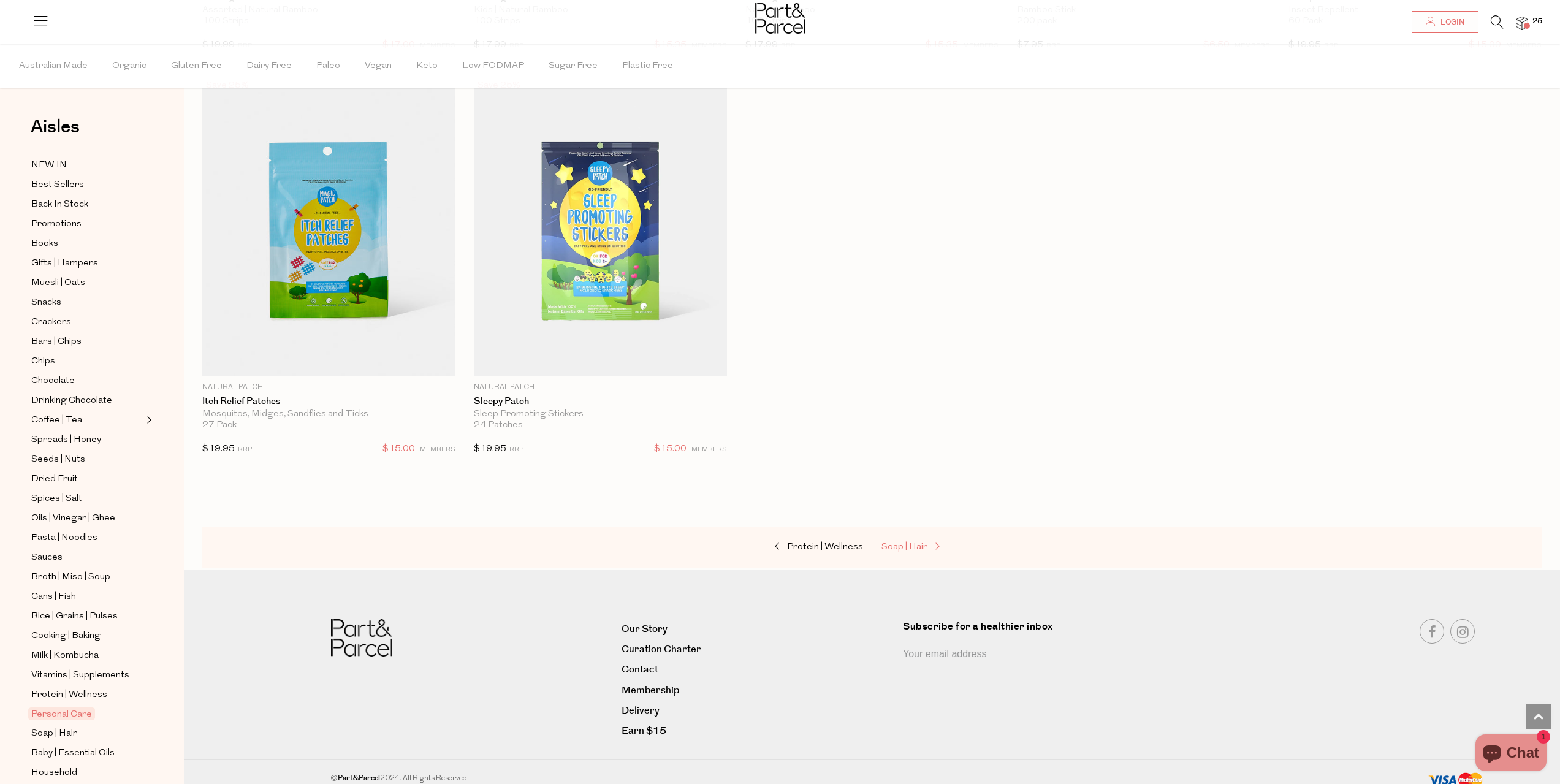
click at [897, 542] on span "Soap | Hair" at bounding box center [904, 546] width 46 height 9
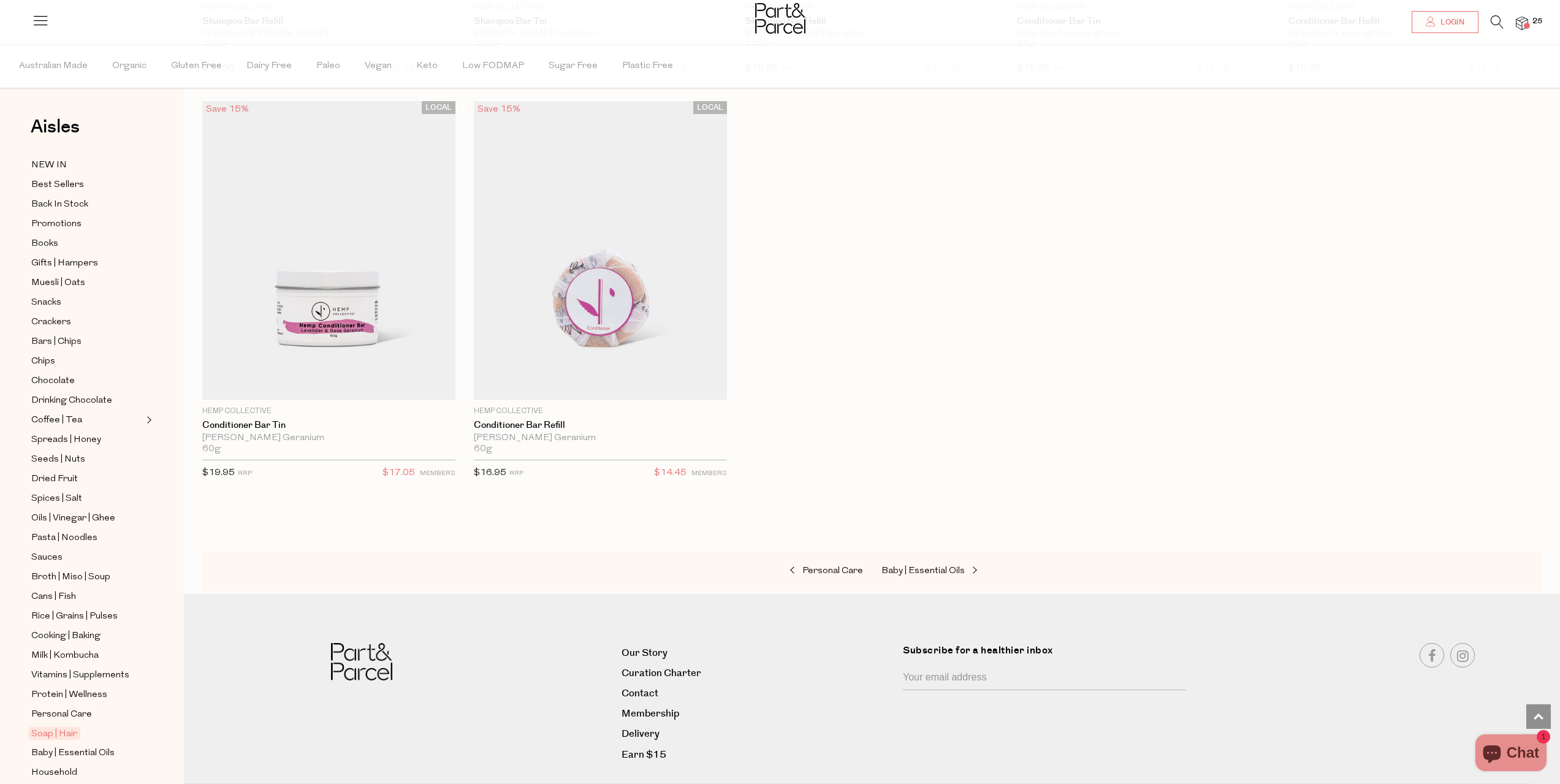
scroll to position [3723, 0]
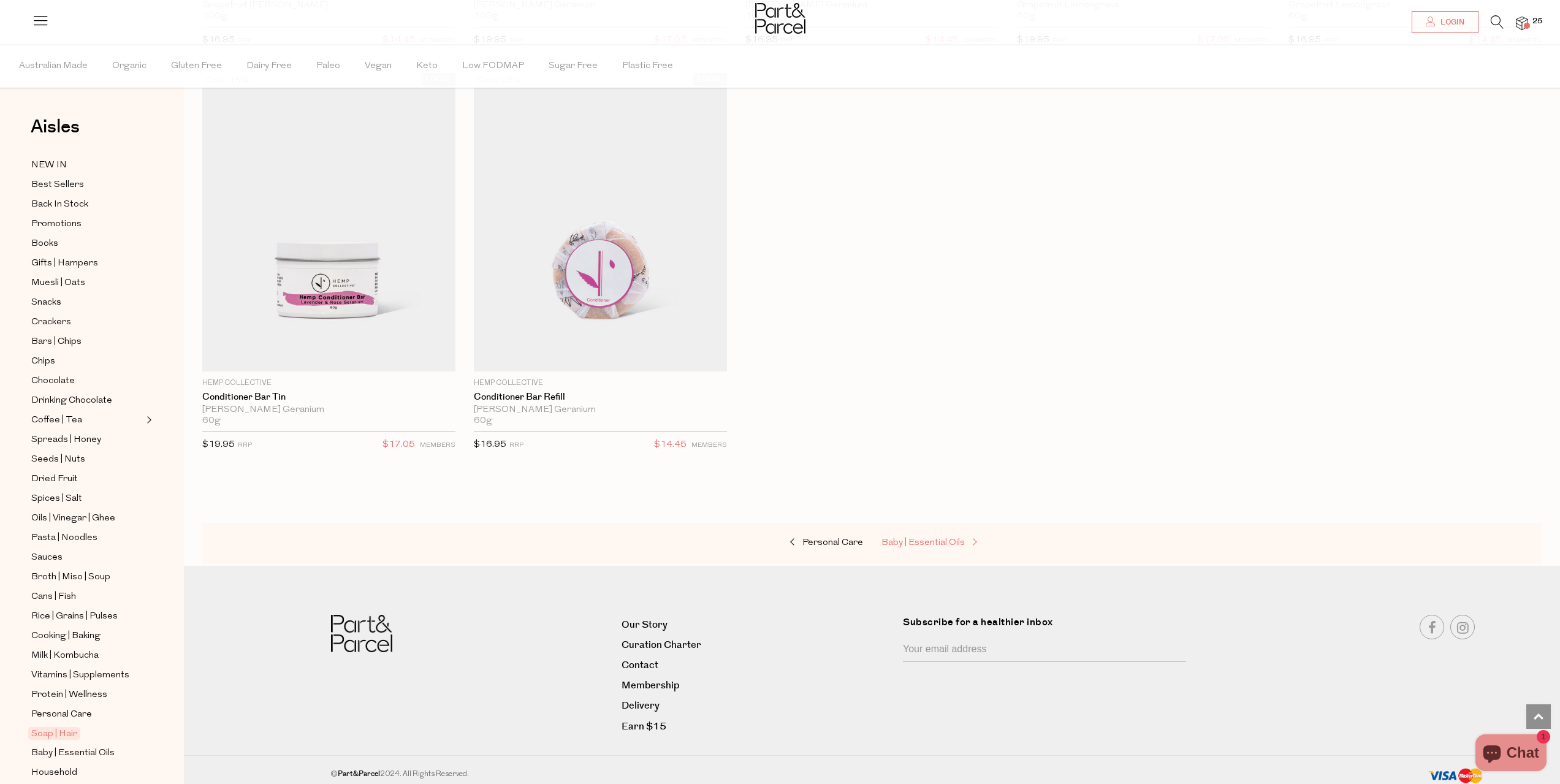
click at [894, 538] on span "Baby | Essential Oils" at bounding box center [923, 542] width 83 height 9
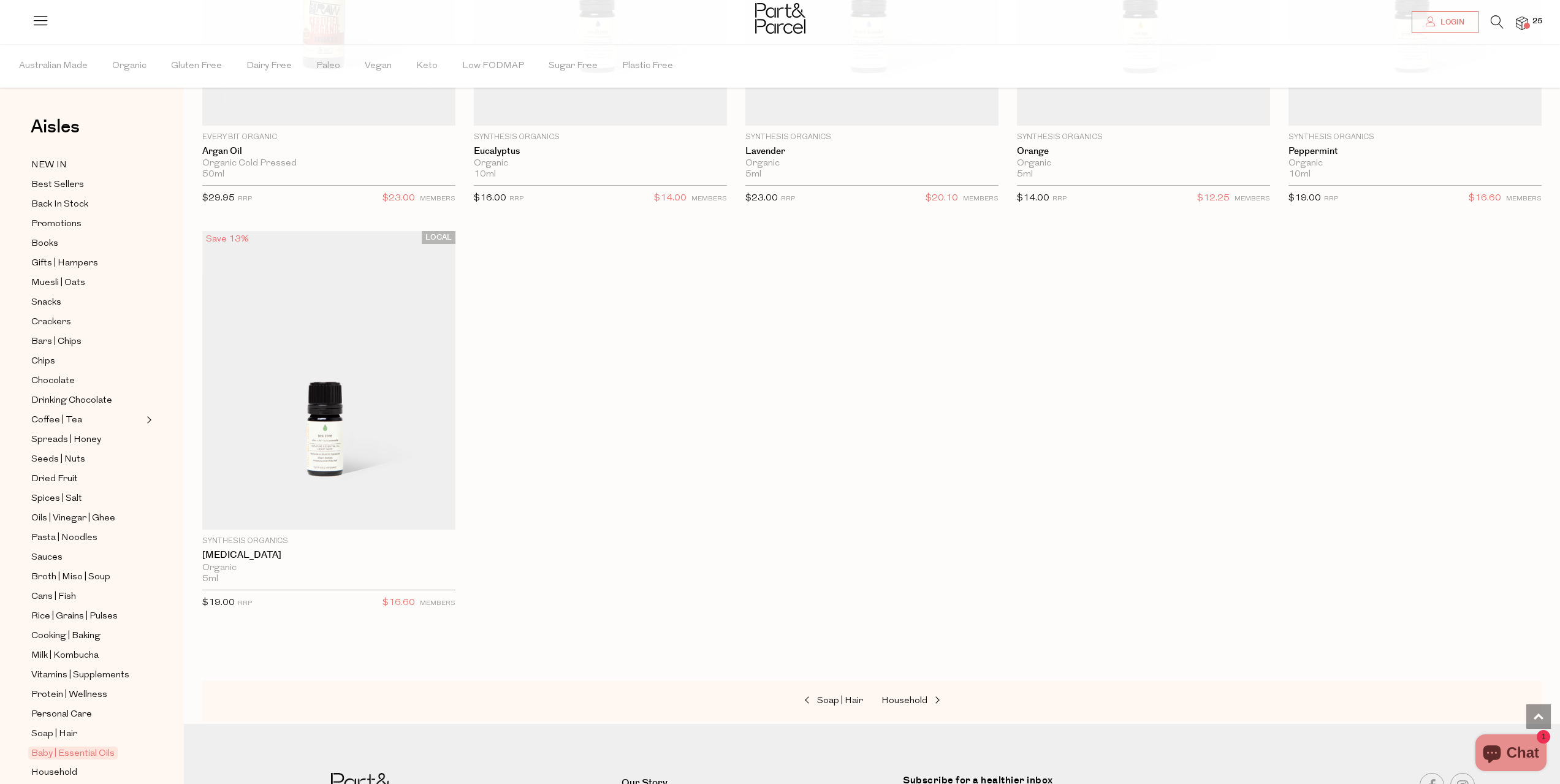
scroll to position [1303, 0]
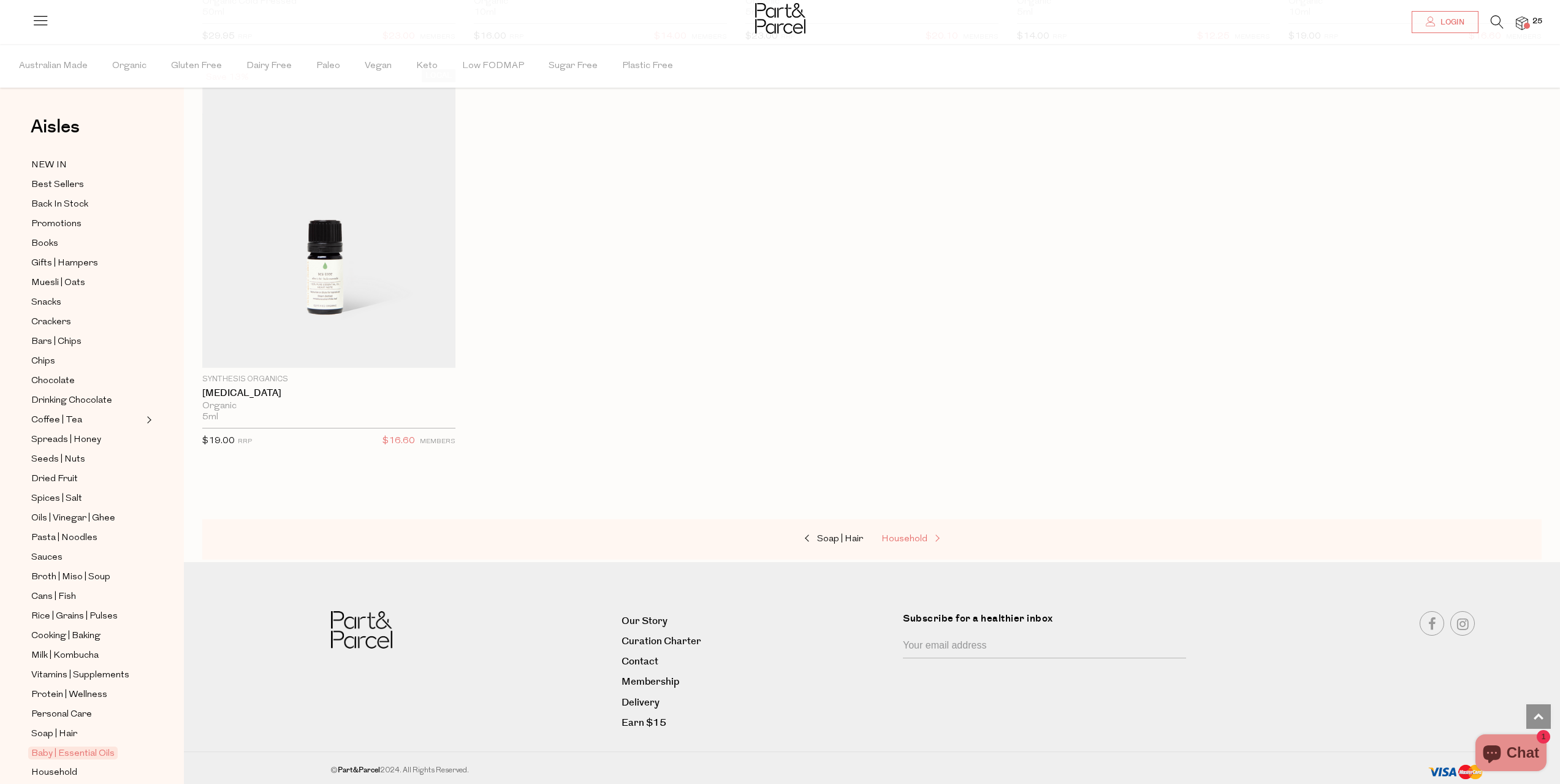
click at [887, 536] on span "Household" at bounding box center [904, 538] width 46 height 9
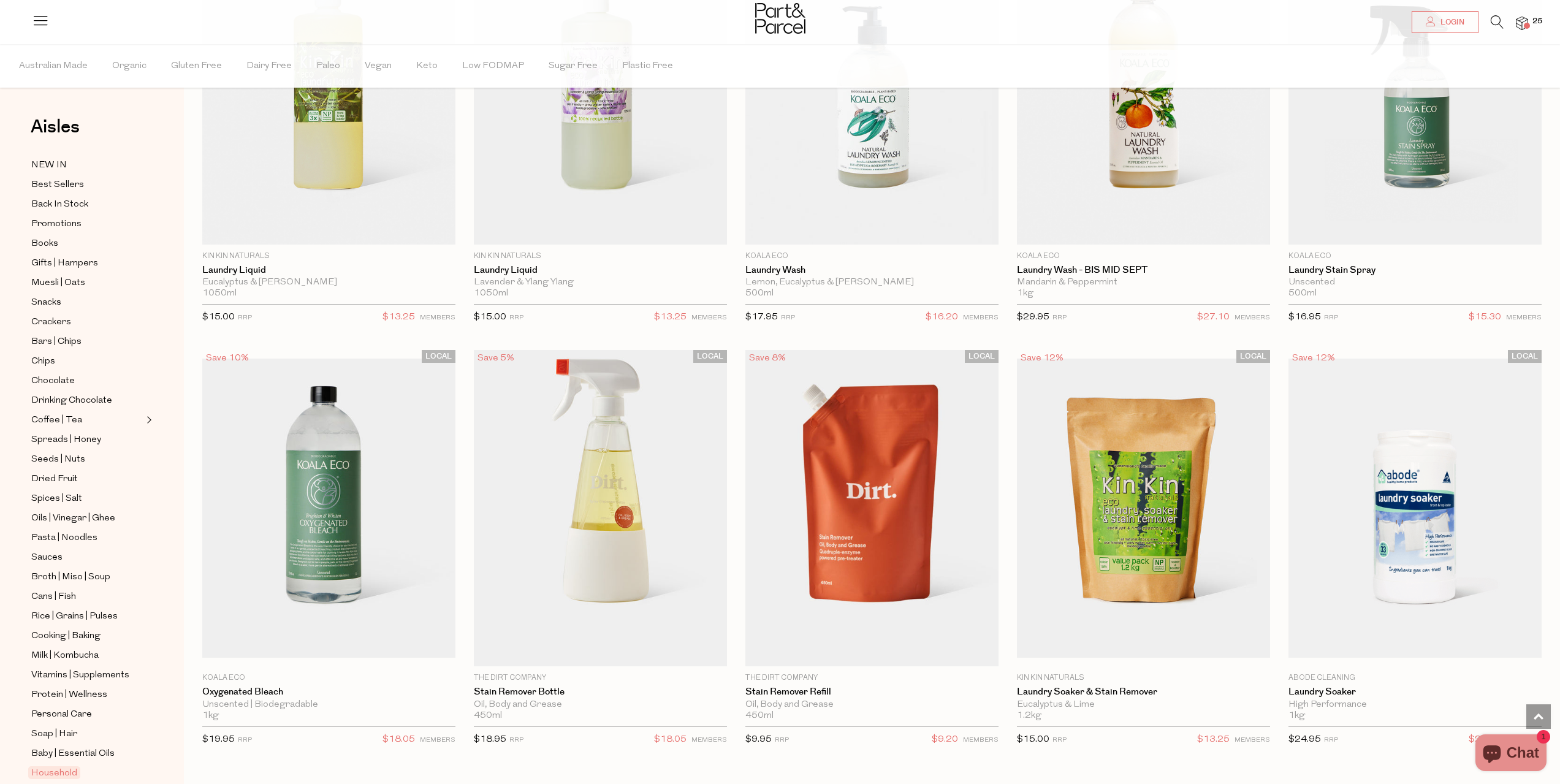
scroll to position [3554, 0]
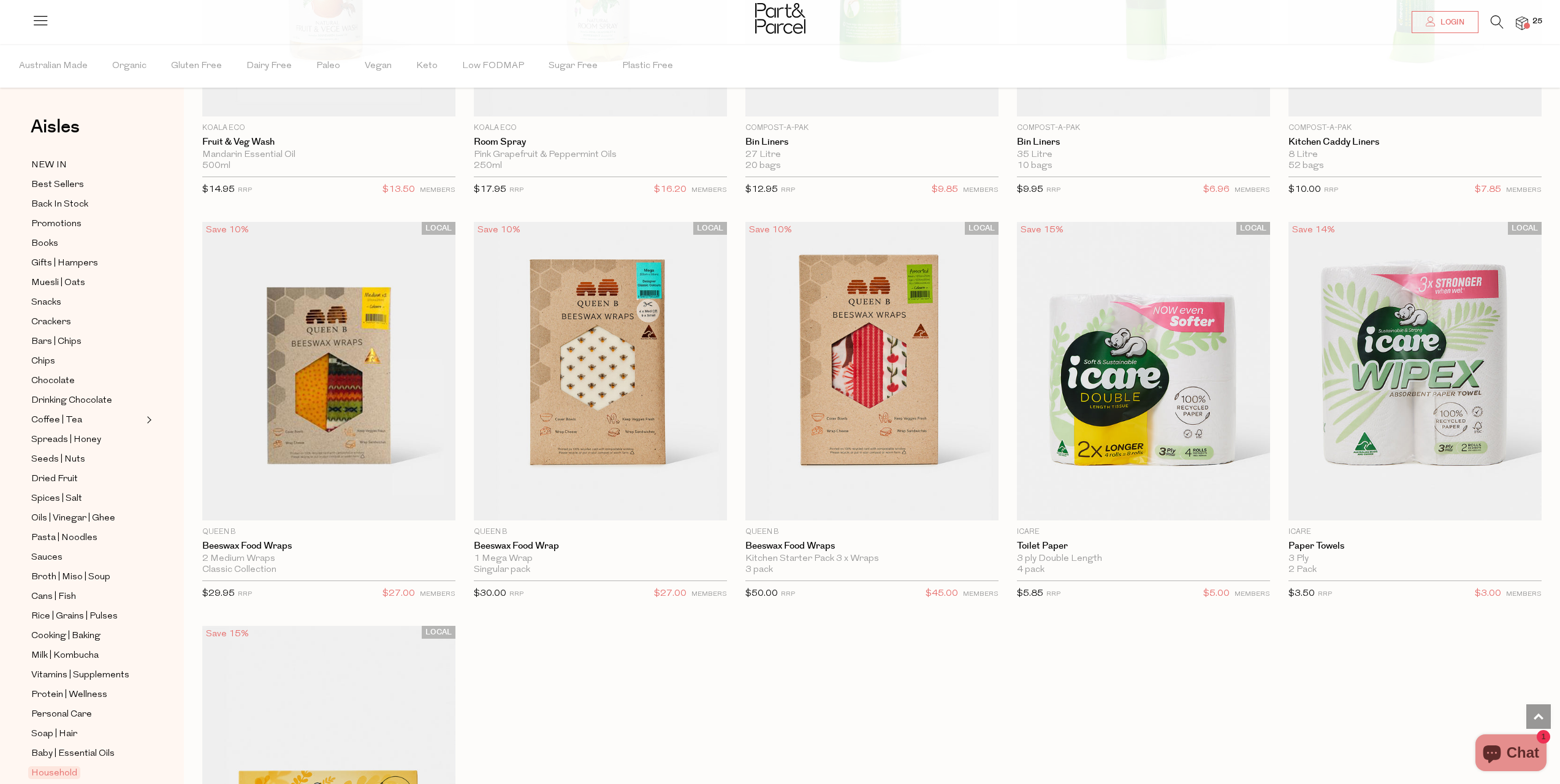
scroll to position [6517, 0]
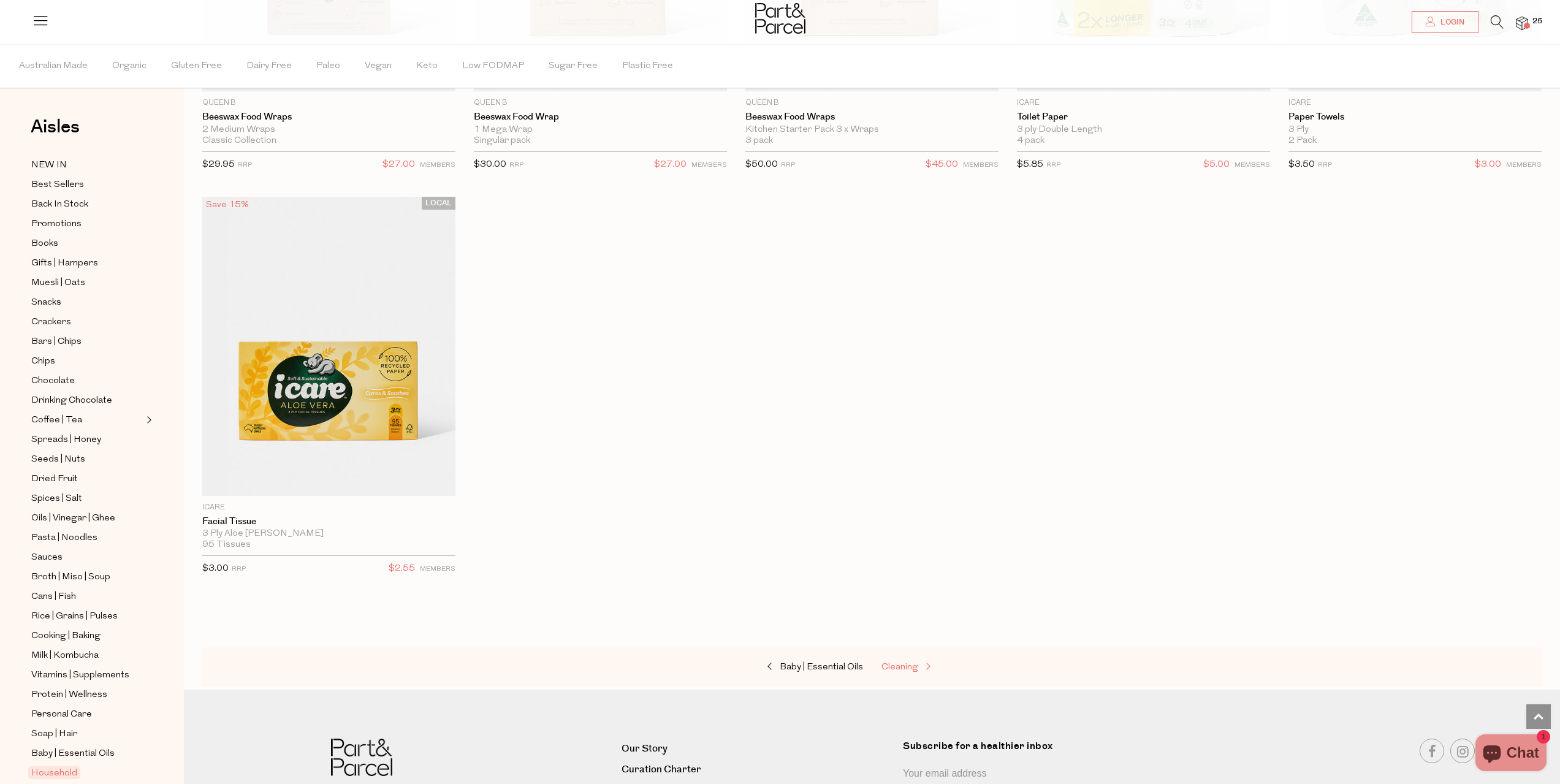
click at [905, 662] on span "Cleaning" at bounding box center [900, 666] width 37 height 9
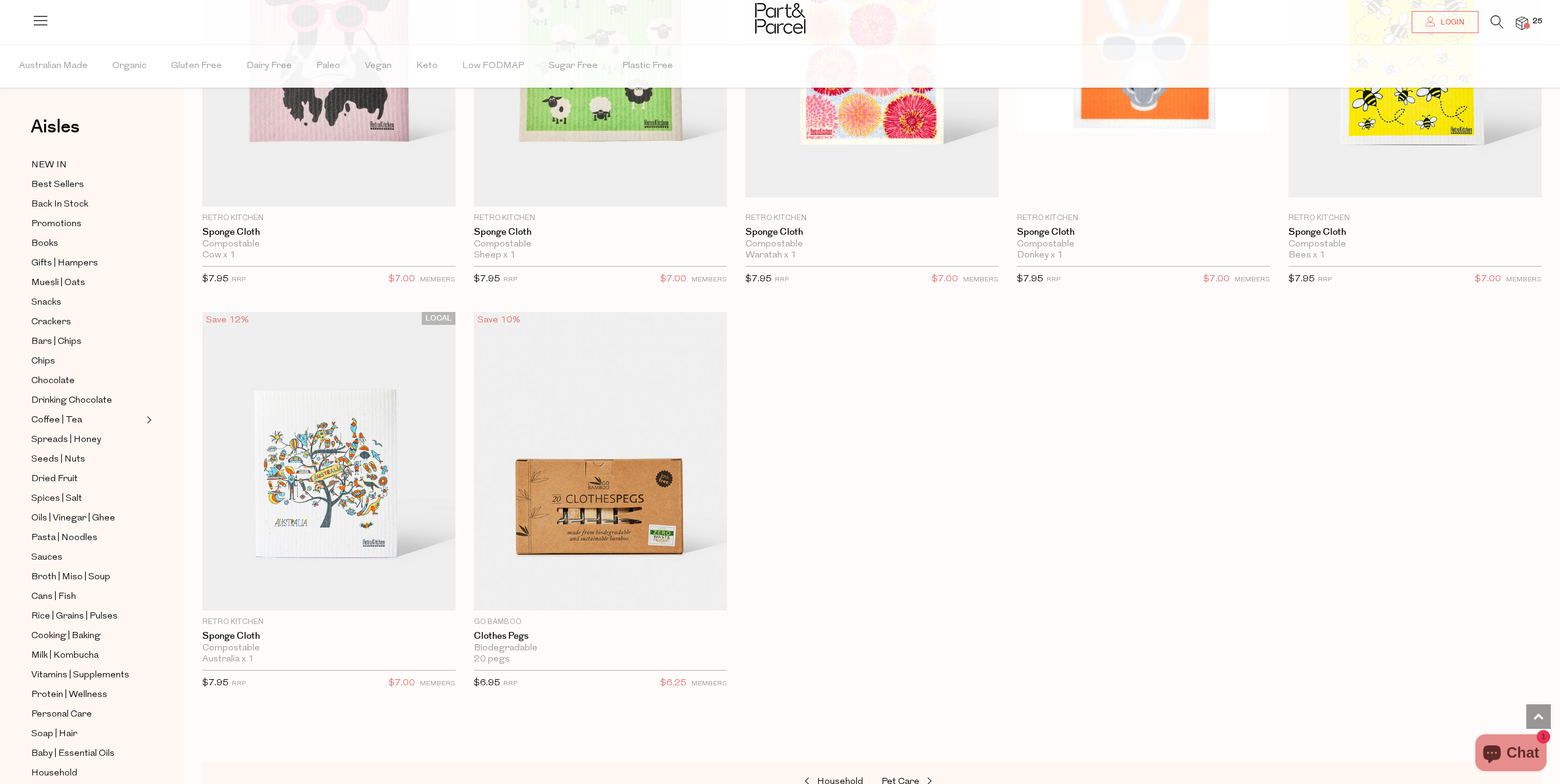
scroll to position [919, 0]
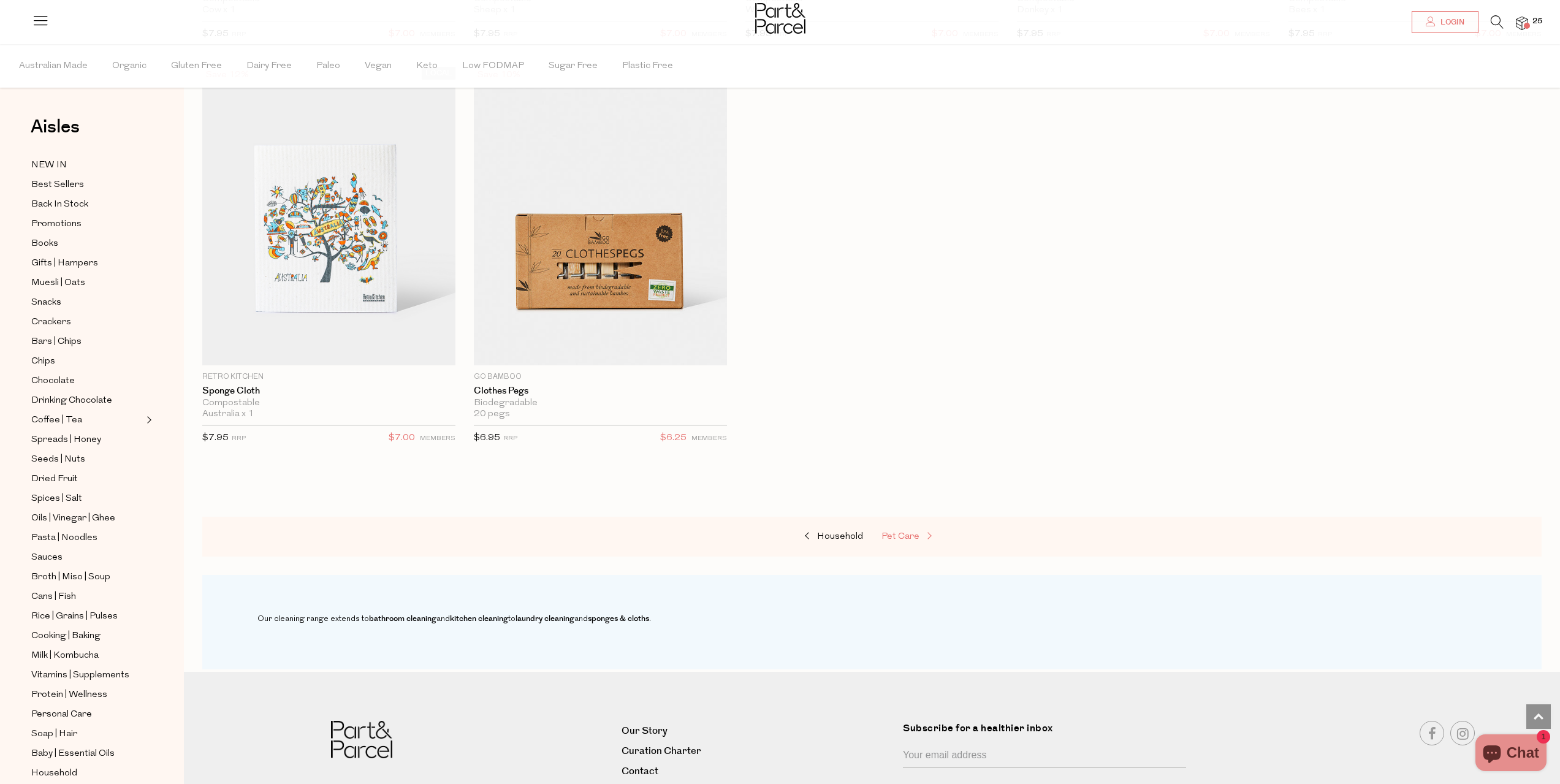
click at [887, 537] on span "Pet Care" at bounding box center [900, 536] width 38 height 9
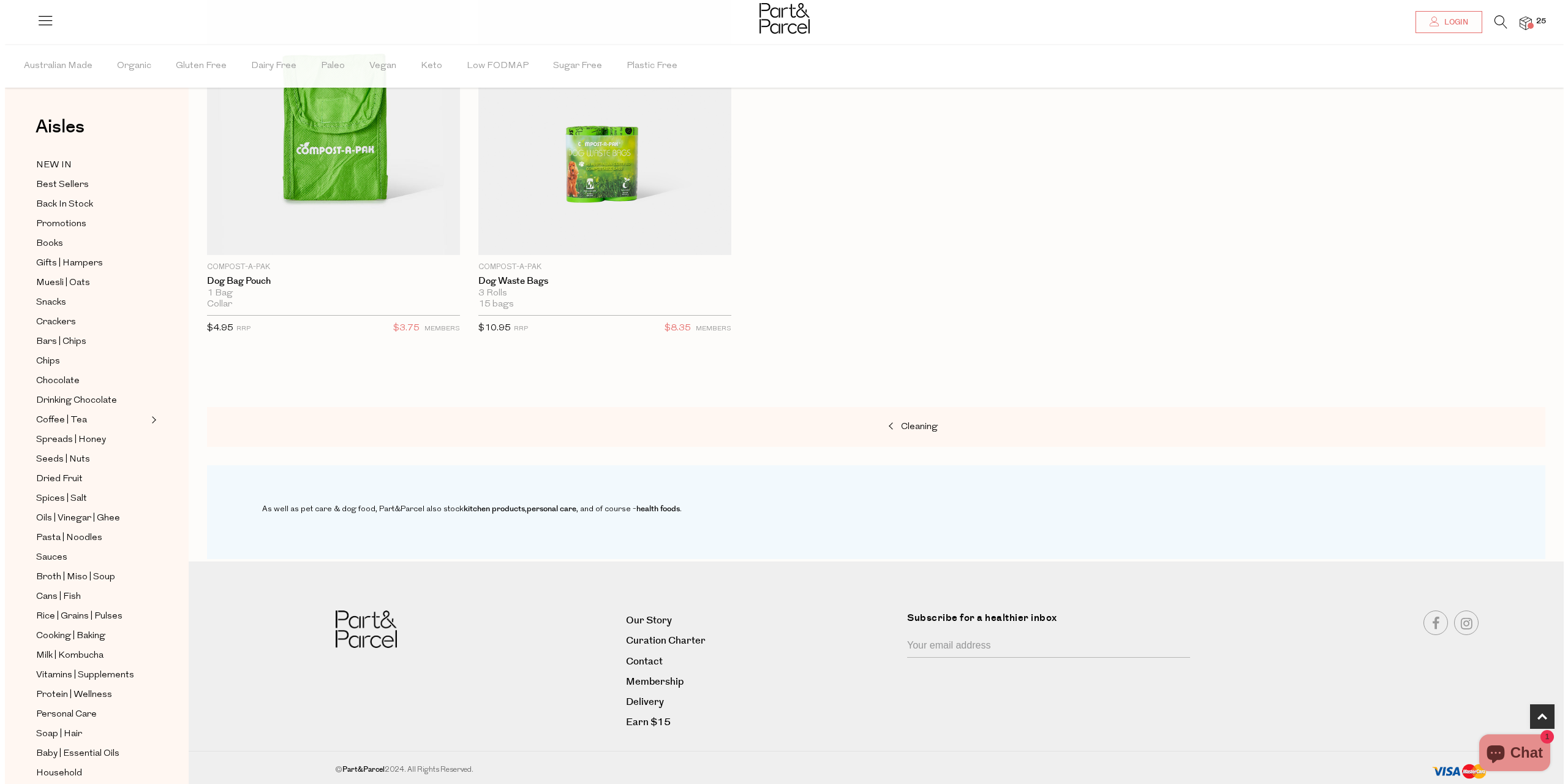
scroll to position [239, 0]
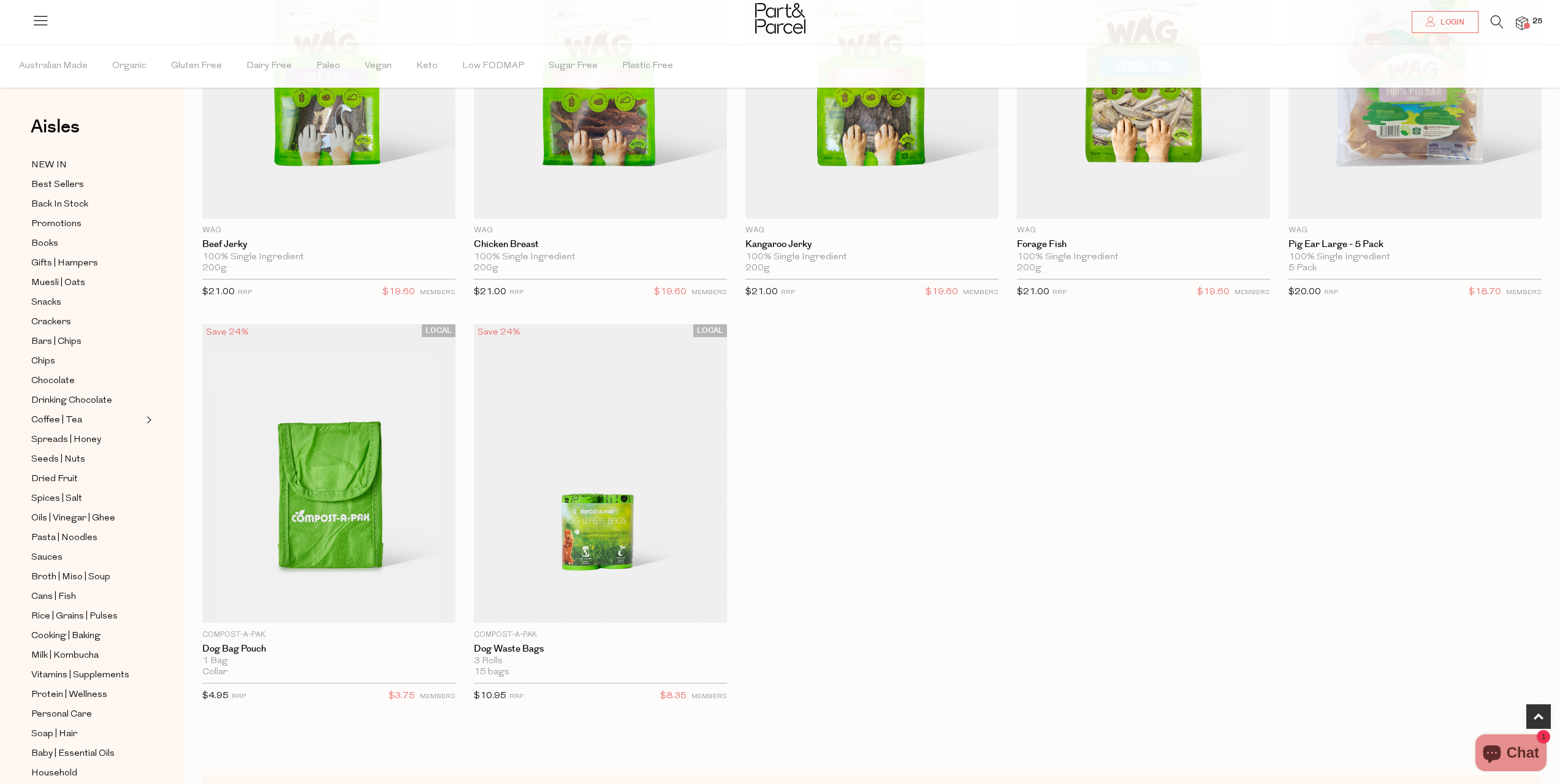
click at [1516, 29] on img at bounding box center [1521, 23] width 12 height 14
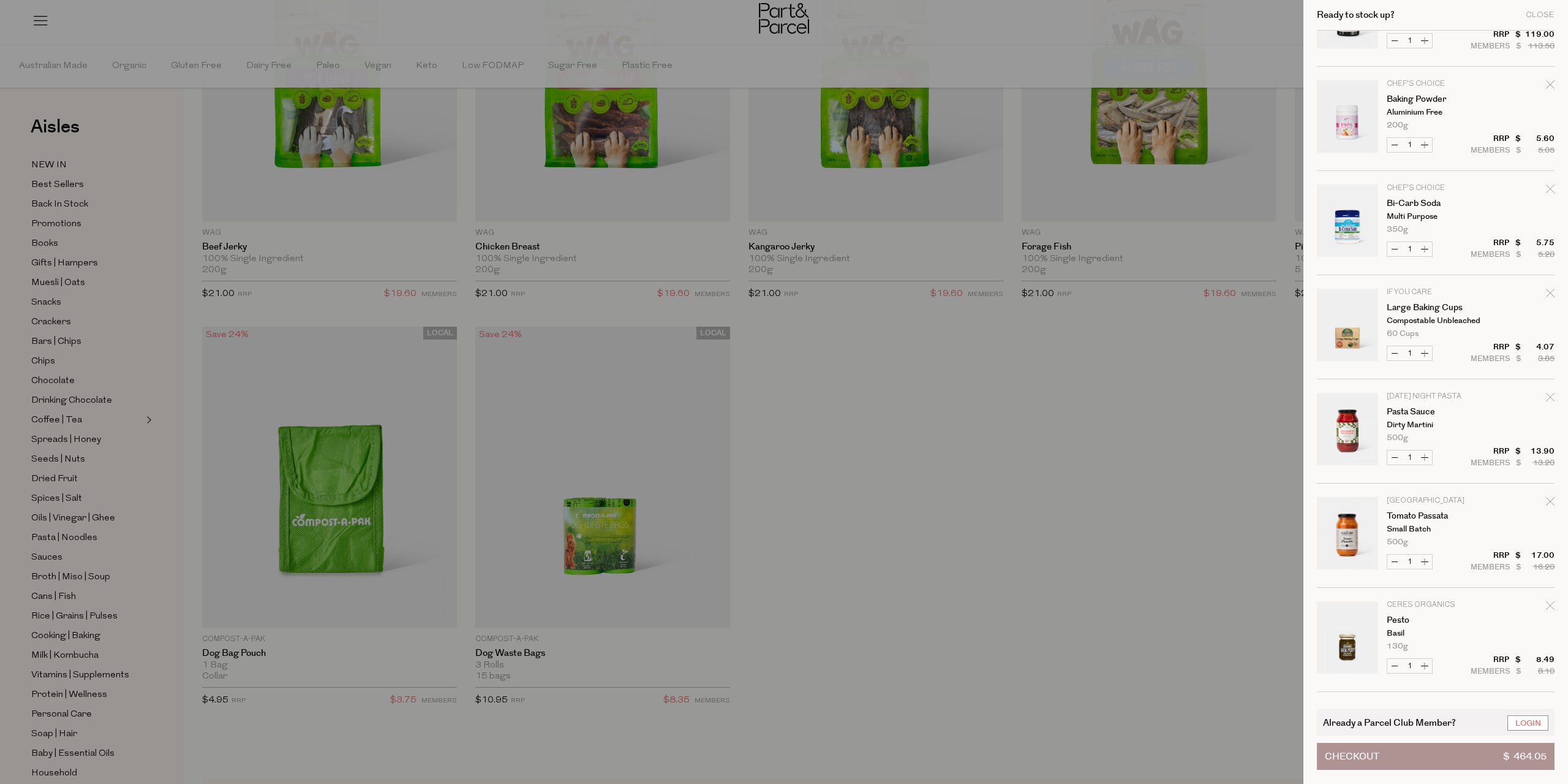
scroll to position [797, 0]
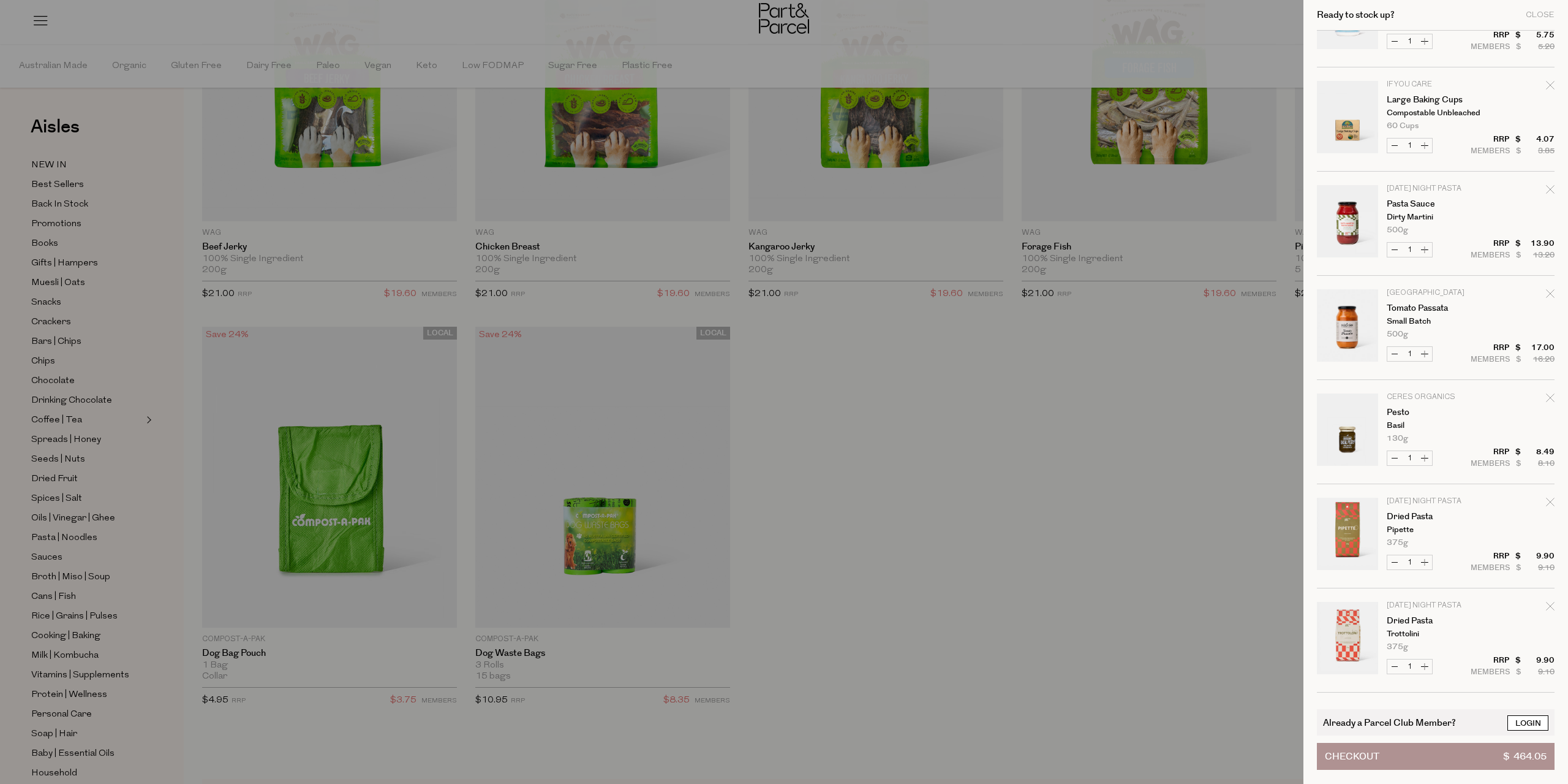
click at [1519, 728] on link "Login" at bounding box center [1528, 723] width 41 height 15
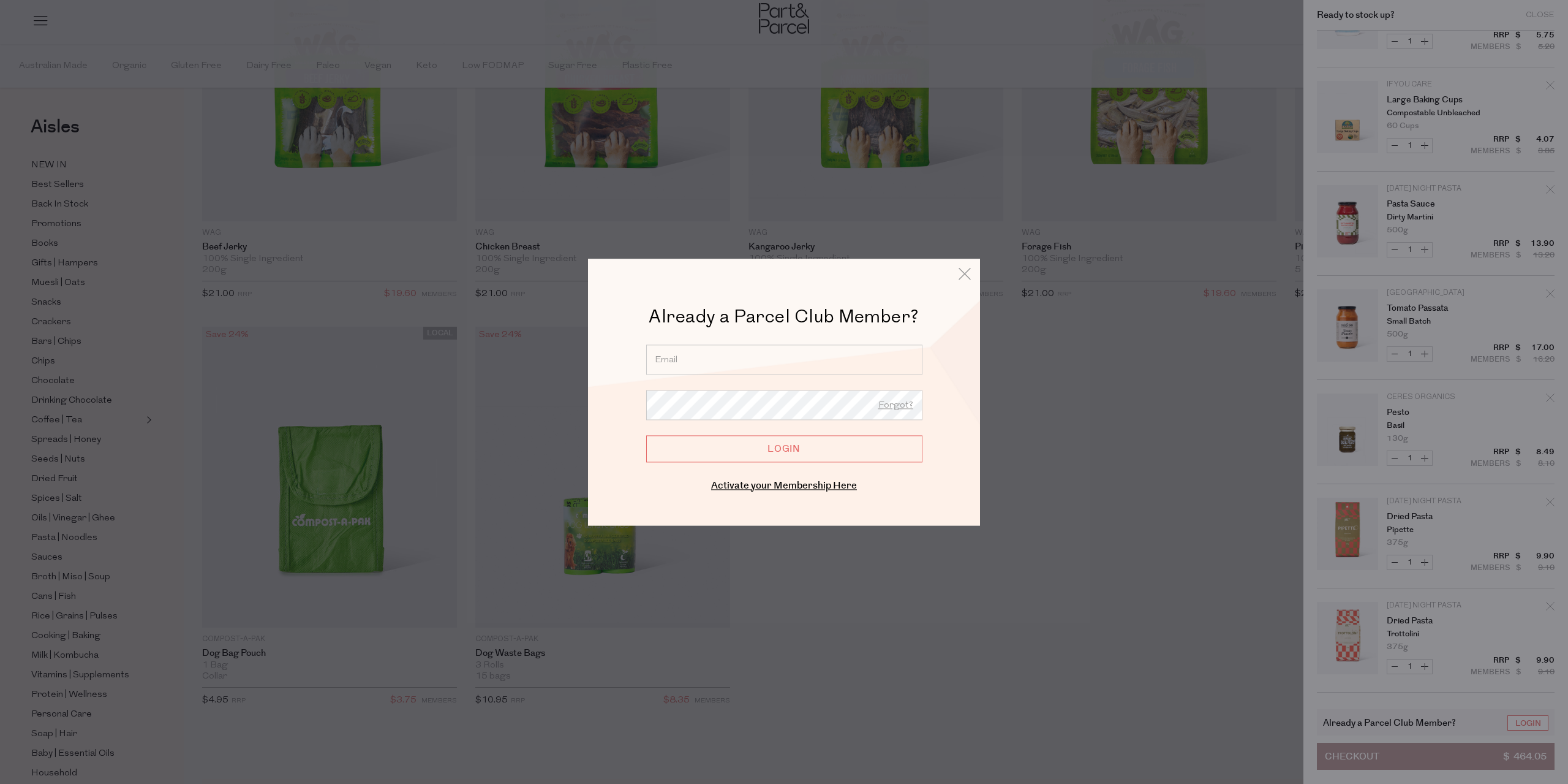
click at [780, 359] on input "email" at bounding box center [784, 359] width 276 height 30
type input "augjanvian@gmail.com"
click at [646, 435] on input "Login" at bounding box center [784, 448] width 276 height 27
click at [755, 444] on input "Login" at bounding box center [784, 448] width 276 height 27
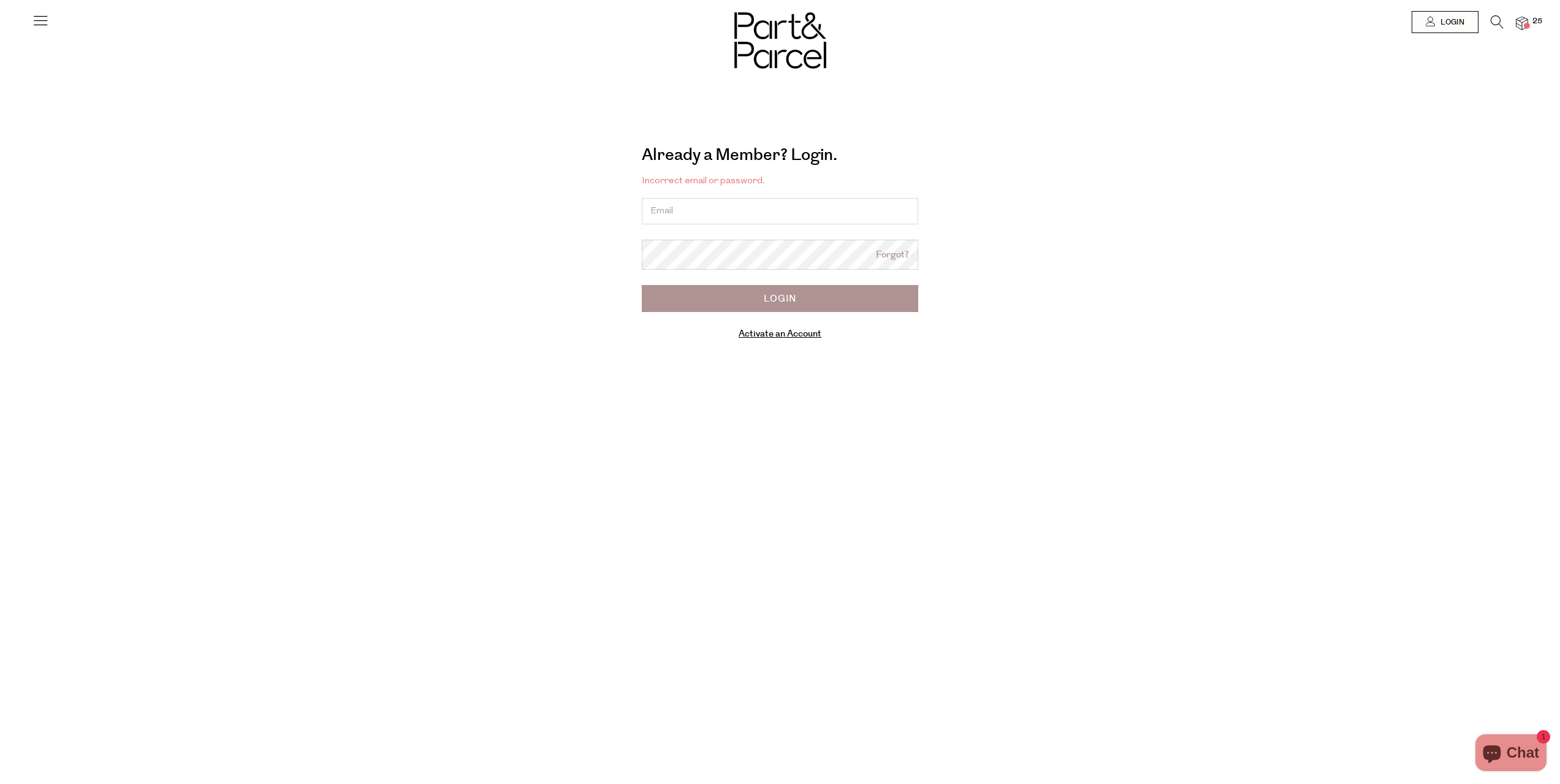
click at [731, 216] on input "email" at bounding box center [779, 211] width 276 height 27
type input "[EMAIL_ADDRESS][DOMAIN_NAME]"
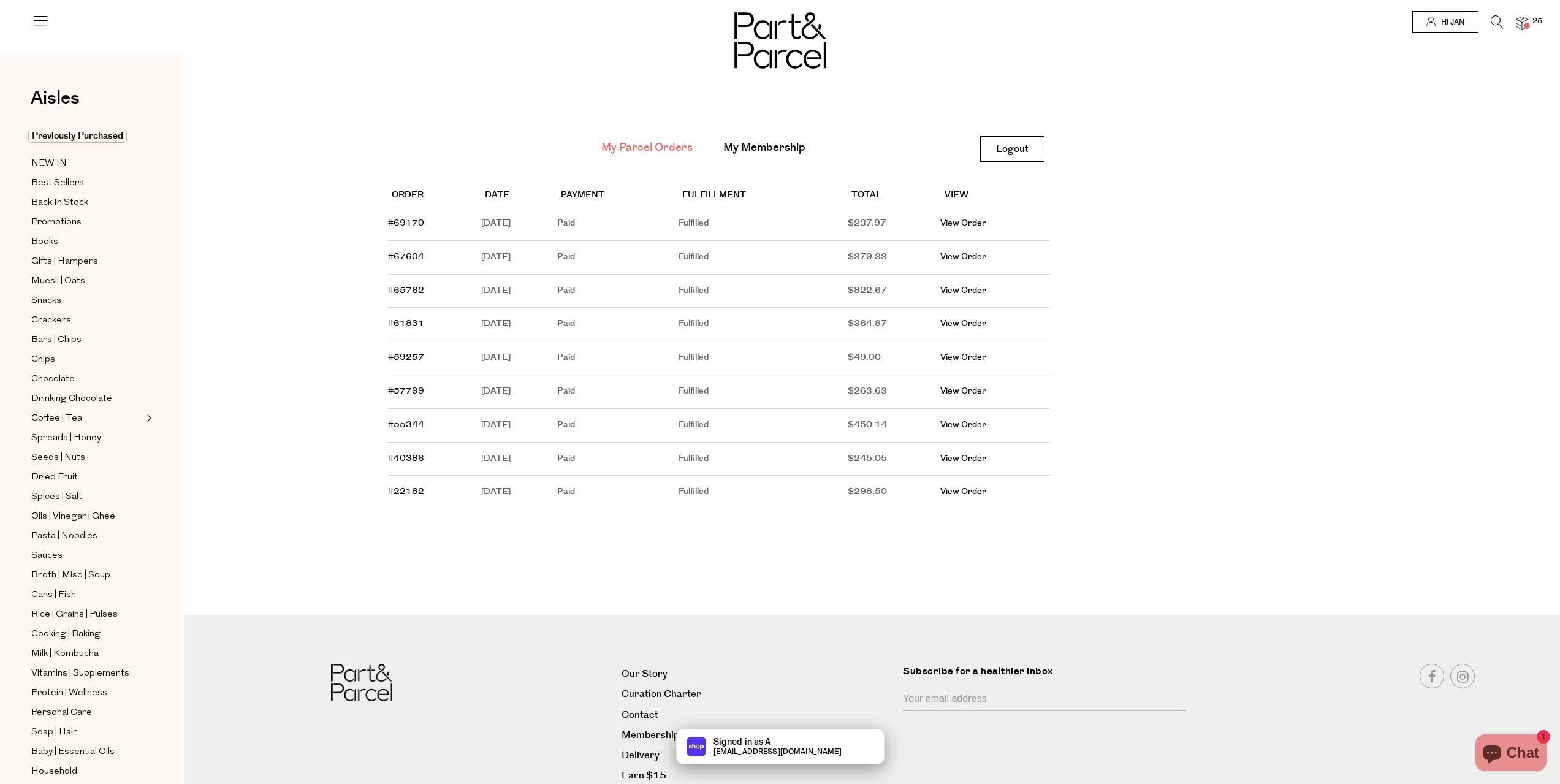
click at [1522, 25] on img at bounding box center [1521, 23] width 12 height 14
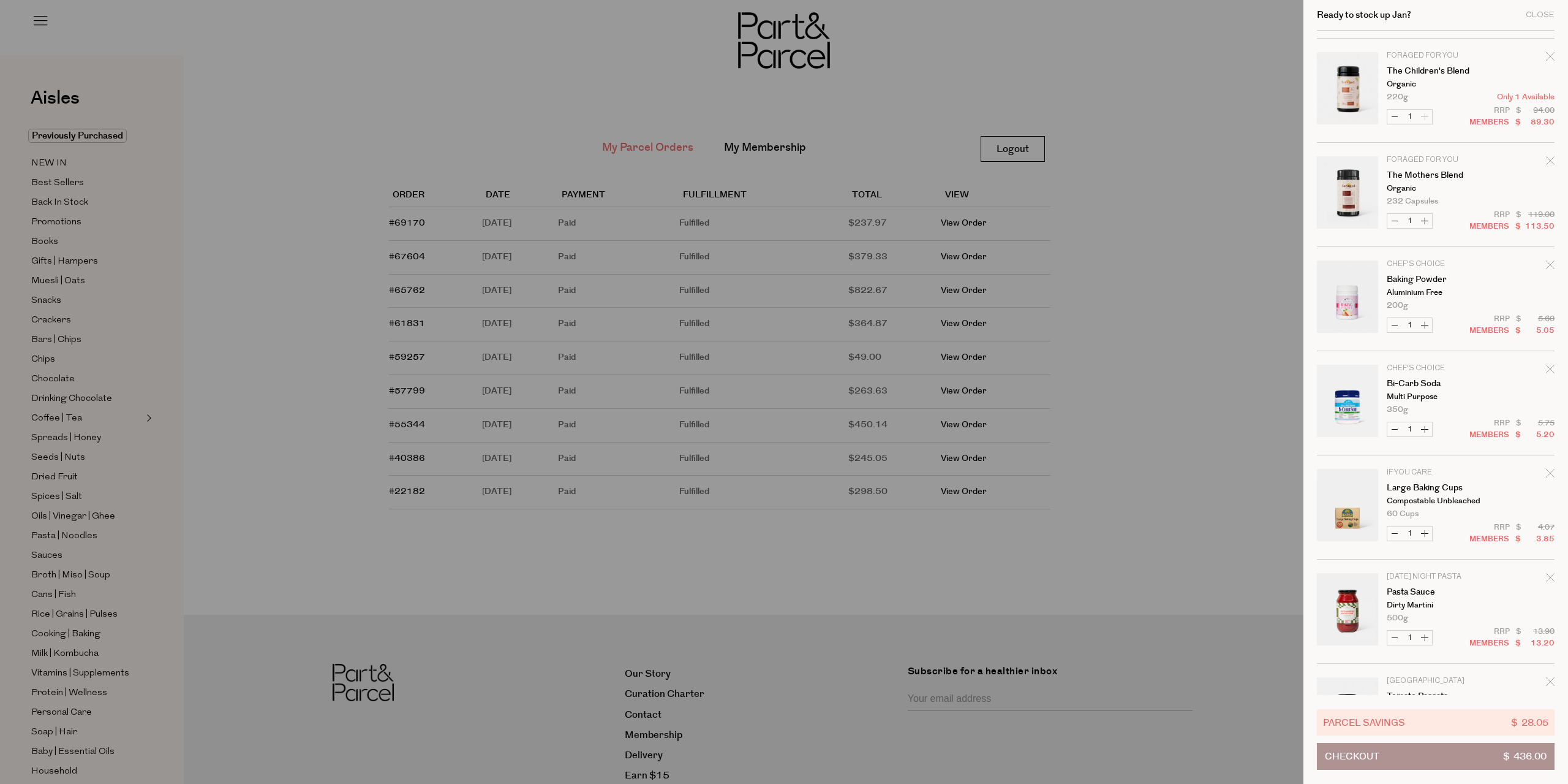
scroll to position [429, 0]
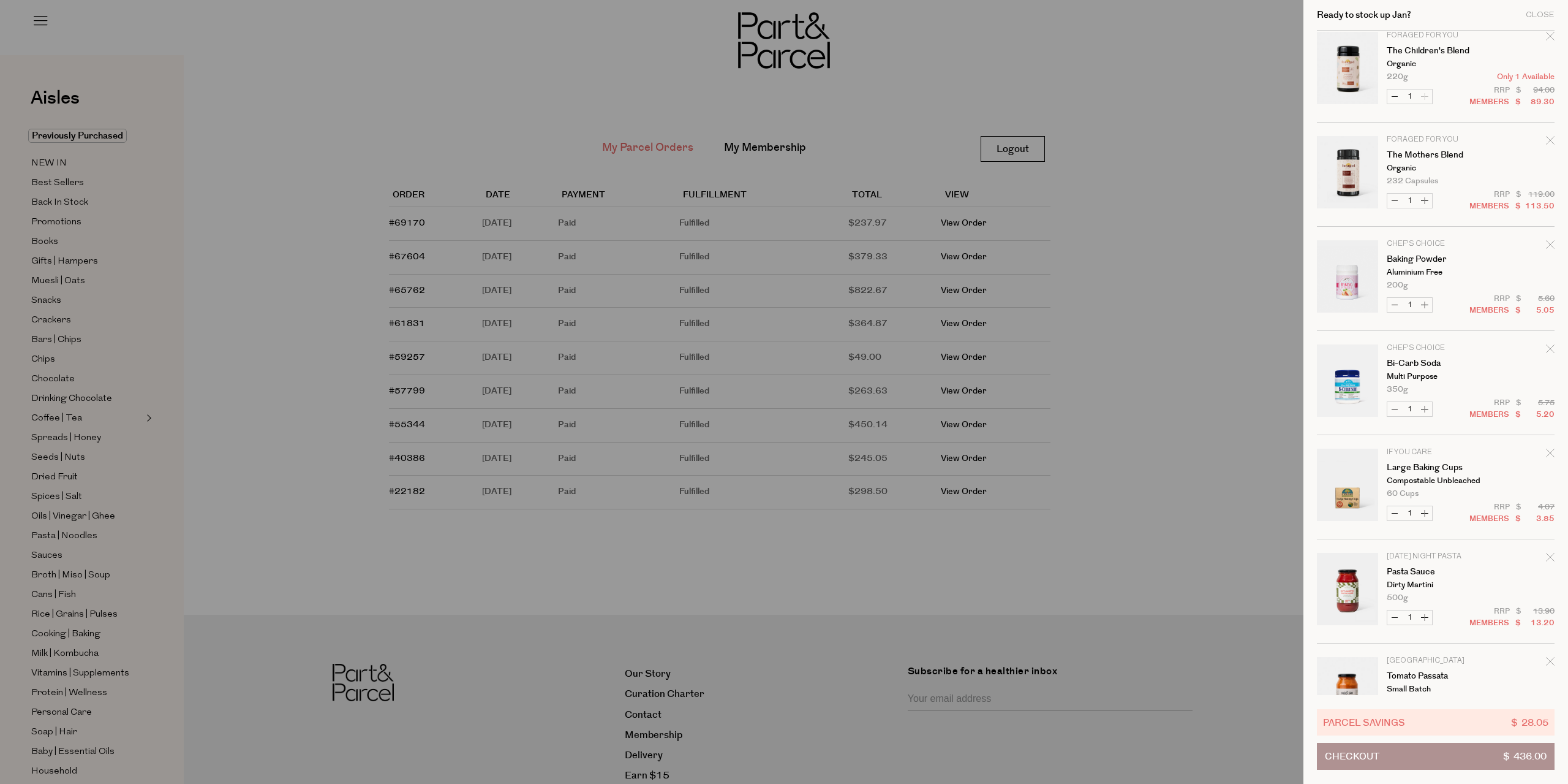
click at [1549, 346] on icon "Remove Bi-Carb Soda" at bounding box center [1550, 348] width 9 height 9
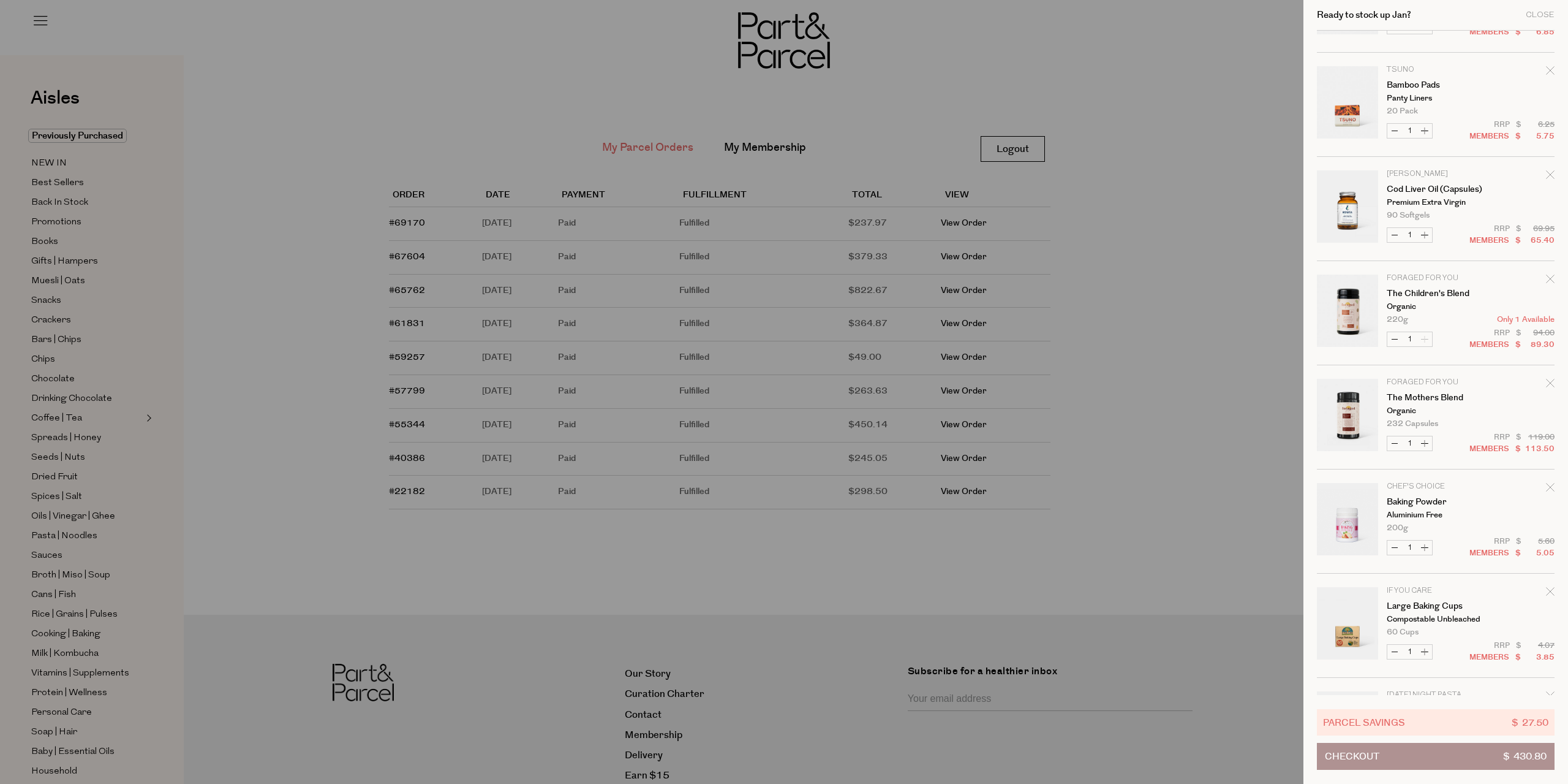
scroll to position [367, 0]
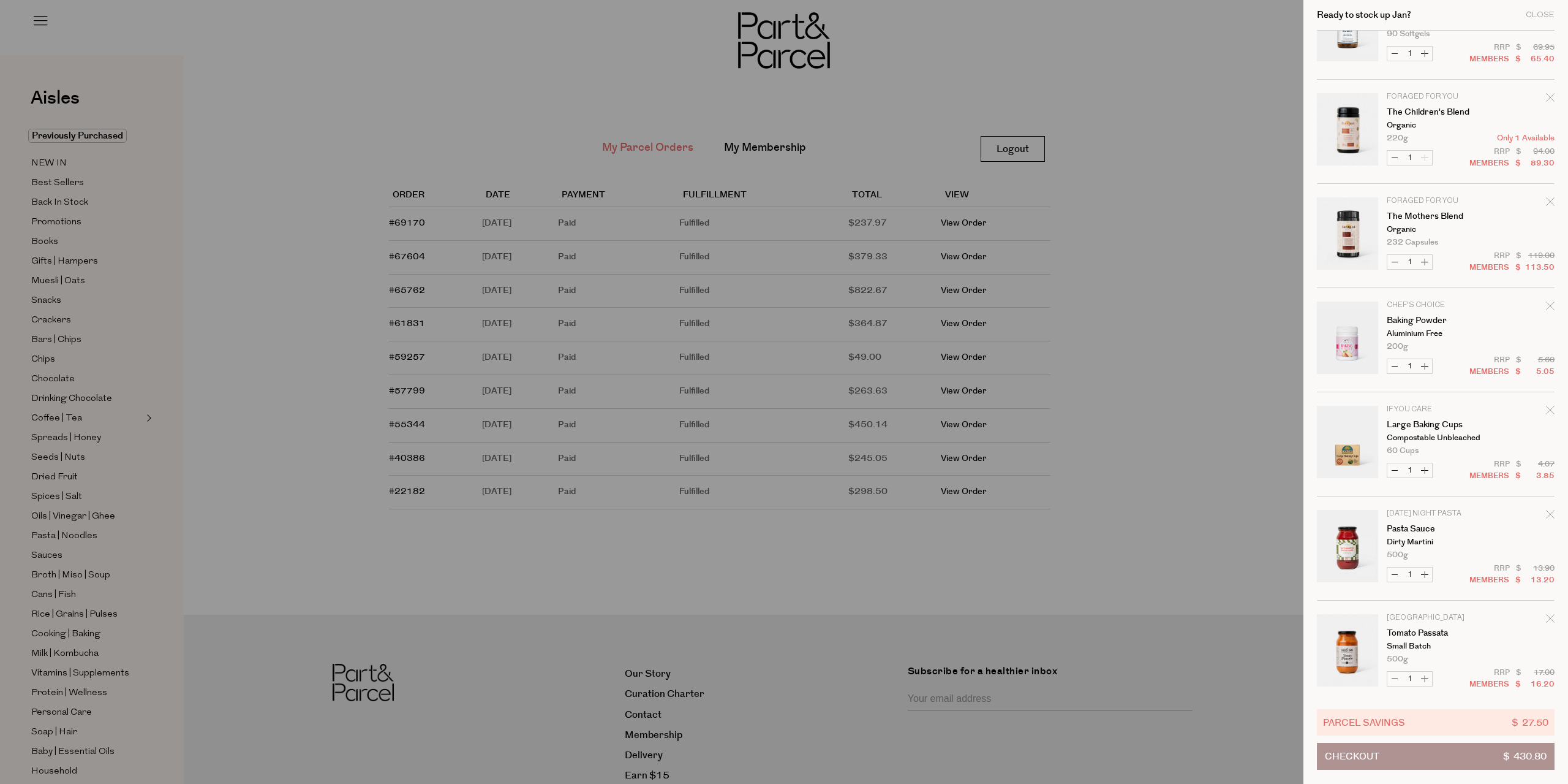
click at [1549, 305] on icon "Remove Baking Powder" at bounding box center [1550, 305] width 9 height 9
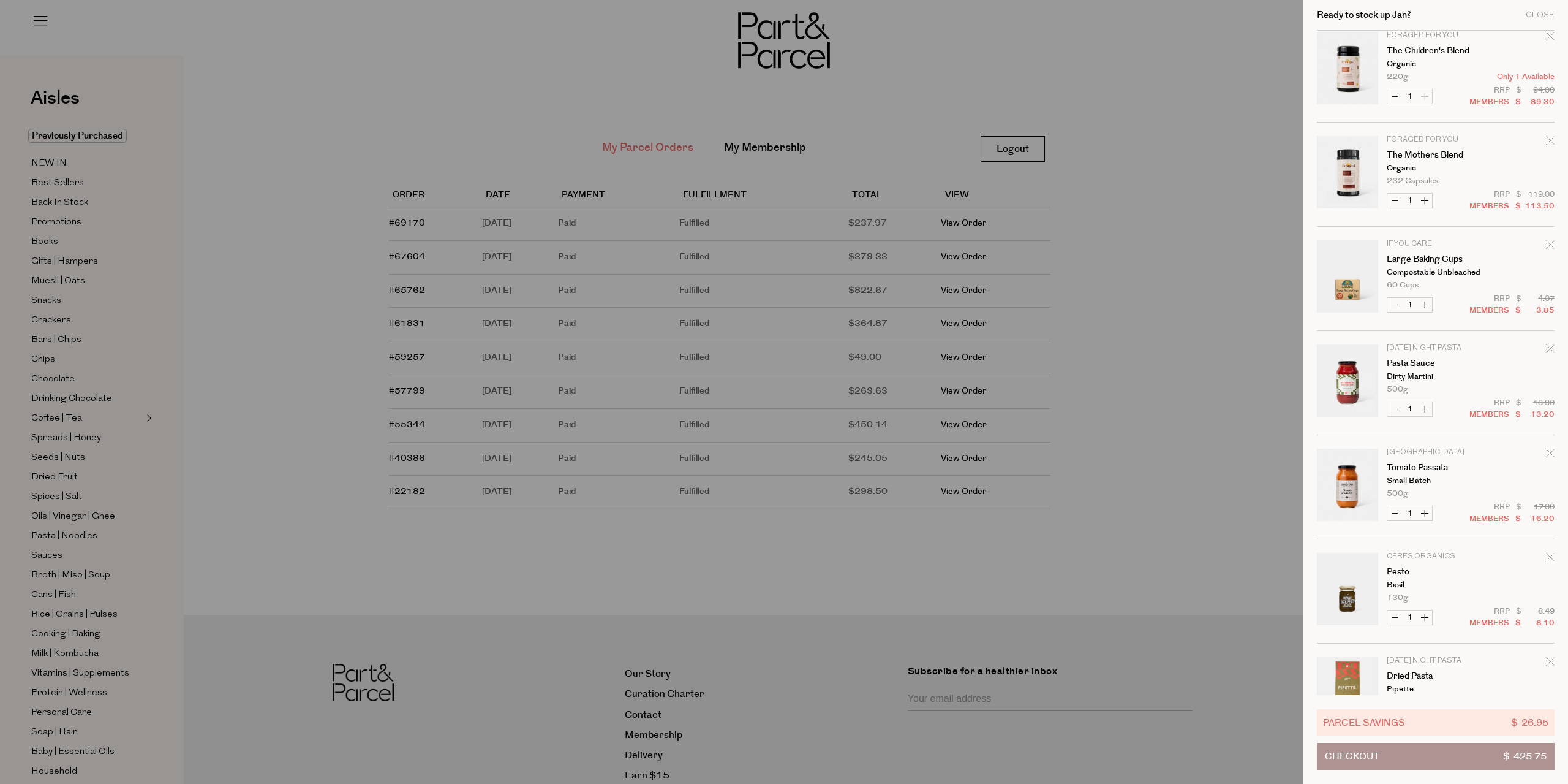
click at [1546, 247] on icon "Remove Large Baking Cups" at bounding box center [1550, 244] width 9 height 9
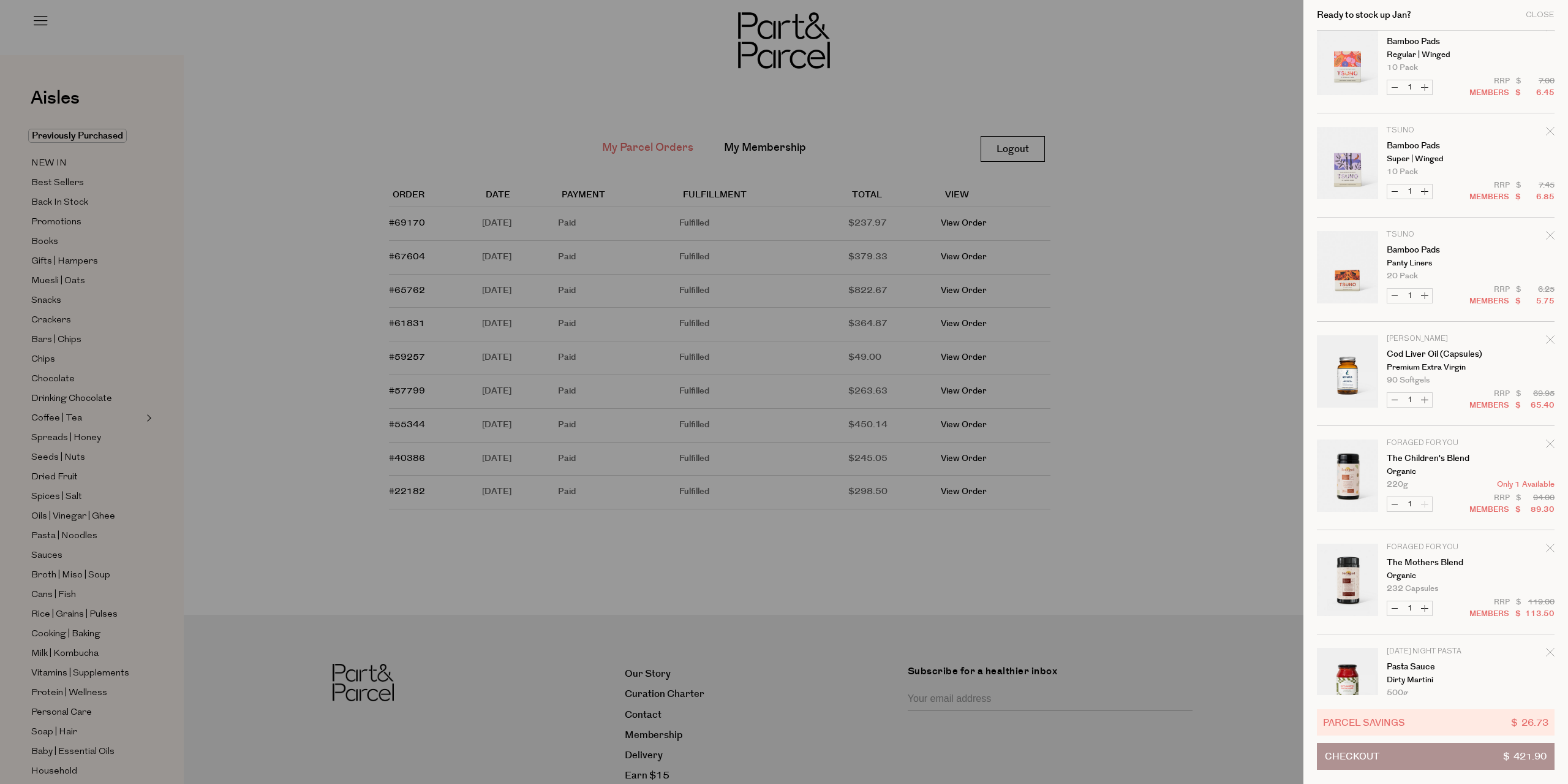
scroll to position [0, 0]
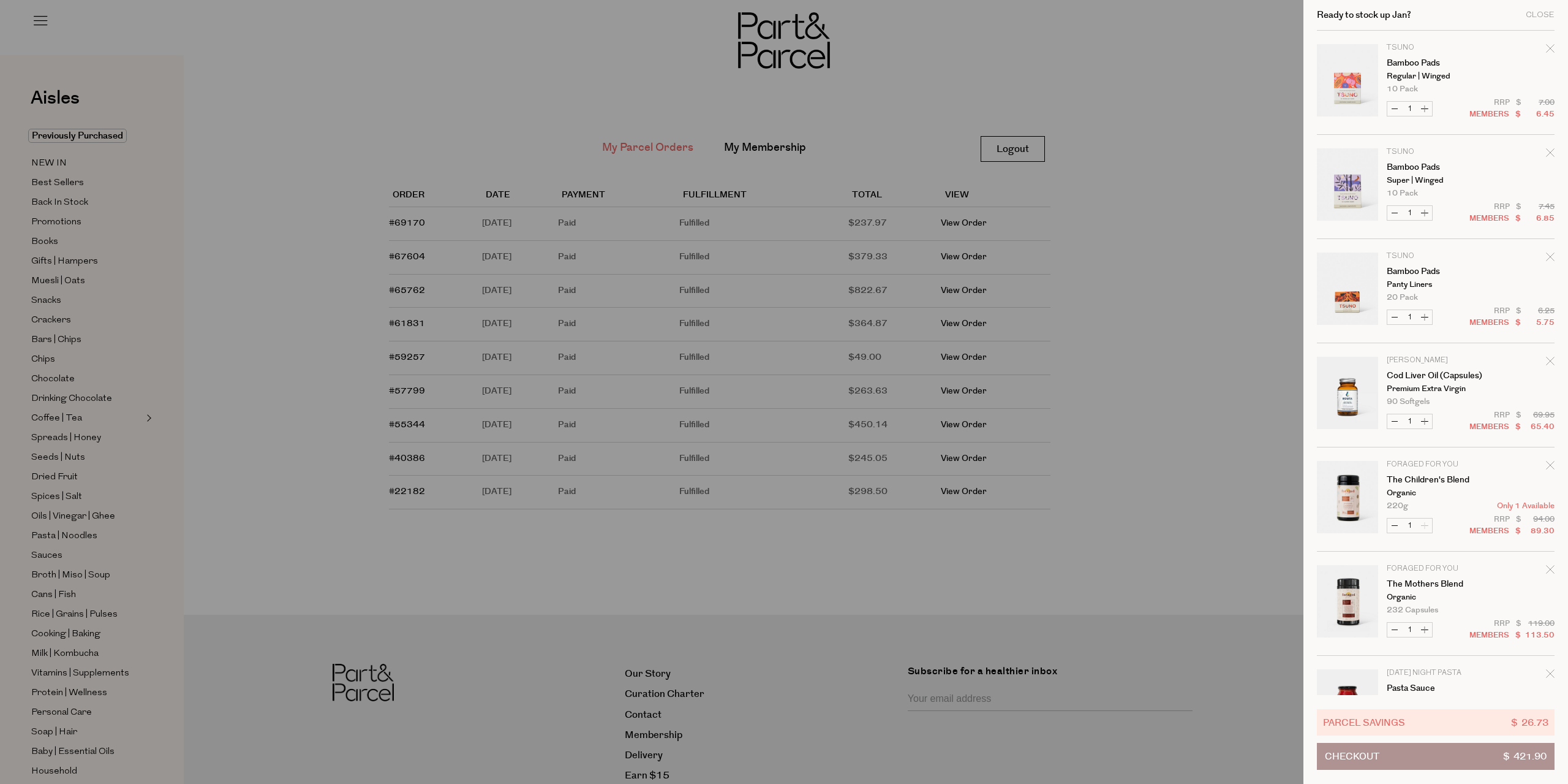
click at [1546, 52] on icon "Remove Bamboo Pads" at bounding box center [1550, 48] width 9 height 9
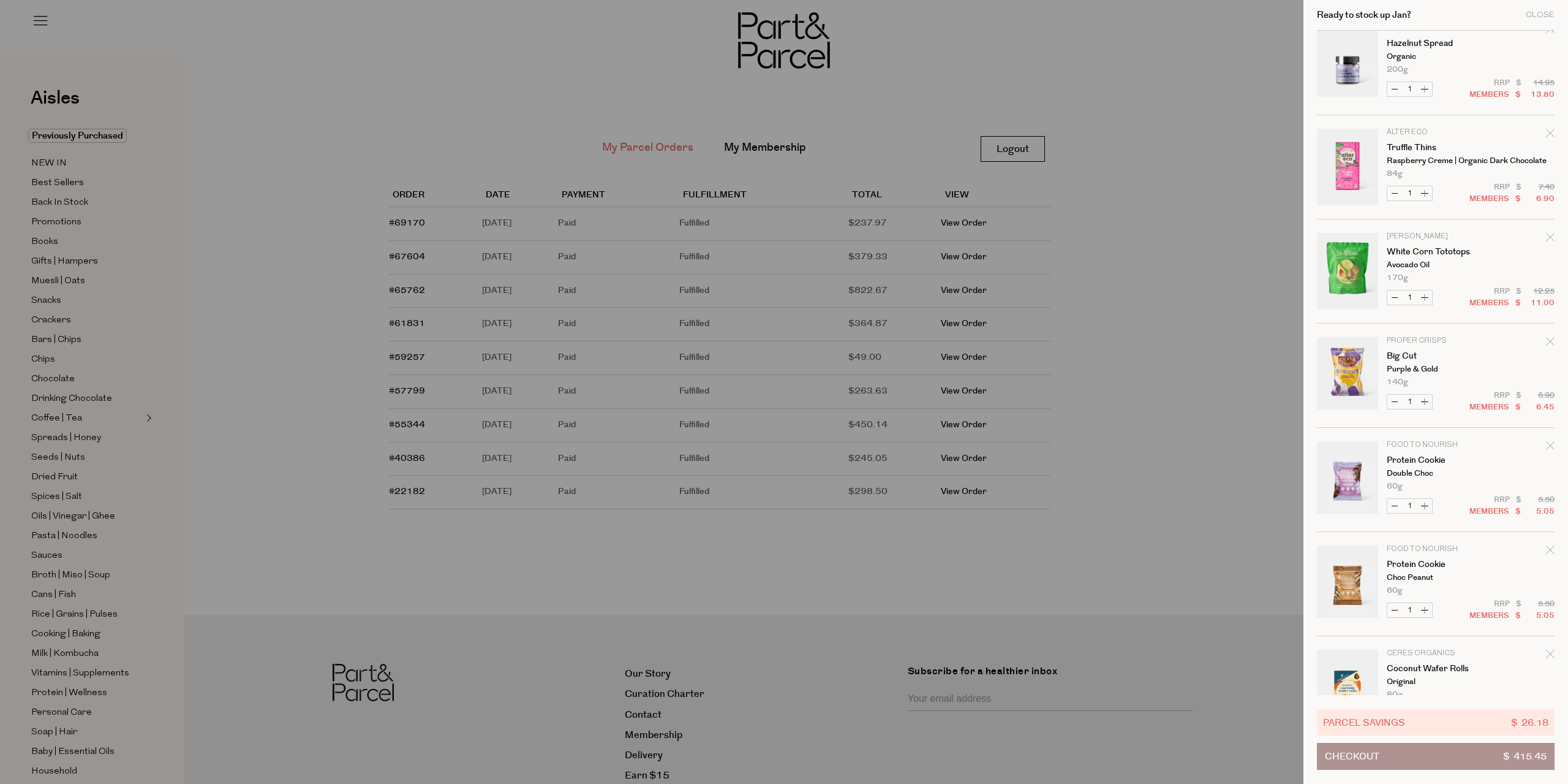
scroll to position [1226, 0]
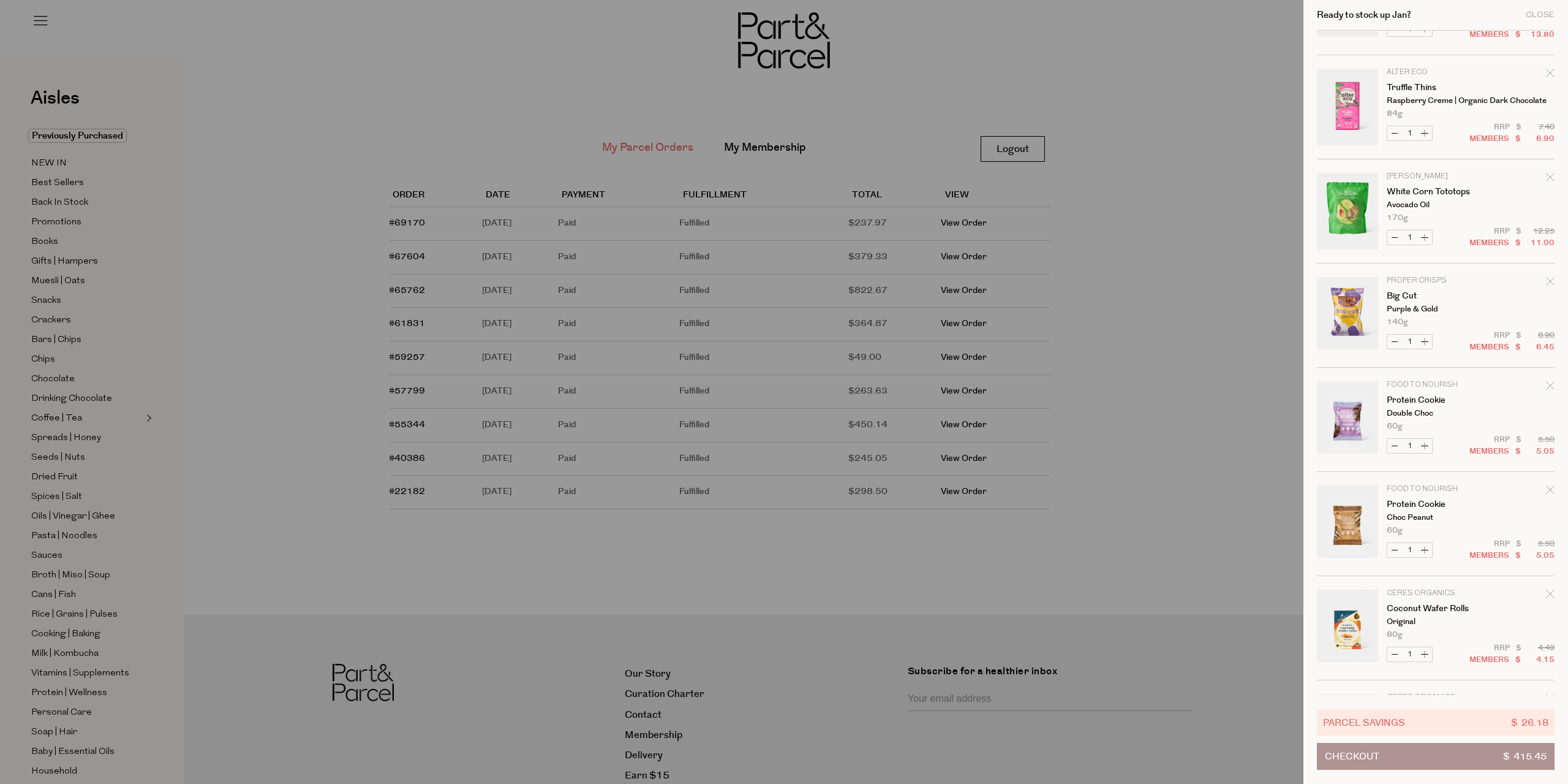
click at [1549, 385] on icon "Remove Protein Cookie" at bounding box center [1550, 385] width 8 height 8
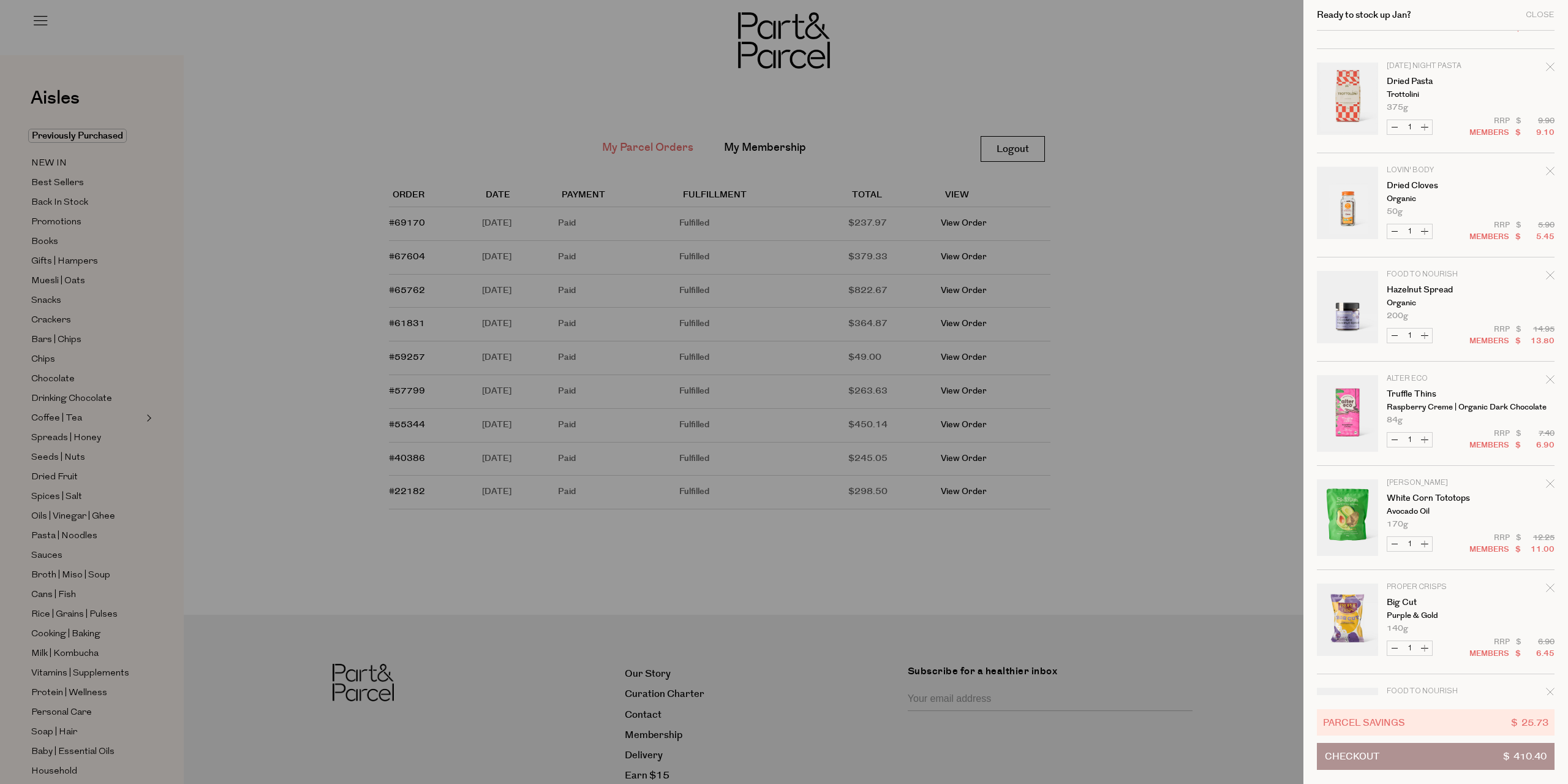
scroll to position [1315, 0]
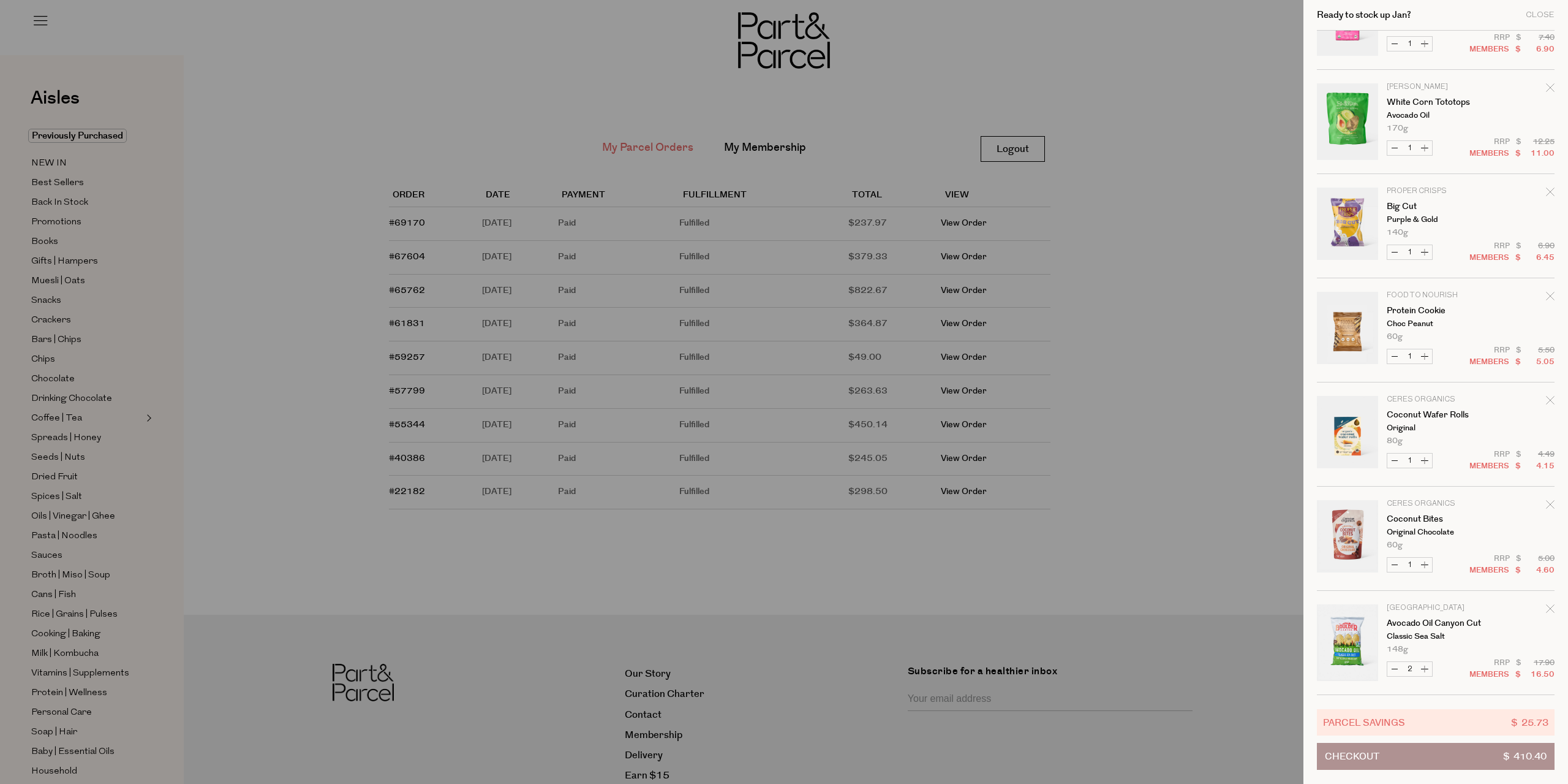
click at [1550, 291] on div "Remove Protein Cookie" at bounding box center [1550, 298] width 9 height 17
click at [1547, 297] on icon "Remove Big Cut" at bounding box center [1550, 296] width 8 height 8
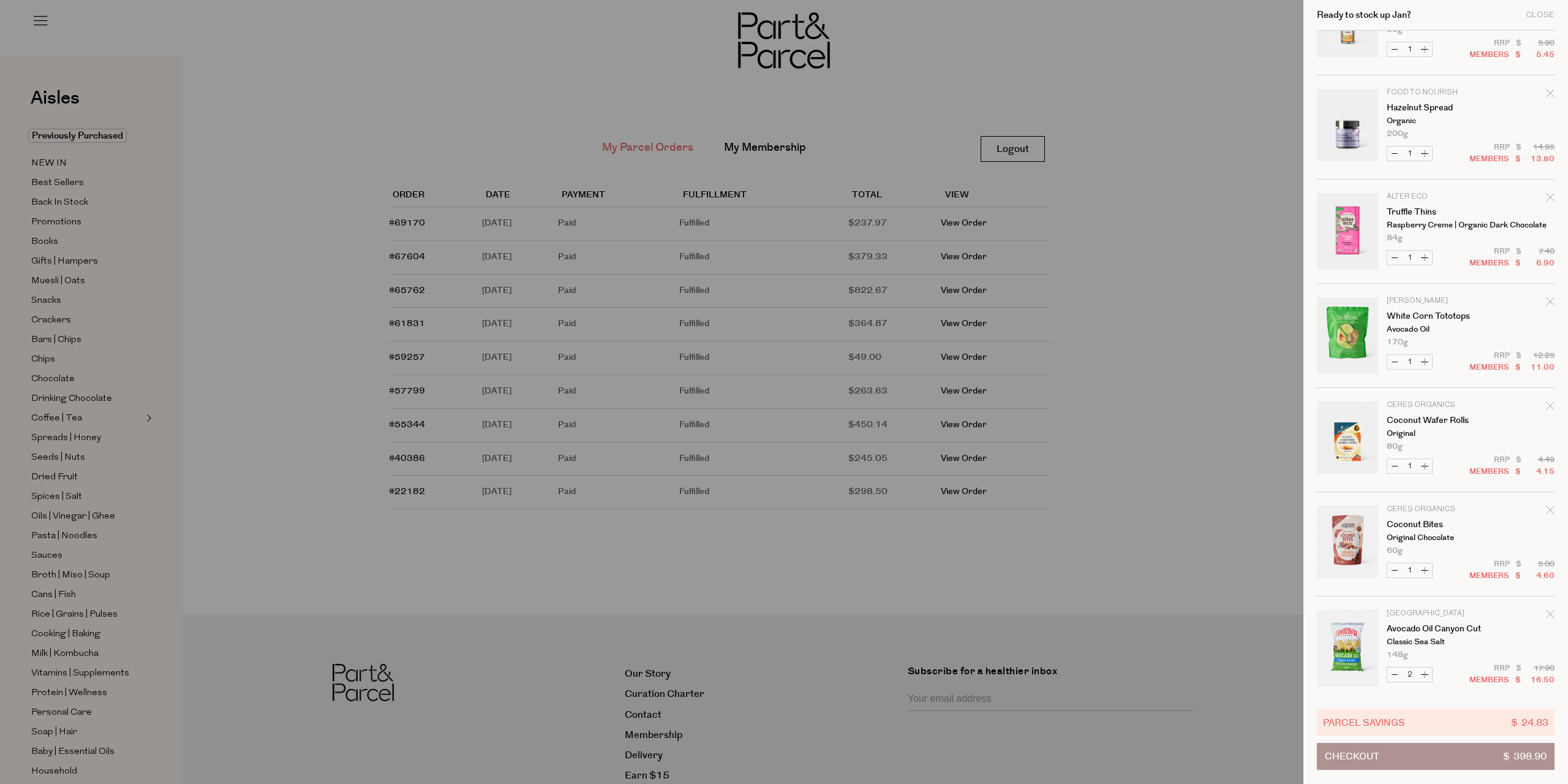
scroll to position [1107, 0]
click at [1547, 399] on icon "Remove Coconut Wafer Rolls" at bounding box center [1550, 400] width 9 height 9
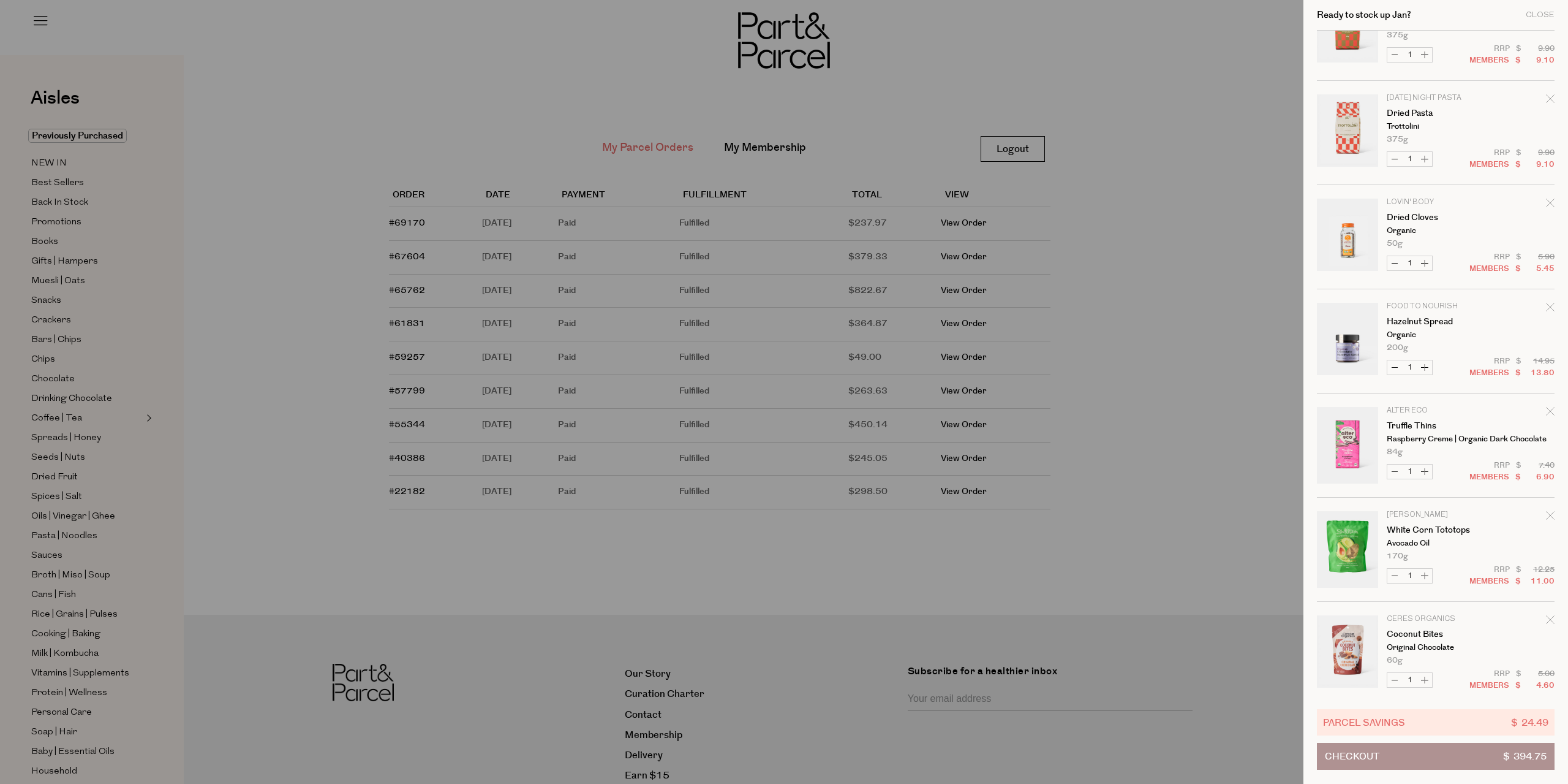
scroll to position [919, 0]
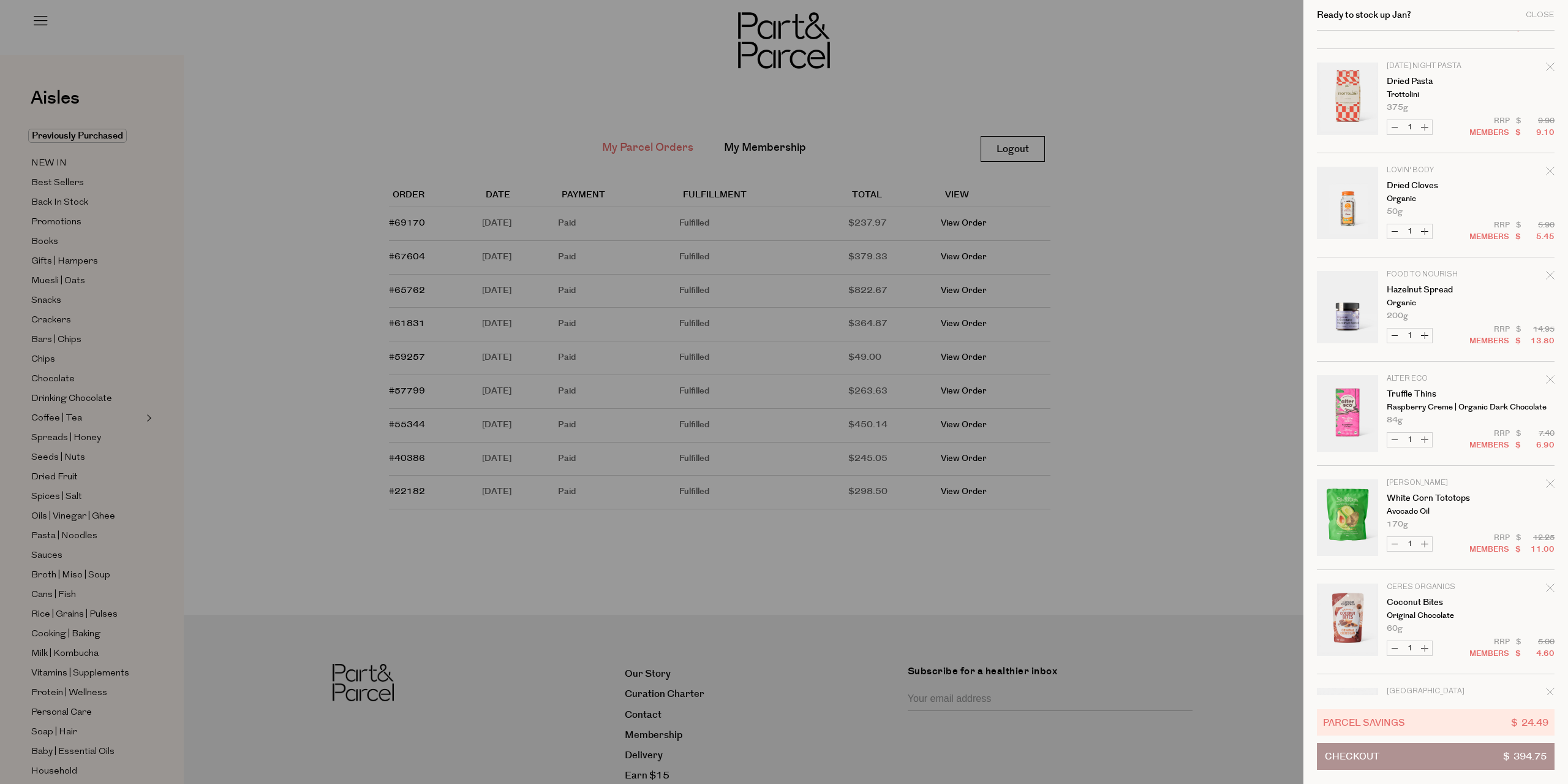
click at [1549, 270] on div "Remove Hazelnut Spread" at bounding box center [1550, 277] width 9 height 17
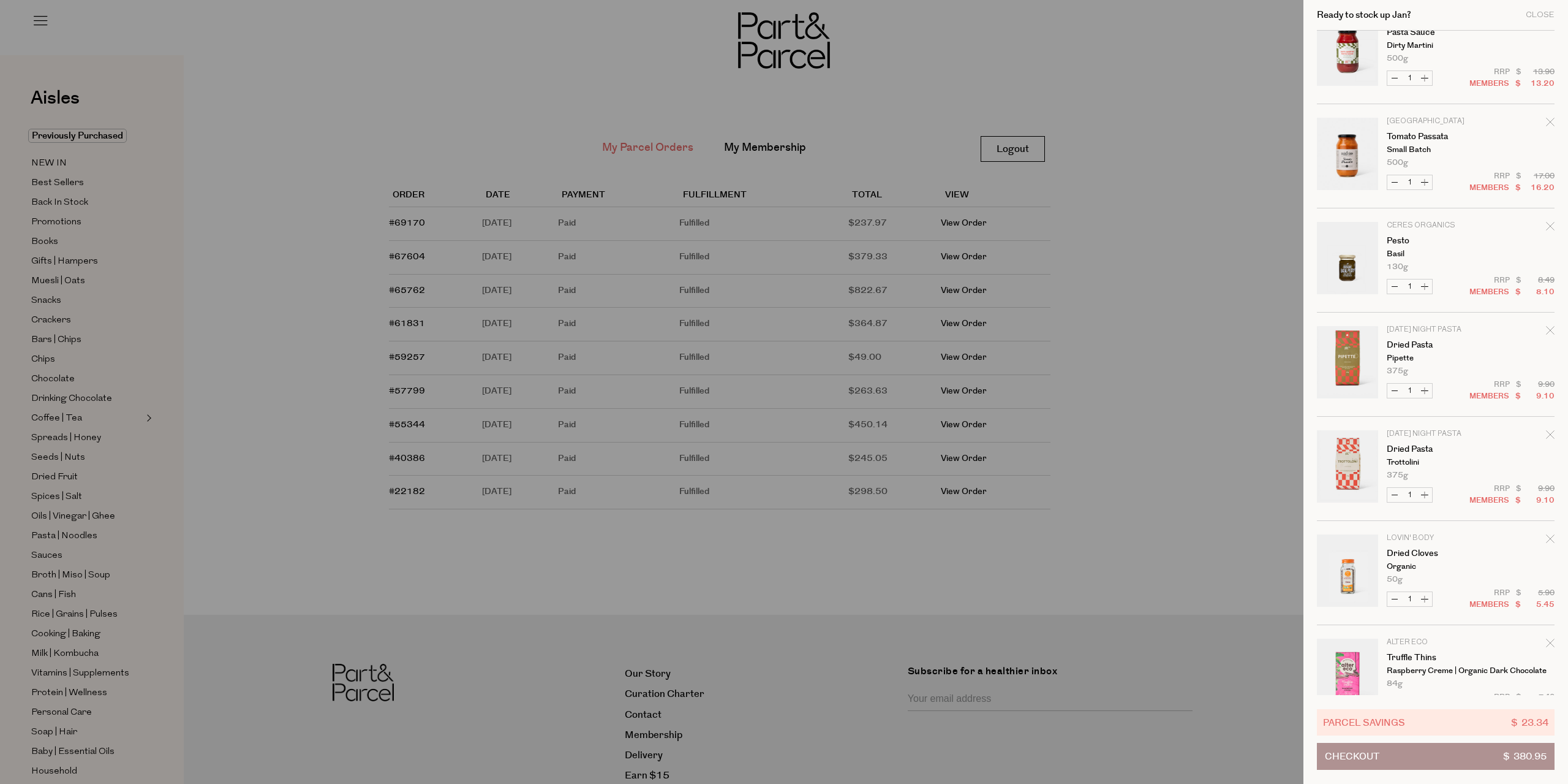
scroll to position [898, 0]
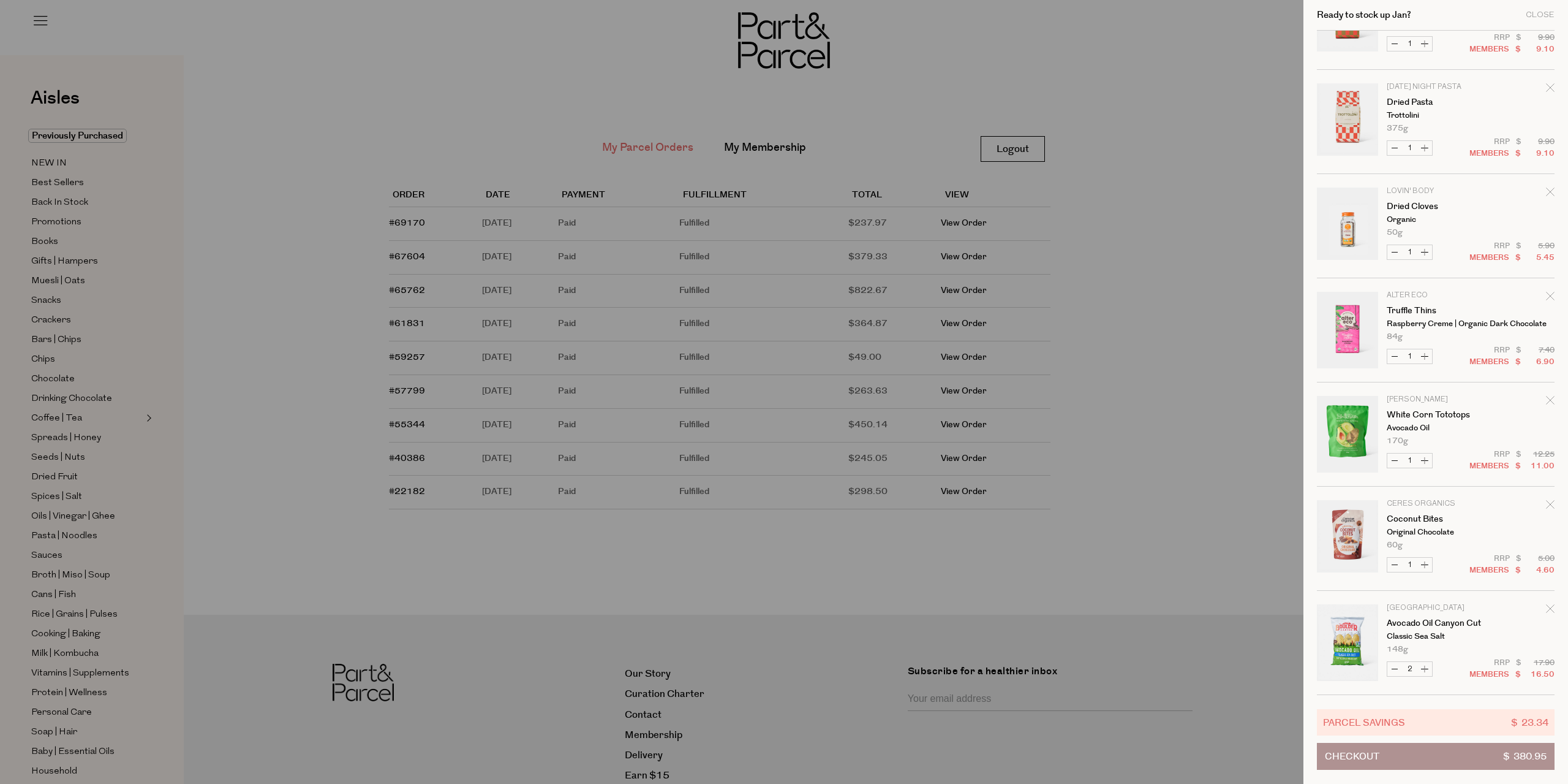
click at [1458, 764] on button "Checkout $ 380.95" at bounding box center [1435, 756] width 238 height 27
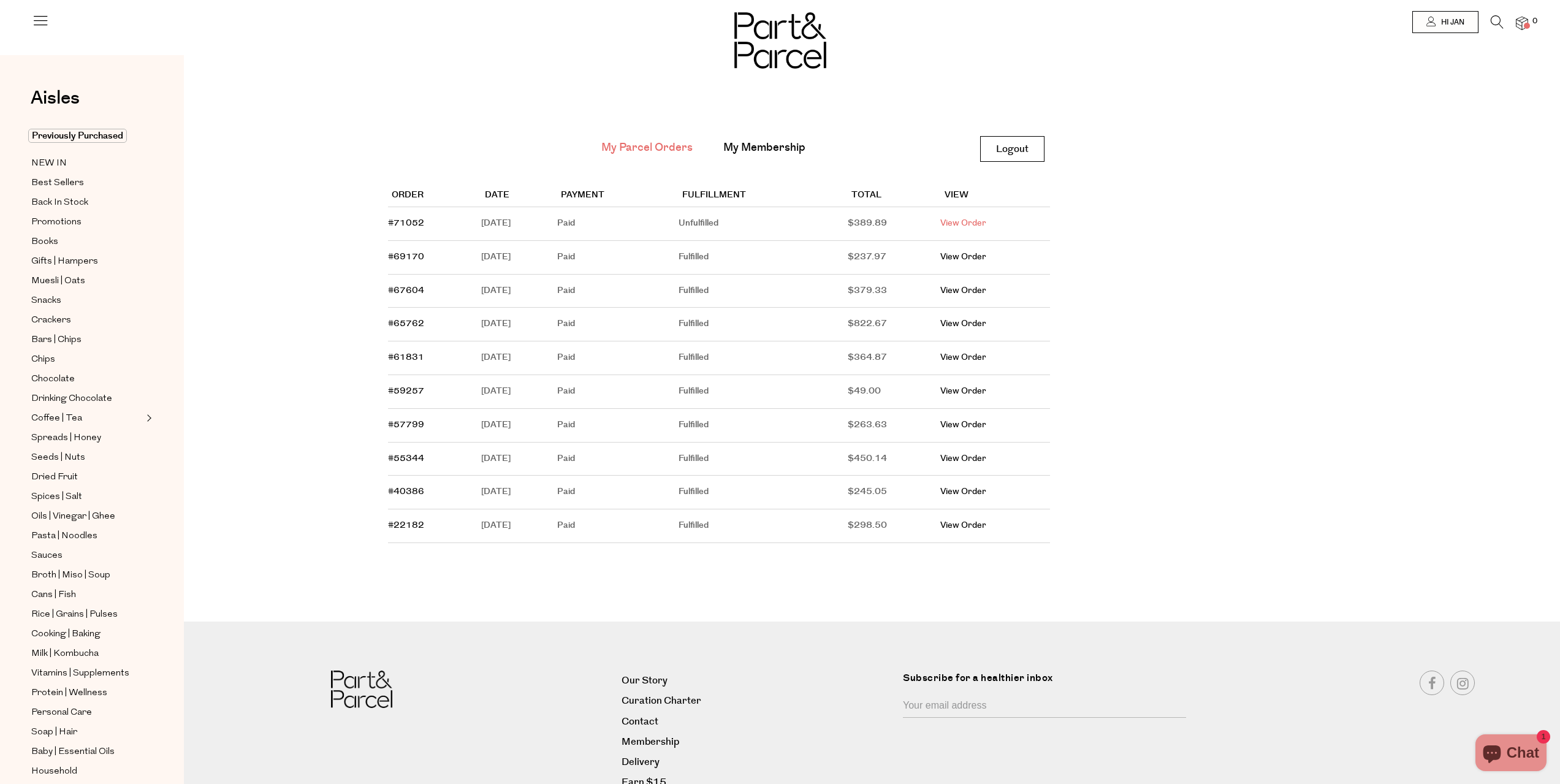
click at [986, 221] on link "View Order" at bounding box center [963, 222] width 46 height 12
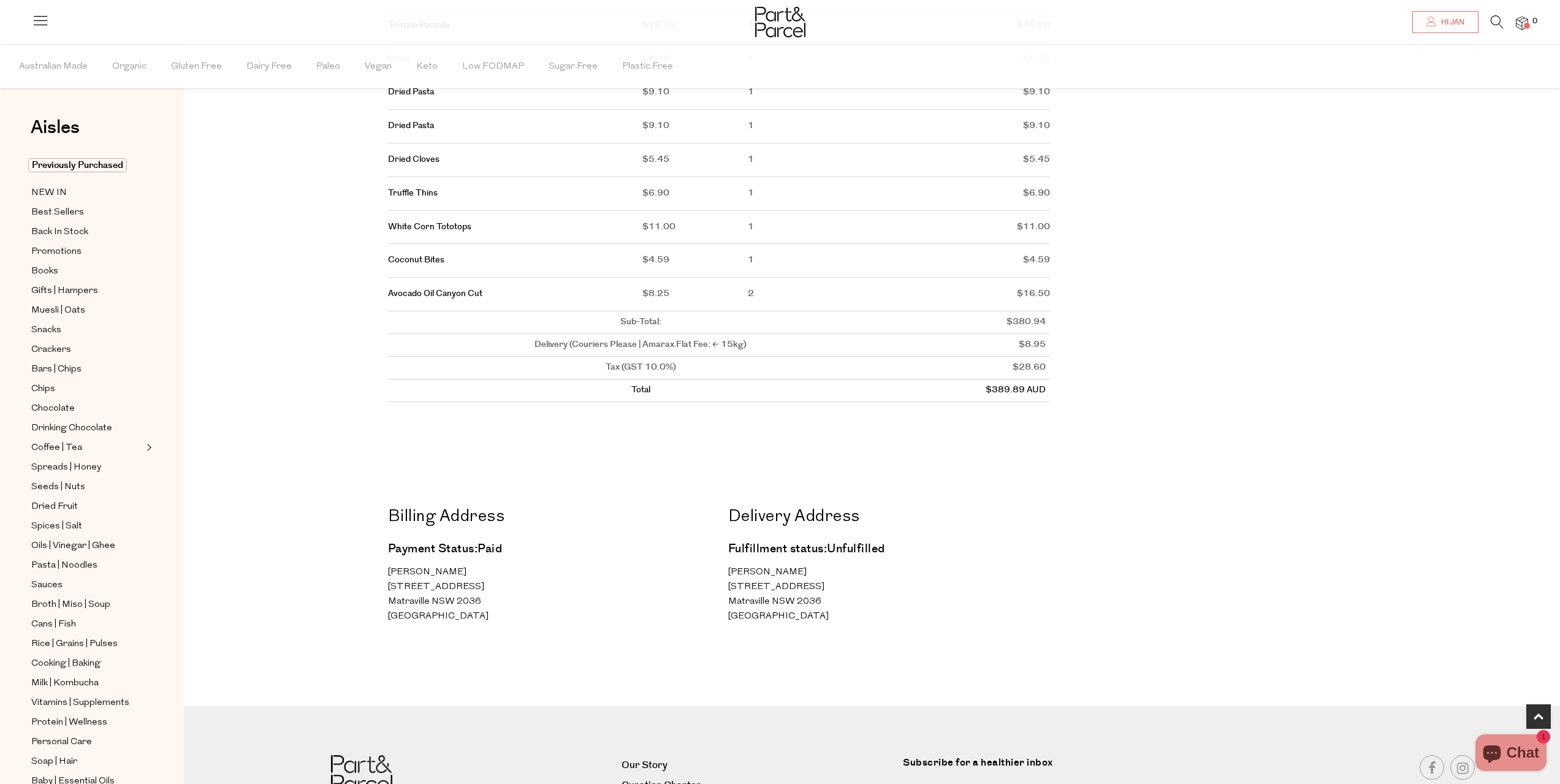
scroll to position [552, 0]
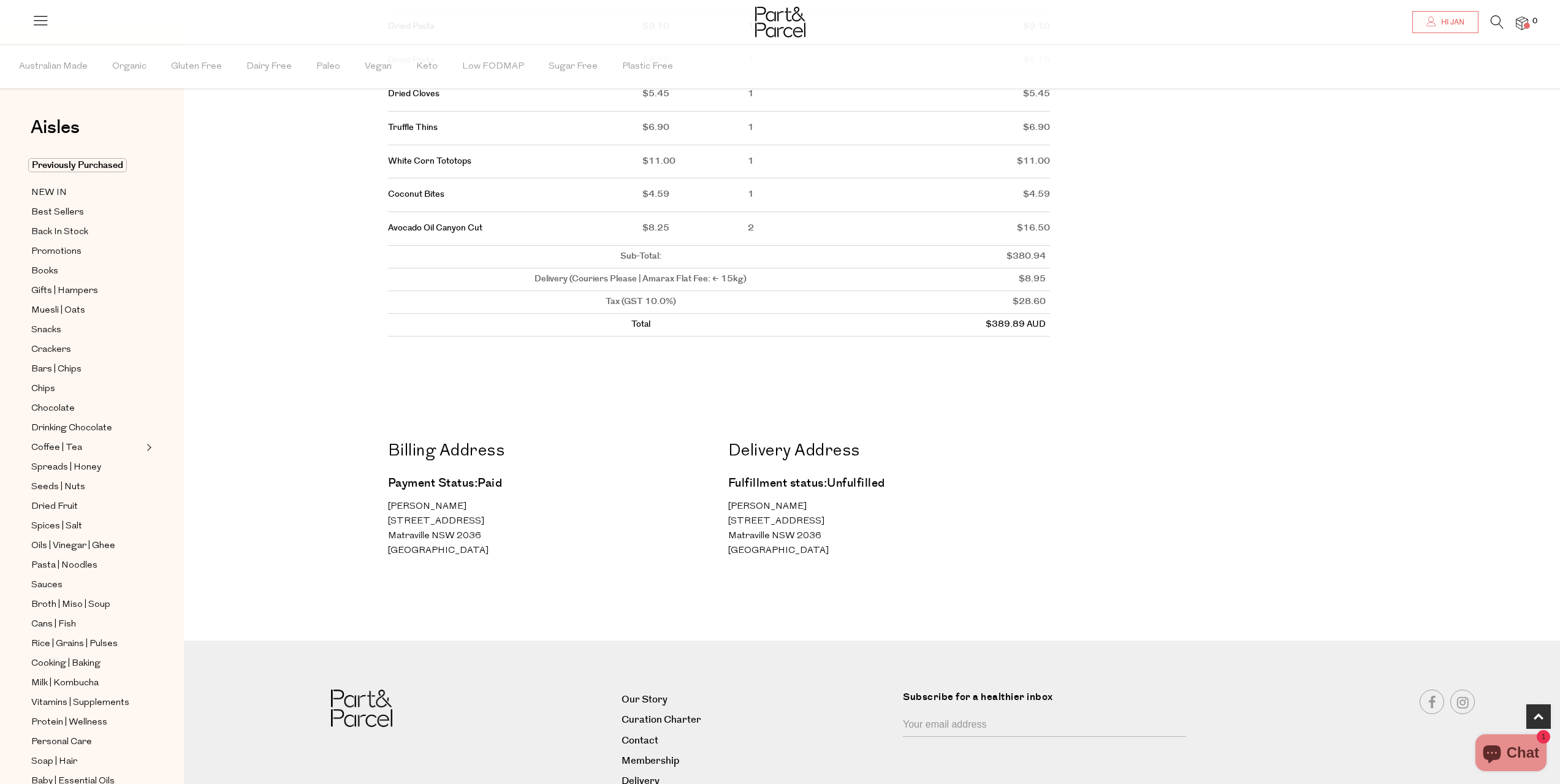
click at [466, 459] on h2 "Billing Address" at bounding box center [548, 451] width 322 height 28
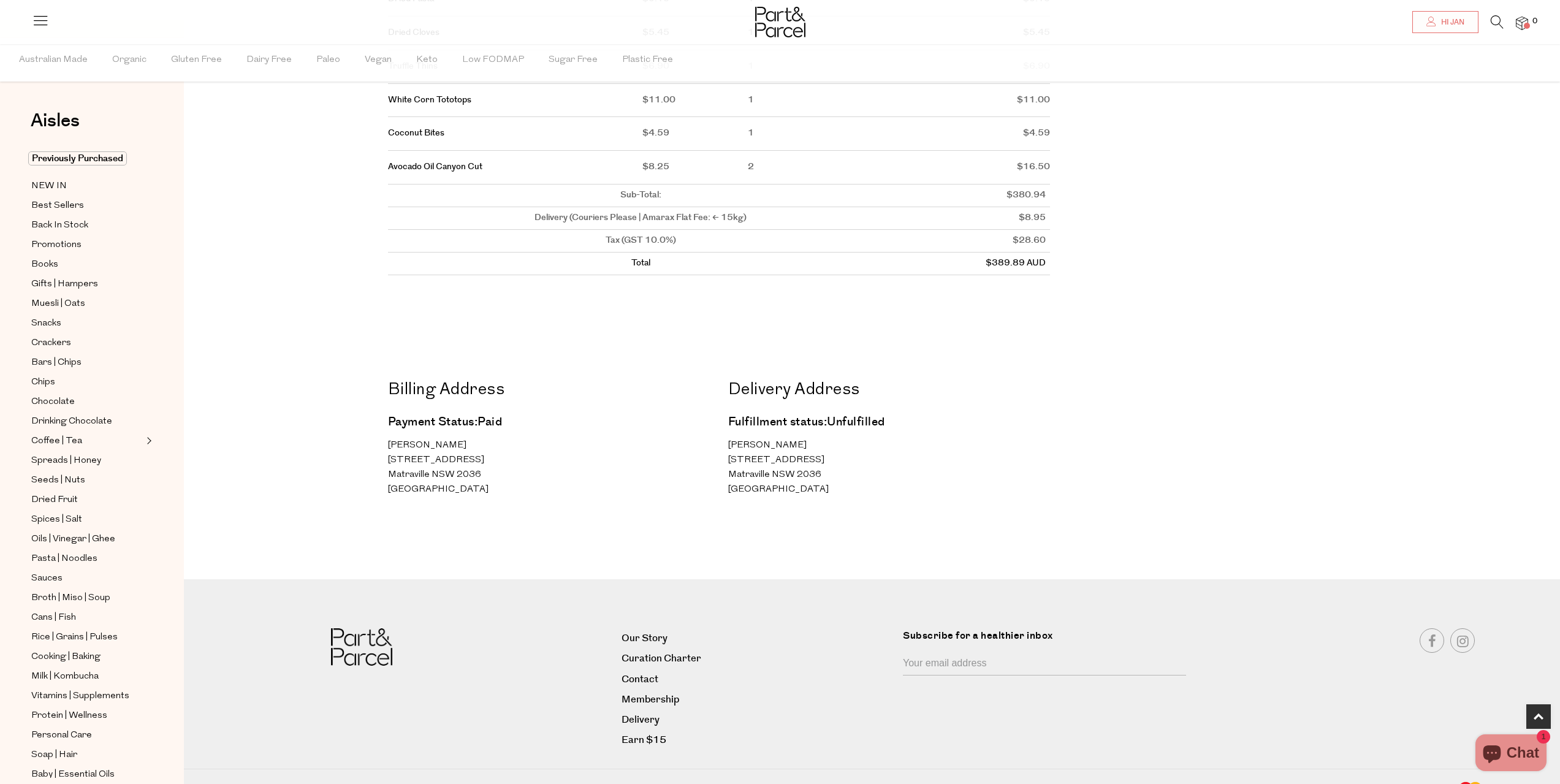
scroll to position [633, 0]
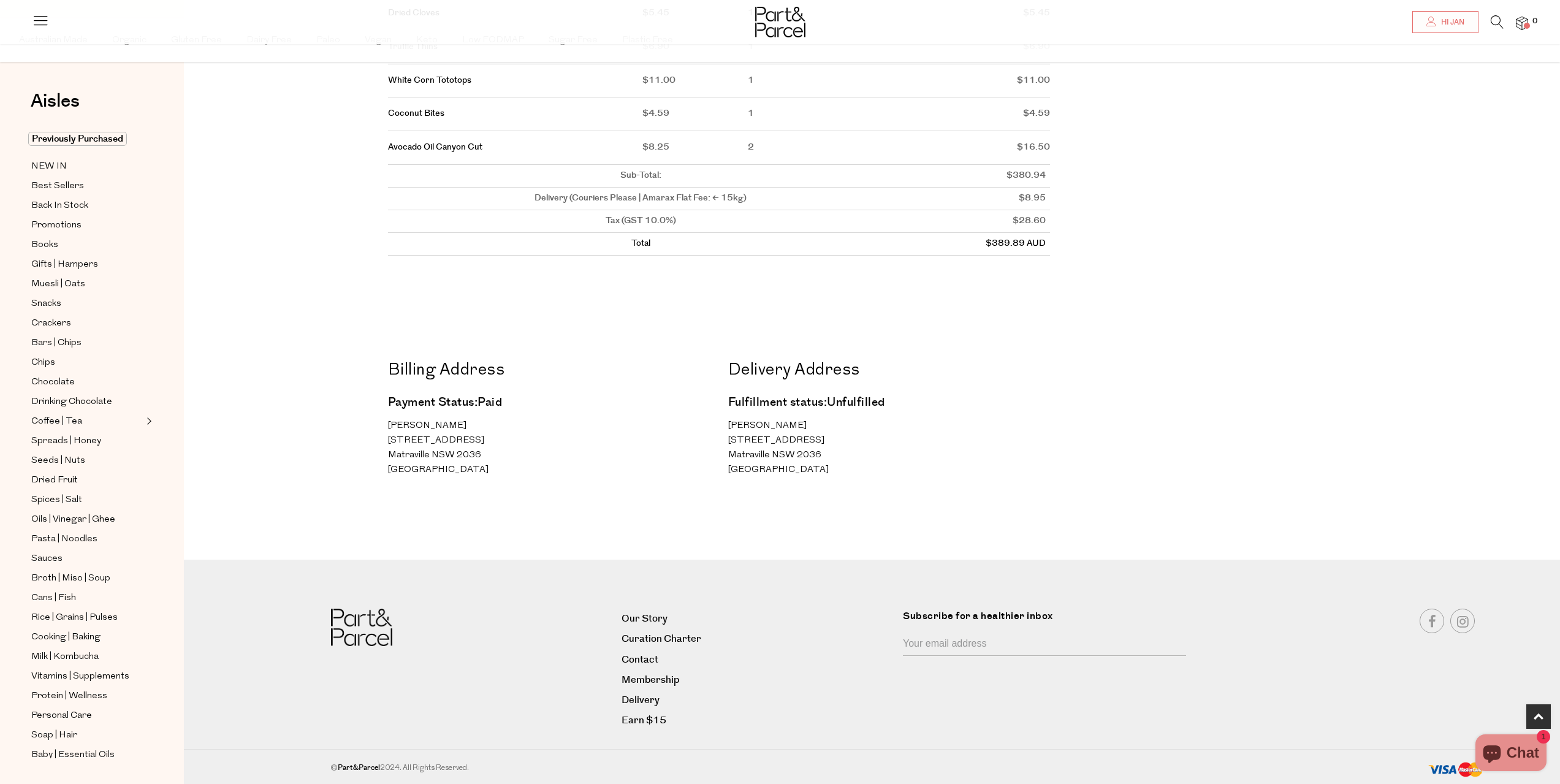
click at [480, 384] on h2 "Billing Address" at bounding box center [548, 371] width 322 height 28
click at [751, 395] on strong "Fulfillment status:" at bounding box center [778, 402] width 99 height 17
drag, startPoint x: 756, startPoint y: 403, endPoint x: 814, endPoint y: 462, distance: 82.7
click at [814, 460] on div "Delivery Address Fulfillment status: Unfulfilled Jan Kurniawan 34 Moorina Avenu…" at bounding box center [889, 417] width 322 height 121
click at [810, 471] on p "Jan Kurniawan 34 Moorina Avenue Matraville NSW 2036 Australia" at bounding box center [889, 447] width 322 height 59
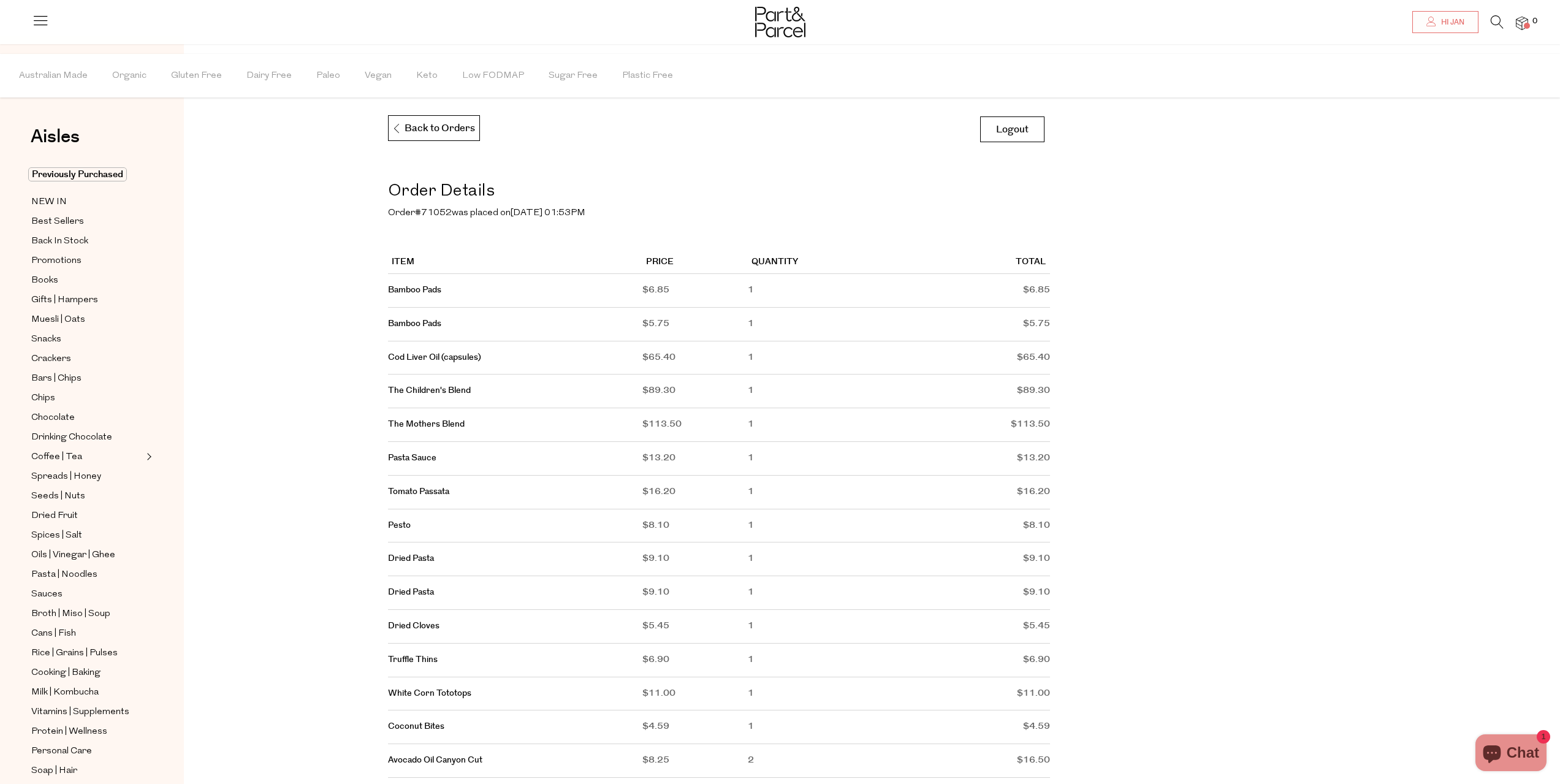
scroll to position [0, 0]
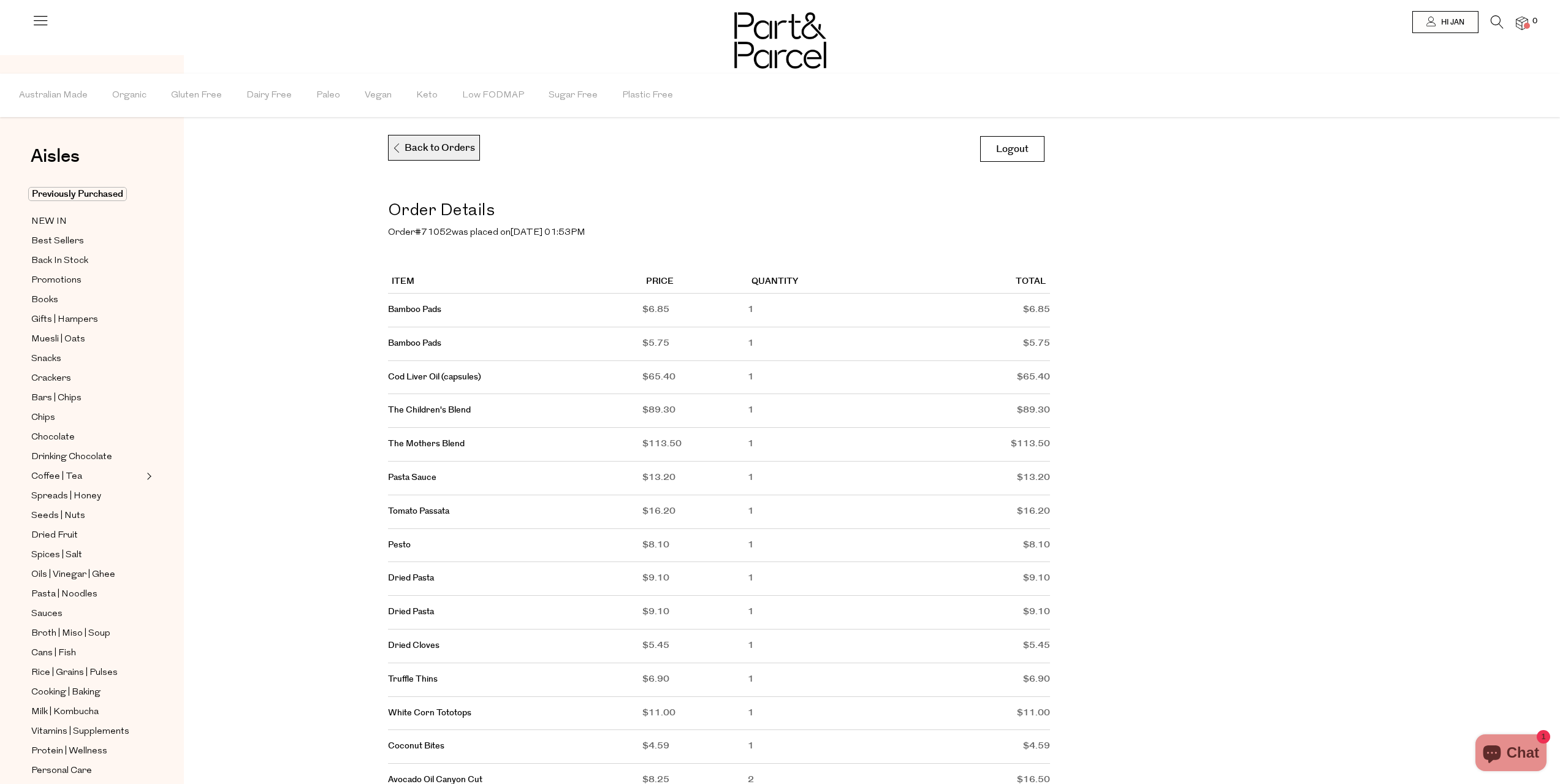
click at [404, 141] on p "Back to Orders" at bounding box center [433, 148] width 83 height 26
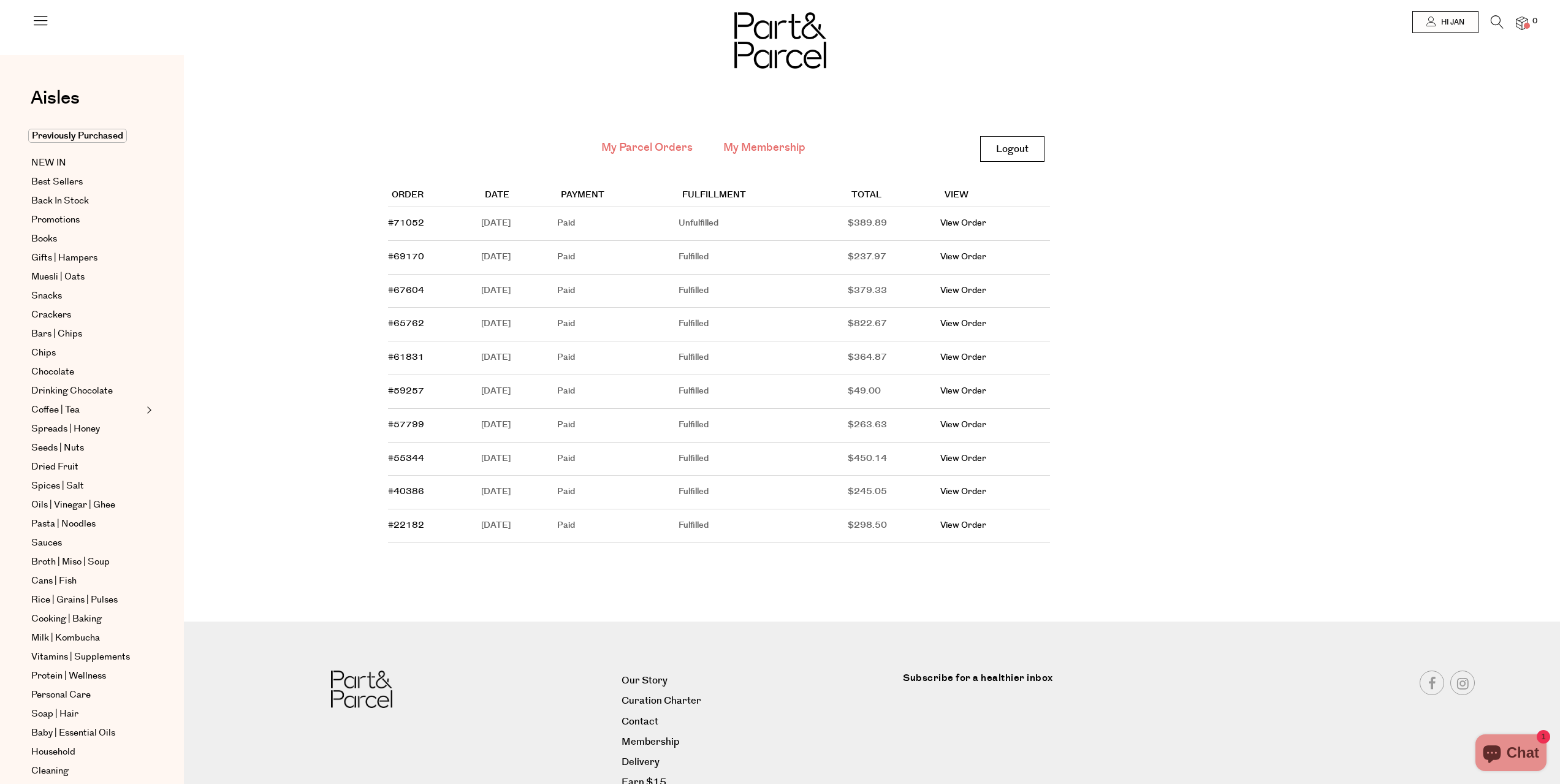
click at [745, 143] on link "My Membership" at bounding box center [764, 147] width 82 height 16
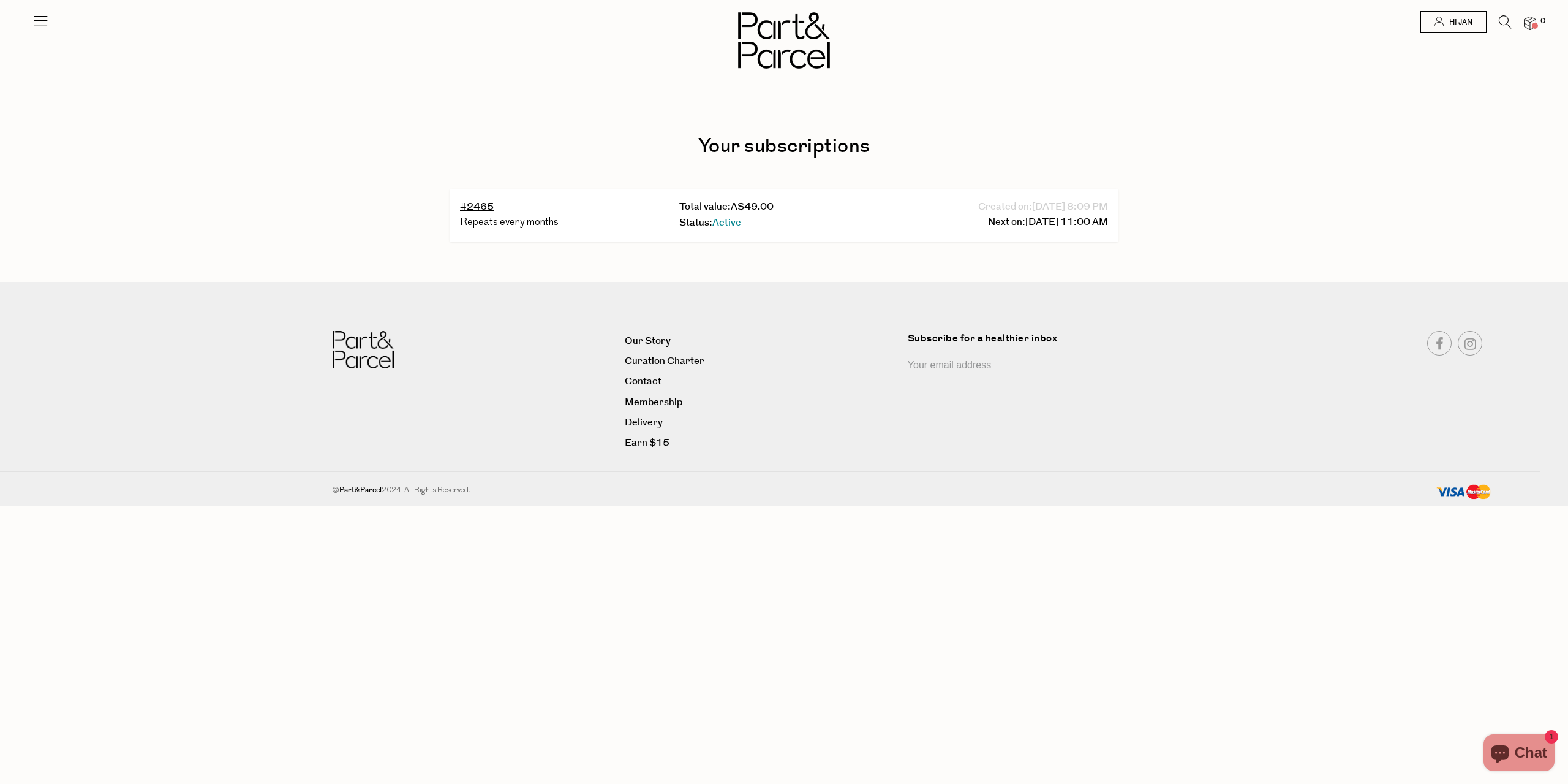
click at [513, 219] on div "Repeats every months" at bounding box center [565, 223] width 209 height 16
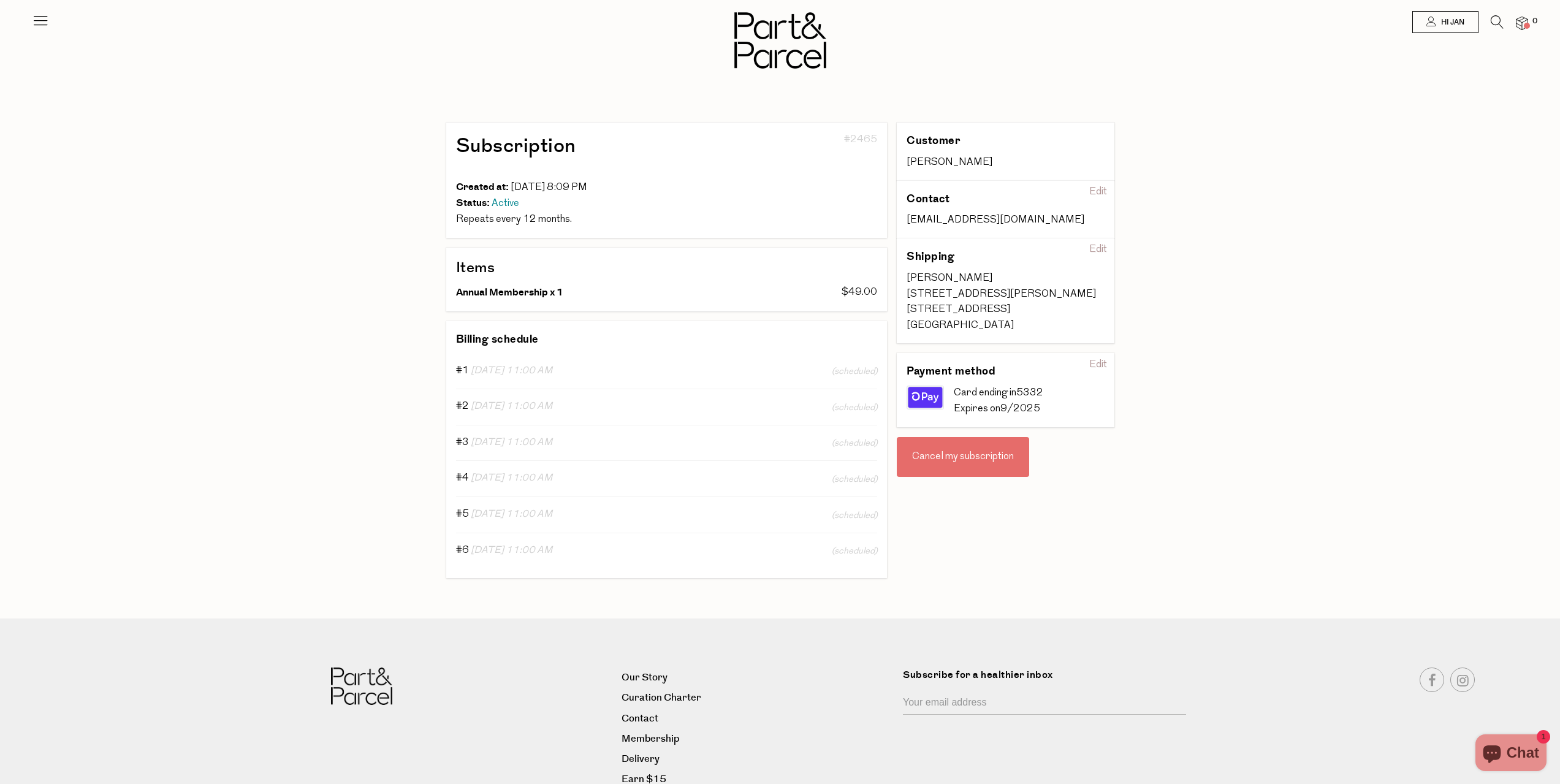
click at [1095, 362] on div "Edit" at bounding box center [1097, 365] width 27 height 19
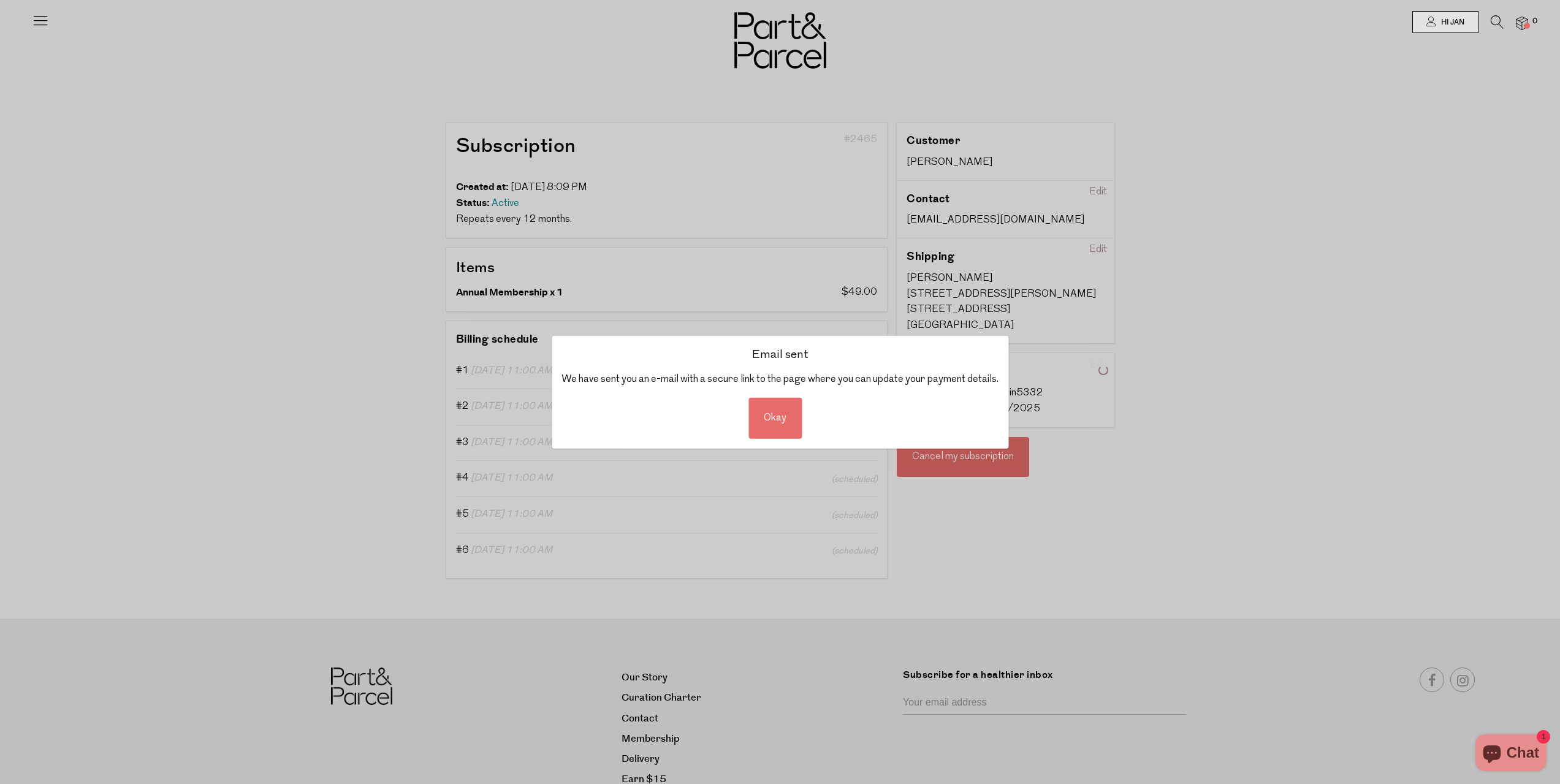
click at [840, 257] on div "Email sent We have sent you an e-mail with a secure link to the page where you …" at bounding box center [780, 392] width 1560 height 784
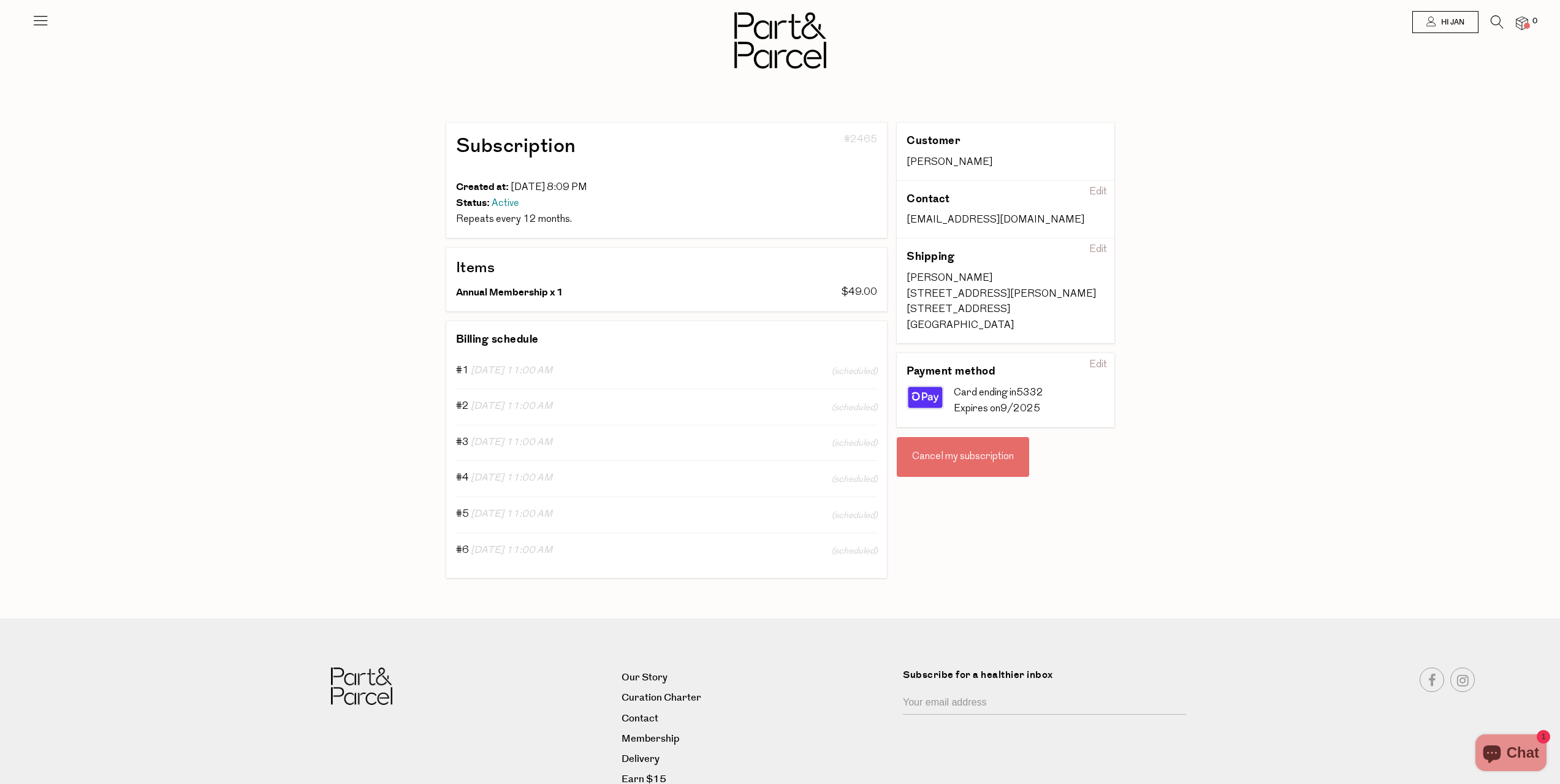
click at [523, 370] on span "[DATE] 11:00 AM" at bounding box center [511, 371] width 81 height 10
click at [35, 19] on icon at bounding box center [40, 19] width 17 height 17
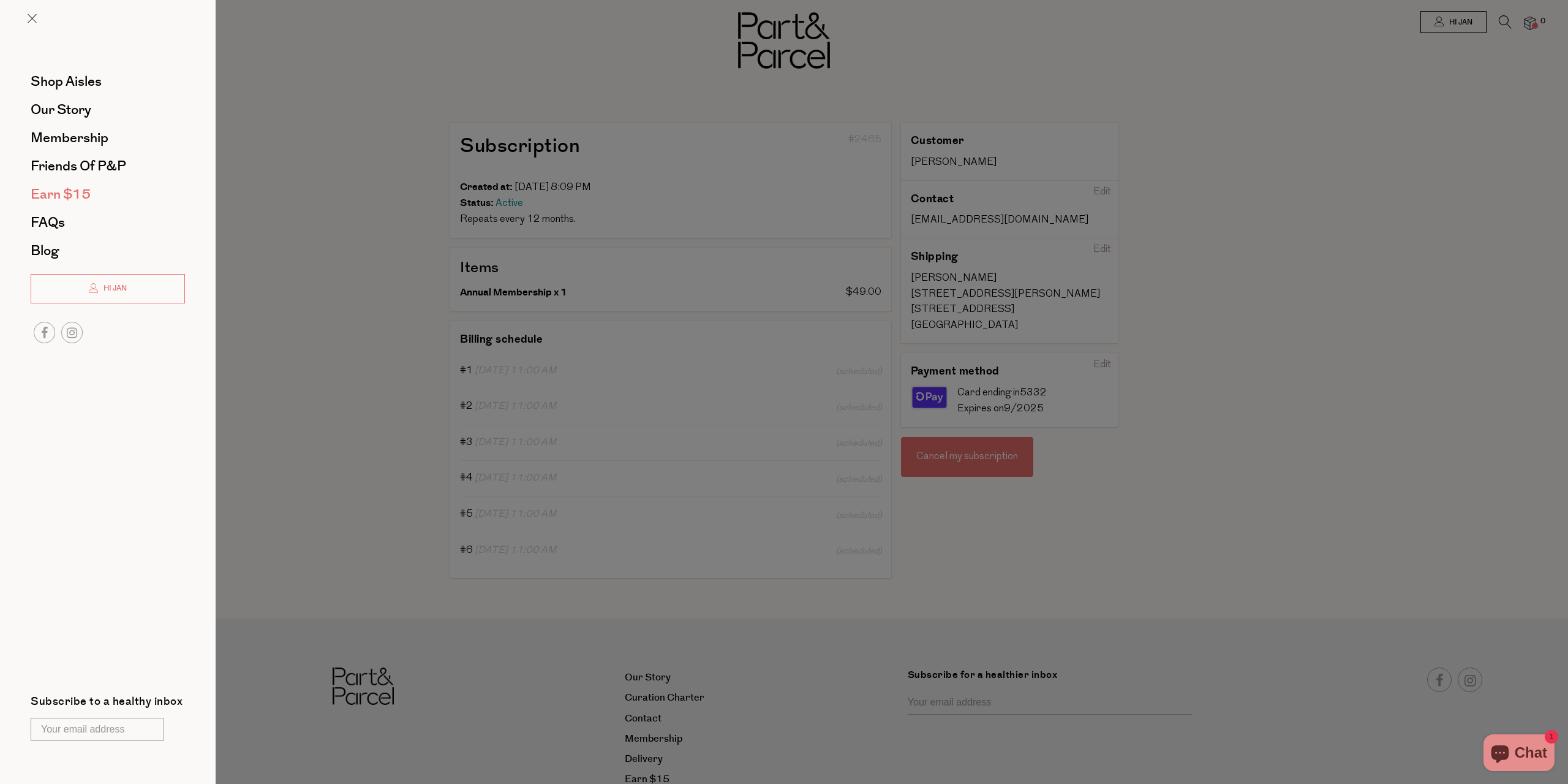
click at [88, 188] on span "Earn $15" at bounding box center [60, 194] width 60 height 19
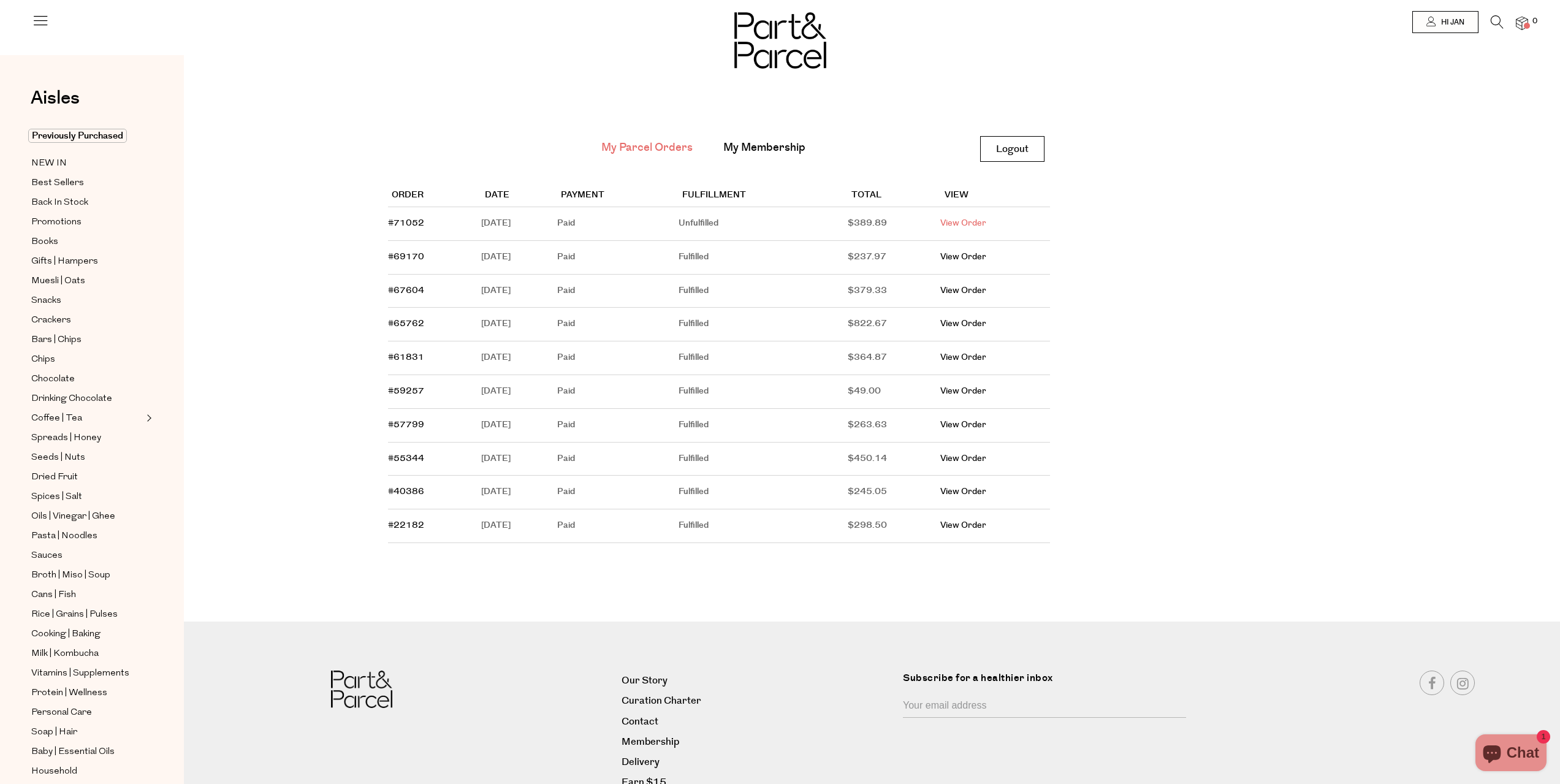
click at [986, 220] on link "View Order" at bounding box center [963, 222] width 46 height 12
